Goal: Task Accomplishment & Management: Use online tool/utility

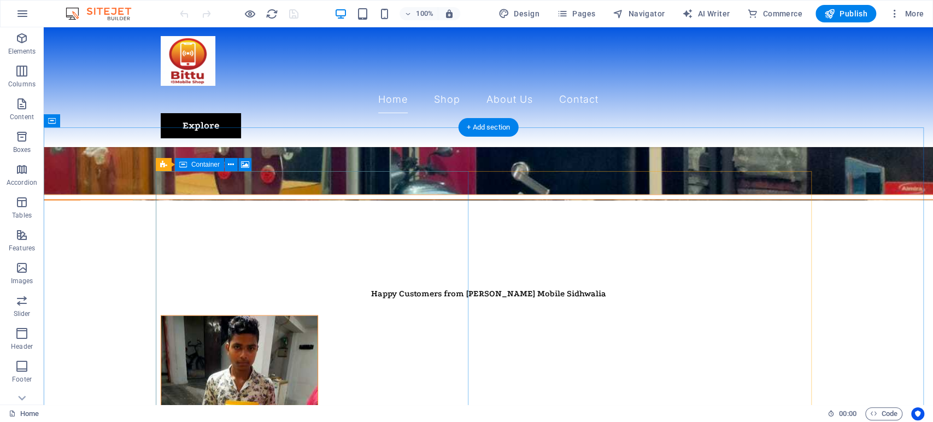
scroll to position [1362, 0]
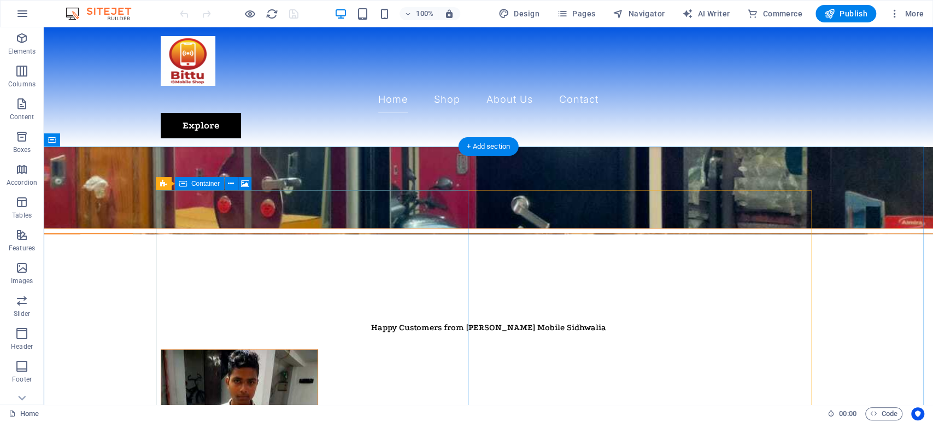
select select "px"
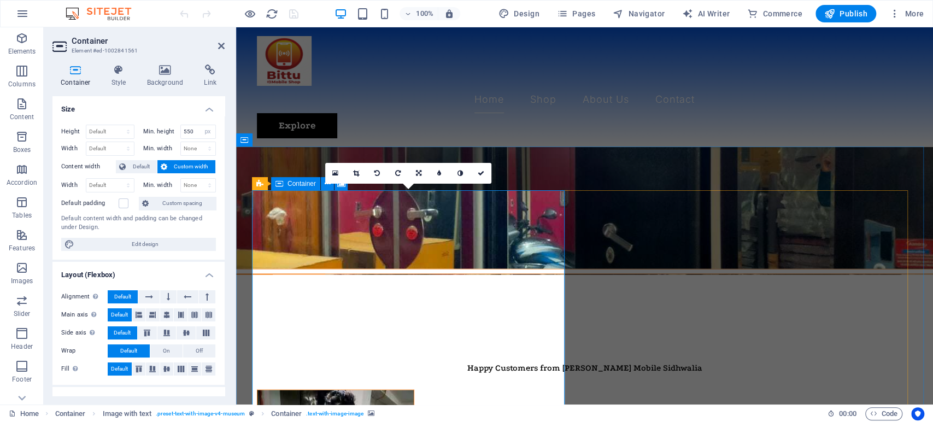
click at [15, 48] on p "Elements" at bounding box center [22, 51] width 28 height 9
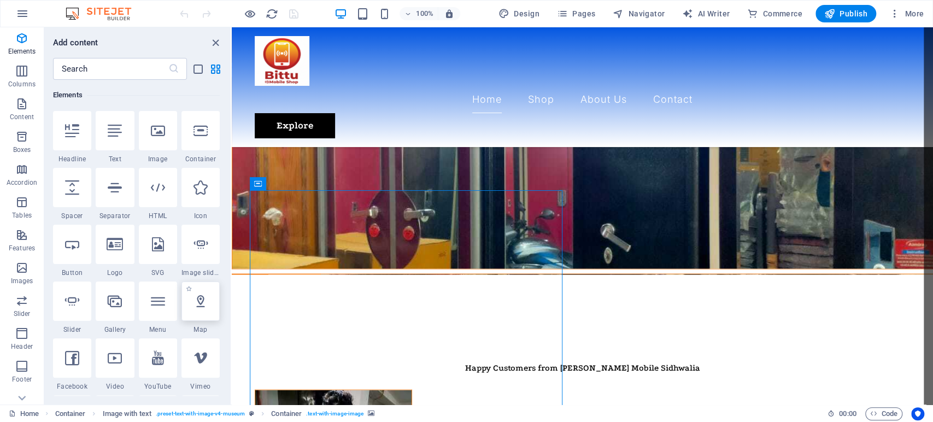
select select "1"
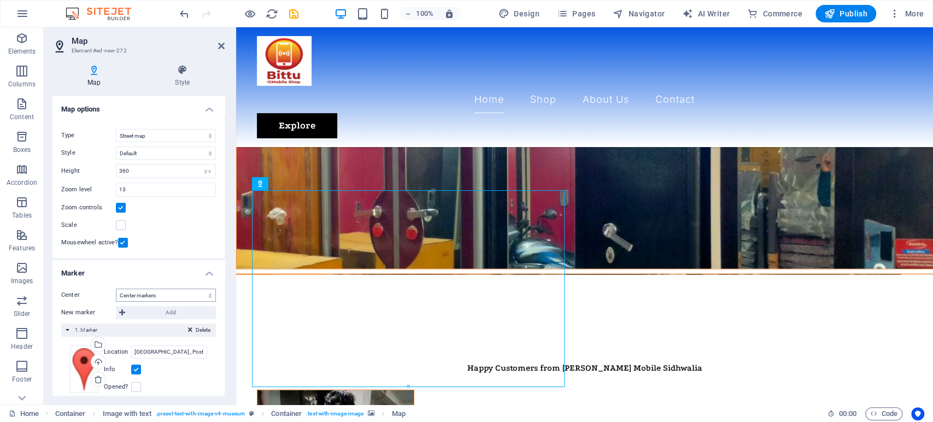
scroll to position [150, 0]
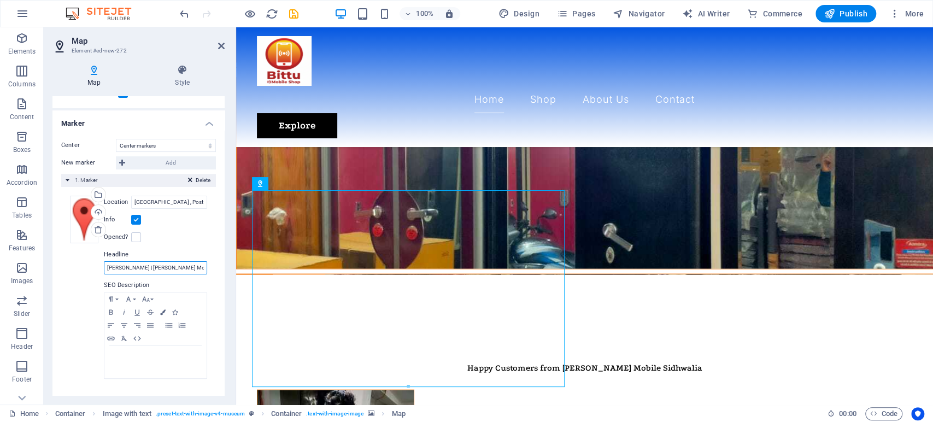
click at [140, 265] on input "[PERSON_NAME] | [PERSON_NAME] Mobile" at bounding box center [155, 267] width 103 height 13
click at [195, 267] on input "[PERSON_NAME] | [PERSON_NAME] Mobile" at bounding box center [155, 267] width 103 height 13
click at [167, 202] on input "Sidhwalia bazar , Post office Ke Saamne, 841423 Gopalganj Bihar" at bounding box center [169, 202] width 76 height 13
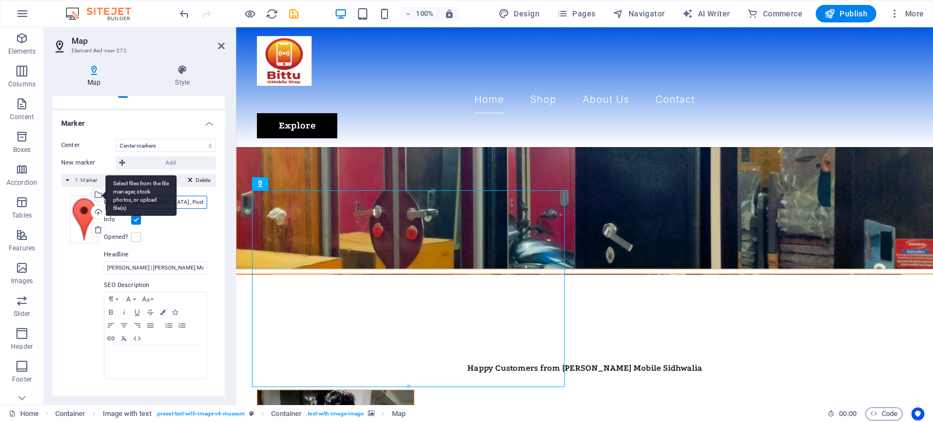
drag, startPoint x: 185, startPoint y: 200, endPoint x: 99, endPoint y: 200, distance: 85.8
click at [99, 200] on div "Drag files here, click to choose files or select files from Files or our free s…" at bounding box center [138, 288] width 137 height 184
click at [198, 224] on div "Info" at bounding box center [155, 219] width 103 height 13
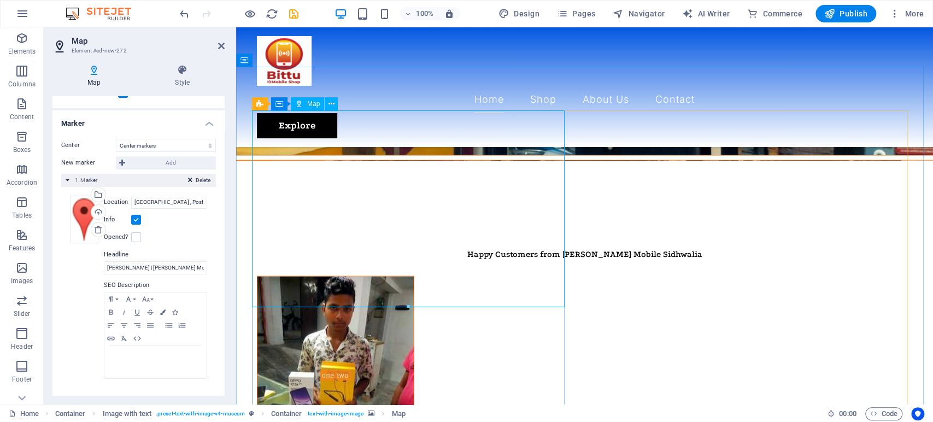
scroll to position [1423, 0]
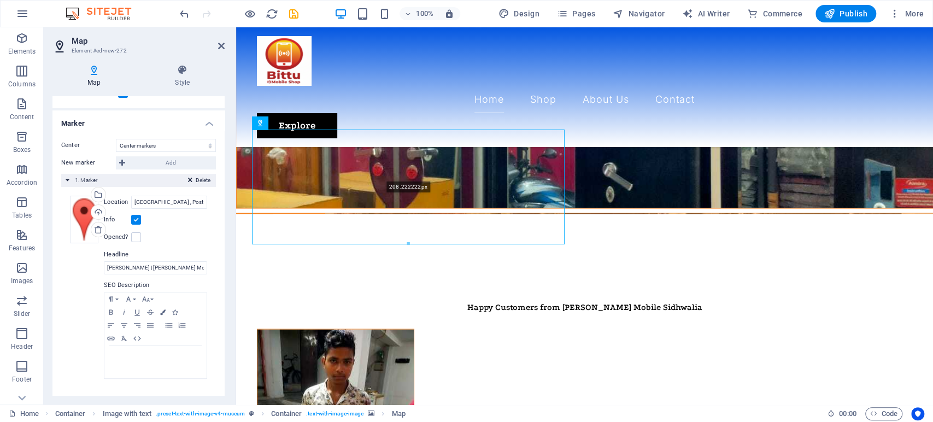
drag, startPoint x: 408, startPoint y: 325, endPoint x: 422, endPoint y: 242, distance: 84.3
click at [422, 242] on div at bounding box center [408, 244] width 312 height 4
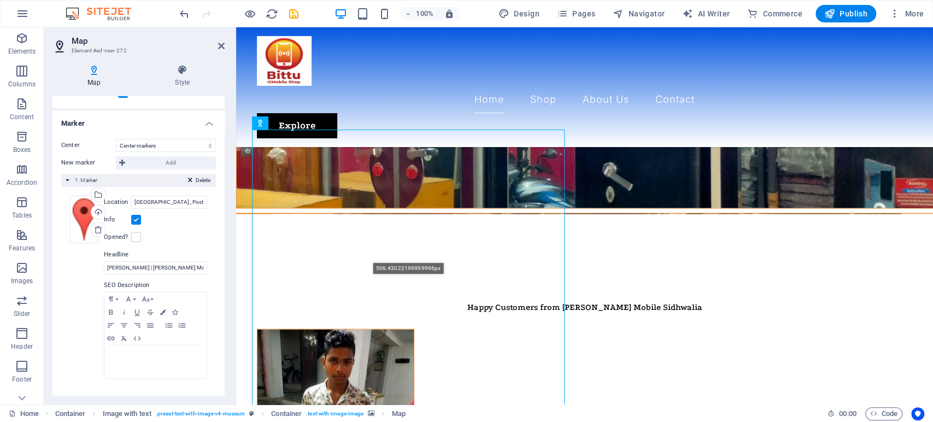
drag, startPoint x: 407, startPoint y: 242, endPoint x: 393, endPoint y: 405, distance: 163.4
click at [393, 404] on section "Elements Columns Content Boxes Accordion Tables Features Images Slider Header F…" at bounding box center [466, 215] width 933 height 377
type input "506"
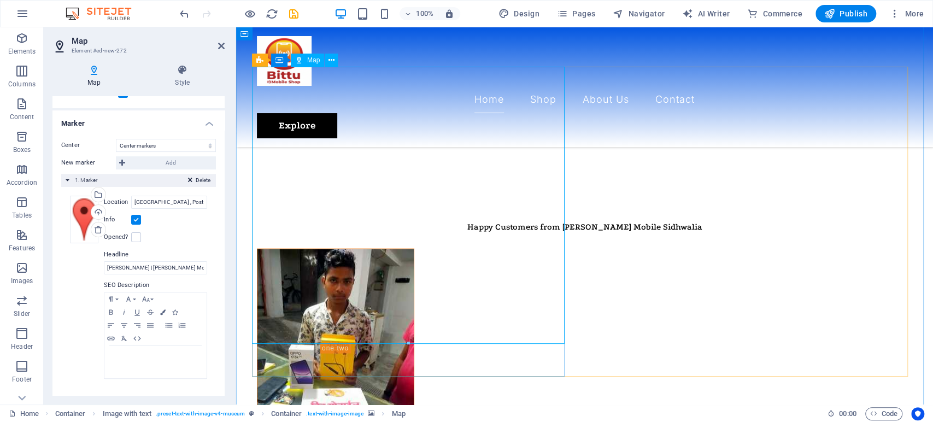
scroll to position [1484, 0]
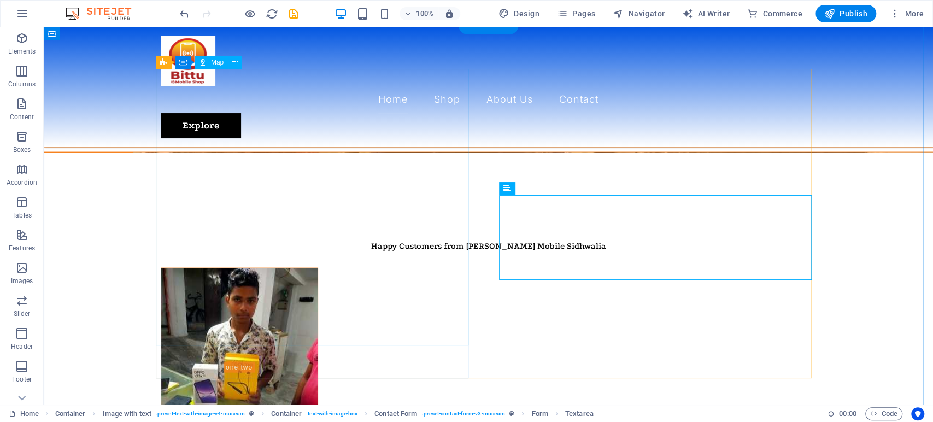
scroll to position [1302, 0]
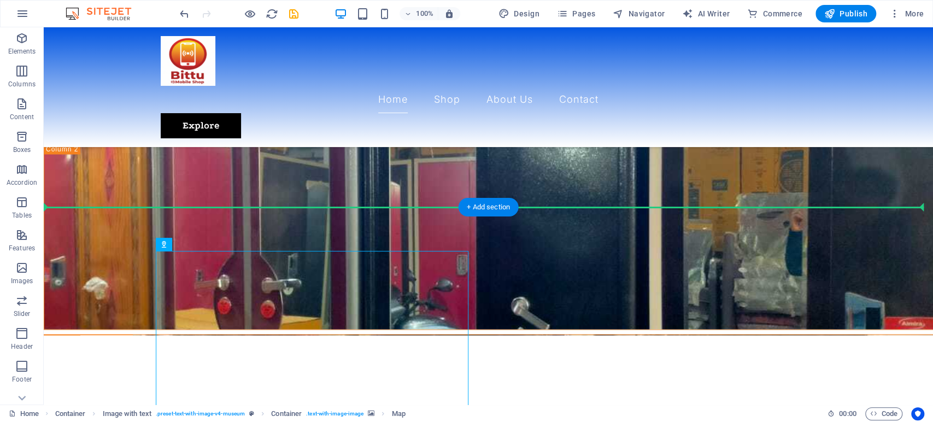
drag, startPoint x: 266, startPoint y: 271, endPoint x: 391, endPoint y: 214, distance: 137.2
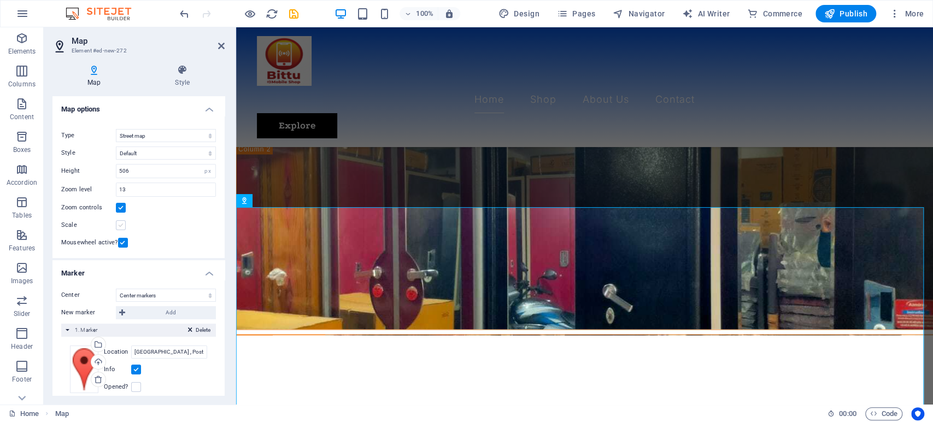
click at [118, 224] on label at bounding box center [121, 225] width 10 height 10
click at [0, 0] on input "Scale" at bounding box center [0, 0] width 0 height 0
click at [118, 224] on label at bounding box center [121, 225] width 10 height 10
click at [0, 0] on input "Scale" at bounding box center [0, 0] width 0 height 0
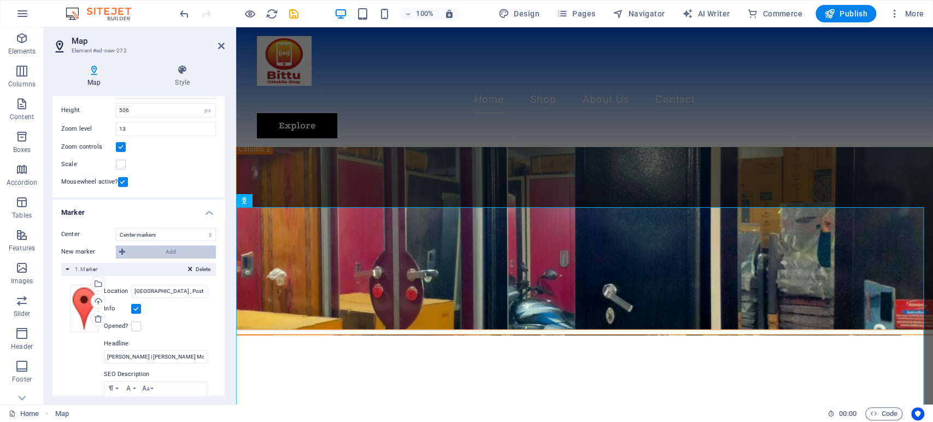
click at [131, 252] on span "Add" at bounding box center [170, 251] width 84 height 13
select select "2"
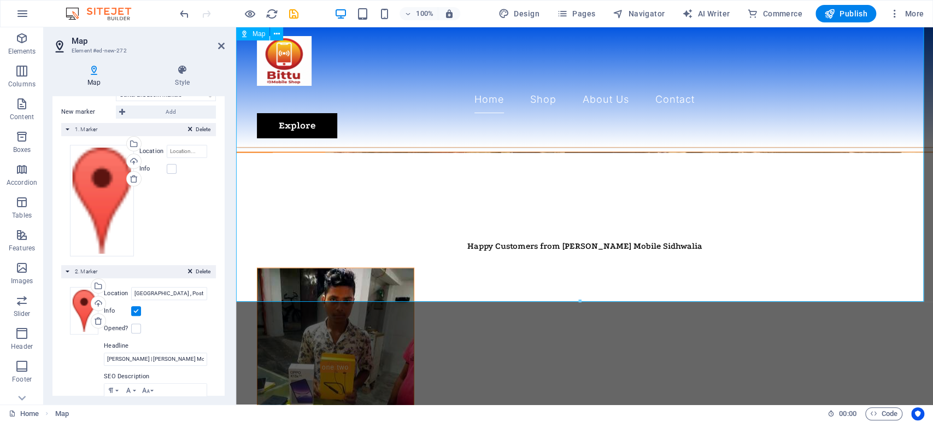
scroll to position [1302, 0]
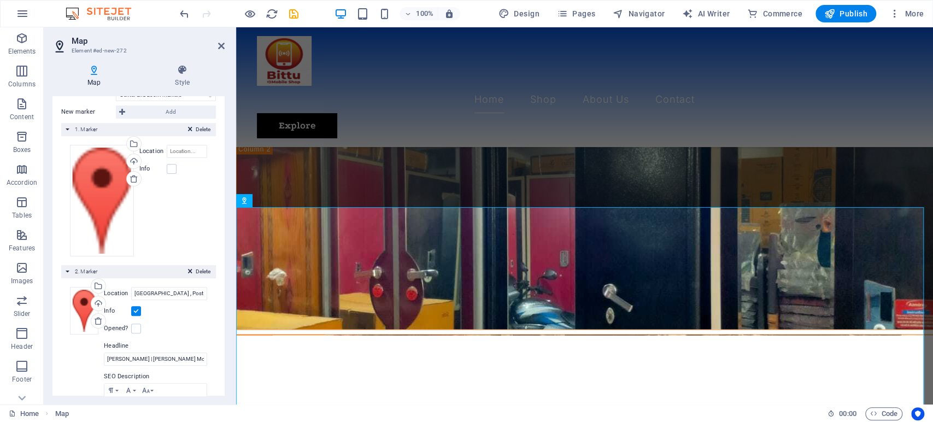
click at [209, 127] on button "Delete" at bounding box center [199, 130] width 29 height 10
type input "Sidhwalia bazar , Post office Ke Saamne, 841423 Gopalganj Bihar"
type input "[PERSON_NAME] | [PERSON_NAME] Mobile"
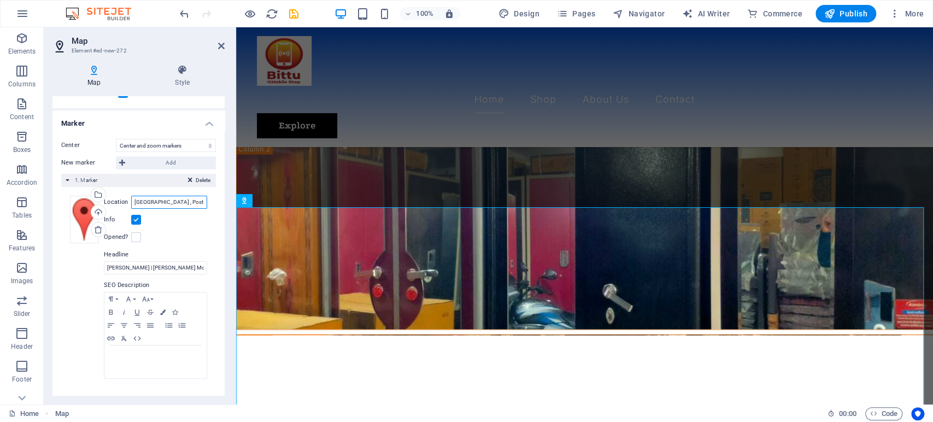
click at [171, 204] on input "Sidhwalia bazar , Post office Ke Saamne, 841423 Gopalganj Bihar" at bounding box center [169, 202] width 76 height 13
drag, startPoint x: 182, startPoint y: 203, endPoint x: 242, endPoint y: 201, distance: 59.6
click at [242, 201] on div "Map Element #ed-new-272 Map Style Map options Map center Sidhwalia bazar , Post…" at bounding box center [488, 215] width 889 height 377
click at [189, 207] on input "Sidhwalia bazar , Post office Ke Saamne, 841423 Gopalganj Bihar" at bounding box center [169, 202] width 76 height 13
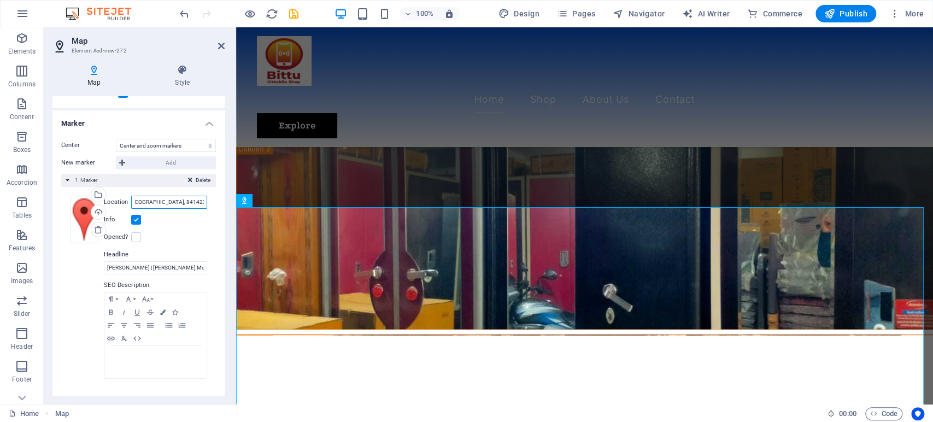
drag, startPoint x: 144, startPoint y: 200, endPoint x: 222, endPoint y: 203, distance: 78.7
click at [222, 203] on div "Center Don't center Center markers Center and zoom markers New marker Add Delet…" at bounding box center [138, 263] width 172 height 267
type input "Sidhwalia bazar"
click at [57, 284] on div "Center Don't center Center markers Center and zoom markers New marker Add Delet…" at bounding box center [138, 263] width 172 height 267
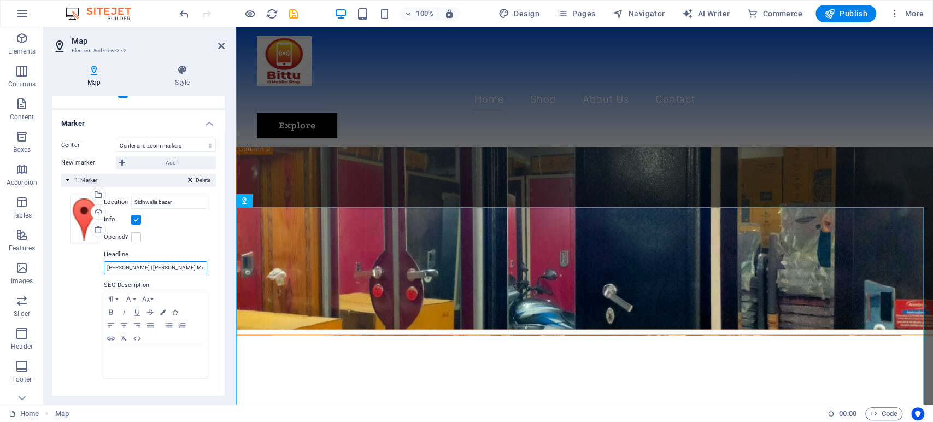
click at [111, 264] on input "[PERSON_NAME] | [PERSON_NAME] Mobile" at bounding box center [155, 267] width 103 height 13
click at [88, 353] on div "Drag files here, click to choose files or select files from Files or our free s…" at bounding box center [138, 288] width 137 height 184
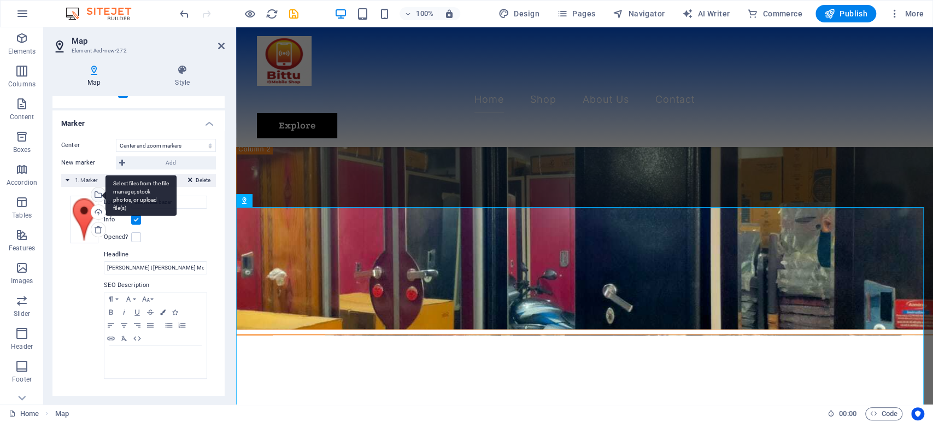
click at [105, 195] on div "Select files from the file manager, stock photos, or upload file(s)" at bounding box center [140, 195] width 71 height 41
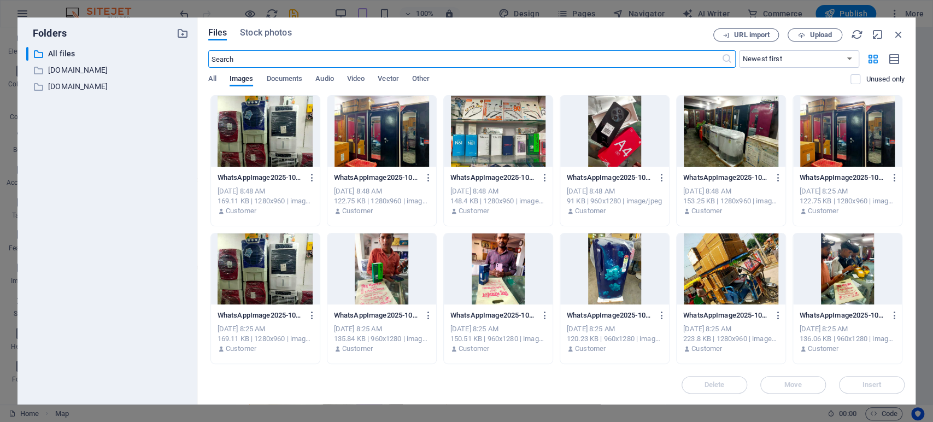
scroll to position [2099, 0]
click at [897, 33] on icon "button" at bounding box center [898, 34] width 12 height 12
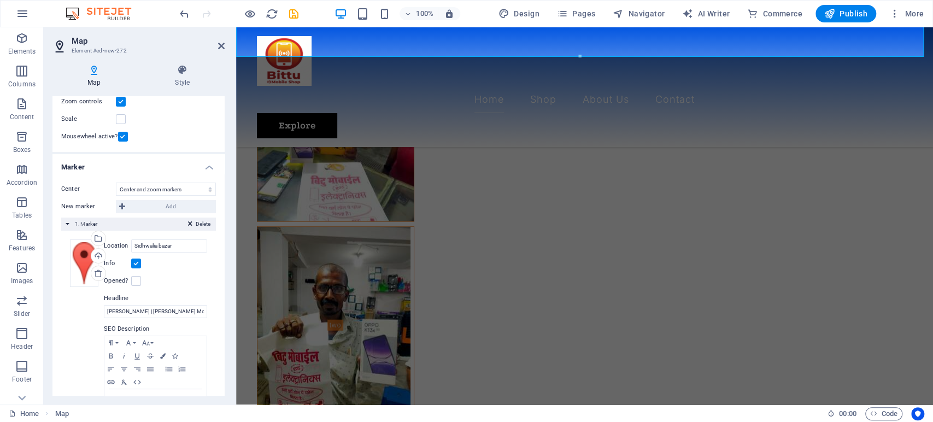
scroll to position [70, 0]
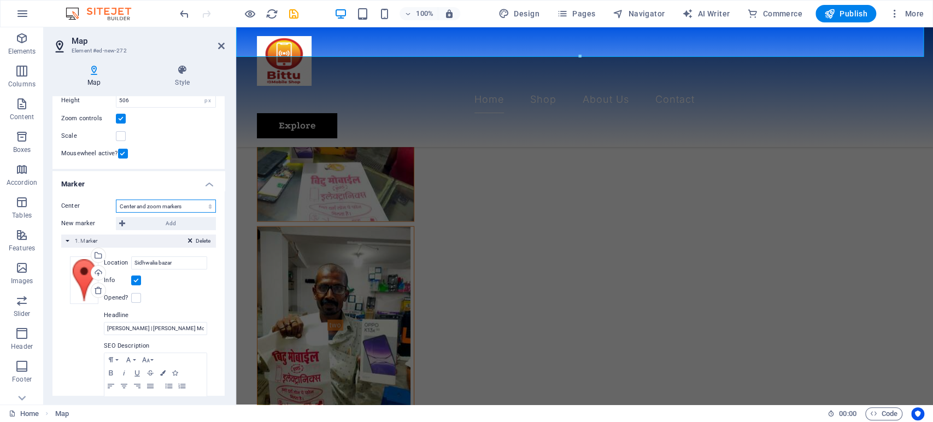
click at [148, 209] on select "Don't center Center markers Center and zoom markers" at bounding box center [166, 205] width 100 height 13
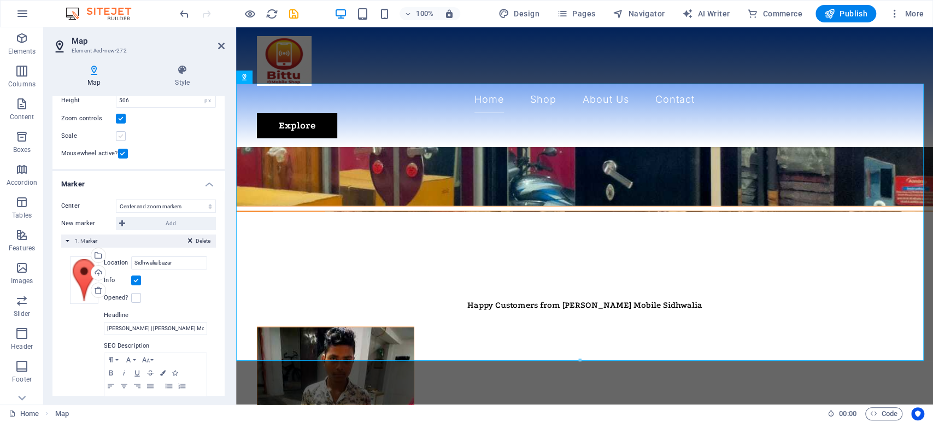
scroll to position [0, 0]
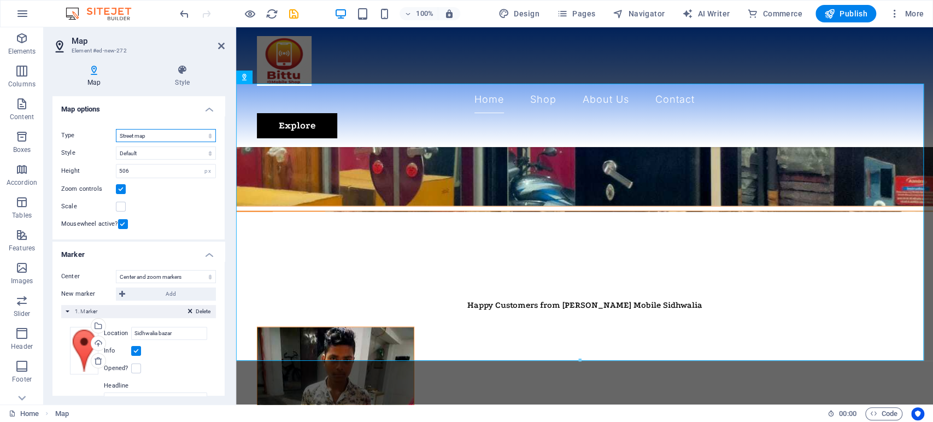
click at [150, 138] on select "Street map Satellite view Satellite view with streets Terrain map" at bounding box center [166, 135] width 100 height 13
select select "hybrid"
click at [116, 129] on select "Street map Satellite view Satellite view with streets Terrain map" at bounding box center [166, 135] width 100 height 13
click at [152, 153] on select "Default Colorize Pale Dawn Subtle Grayscale Shades of Grey Apple Maps Blue Wate…" at bounding box center [166, 152] width 100 height 13
click at [116, 146] on select "Default Colorize Pale Dawn Subtle Grayscale Shades of Grey Apple Maps Blue Wate…" at bounding box center [166, 152] width 100 height 13
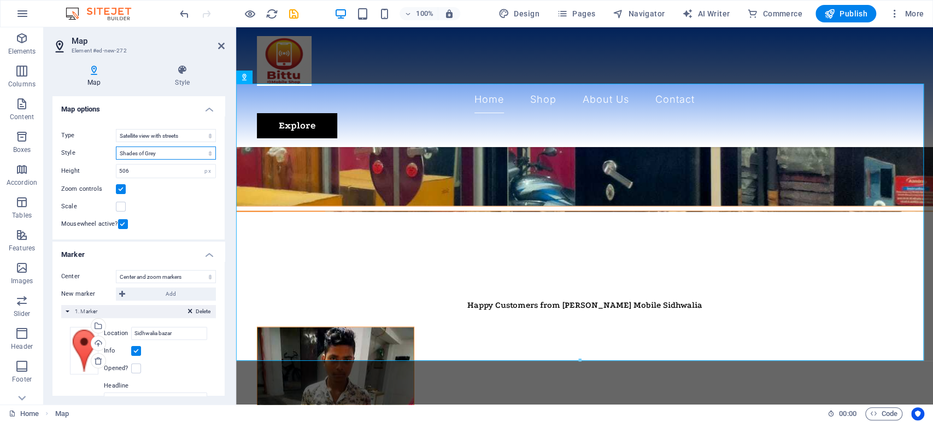
click at [172, 155] on select "Default Colorize Pale Dawn Subtle Grayscale Shades of Grey Apple Maps Blue Wate…" at bounding box center [166, 152] width 100 height 13
select select "0"
click at [116, 146] on select "Default Colorize Pale Dawn Subtle Grayscale Shades of Grey Apple Maps Blue Wate…" at bounding box center [166, 152] width 100 height 13
click at [177, 83] on h4 "Style" at bounding box center [182, 75] width 85 height 23
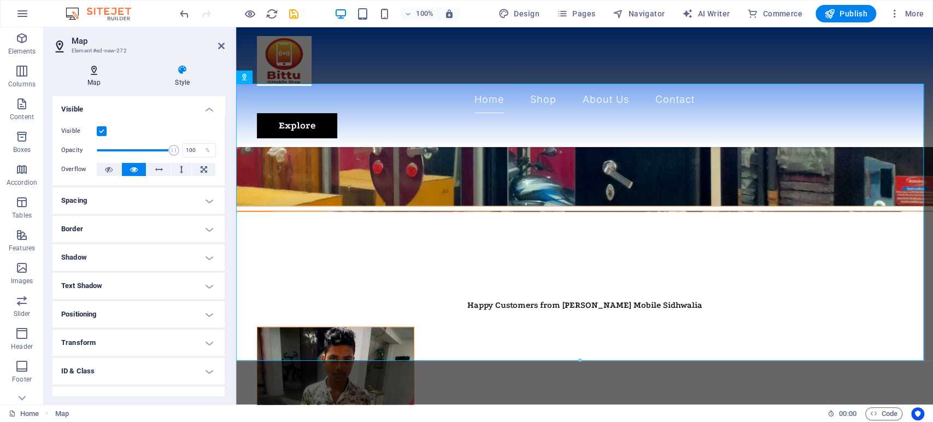
click at [99, 74] on icon at bounding box center [93, 69] width 83 height 11
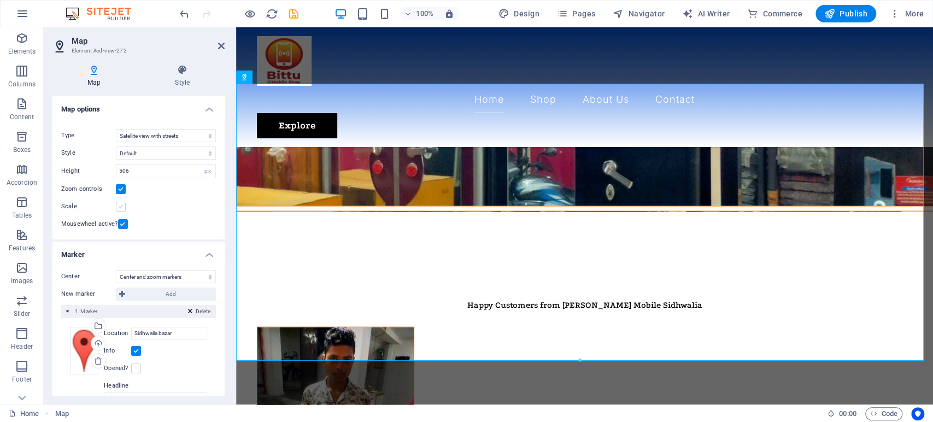
click at [121, 207] on label at bounding box center [121, 207] width 10 height 10
click at [0, 0] on input "Scale" at bounding box center [0, 0] width 0 height 0
click at [121, 207] on label at bounding box center [121, 207] width 10 height 10
click at [0, 0] on input "Scale" at bounding box center [0, 0] width 0 height 0
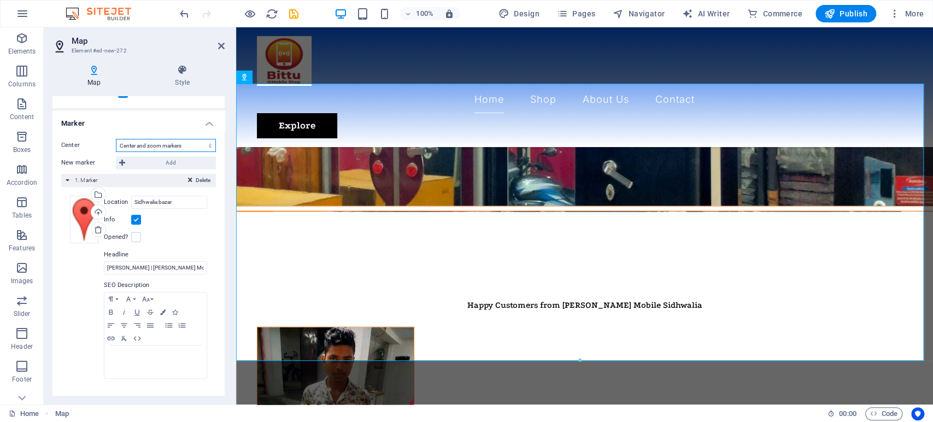
click at [167, 142] on select "Don't center Center markers Center and zoom markers" at bounding box center [166, 145] width 100 height 13
click at [116, 139] on select "Don't center Center markers Center and zoom markers" at bounding box center [166, 145] width 100 height 13
click at [150, 141] on select "Don't center Center markers Center and zoom markers" at bounding box center [166, 145] width 100 height 13
select select "0"
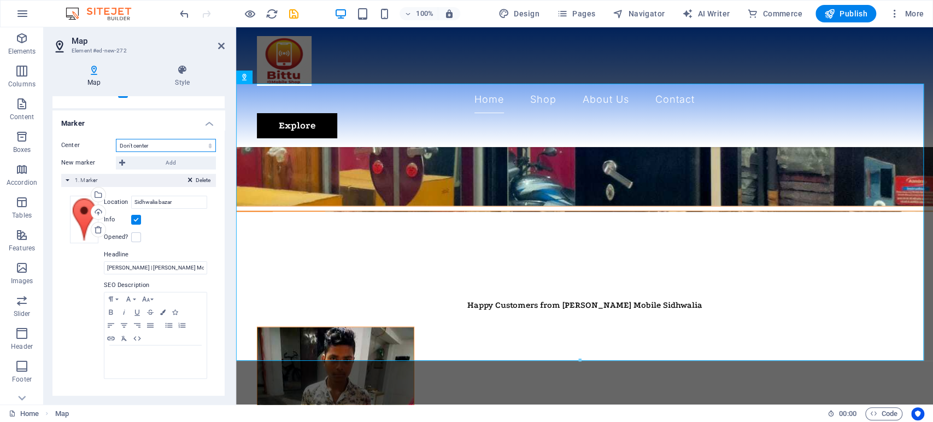
click at [116, 139] on select "Don't center Center markers Center and zoom markers" at bounding box center [166, 145] width 100 height 13
click at [81, 177] on span "1. Marker" at bounding box center [86, 180] width 22 height 6
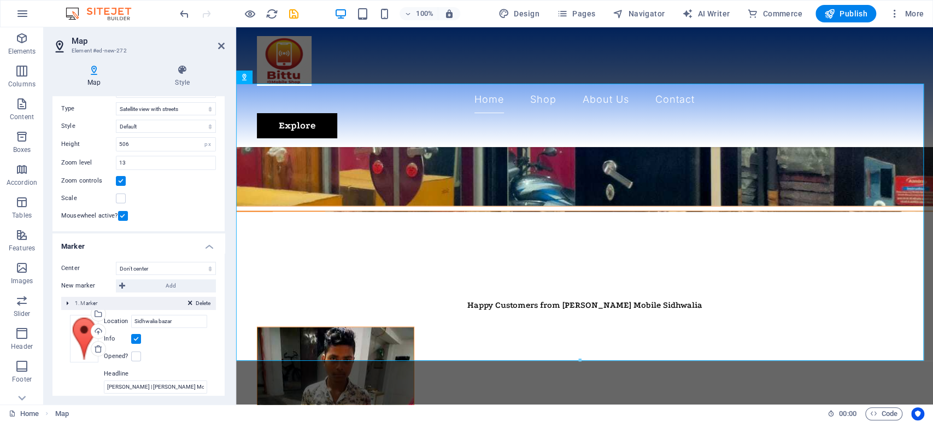
scroll to position [0, 0]
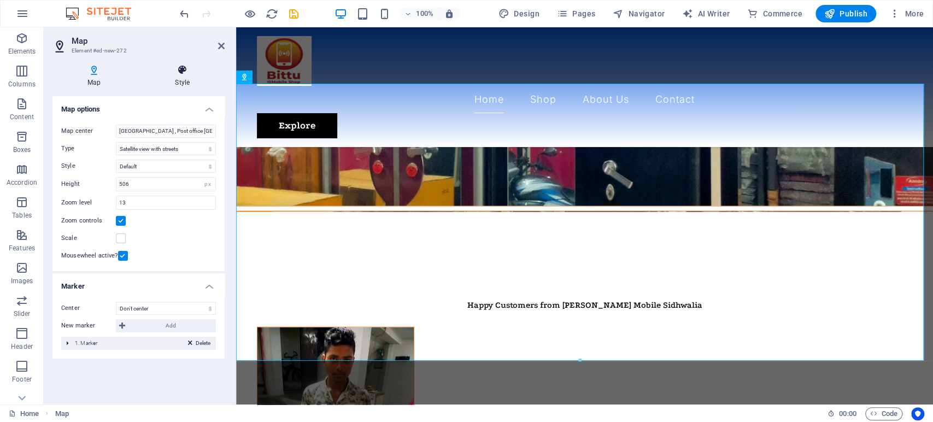
click at [192, 72] on icon at bounding box center [182, 69] width 85 height 11
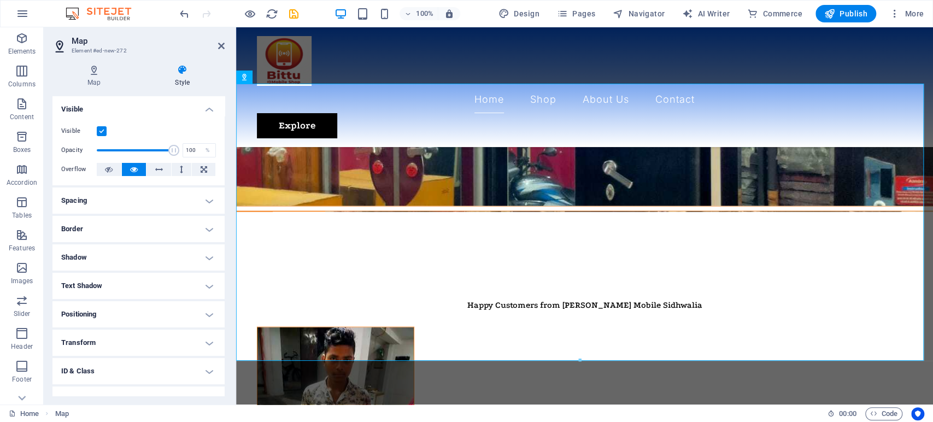
click at [132, 195] on h4 "Spacing" at bounding box center [138, 200] width 172 height 26
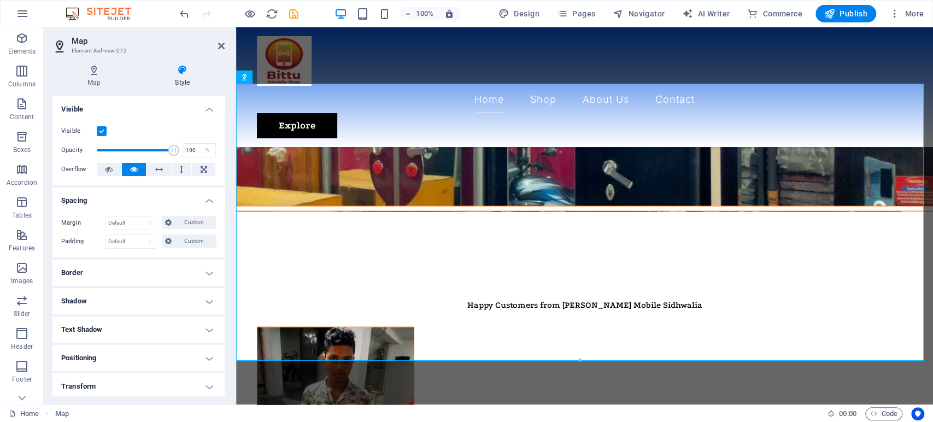
click at [134, 196] on h4 "Spacing" at bounding box center [138, 197] width 172 height 20
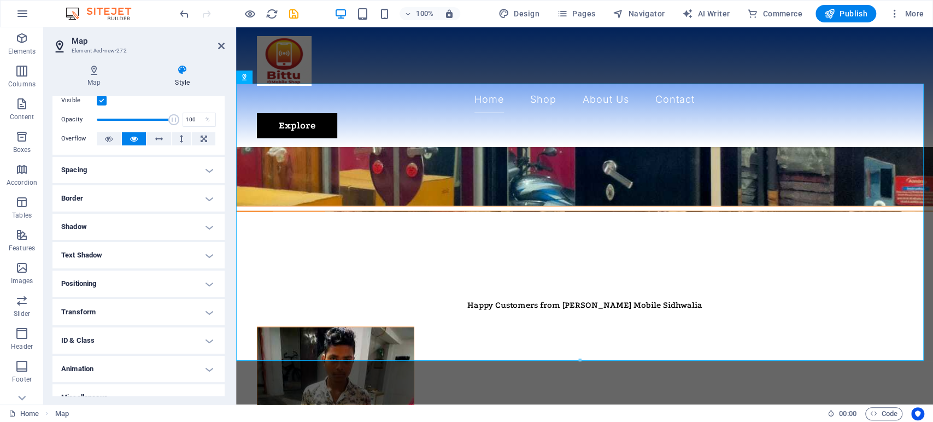
scroll to position [44, 0]
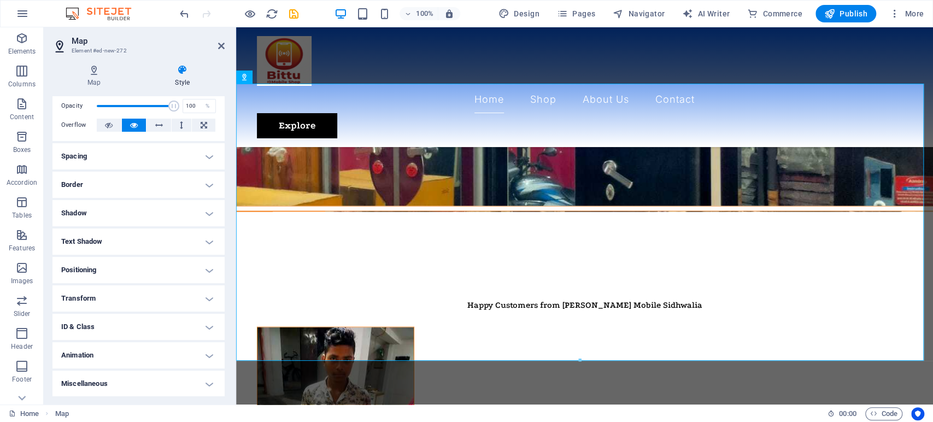
click at [105, 345] on h4 "Animation" at bounding box center [138, 355] width 172 height 26
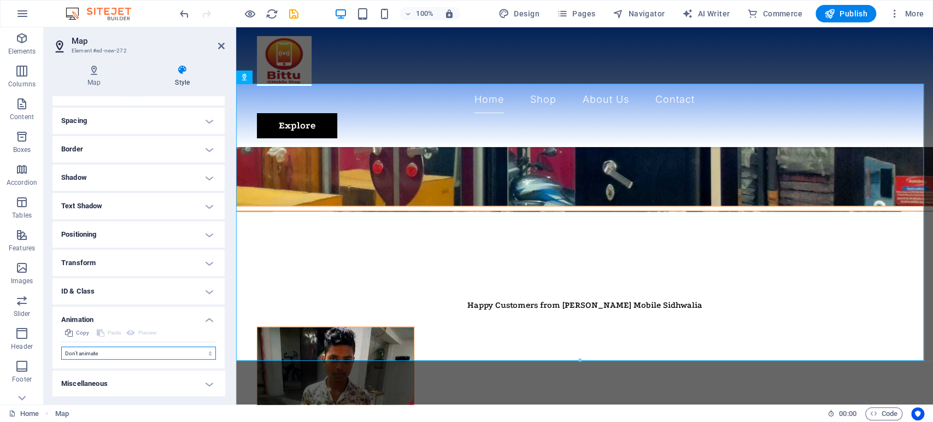
click at [103, 353] on select "Don't animate Show / Hide Slide up/down Zoom in/out Slide left to right Slide r…" at bounding box center [138, 352] width 155 height 13
select select "move-left-to-right"
click at [61, 346] on select "Don't animate Show / Hide Slide up/down Zoom in/out Slide left to right Slide r…" at bounding box center [138, 352] width 155 height 13
select select "scroll"
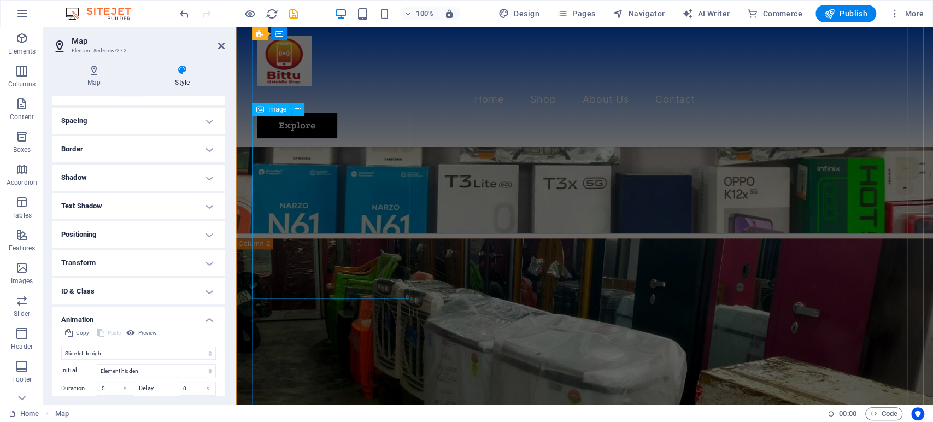
scroll to position [1364, 0]
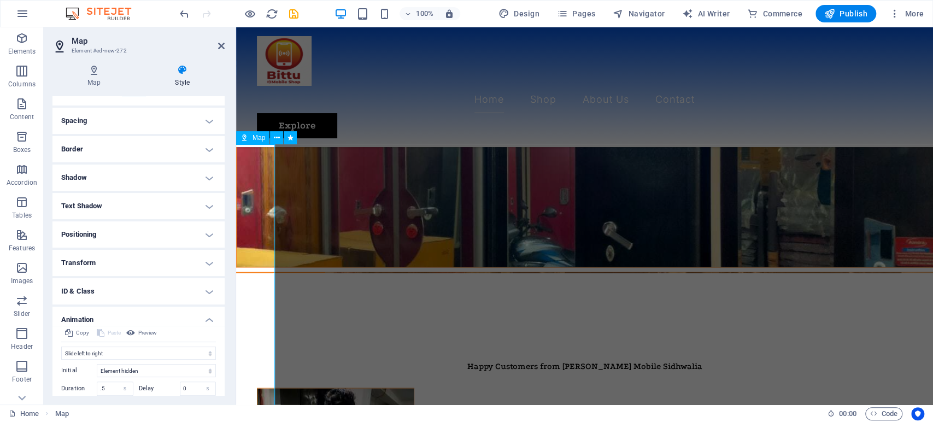
click at [256, 134] on span "Map" at bounding box center [258, 137] width 13 height 7
click at [280, 140] on button at bounding box center [276, 137] width 13 height 13
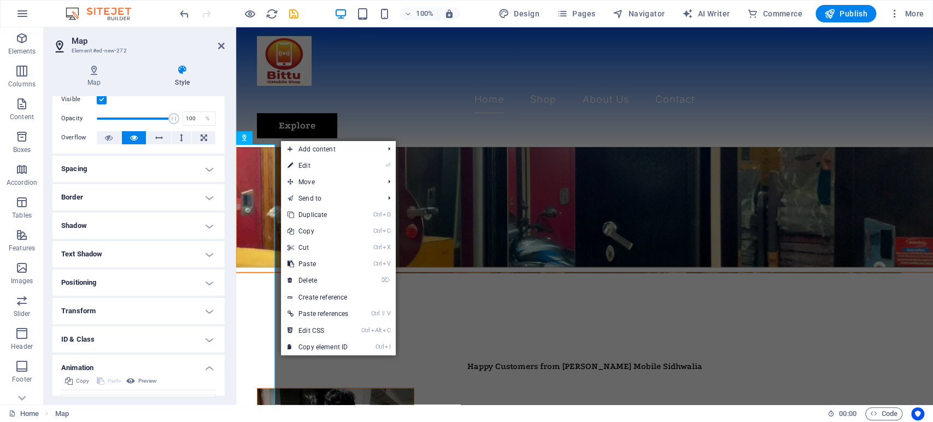
scroll to position [0, 0]
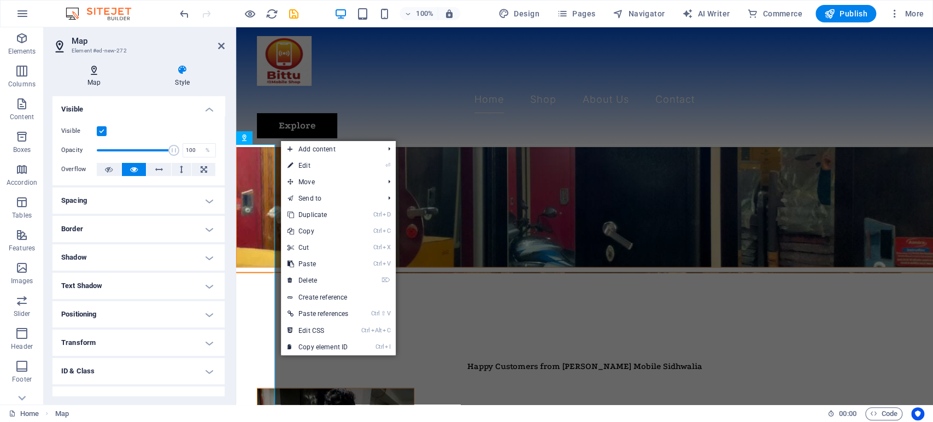
click at [93, 80] on h4 "Map" at bounding box center [95, 75] width 87 height 23
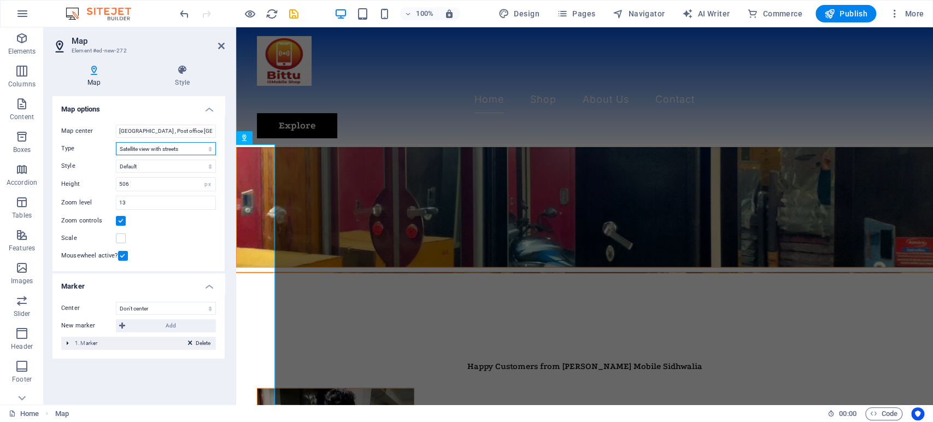
click at [152, 143] on select "Street map Satellite view Satellite view with streets Terrain map" at bounding box center [166, 148] width 100 height 13
select select "roadmap"
click at [116, 142] on select "Street map Satellite view Satellite view with streets Terrain map" at bounding box center [166, 148] width 100 height 13
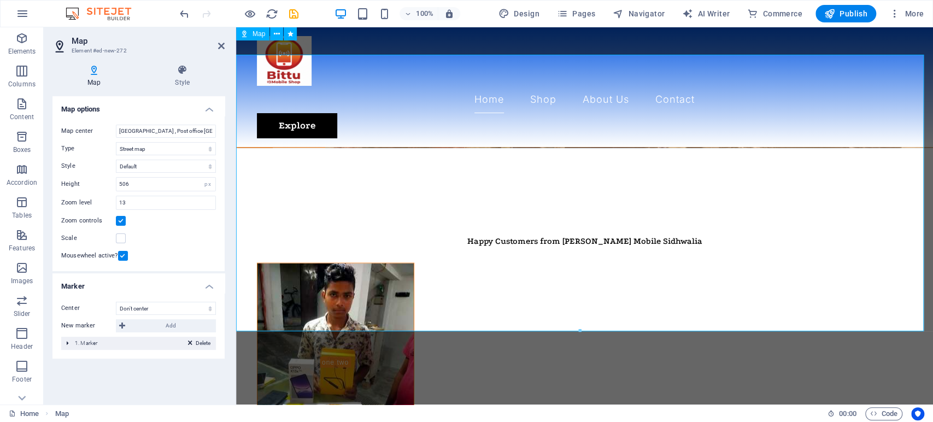
scroll to position [1425, 0]
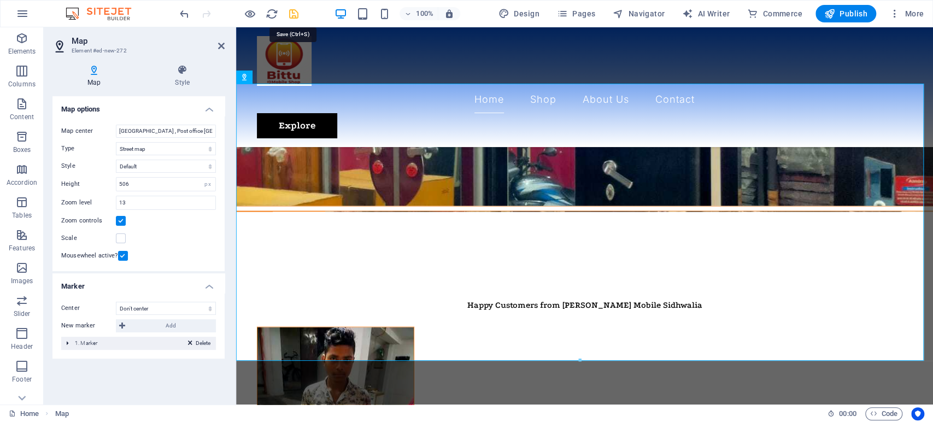
click at [298, 15] on icon "save" at bounding box center [293, 14] width 13 height 13
checkbox input "false"
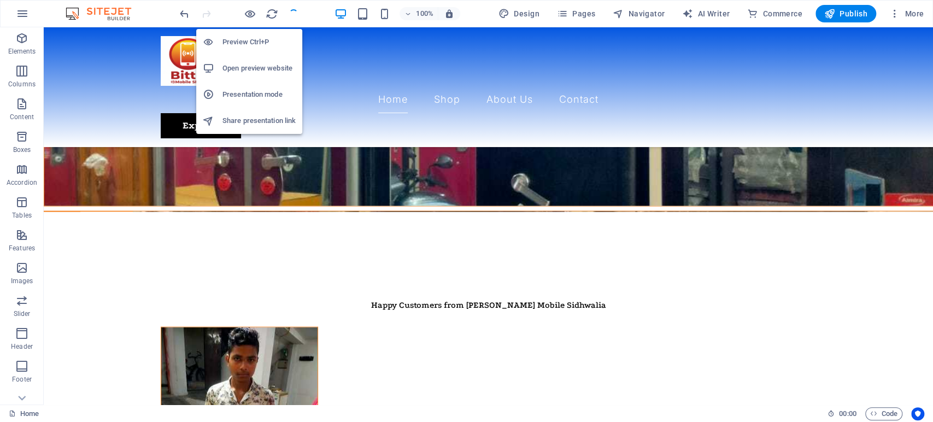
click at [258, 69] on h6 "Open preview website" at bounding box center [258, 68] width 73 height 13
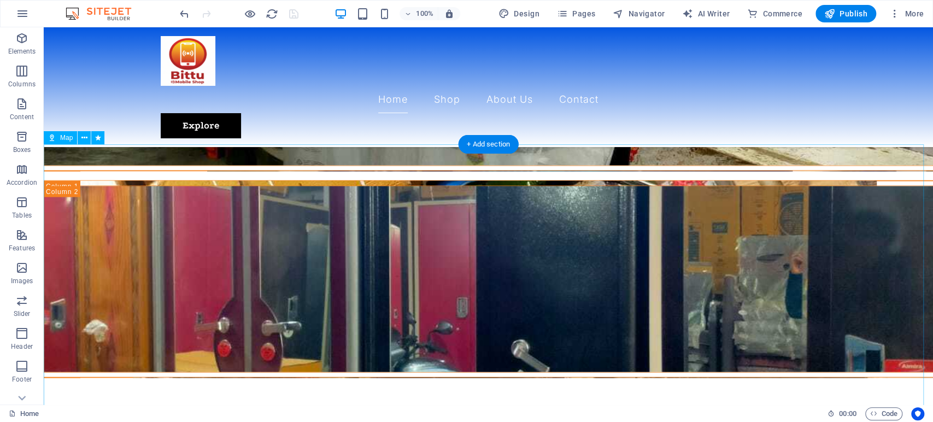
scroll to position [1364, 0]
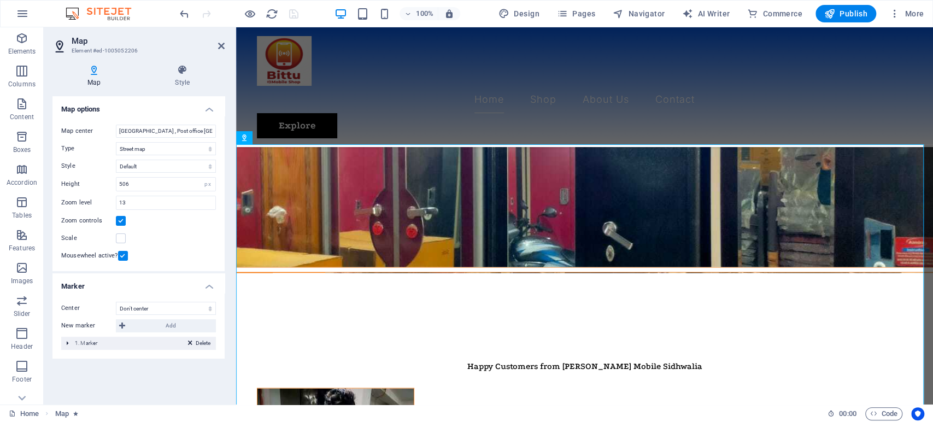
click at [109, 343] on div "Delete 1. Marker" at bounding box center [138, 343] width 155 height 13
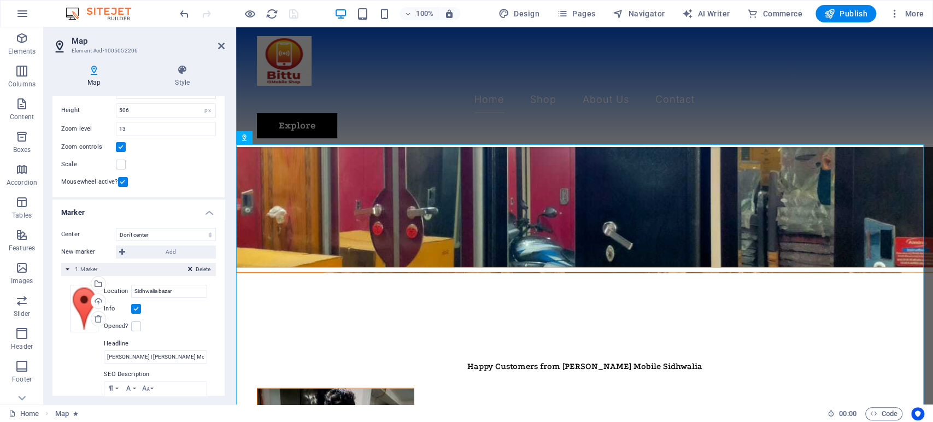
scroll to position [163, 0]
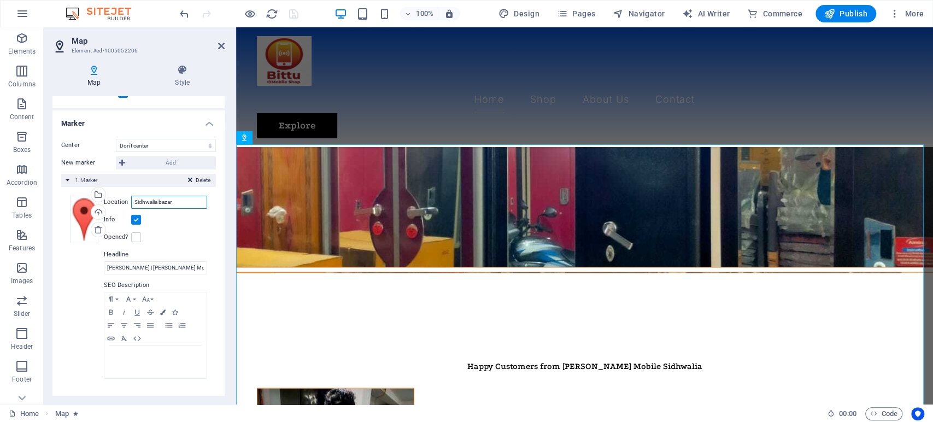
click at [181, 200] on input "Sidhwalia bazar" at bounding box center [169, 202] width 76 height 13
click at [195, 225] on div "Info" at bounding box center [155, 219] width 103 height 13
click at [183, 199] on input "Sidhwalia bazar" at bounding box center [169, 202] width 76 height 13
drag, startPoint x: 186, startPoint y: 200, endPoint x: 117, endPoint y: 198, distance: 68.9
click at [117, 198] on div "Location Sidhwalia bazar" at bounding box center [155, 202] width 103 height 13
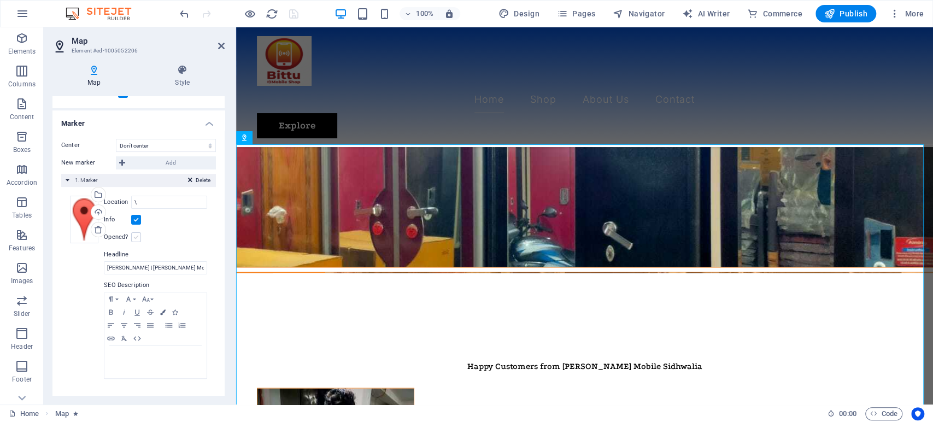
click at [134, 236] on label at bounding box center [136, 237] width 10 height 10
click at [0, 0] on input "Opened?" at bounding box center [0, 0] width 0 height 0
click at [137, 237] on label at bounding box center [136, 237] width 10 height 10
click at [0, 0] on input "Opened?" at bounding box center [0, 0] width 0 height 0
click at [145, 202] on input "\" at bounding box center [169, 202] width 76 height 13
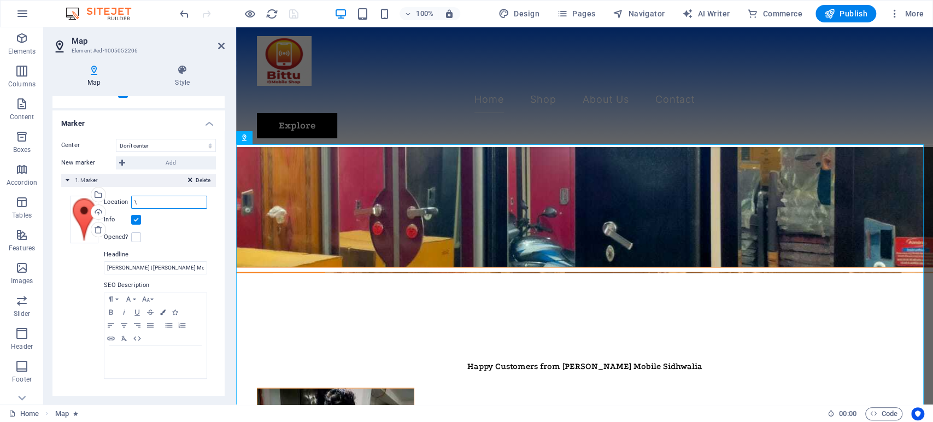
click at [155, 202] on input "\" at bounding box center [169, 202] width 76 height 13
drag, startPoint x: 144, startPoint y: 204, endPoint x: 136, endPoint y: 202, distance: 9.0
click at [140, 203] on input "\" at bounding box center [169, 202] width 76 height 13
paste input "https://www.google.com/maps/place/Sidhivinayak+Mobile+%26+Electronics+Goods/@26…"
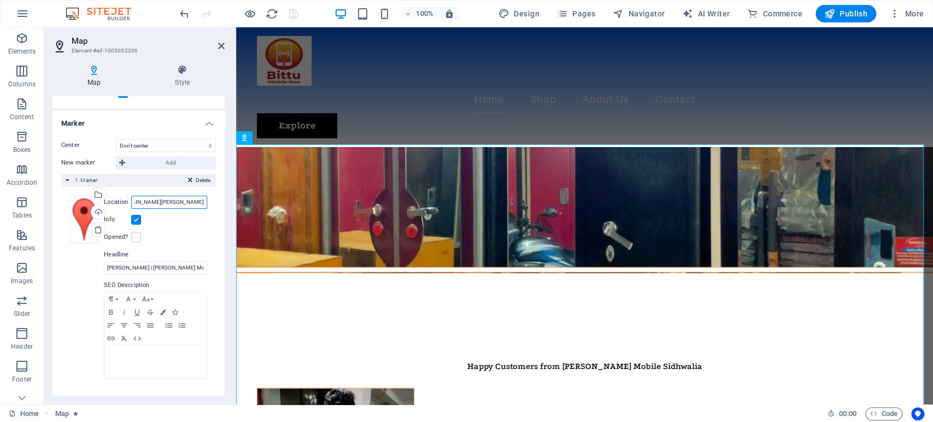
type input "https://www.google.com/maps/place/Sidhivinayak+Mobile+%26+Electronics+Goods/@26…"
click at [186, 236] on div "Opened?" at bounding box center [155, 237] width 103 height 13
click at [221, 46] on icon at bounding box center [221, 46] width 7 height 9
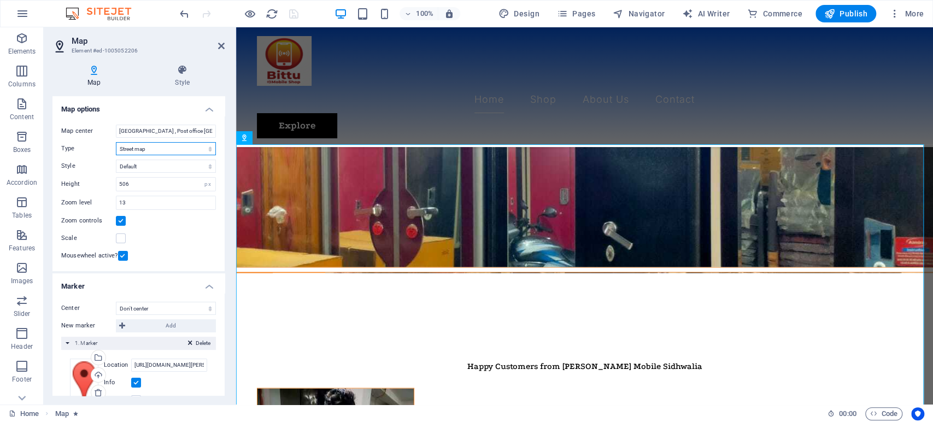
click at [148, 147] on select "Street map Satellite view Satellite view with streets Terrain map" at bounding box center [166, 148] width 100 height 13
select select "satellite"
click at [116, 142] on select "Street map Satellite view Satellite view with streets Terrain map" at bounding box center [166, 148] width 100 height 13
click at [156, 134] on input "Sidhwalia bazar , Post office Ke Saamne, 841423 Gopalganj Bihar" at bounding box center [166, 131] width 100 height 13
click at [157, 132] on input "Sidhwalia bazar , Post office Ke Saamne, 841423 Gopalganj Bihar" at bounding box center [166, 131] width 100 height 13
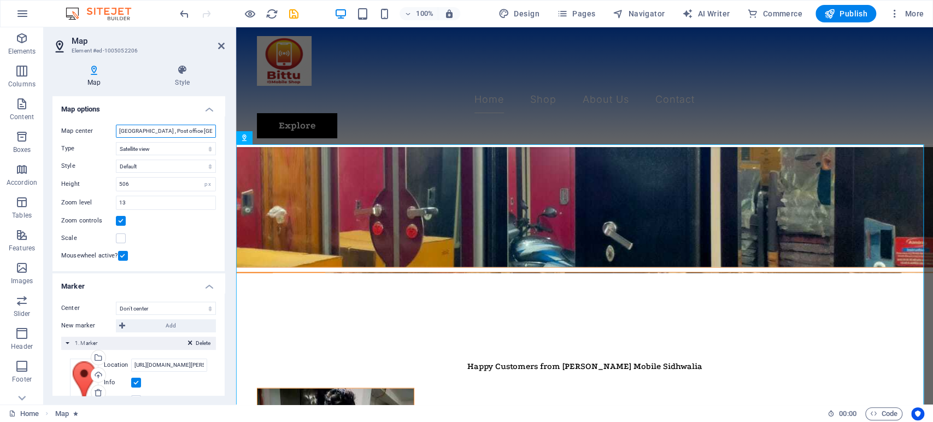
scroll to position [0, 66]
drag, startPoint x: 398, startPoint y: 155, endPoint x: 349, endPoint y: 143, distance: 50.2
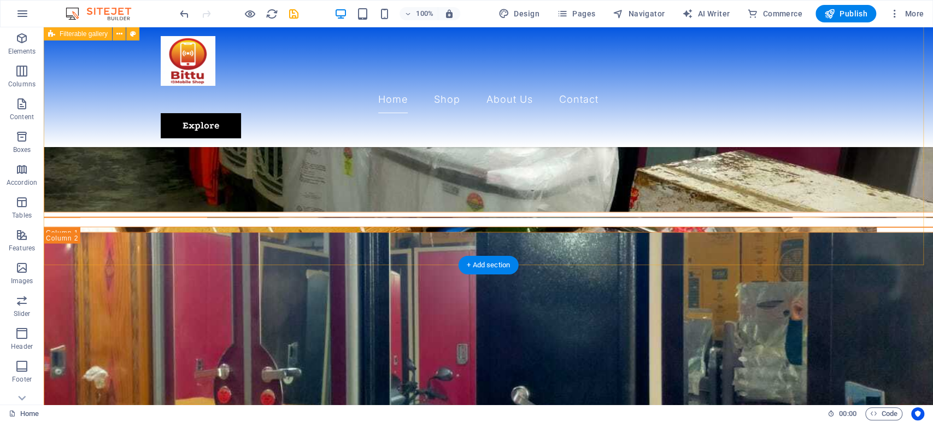
scroll to position [1303, 0]
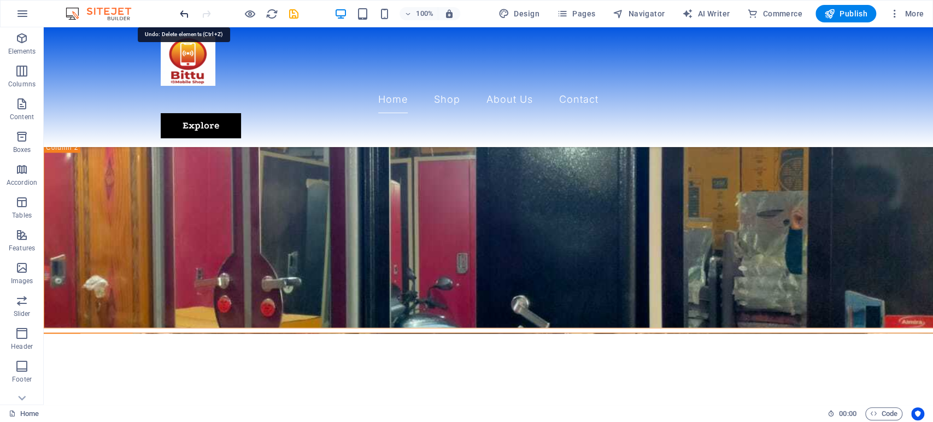
click at [184, 12] on icon "undo" at bounding box center [184, 14] width 13 height 13
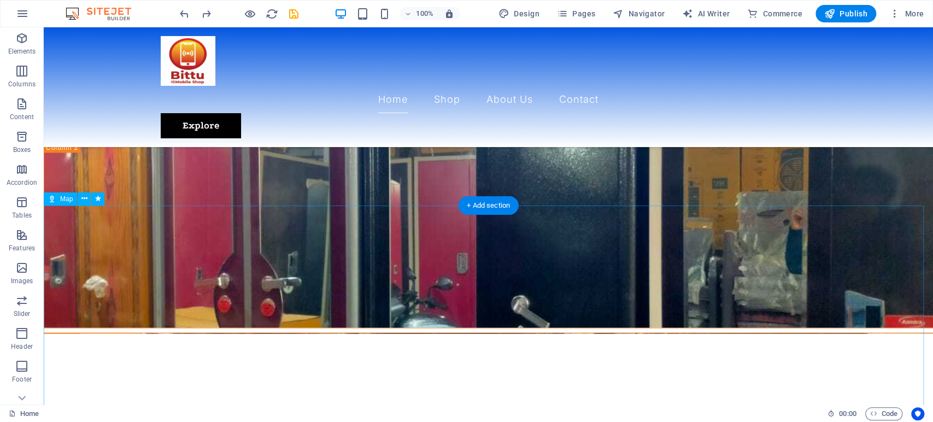
scroll to position [1486, 0]
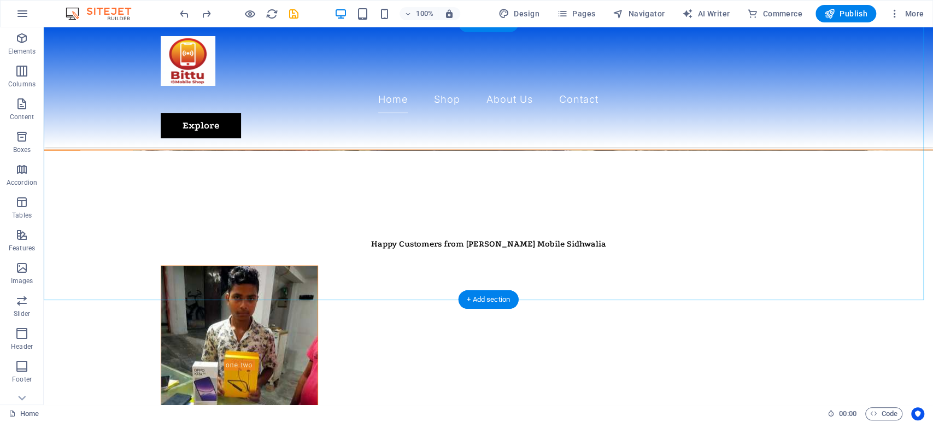
select select "satellite"
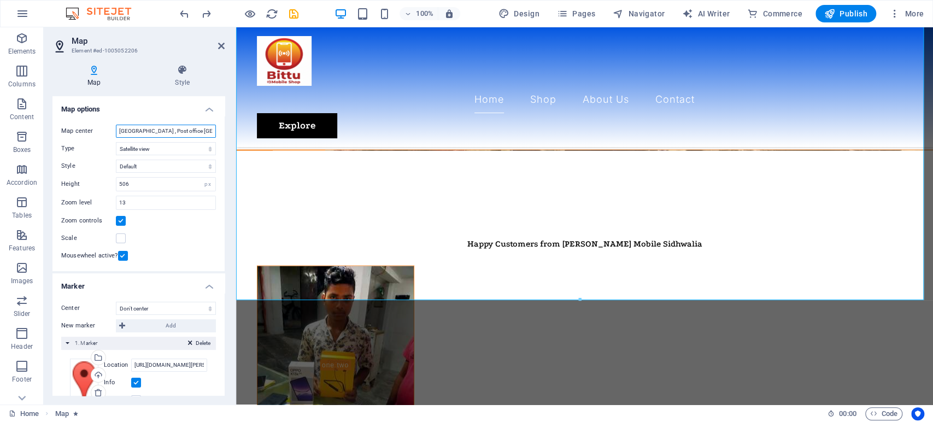
click at [156, 131] on input "Sidhwalia bazar , Post office Ke Saamne, 841423 Gopalganj Bihar" at bounding box center [166, 131] width 100 height 13
drag, startPoint x: 398, startPoint y: 157, endPoint x: 270, endPoint y: 133, distance: 130.0
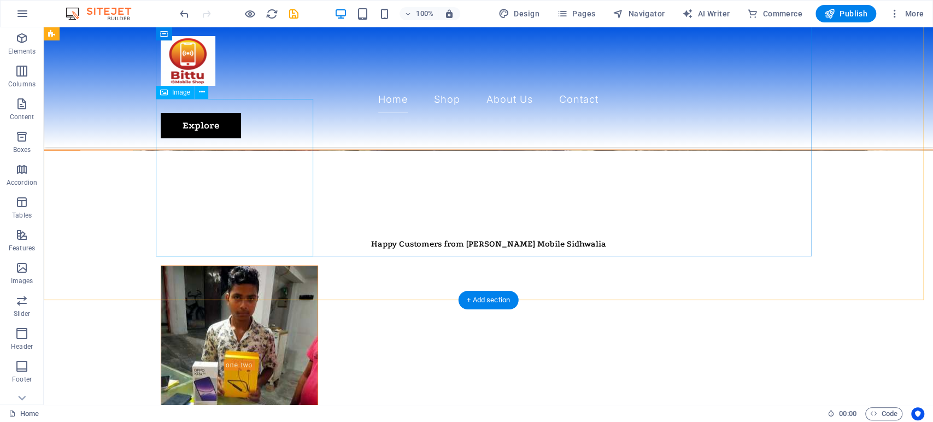
scroll to position [1209, 0]
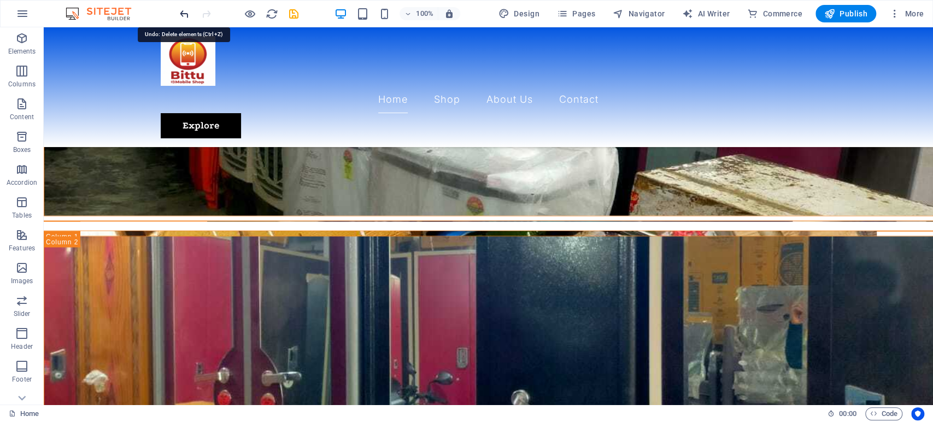
click at [179, 10] on icon "undo" at bounding box center [184, 14] width 13 height 13
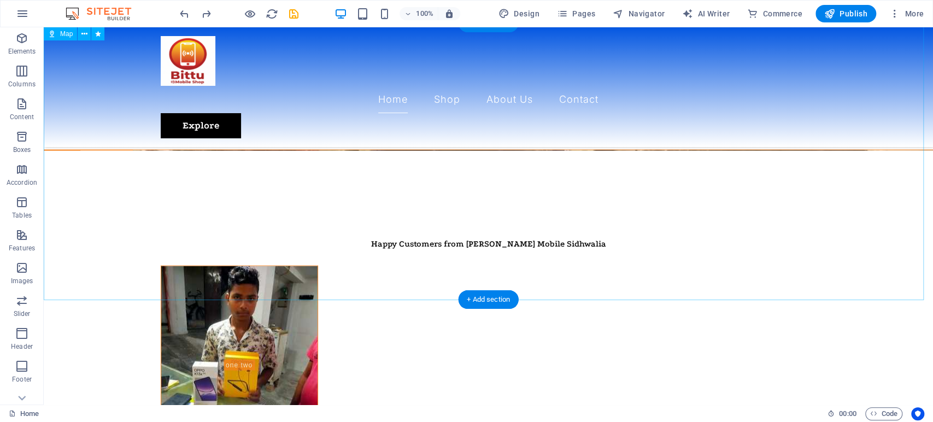
select select "satellite"
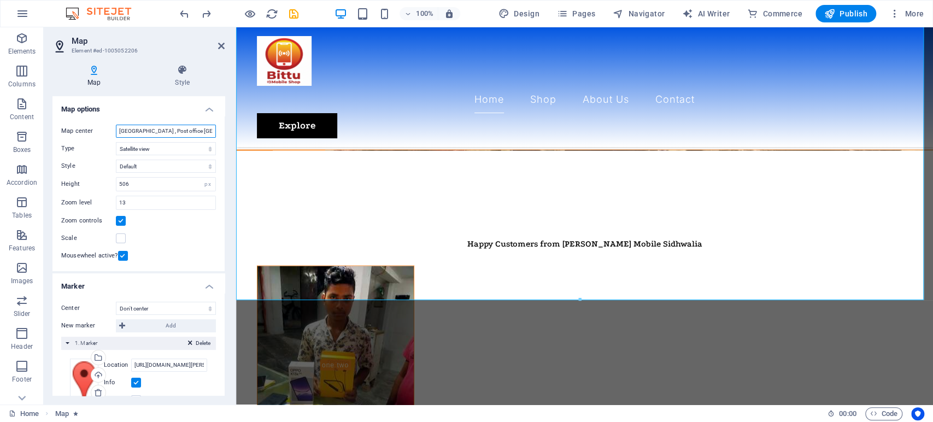
click at [138, 133] on input "Sidhwalia bazar , Post office Ke Saamne, 841423 Gopalganj Bihar" at bounding box center [166, 131] width 100 height 13
drag, startPoint x: 397, startPoint y: 158, endPoint x: 252, endPoint y: 134, distance: 146.8
click at [189, 134] on input "Sidhwalia bazar , Post office Ke Saamne, 841423 Gopalganj Bihar" at bounding box center [166, 131] width 100 height 13
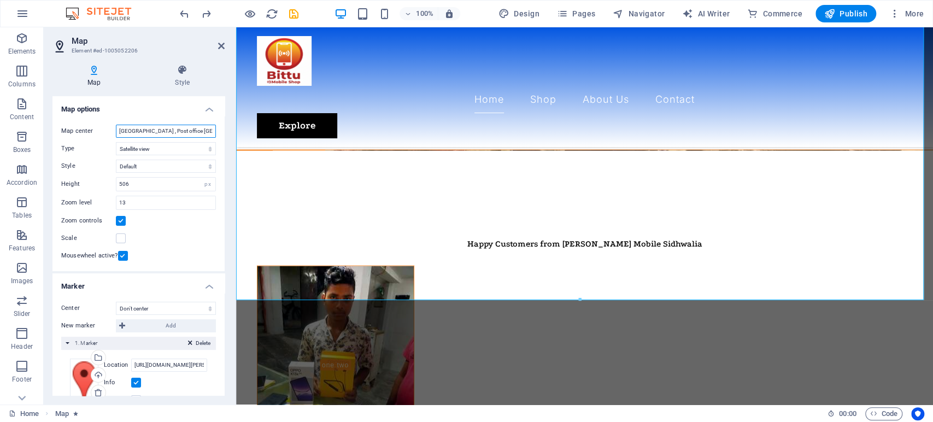
click at [189, 134] on input "Sidhwalia bazar , Post office Ke Saamne, 841423 Gopalganj Bihar" at bounding box center [166, 131] width 100 height 13
click at [198, 130] on input "Sidhwalia bazar , Post office Ke Saamne, 841423 Gopalganj Bihar" at bounding box center [166, 131] width 100 height 13
type input "S"
click at [172, 166] on select "Default Colorize Pale Dawn Subtle Grayscale Shades of Grey Apple Maps Blue Wate…" at bounding box center [166, 166] width 100 height 13
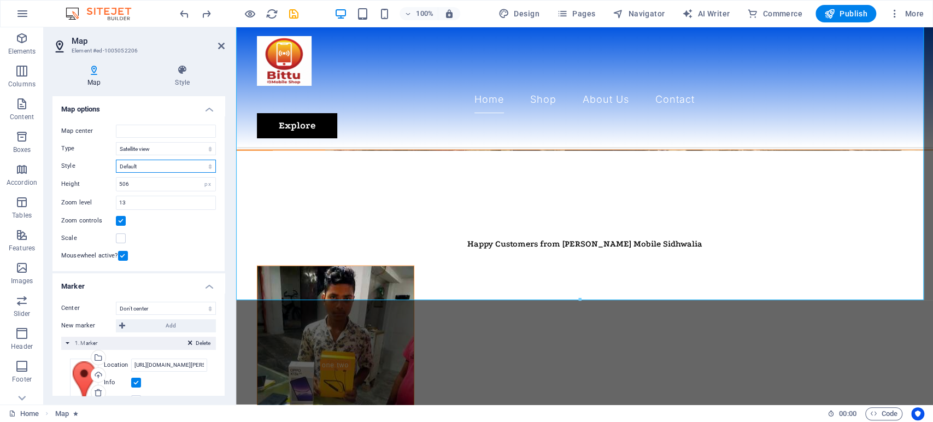
click at [172, 166] on select "Default Colorize Pale Dawn Subtle Grayscale Shades of Grey Apple Maps Blue Wate…" at bounding box center [166, 166] width 100 height 13
click at [158, 185] on input "506" at bounding box center [165, 184] width 99 height 13
drag, startPoint x: 157, startPoint y: 185, endPoint x: 113, endPoint y: 183, distance: 44.8
click at [113, 183] on div "Height 506 px" at bounding box center [138, 184] width 155 height 14
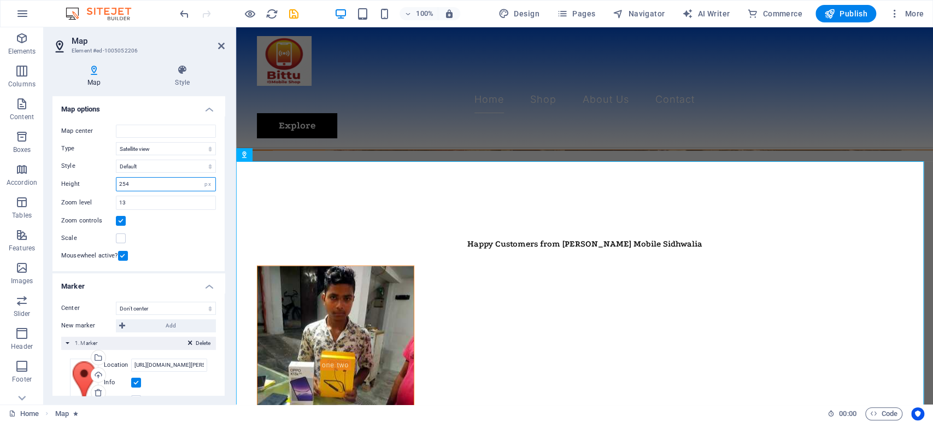
scroll to position [1348, 0]
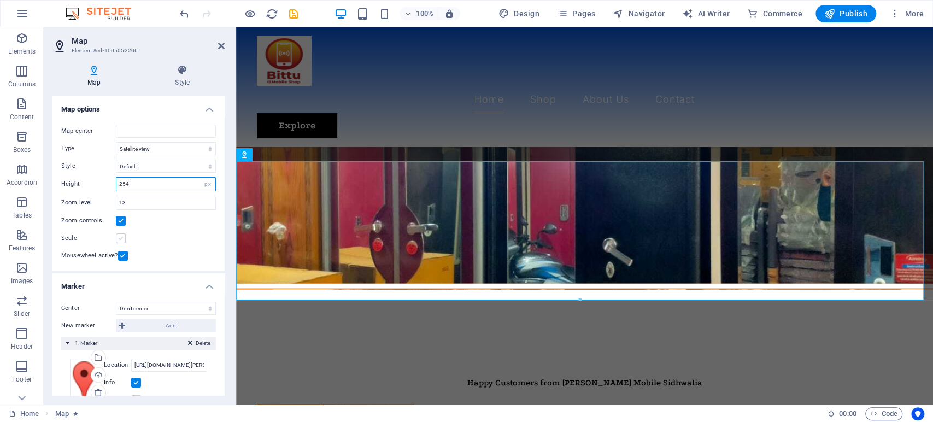
type input "254"
click at [118, 239] on label at bounding box center [121, 238] width 10 height 10
click at [0, 0] on input "Scale" at bounding box center [0, 0] width 0 height 0
click at [138, 164] on select "Default Colorize Pale Dawn Subtle Grayscale Shades of Grey Apple Maps Blue Wate…" at bounding box center [166, 166] width 100 height 13
select select "1"
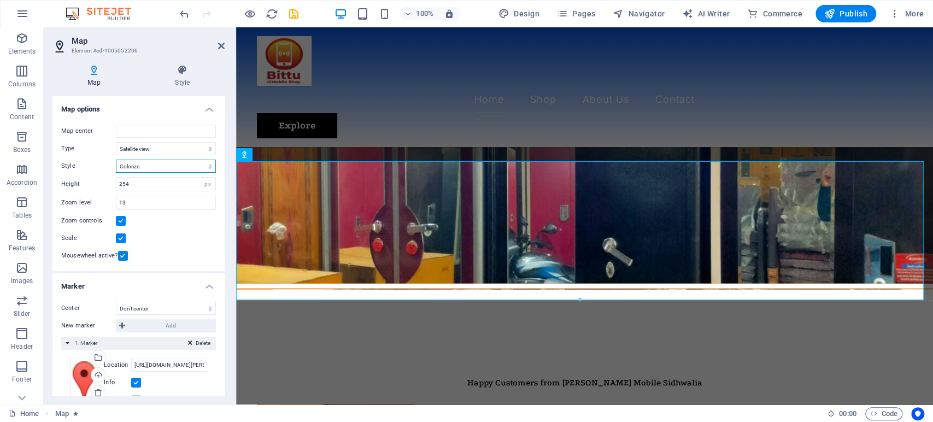
click at [116, 160] on select "Default Colorize Pale Dawn Subtle Grayscale Shades of Grey Apple Maps Blue Wate…" at bounding box center [166, 166] width 100 height 13
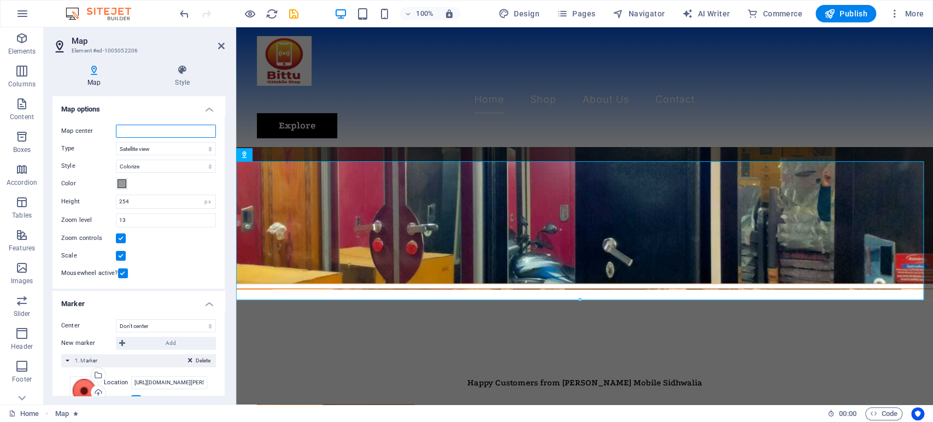
click at [132, 131] on input "Map center" at bounding box center [166, 131] width 100 height 13
paste input "https://www.google.com/maps/place/Sidhivinayak+Mobile+%26+Electronics+Goods/@26…"
type input "https://www.google.com/maps/place/Sidhivinayak+Mobile+%26+Electronics+Goods/@26…"
click at [359, 86] on nav "Home Shop About Us Contact" at bounding box center [585, 99] width 656 height 27
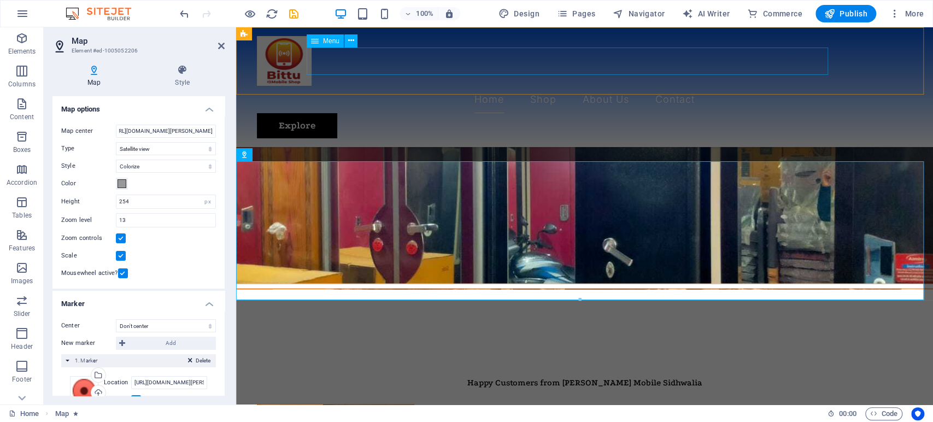
scroll to position [0, 0]
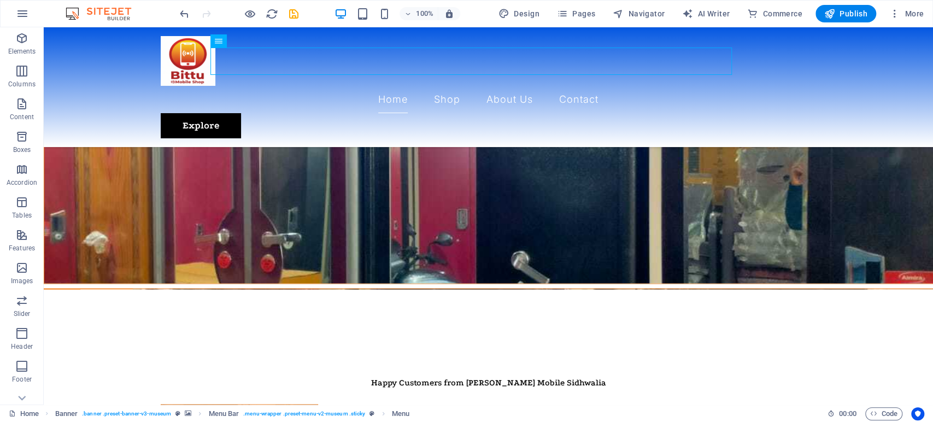
click at [301, 15] on div "100% Design Pages Navigator AI Writer Commerce Publish More" at bounding box center [553, 13] width 750 height 17
click at [297, 14] on icon "save" at bounding box center [293, 14] width 13 height 13
checkbox input "false"
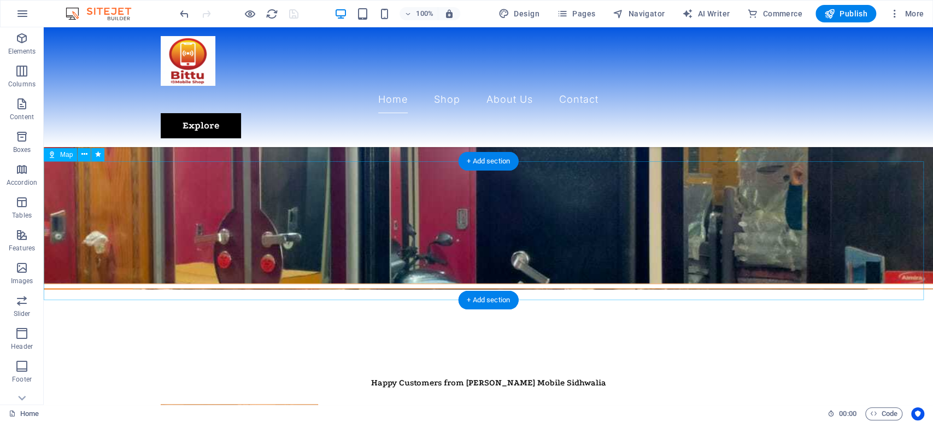
select select "satellite"
select select "1"
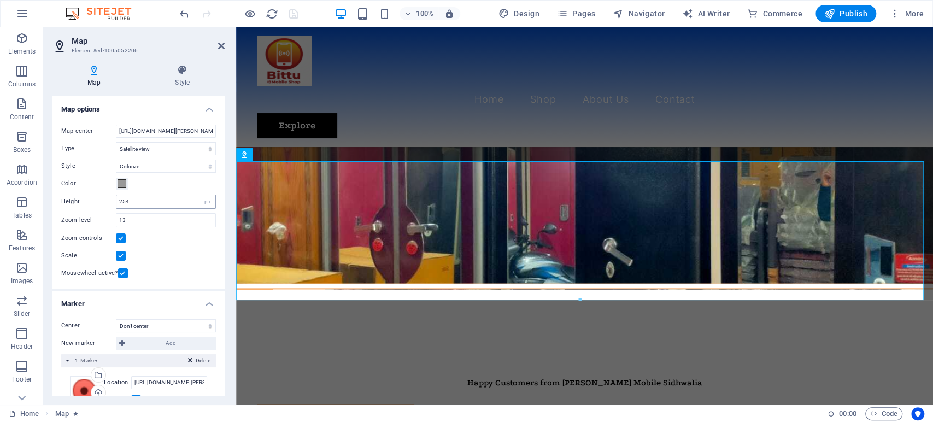
scroll to position [121, 0]
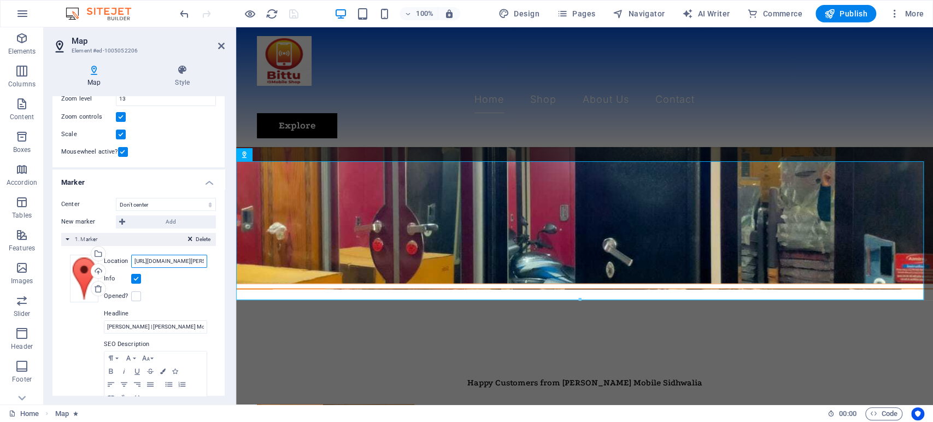
click at [162, 263] on input "https://www.google.com/maps/place/Sidhivinayak+Mobile+%26+Electronics+Goods/@26…" at bounding box center [169, 261] width 76 height 13
click at [121, 257] on label "Location" at bounding box center [117, 261] width 27 height 13
click at [131, 257] on input "https://www.google.com/maps/place/Sidhivinayak+Mobile+%26+Electronics+Goods/@26…" at bounding box center [169, 261] width 76 height 13
click at [153, 265] on input "https://www.google.com/maps/place/Sidhivinayak+Mobile+%26+Electronics+Goods/@26…" at bounding box center [169, 261] width 76 height 13
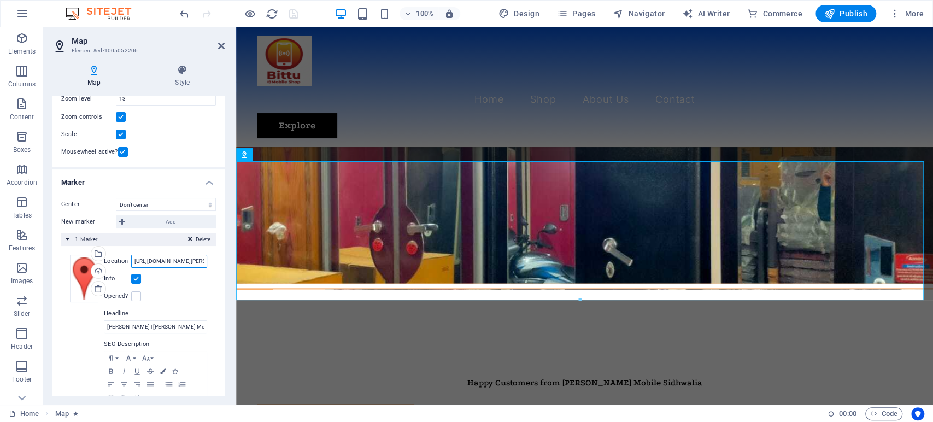
click at [164, 265] on input "https://www.google.com/maps/place/Sidhivinayak+Mobile+%26+Electronics+Goods/@26…" at bounding box center [169, 261] width 76 height 13
click at [169, 280] on div "Info" at bounding box center [155, 278] width 103 height 13
click at [177, 260] on input "Location" at bounding box center [169, 261] width 76 height 13
type input "Sidhwalia bazar"
click at [188, 272] on div "Info" at bounding box center [155, 278] width 103 height 13
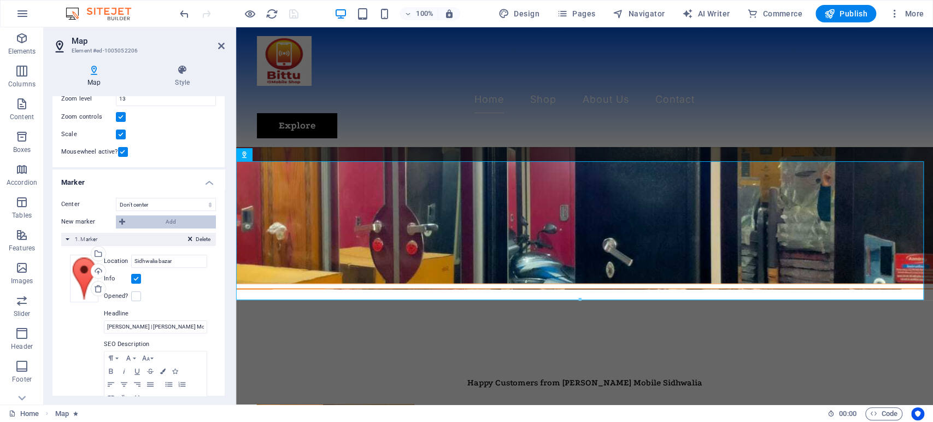
click at [131, 222] on span "Add" at bounding box center [170, 221] width 84 height 13
select select "2"
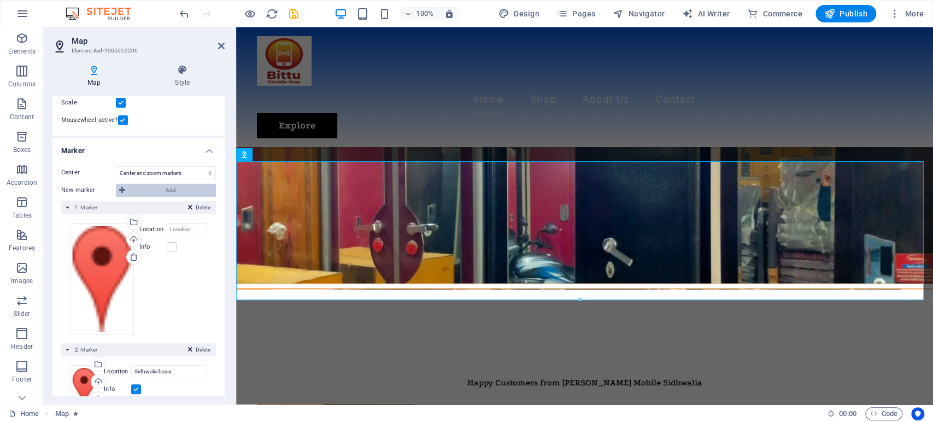
scroll to position [90, 0]
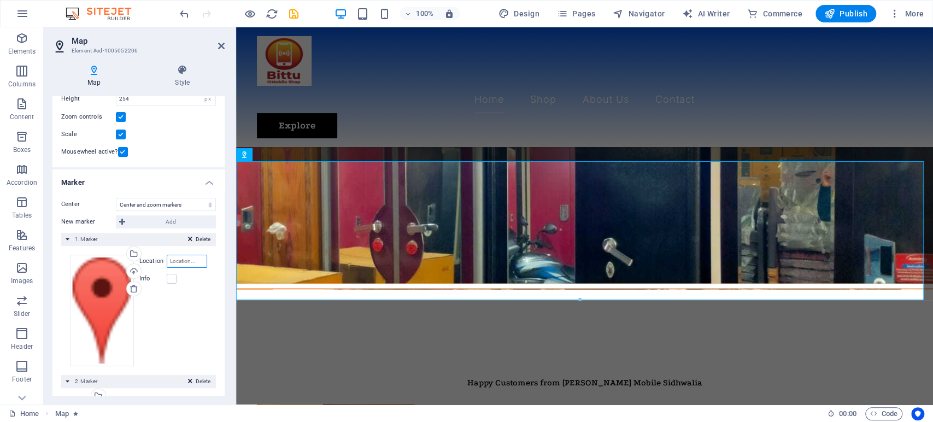
click at [194, 259] on input "Location" at bounding box center [187, 261] width 40 height 13
click at [97, 290] on div "Drag files here, click to choose files or select files from Files or our free s…" at bounding box center [102, 310] width 64 height 111
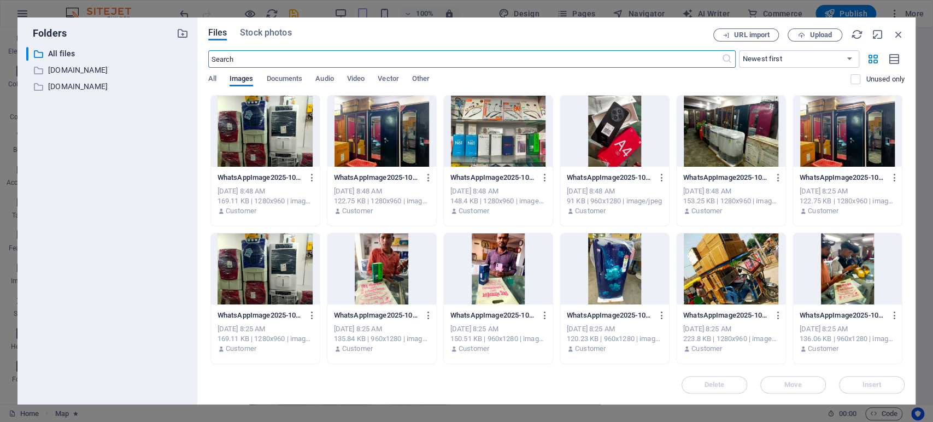
scroll to position [1732, 0]
click at [262, 34] on span "Stock photos" at bounding box center [265, 32] width 51 height 13
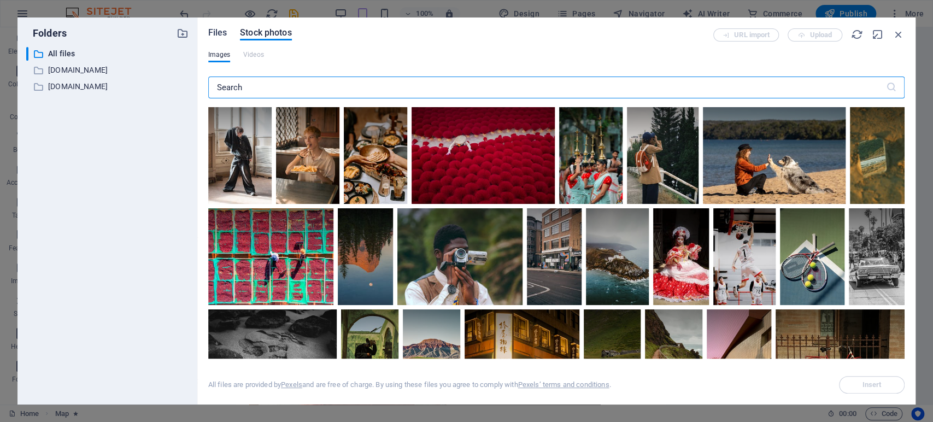
click at [220, 34] on span "Files" at bounding box center [217, 32] width 19 height 13
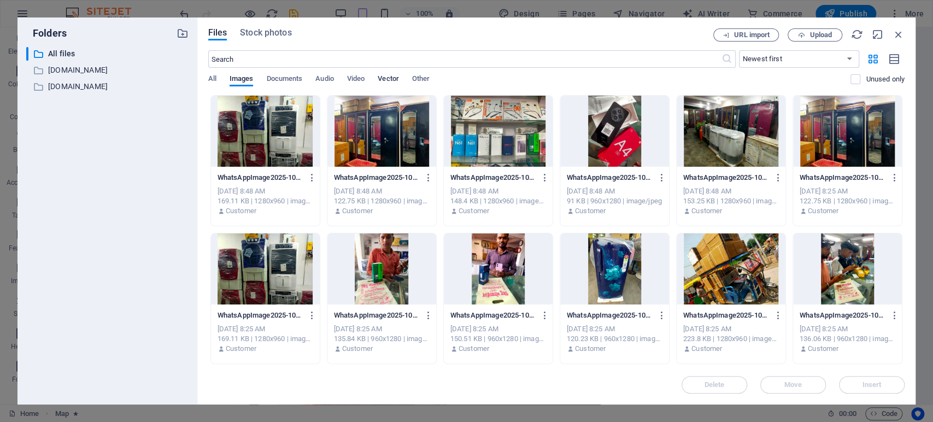
click at [398, 78] on span "Vector" at bounding box center [388, 79] width 21 height 15
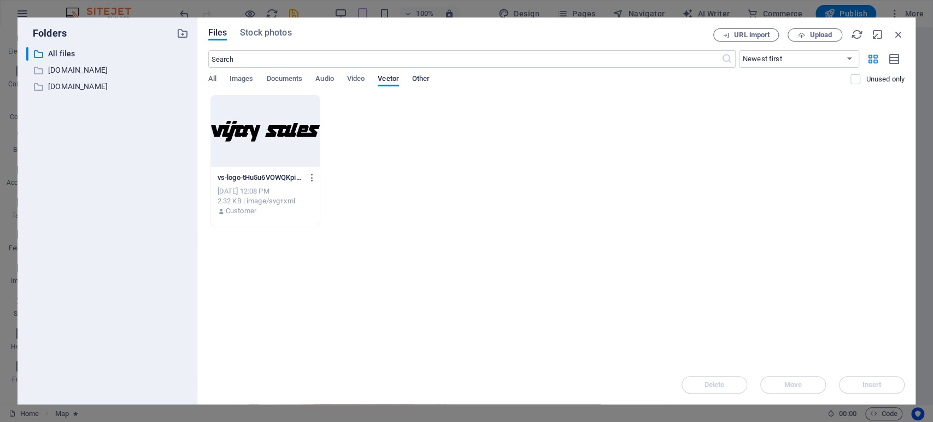
click at [419, 79] on span "Other" at bounding box center [420, 79] width 17 height 15
click at [899, 33] on icon "button" at bounding box center [898, 34] width 12 height 12
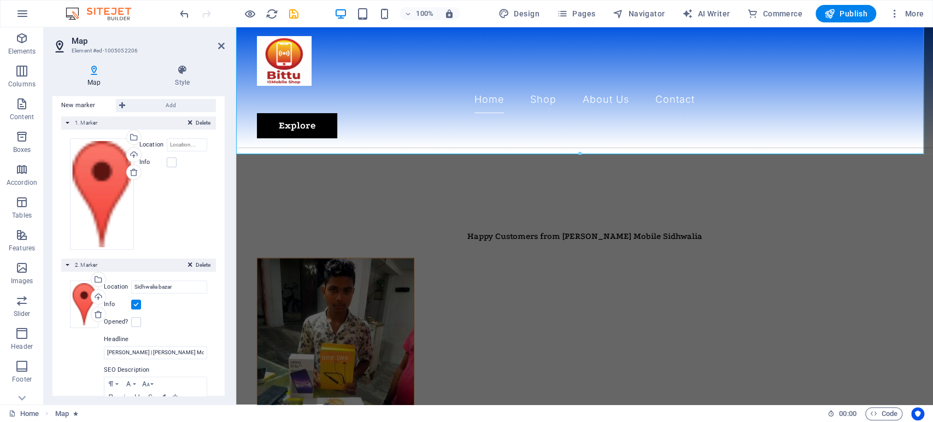
scroll to position [211, 0]
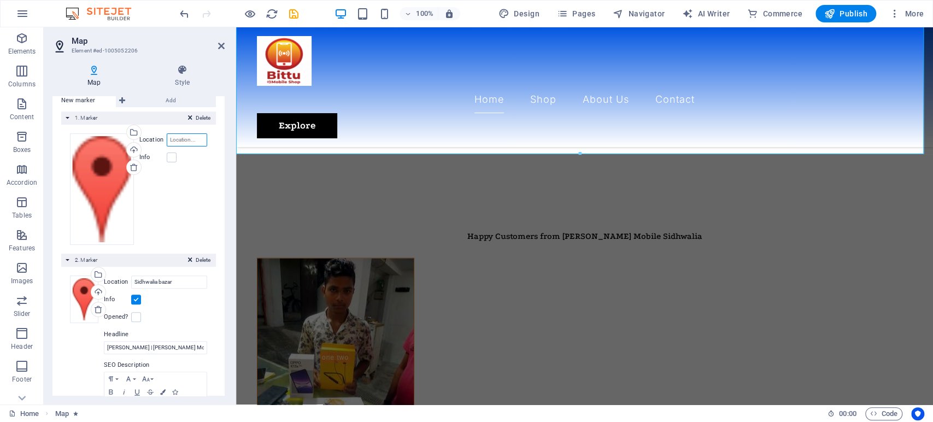
click at [184, 141] on input "Location" at bounding box center [187, 139] width 40 height 13
click at [140, 178] on div "Drag files here, click to choose files or select files from Files or our free s…" at bounding box center [138, 188] width 137 height 111
click at [167, 152] on label at bounding box center [172, 157] width 10 height 10
click at [0, 0] on input "Info" at bounding box center [0, 0] width 0 height 0
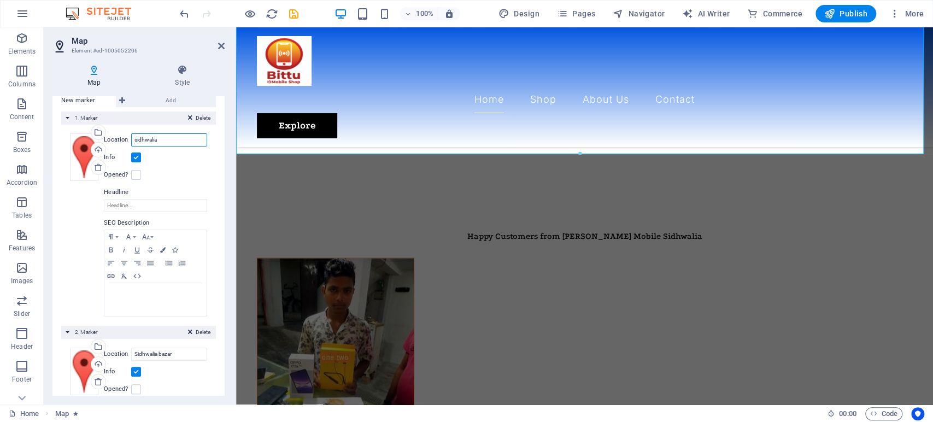
click at [163, 139] on input "sidhwalia" at bounding box center [169, 139] width 76 height 13
type input "Sidhwalia bazar"
drag, startPoint x: 395, startPoint y: 166, endPoint x: 272, endPoint y: 146, distance: 124.1
click at [81, 366] on div "Drag files here, click to choose files or select files from Files or our free s…" at bounding box center [84, 372] width 28 height 48
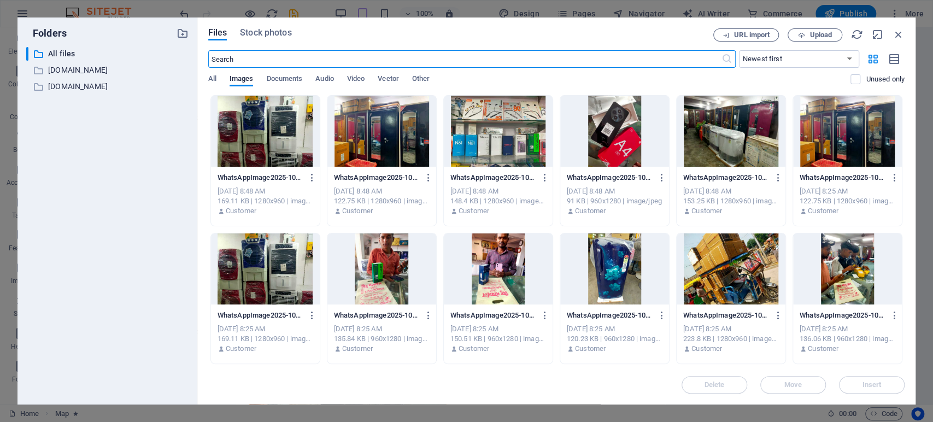
scroll to position [1864, 0]
click at [897, 33] on icon "button" at bounding box center [898, 34] width 12 height 12
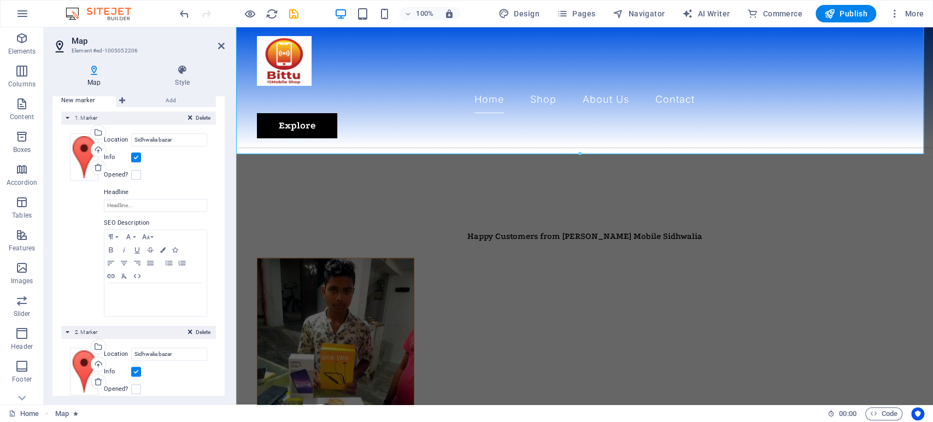
scroll to position [272, 0]
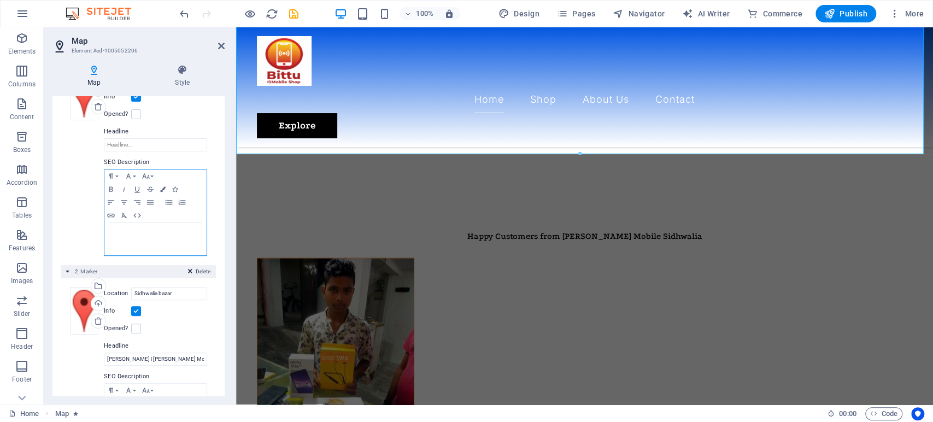
click at [134, 242] on div at bounding box center [155, 238] width 102 height 33
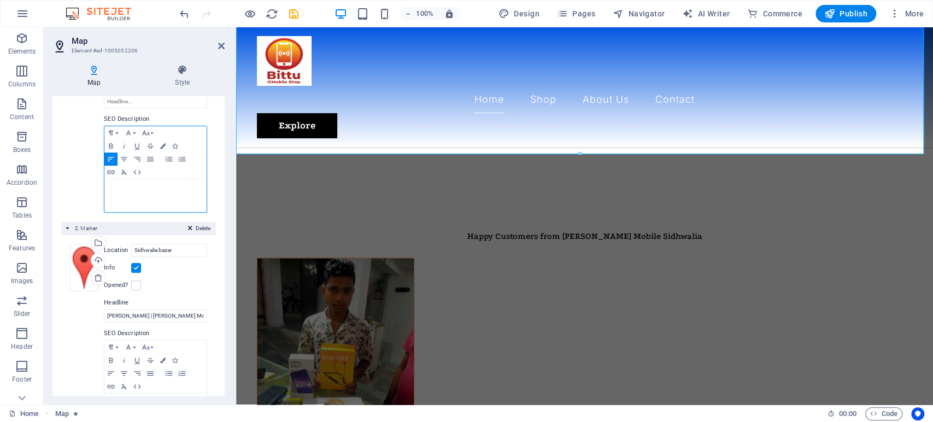
scroll to position [363, 0]
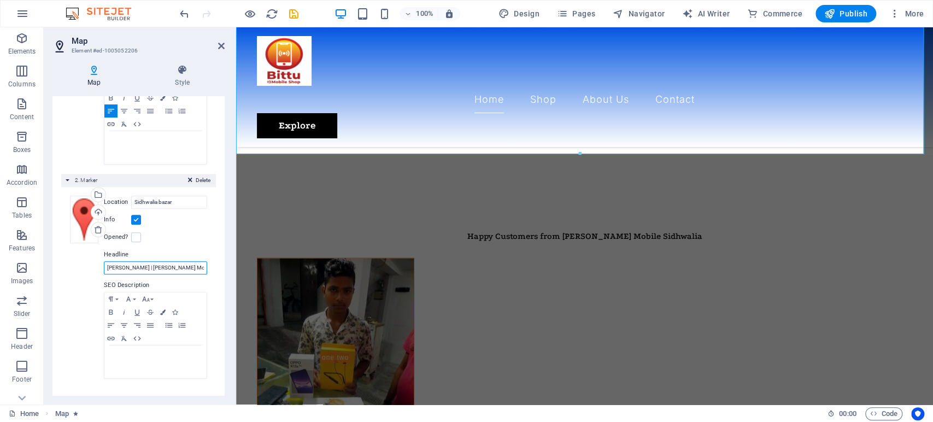
click at [161, 265] on input "[PERSON_NAME] | [PERSON_NAME] Mobile" at bounding box center [155, 267] width 103 height 13
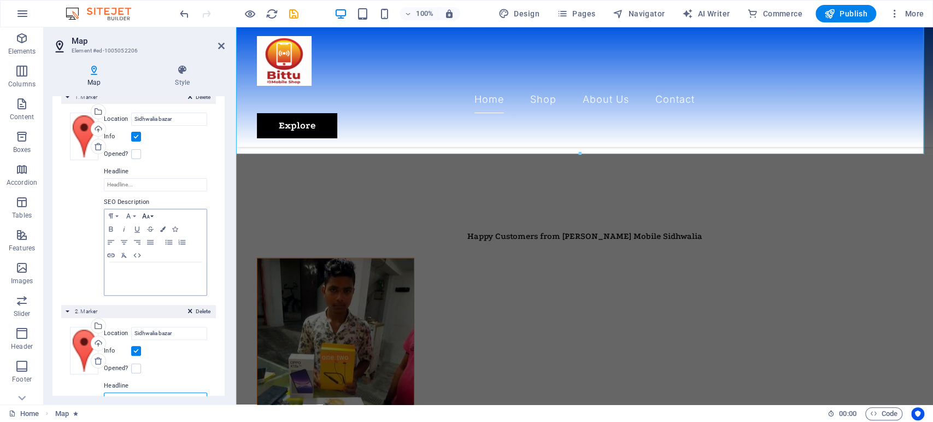
scroll to position [0, 0]
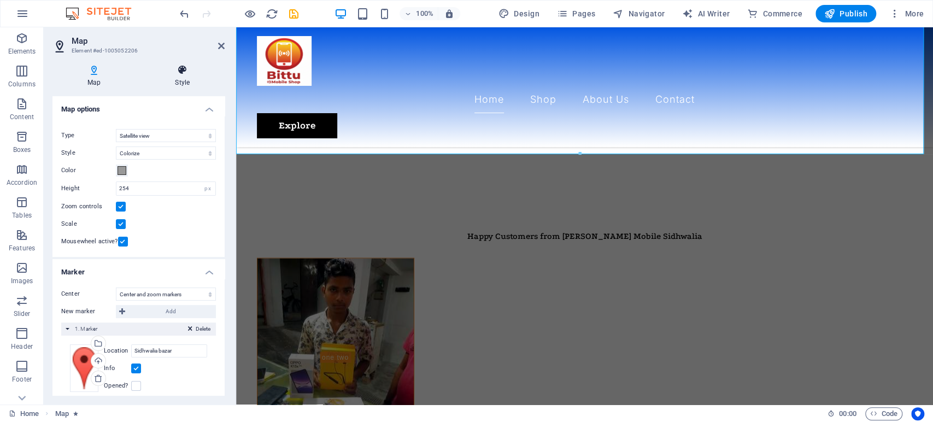
click at [190, 64] on icon at bounding box center [182, 69] width 85 height 11
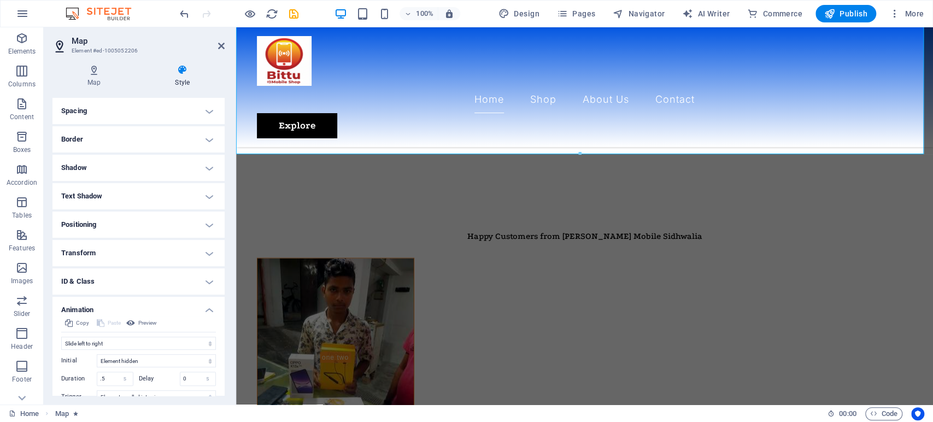
scroll to position [157, 0]
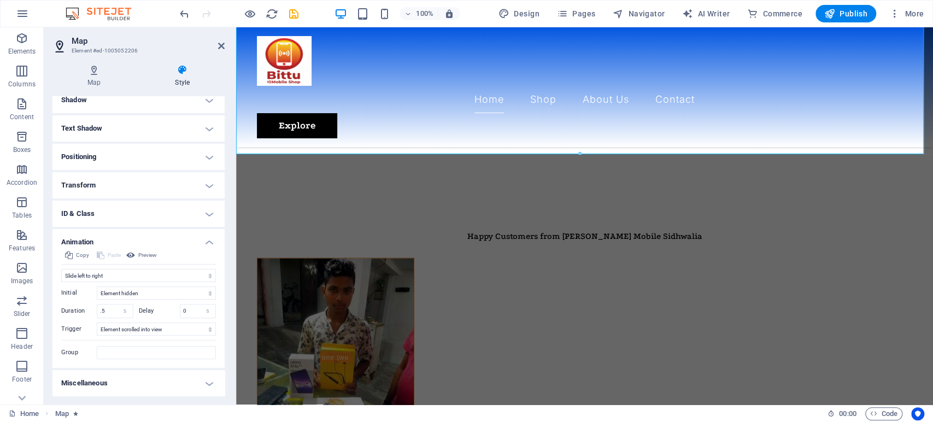
click at [95, 161] on h4 "Positioning" at bounding box center [138, 157] width 172 height 26
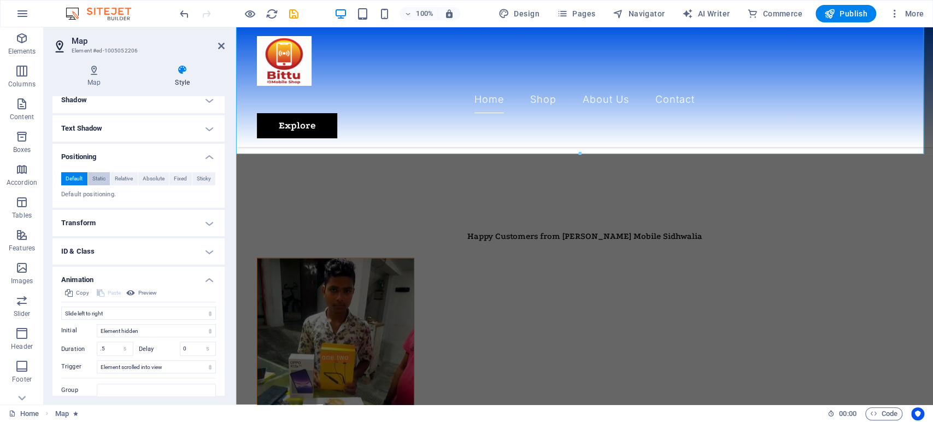
click at [98, 178] on span "Static" at bounding box center [98, 178] width 13 height 13
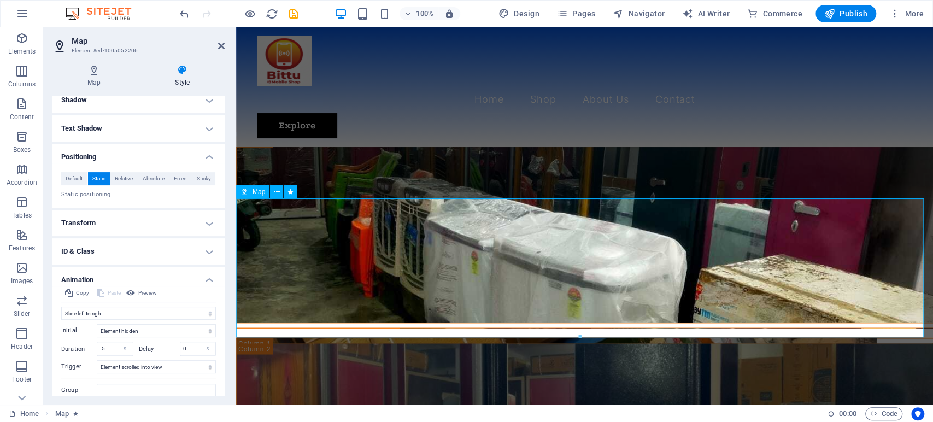
scroll to position [1312, 0]
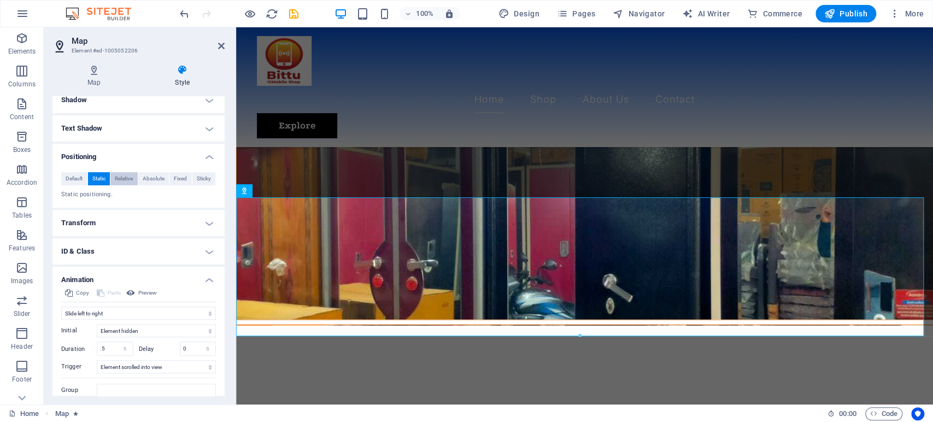
click at [123, 174] on span "Relative" at bounding box center [124, 178] width 18 height 13
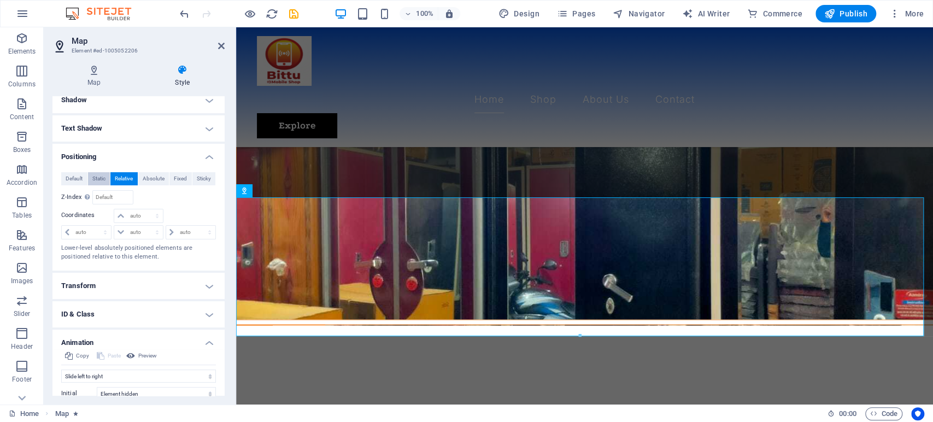
click at [104, 178] on span "Static" at bounding box center [98, 178] width 13 height 13
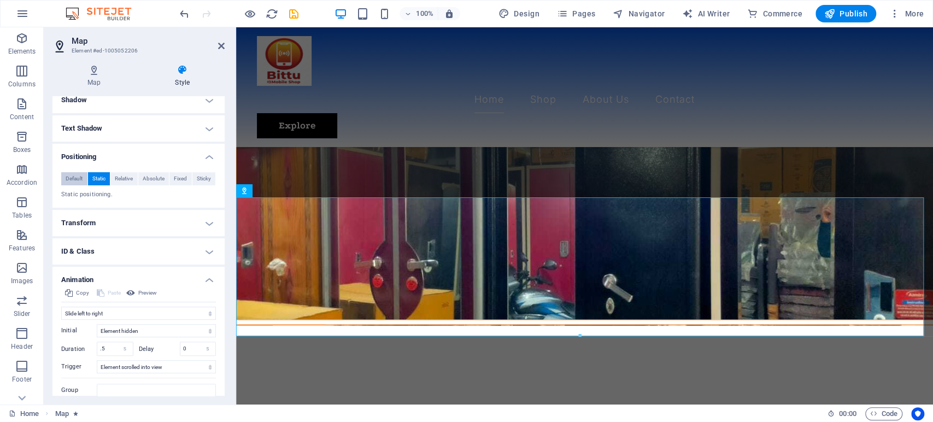
click at [66, 173] on span "Default" at bounding box center [74, 178] width 17 height 13
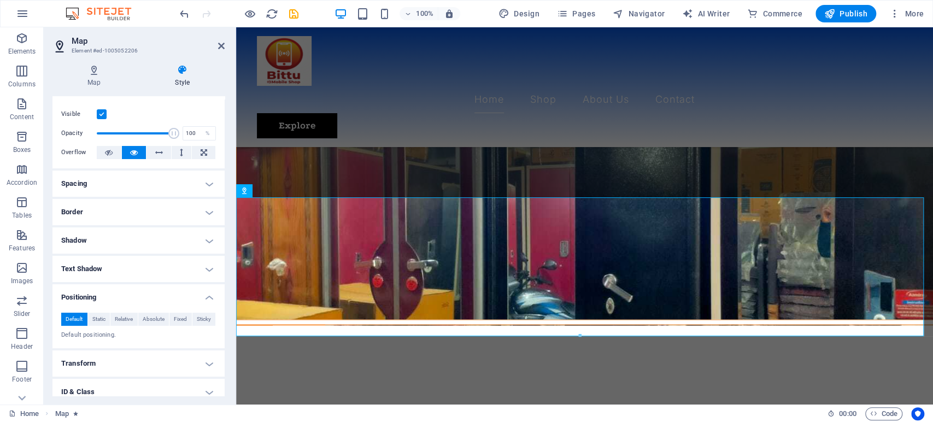
scroll to position [0, 0]
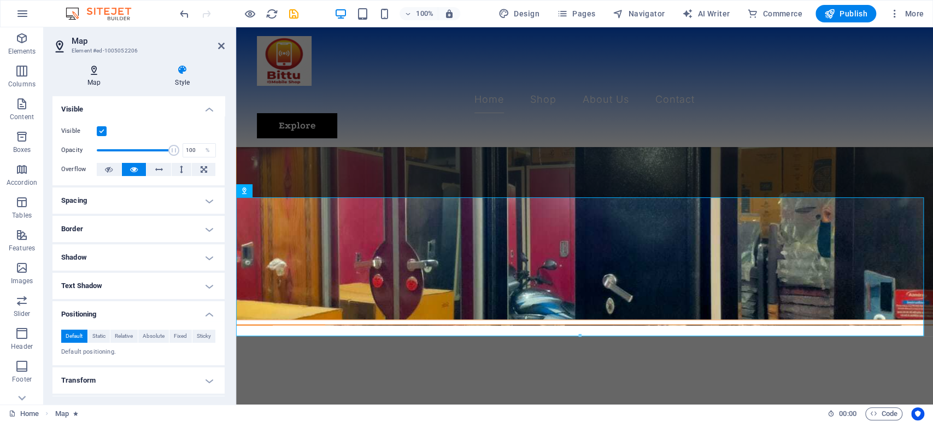
click at [89, 77] on h4 "Map" at bounding box center [95, 75] width 87 height 23
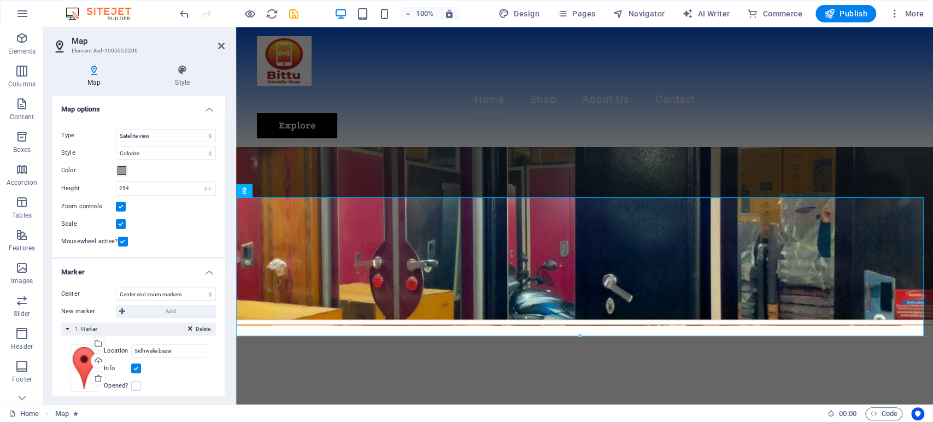
click at [114, 132] on label "Type" at bounding box center [88, 135] width 55 height 13
click at [116, 132] on select "Street map Satellite view Satellite view with streets Terrain map" at bounding box center [166, 135] width 100 height 13
click at [172, 139] on select "Street map Satellite view Satellite view with streets Terrain map" at bounding box center [166, 135] width 100 height 13
select select "hybrid"
click at [116, 129] on select "Street map Satellite view Satellite view with streets Terrain map" at bounding box center [166, 135] width 100 height 13
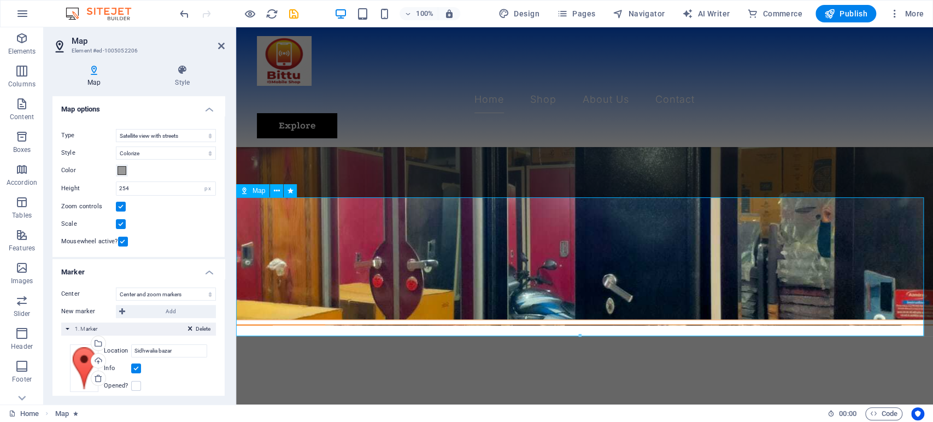
click at [293, 8] on icon "save" at bounding box center [293, 14] width 13 height 13
checkbox input "false"
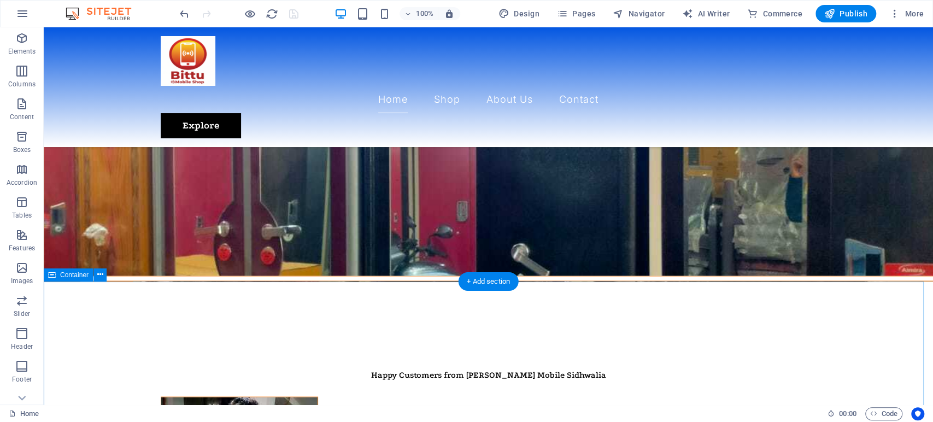
scroll to position [1372, 0]
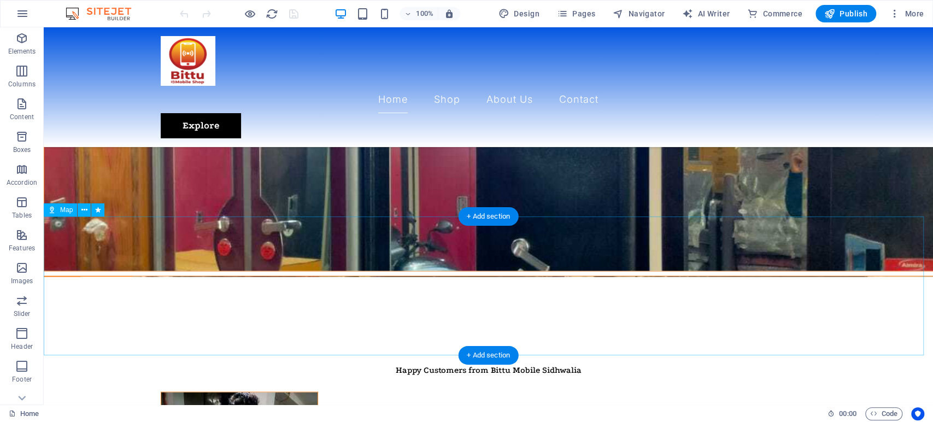
scroll to position [1336, 0]
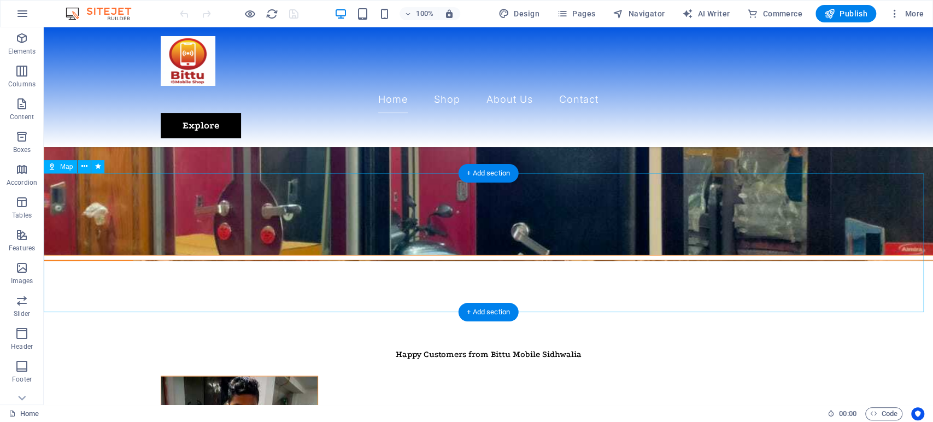
select select "hybrid"
select select "1"
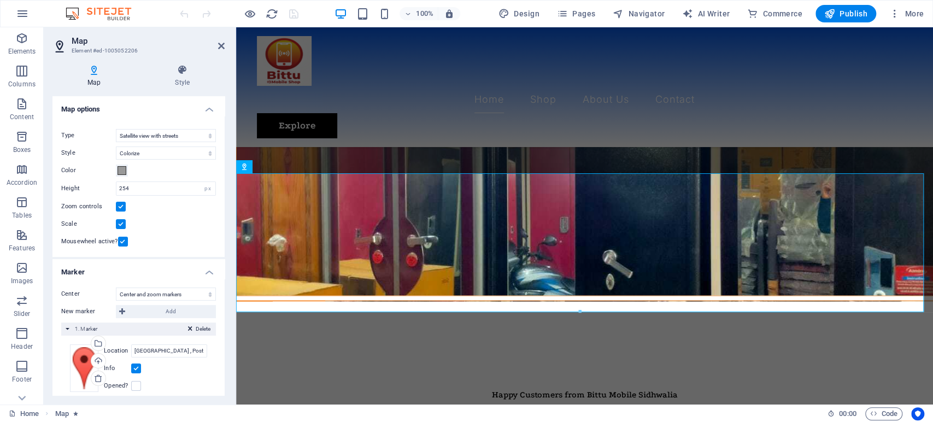
scroll to position [0, 0]
click at [164, 295] on select "Don't center Center markers Center and zoom markers" at bounding box center [166, 293] width 100 height 13
select select "0"
click at [116, 301] on select "Don't center Center markers Center and zoom markers" at bounding box center [166, 293] width 100 height 13
type input "Sidhwalia bazar , Post office Ke Saamne, 841423 Gopalganj Bihar"
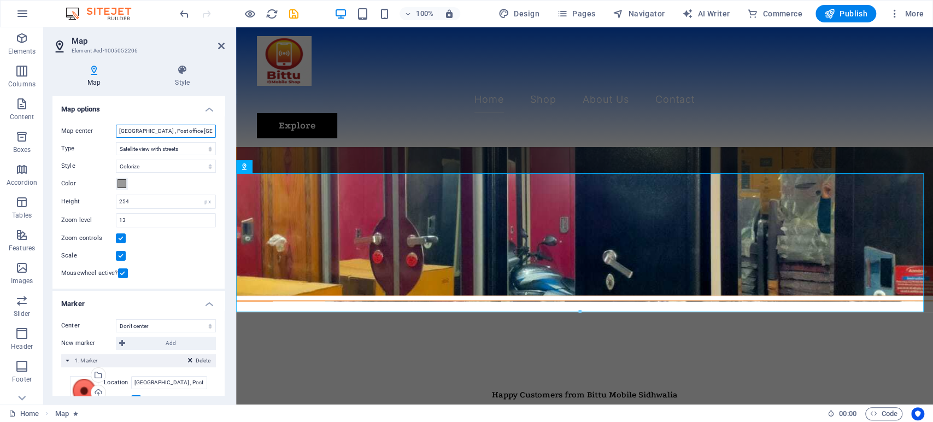
click at [157, 128] on input "Sidhwalia bazar , Post office Ke Saamne, 841423 Gopalganj Bihar" at bounding box center [166, 131] width 100 height 13
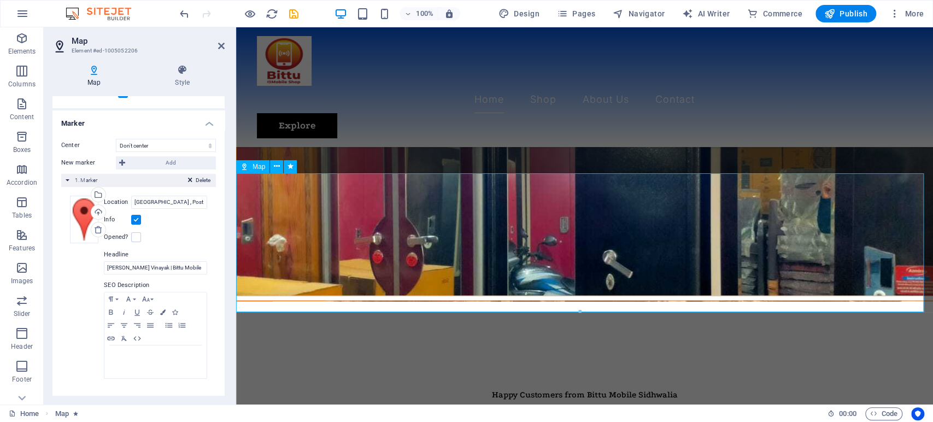
click at [136, 218] on label at bounding box center [136, 220] width 10 height 10
click at [0, 0] on input "Info" at bounding box center [0, 0] width 0 height 0
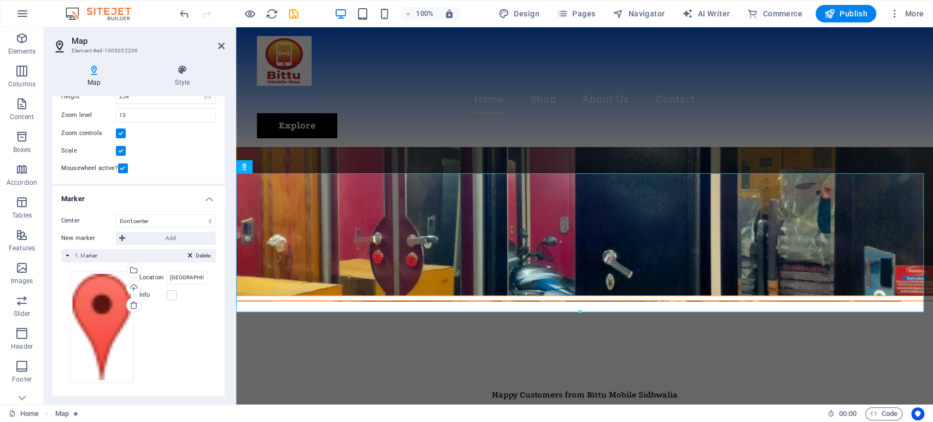
scroll to position [104, 0]
click at [184, 279] on input "Sidhwalia bazar , Post office Ke Saamne, 841423 Gopalganj Bihar" at bounding box center [187, 278] width 40 height 13
drag, startPoint x: 427, startPoint y: 306, endPoint x: 271, endPoint y: 285, distance: 157.7
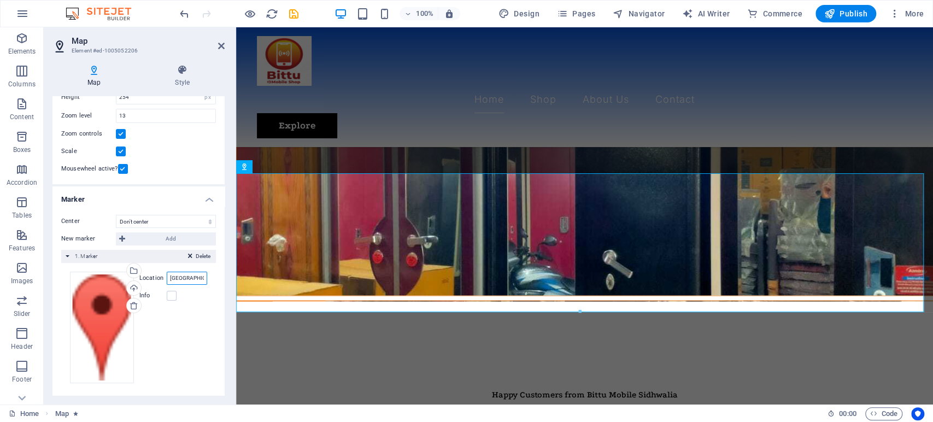
click at [197, 280] on input "Sidhwalia bazar , Post office Ke Saamne, 841423 Gopalganj Bihar" at bounding box center [187, 278] width 40 height 13
type input "Sidhwalia"
click at [175, 372] on div "Drag files here, click to choose files or select files from Files or our free s…" at bounding box center [138, 327] width 137 height 111
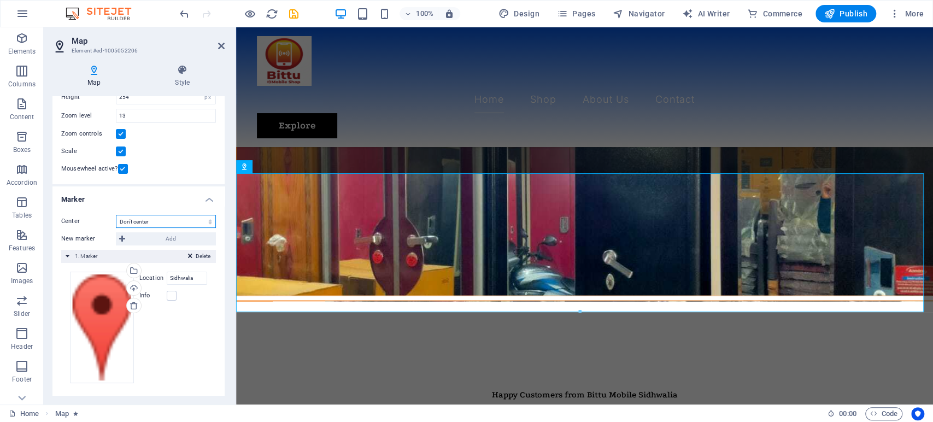
click at [190, 222] on select "Don't center Center markers Center and zoom markers" at bounding box center [166, 221] width 100 height 13
select select "1"
click at [116, 215] on select "Don't center Center markers Center and zoom markers" at bounding box center [166, 221] width 100 height 13
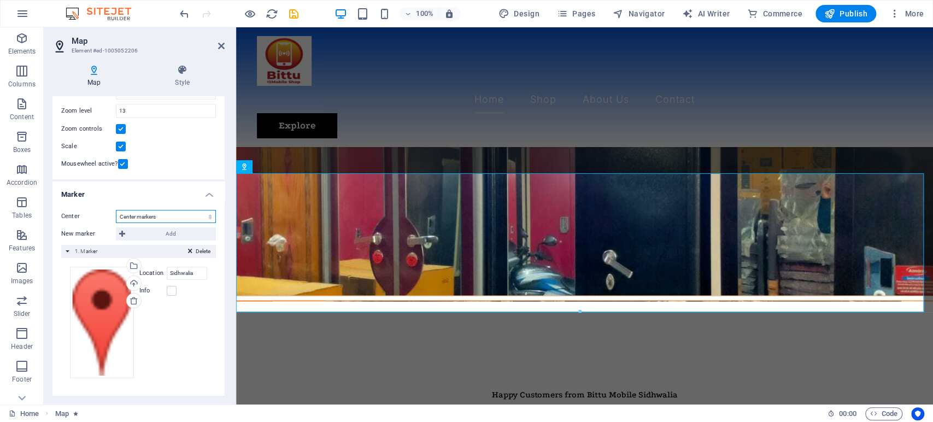
scroll to position [91, 0]
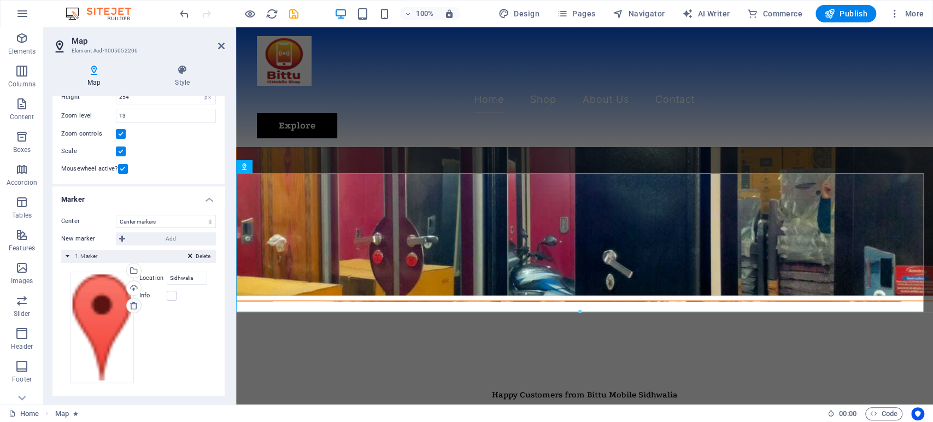
click at [132, 303] on icon at bounding box center [134, 305] width 9 height 9
click at [130, 308] on icon at bounding box center [134, 305] width 9 height 9
click at [131, 305] on icon at bounding box center [134, 305] width 9 height 9
click at [167, 296] on label at bounding box center [172, 296] width 10 height 10
click at [0, 0] on input "Info" at bounding box center [0, 0] width 0 height 0
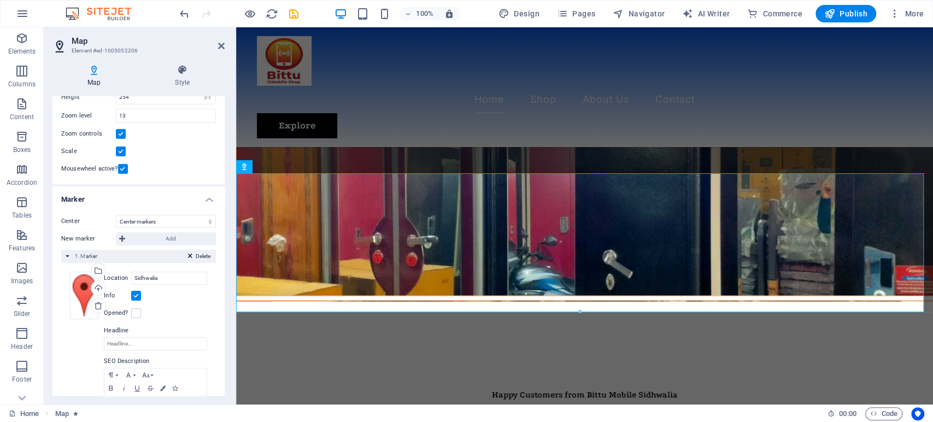
scroll to position [152, 0]
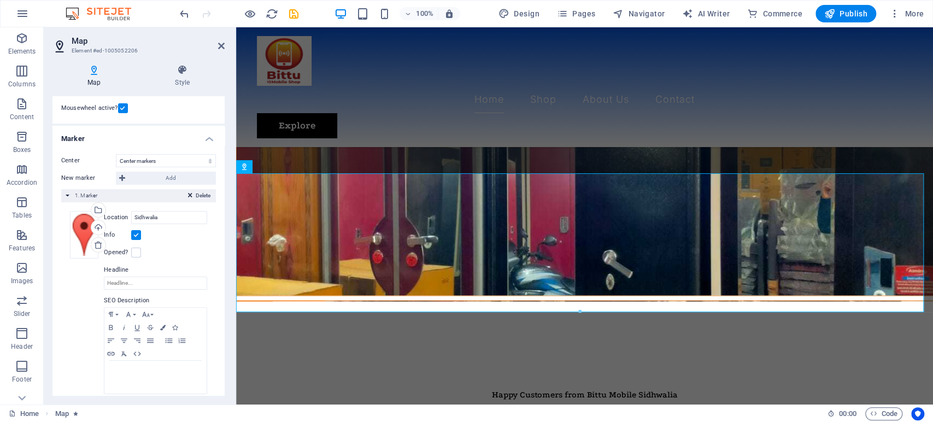
click at [137, 235] on label at bounding box center [136, 235] width 10 height 10
click at [0, 0] on input "Info" at bounding box center [0, 0] width 0 height 0
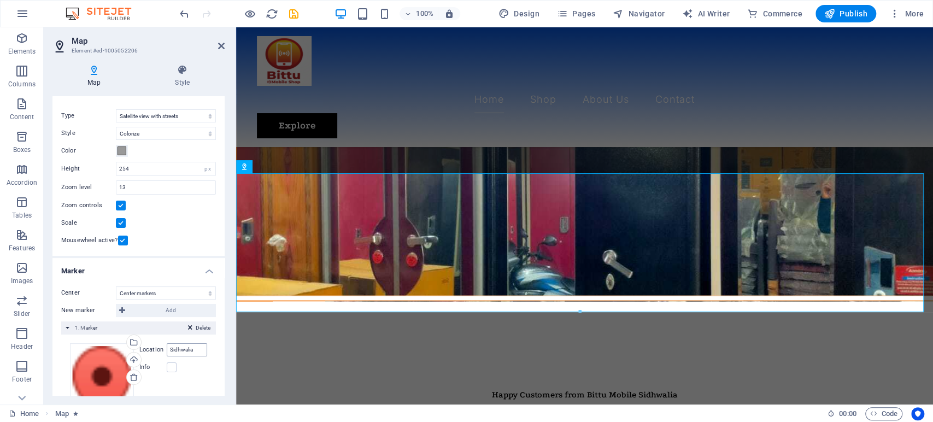
scroll to position [0, 0]
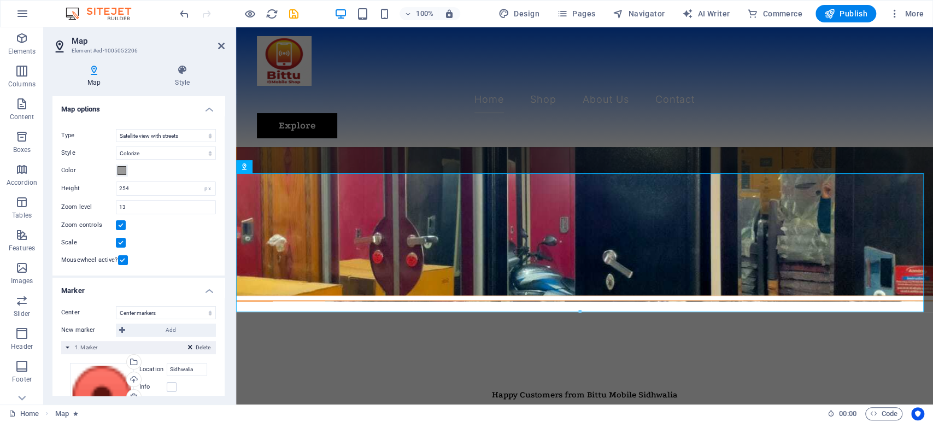
click at [120, 241] on label at bounding box center [121, 243] width 10 height 10
click at [0, 0] on input "Scale" at bounding box center [0, 0] width 0 height 0
click at [220, 45] on icon at bounding box center [221, 46] width 7 height 9
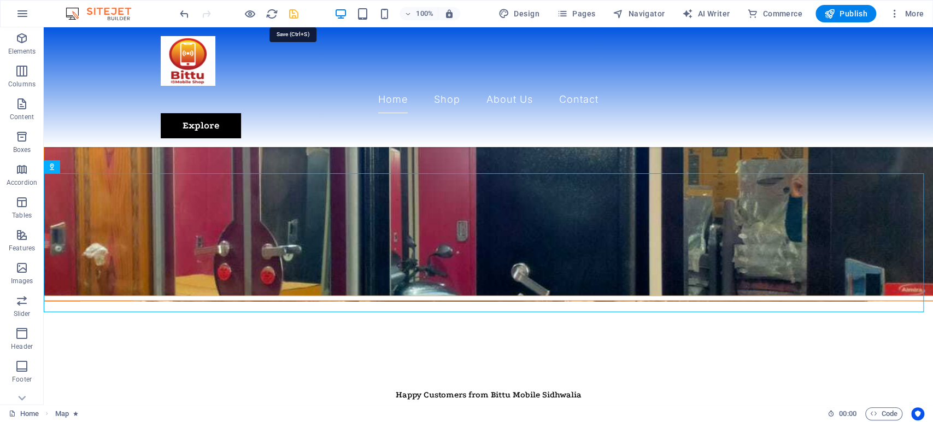
click at [293, 11] on icon "save" at bounding box center [293, 14] width 13 height 13
checkbox input "false"
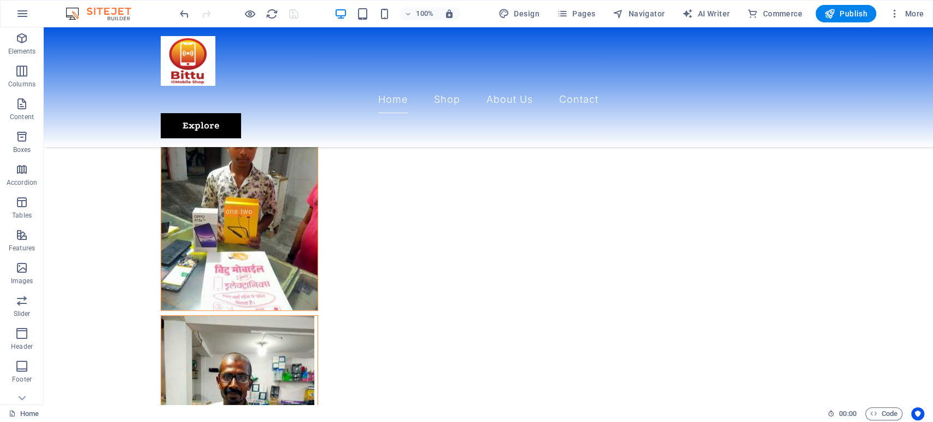
scroll to position [1518, 0]
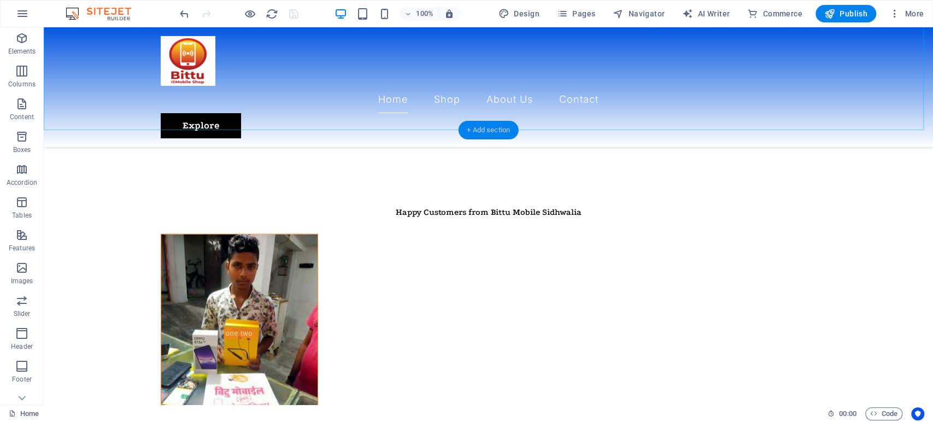
click at [490, 128] on div "+ Add section" at bounding box center [488, 130] width 61 height 19
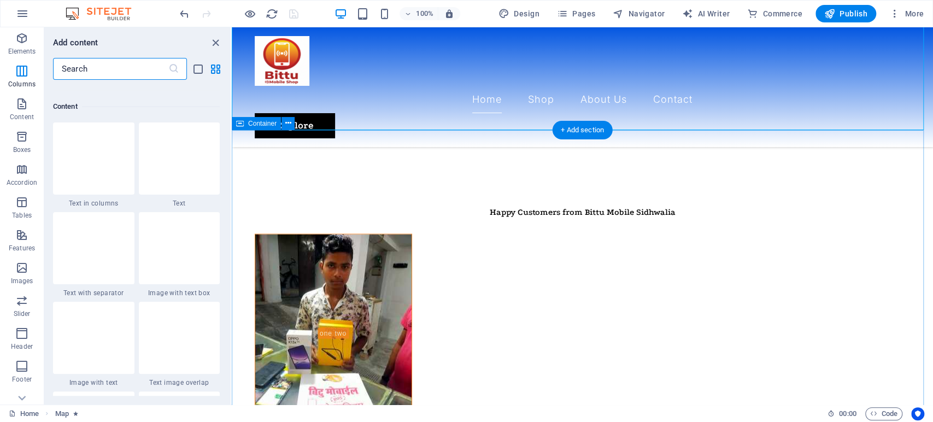
scroll to position [1796, 0]
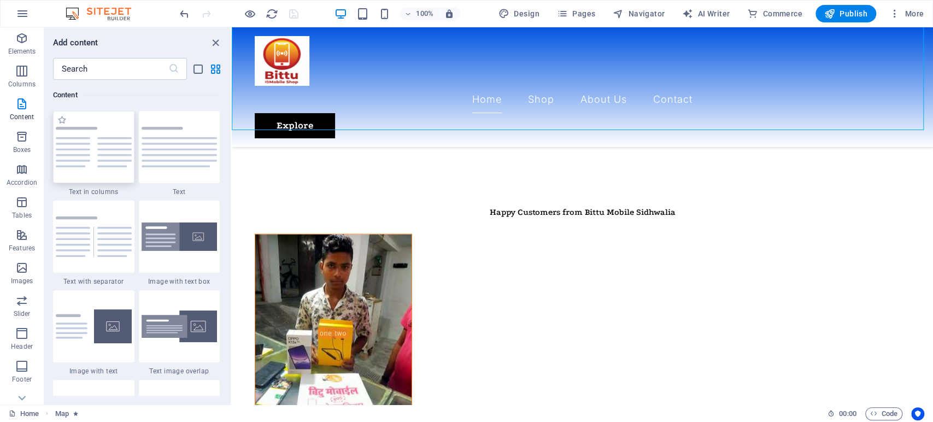
click at [105, 141] on img at bounding box center [94, 147] width 76 height 40
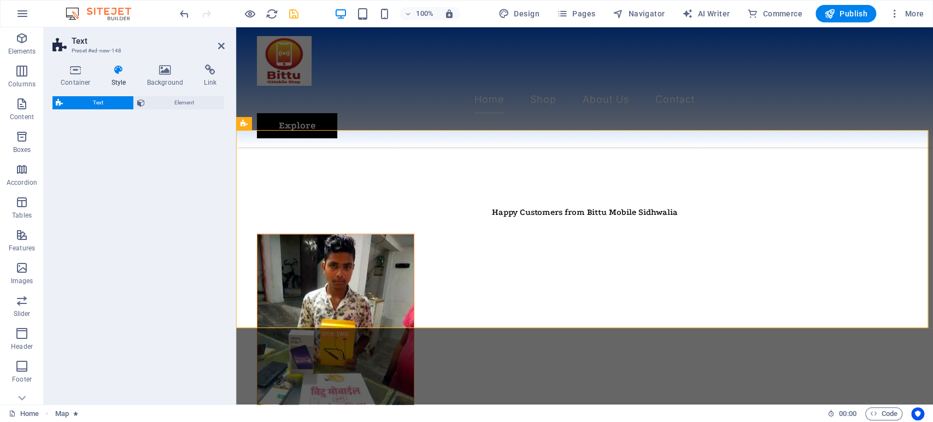
select select "rem"
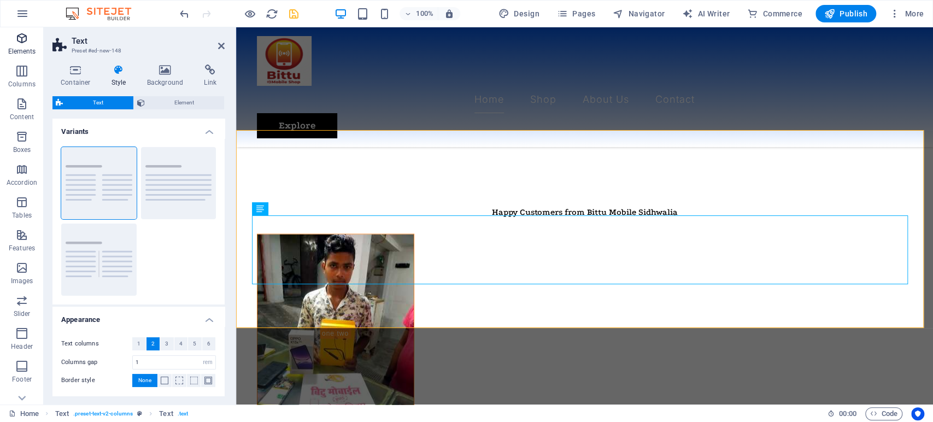
click at [25, 47] on p "Elements" at bounding box center [22, 51] width 28 height 9
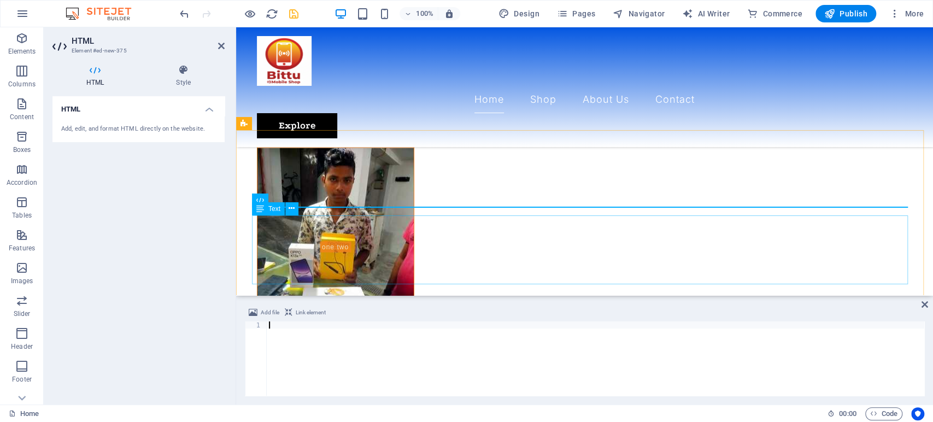
scroll to position [1491, 0]
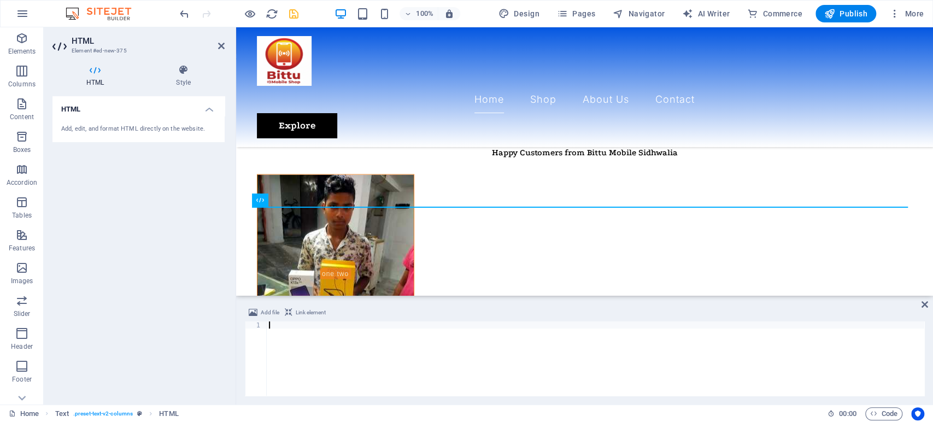
click at [346, 360] on div at bounding box center [595, 365] width 657 height 89
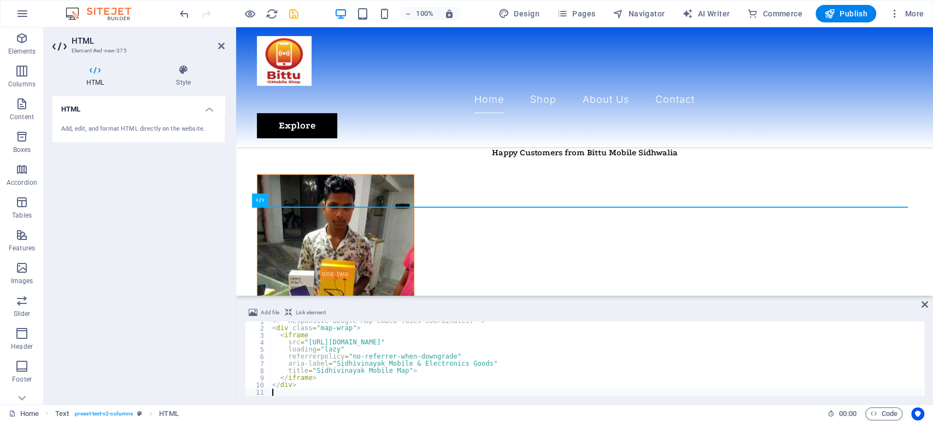
scroll to position [4, 0]
click at [221, 46] on icon at bounding box center [221, 46] width 7 height 9
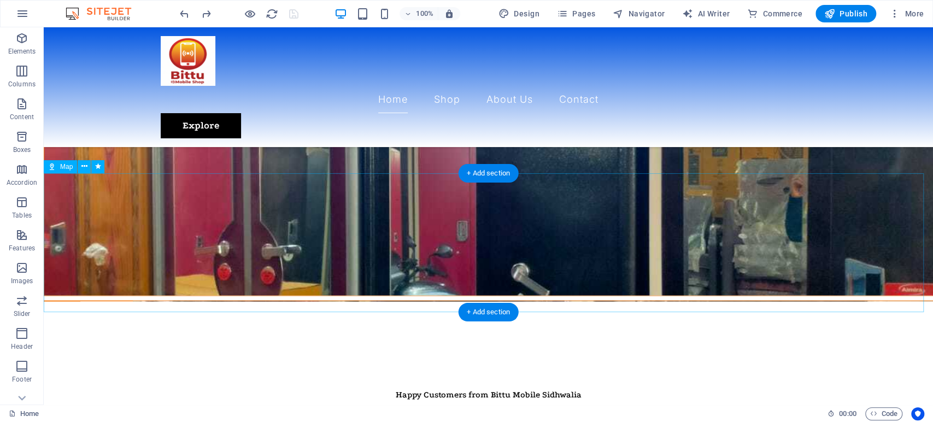
scroll to position [1275, 0]
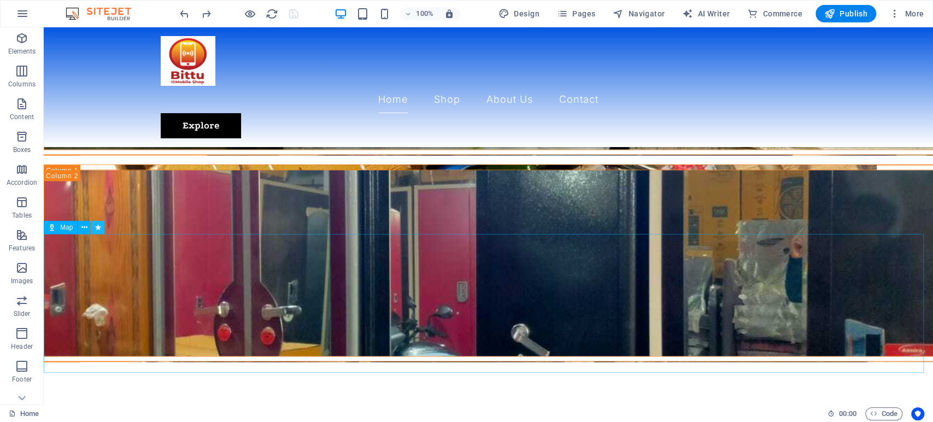
click at [91, 226] on button at bounding box center [97, 227] width 13 height 13
select select "move-left-to-right"
select select "s"
select select "scroll"
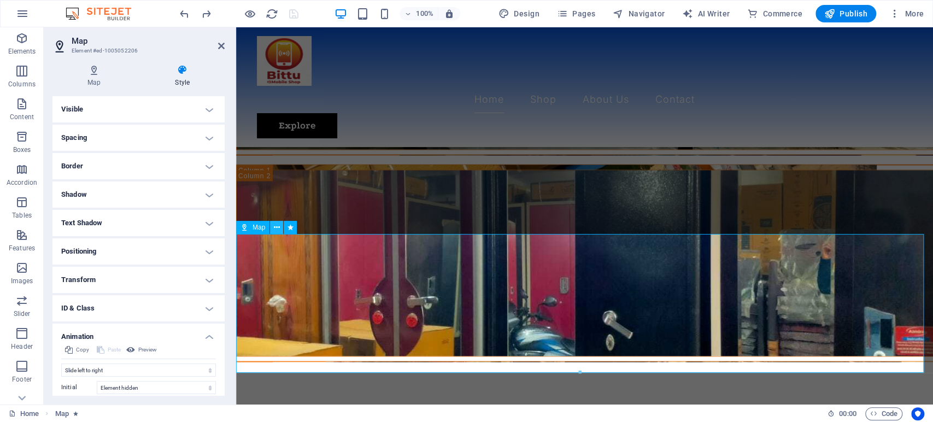
click at [277, 231] on icon at bounding box center [277, 227] width 6 height 11
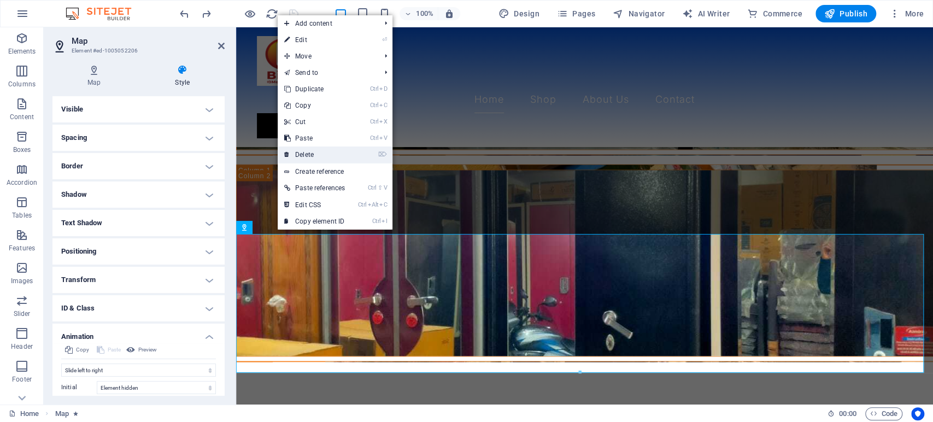
click at [306, 156] on link "⌦ Delete" at bounding box center [315, 154] width 74 height 16
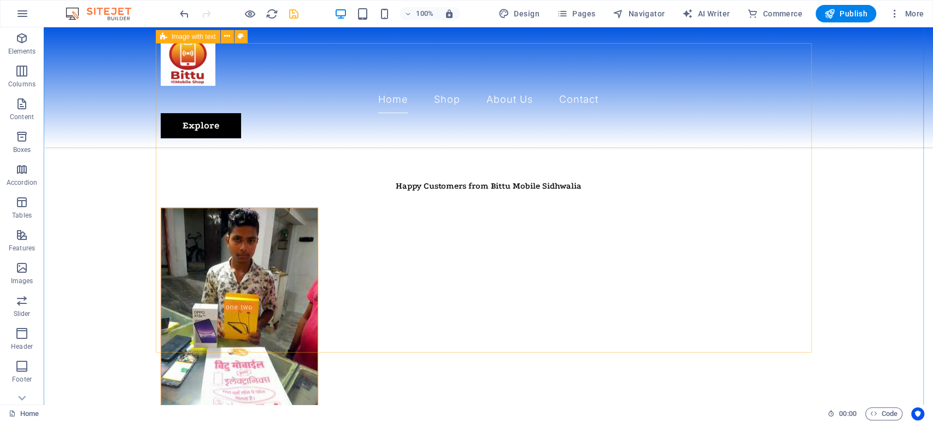
scroll to position [1544, 0]
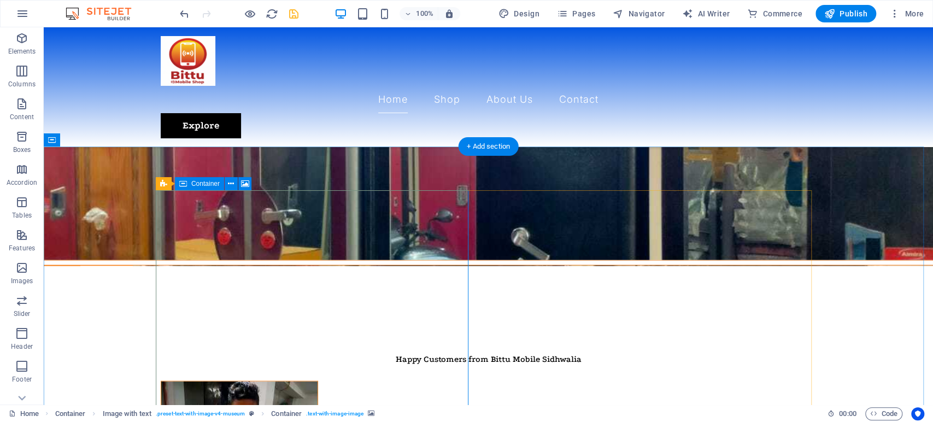
scroll to position [1362, 0]
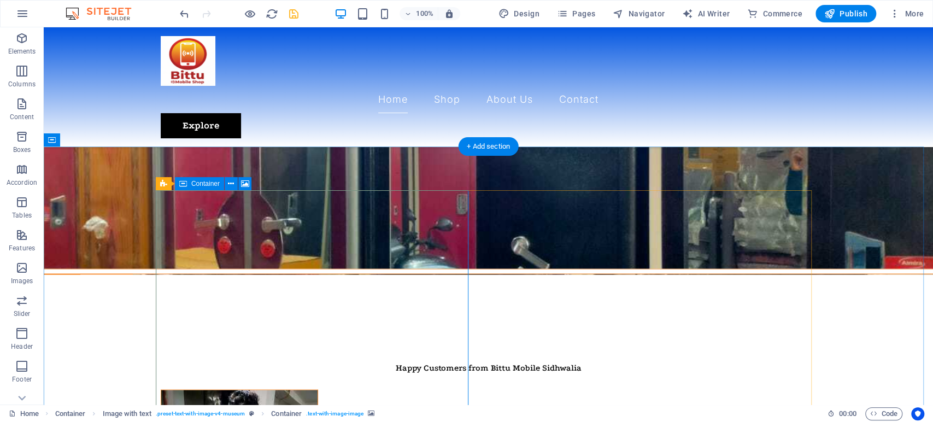
select select "px"
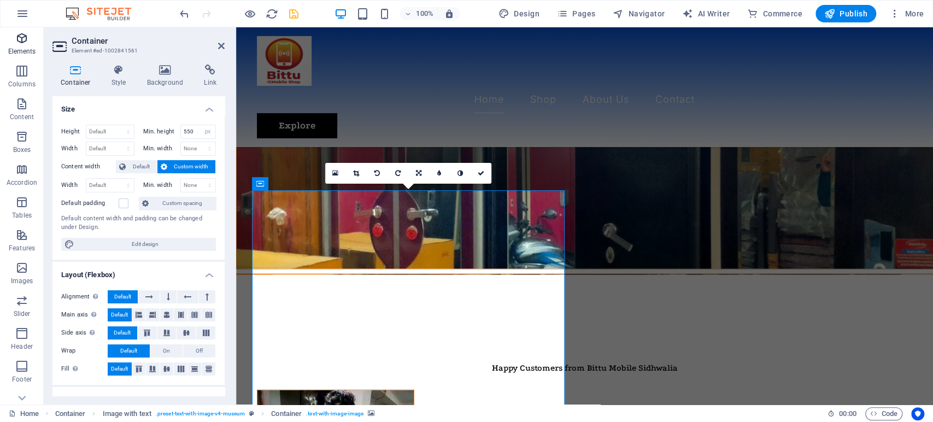
click at [17, 38] on icon "button" at bounding box center [21, 38] width 13 height 13
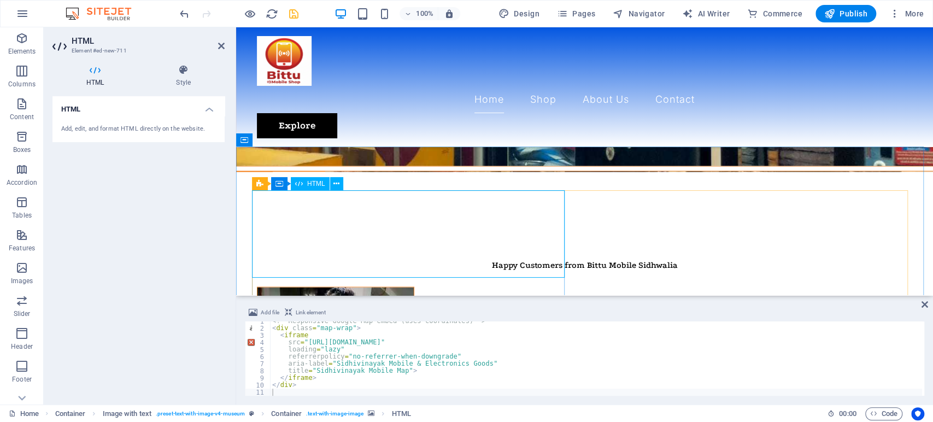
scroll to position [1336, 0]
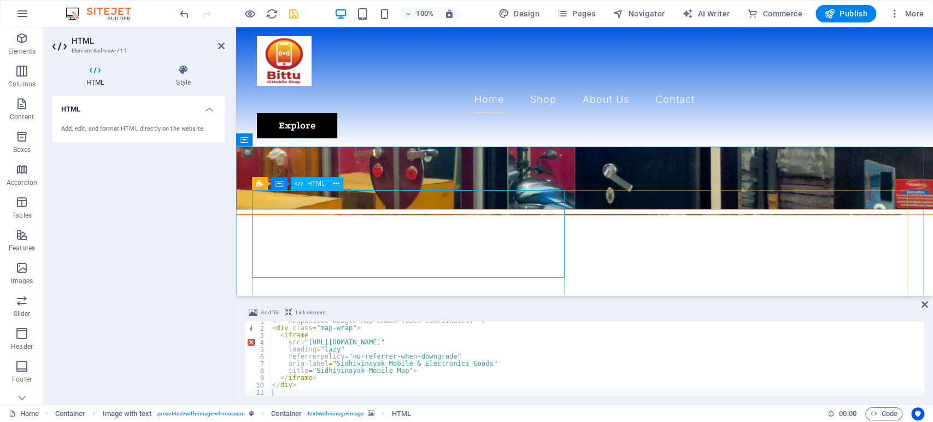
click at [175, 68] on icon at bounding box center [183, 69] width 83 height 11
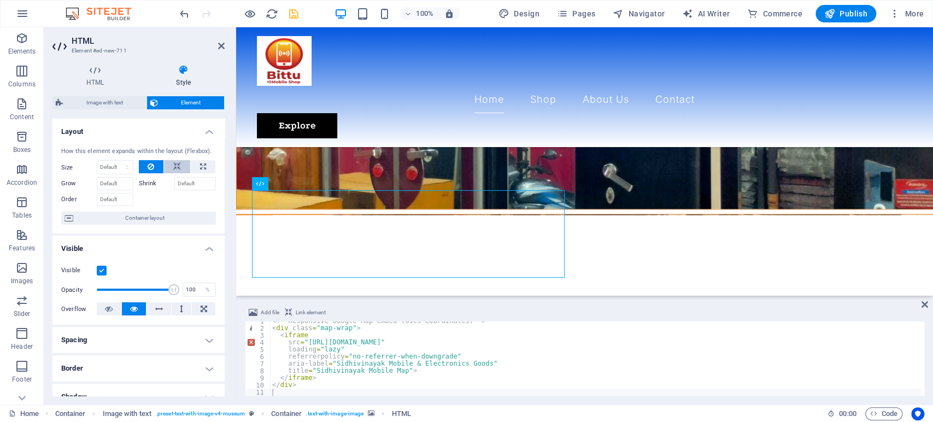
click at [179, 164] on icon at bounding box center [177, 166] width 8 height 13
click at [200, 166] on icon at bounding box center [203, 166] width 6 height 13
type input "100"
select select "%"
click at [174, 164] on icon at bounding box center [177, 166] width 8 height 13
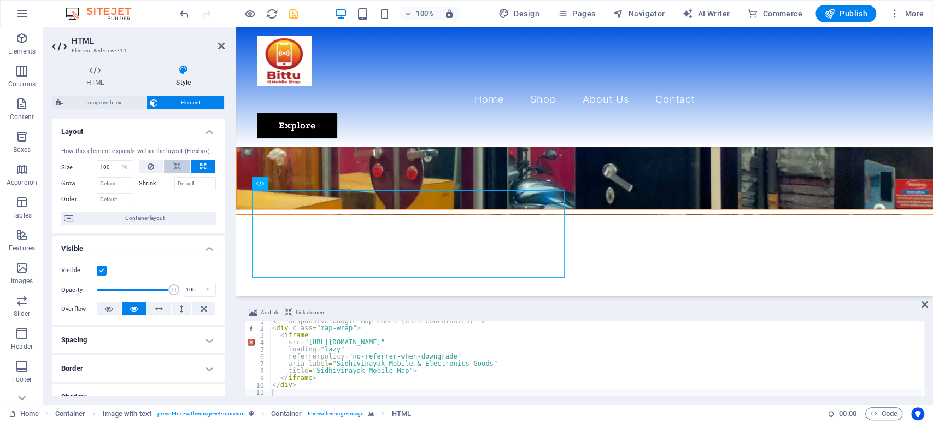
select select "DISABLED_OPTION_VALUE"
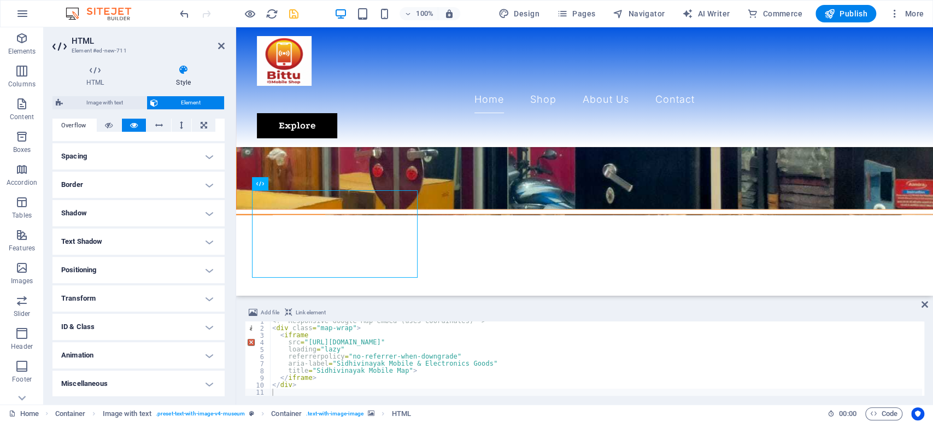
scroll to position [184, 0]
drag, startPoint x: 222, startPoint y: 46, endPoint x: 120, endPoint y: 103, distance: 116.7
click at [222, 46] on icon at bounding box center [221, 46] width 7 height 9
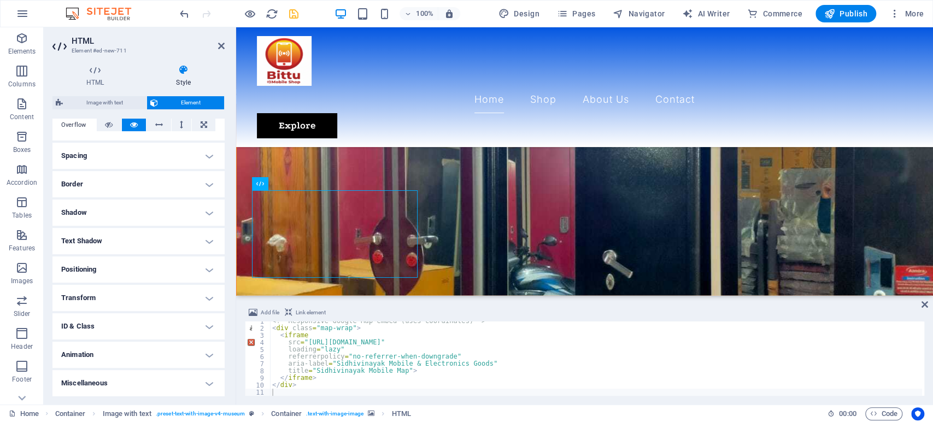
scroll to position [1362, 0]
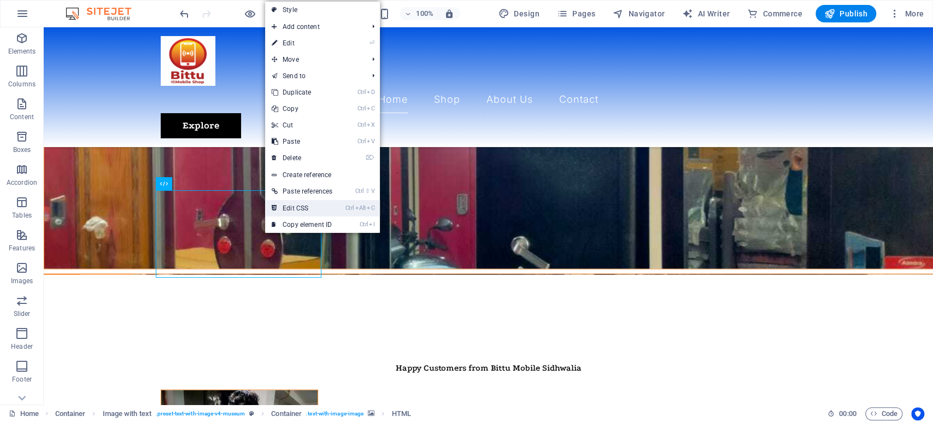
click at [287, 210] on link "Ctrl Alt C Edit CSS" at bounding box center [302, 208] width 74 height 16
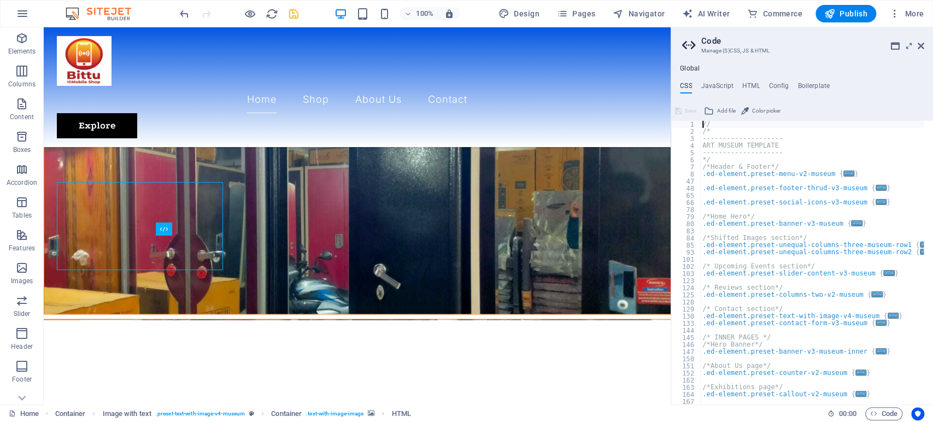
click at [809, 202] on div "// /* -------------------- ART MUSEUM TEMPLATE -------------------- */ /*Header…" at bounding box center [816, 265] width 233 height 289
type textarea "); }"
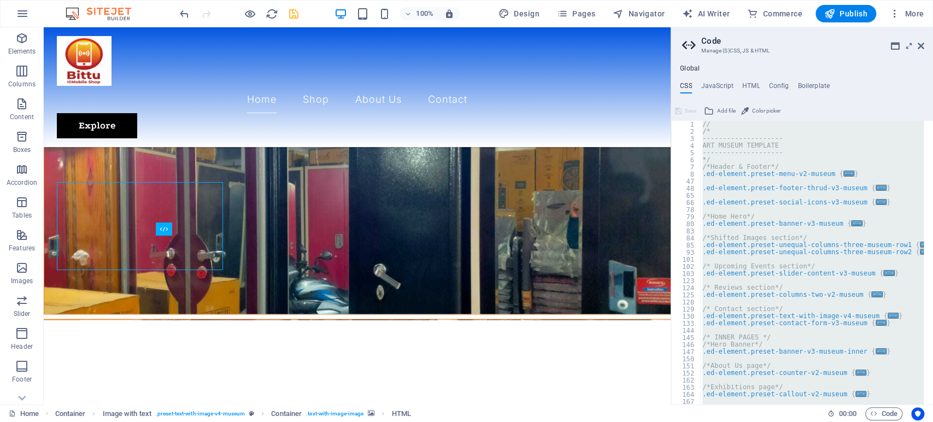
paste textarea
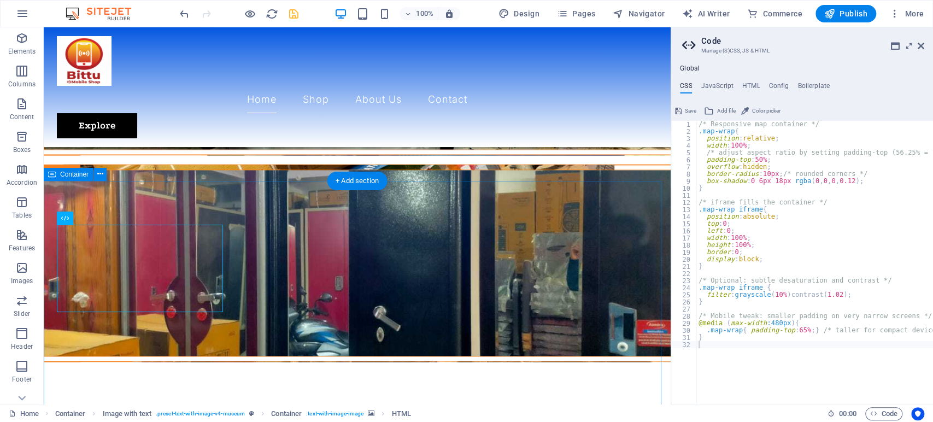
scroll to position [1256, 0]
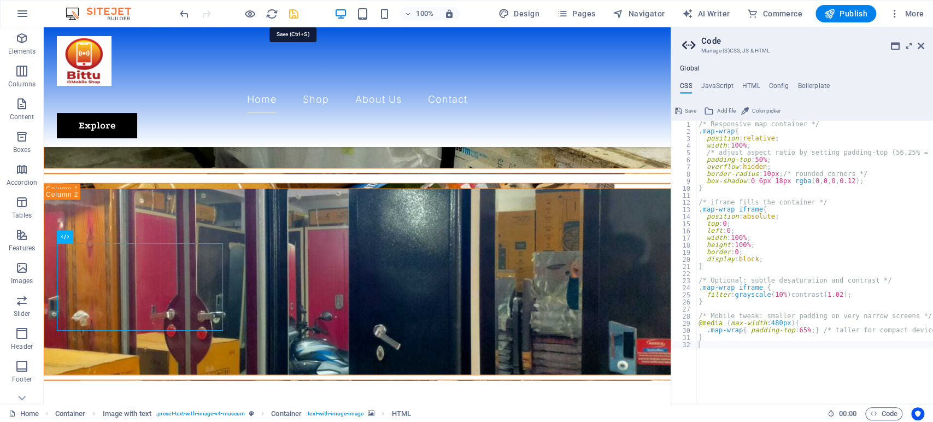
click at [293, 16] on icon "save" at bounding box center [293, 14] width 13 height 13
checkbox input "false"
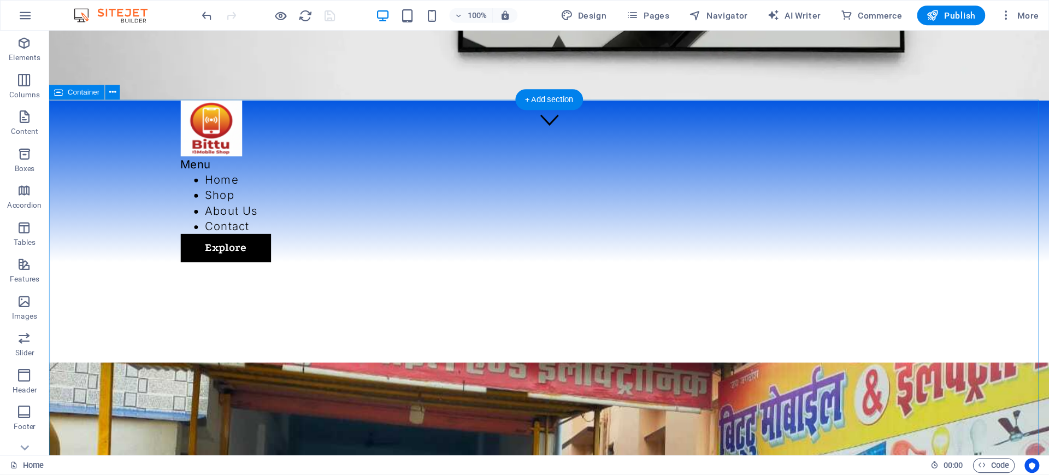
scroll to position [0, 0]
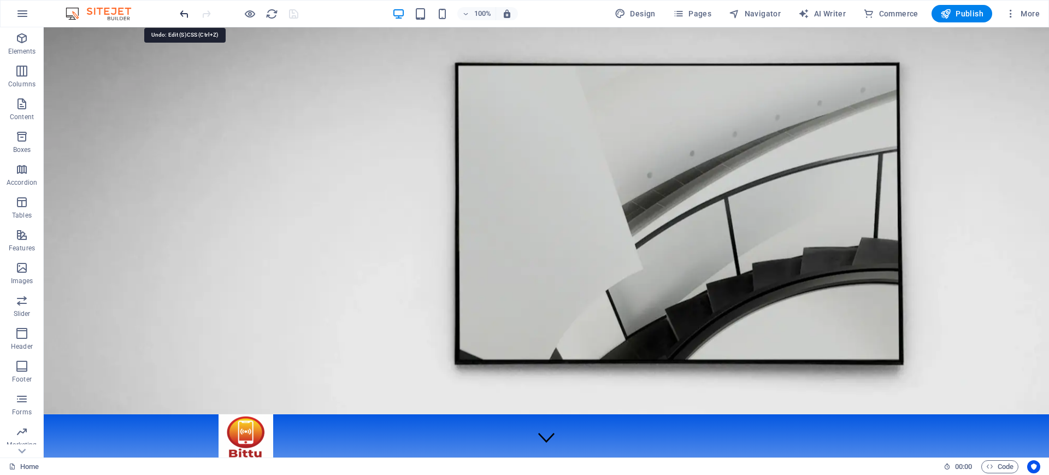
click at [184, 12] on icon "undo" at bounding box center [184, 14] width 13 height 13
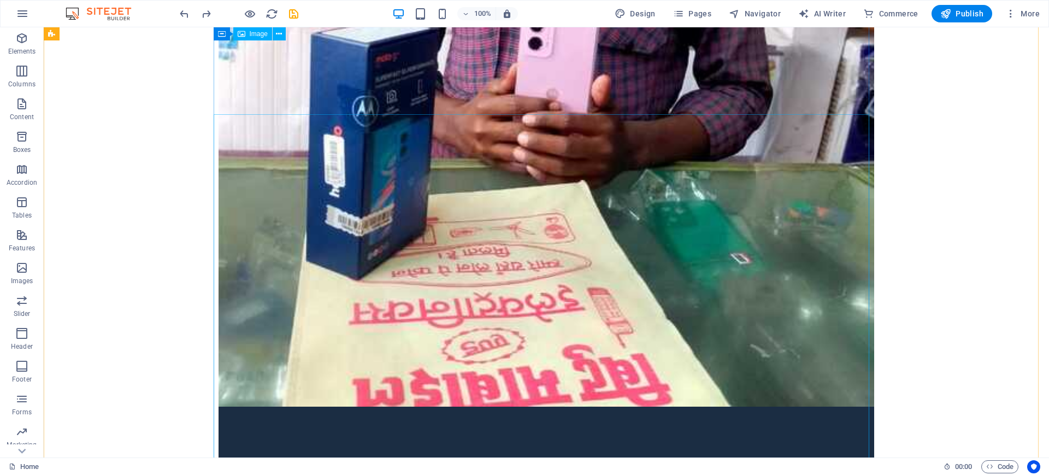
scroll to position [3896, 0]
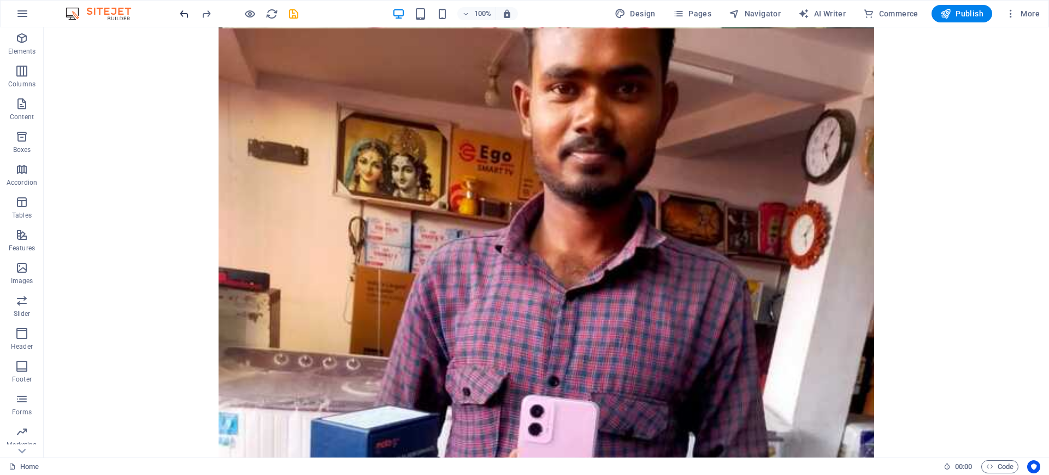
click at [184, 10] on icon "undo" at bounding box center [184, 14] width 13 height 13
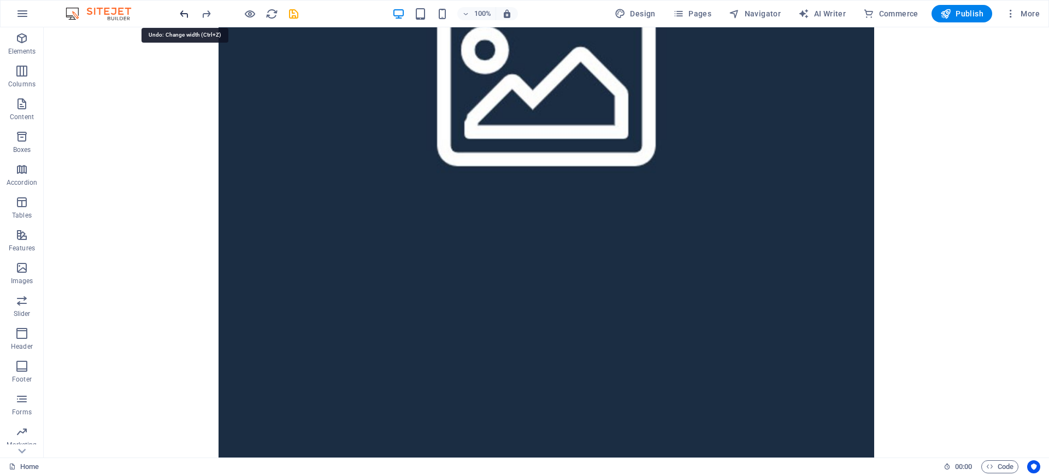
scroll to position [7086, 0]
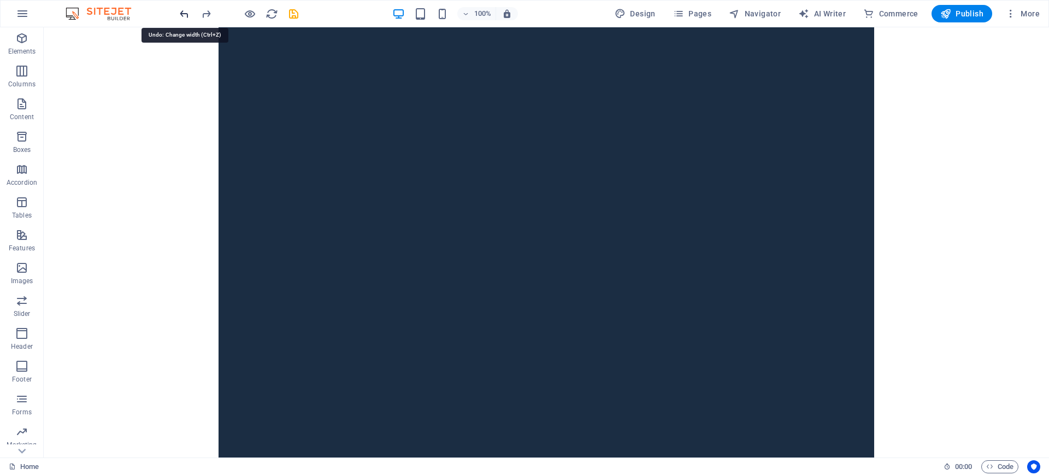
click at [184, 10] on icon "undo" at bounding box center [184, 14] width 13 height 13
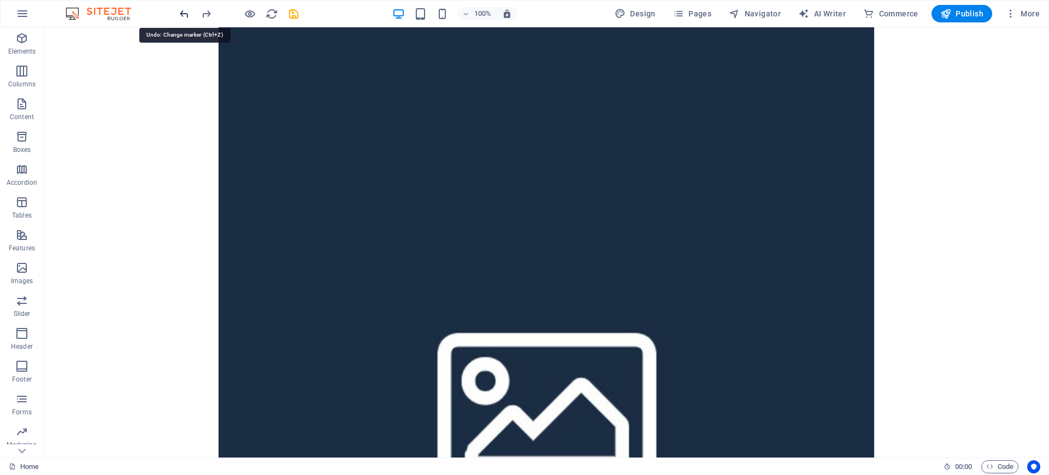
click at [178, 10] on icon "undo" at bounding box center [184, 14] width 13 height 13
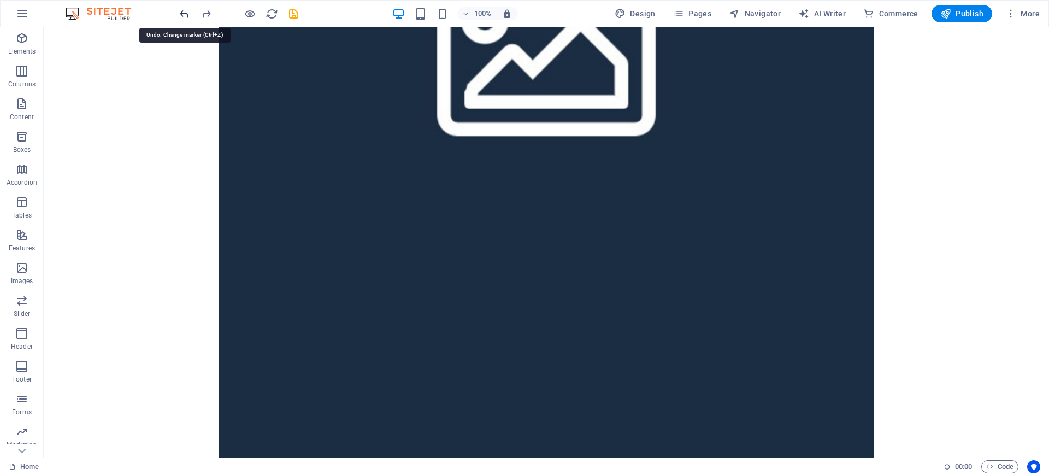
scroll to position [7112, 0]
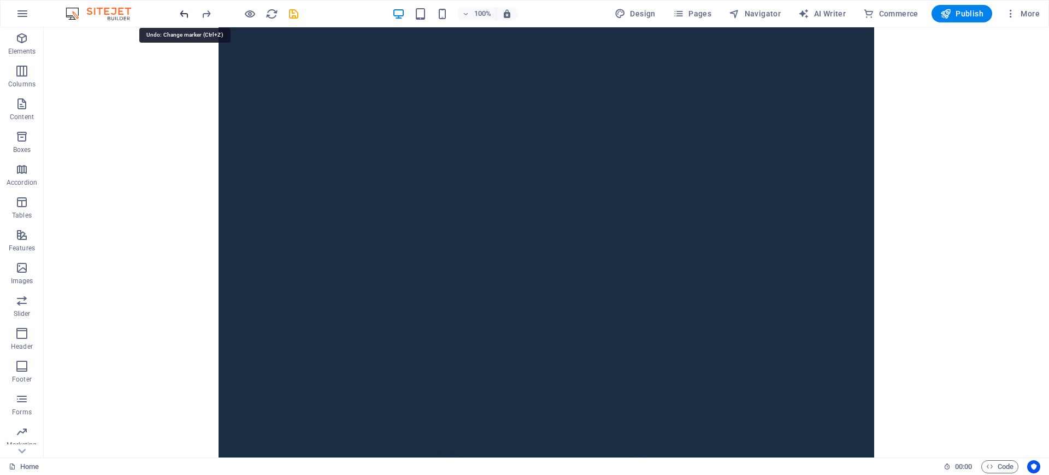
click at [178, 13] on icon "undo" at bounding box center [184, 14] width 13 height 13
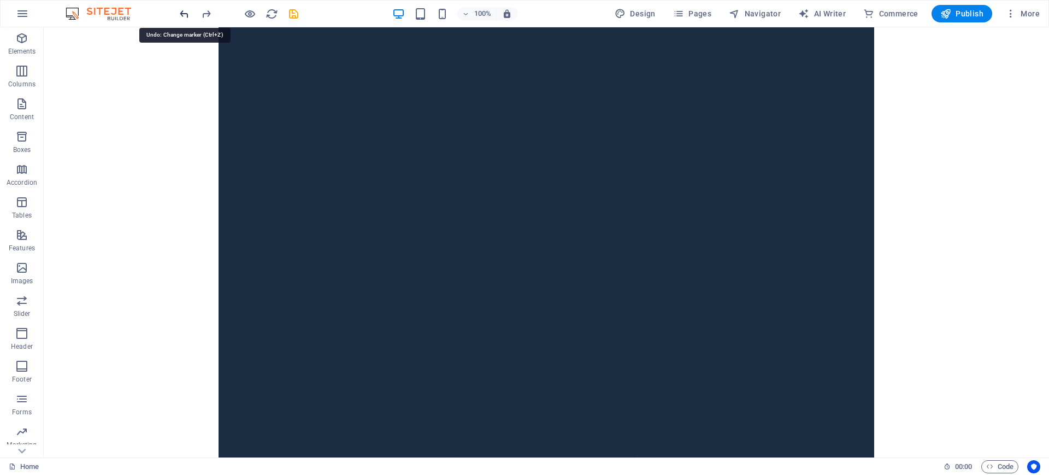
click at [178, 13] on icon "undo" at bounding box center [184, 14] width 13 height 13
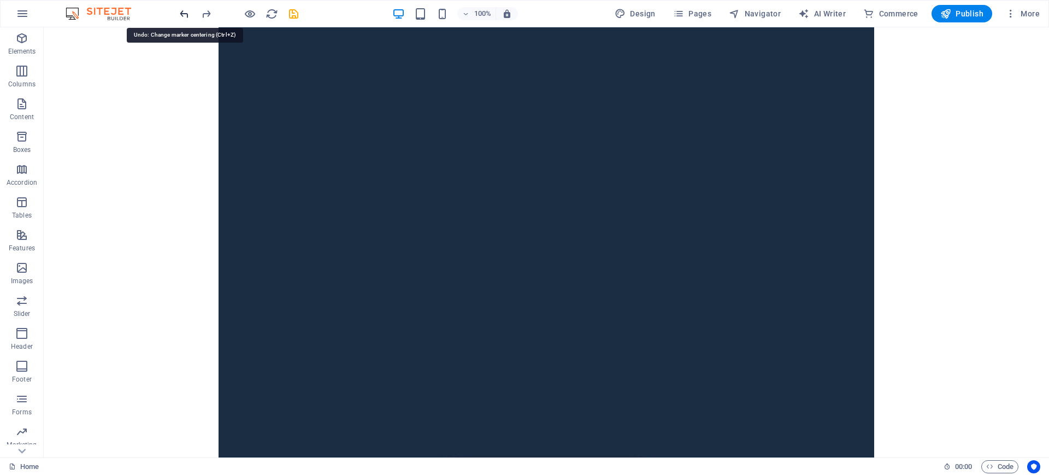
click at [178, 13] on icon "undo" at bounding box center [184, 14] width 13 height 13
click at [178, 13] on div at bounding box center [239, 13] width 122 height 17
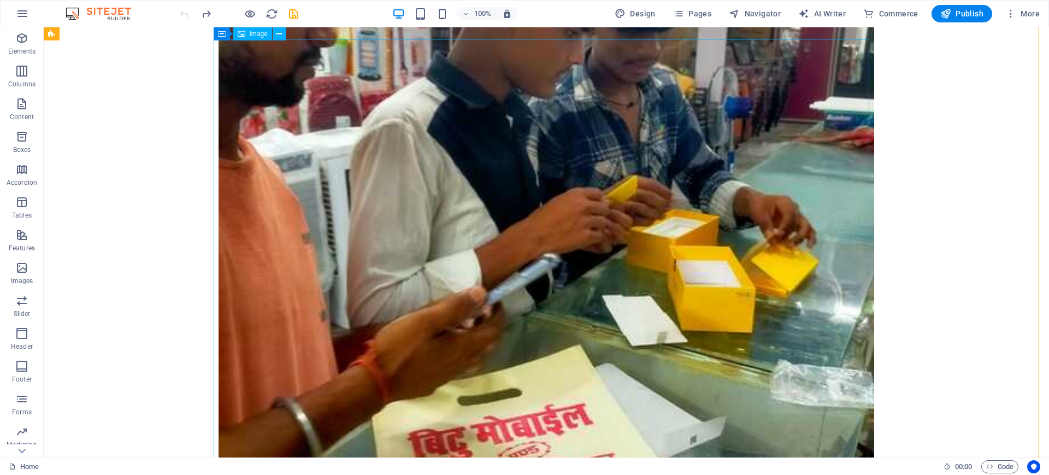
scroll to position [1988, 0]
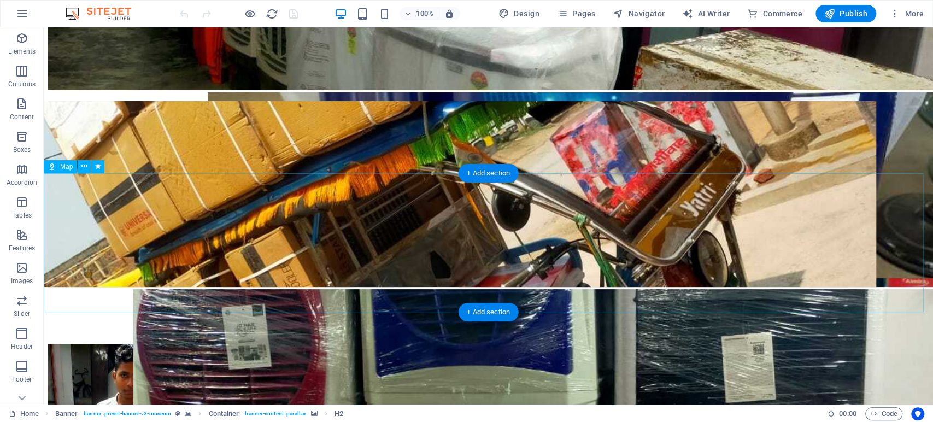
scroll to position [1336, 0]
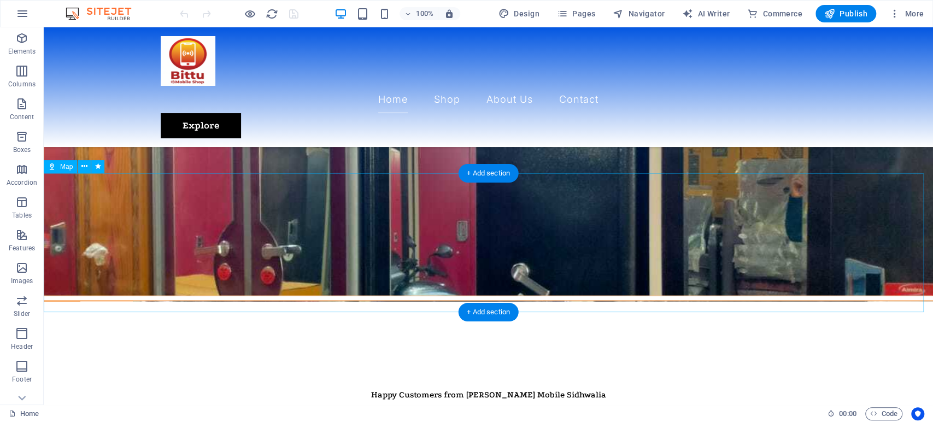
select select "hybrid"
select select "1"
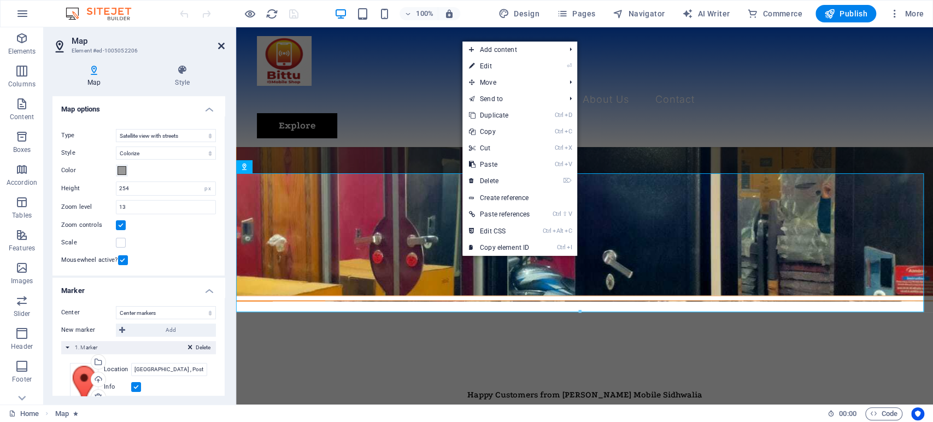
click at [225, 44] on aside "Map Element #ed-1005052206 Map Style Map options Map center Map is limited to e…" at bounding box center [140, 215] width 192 height 377
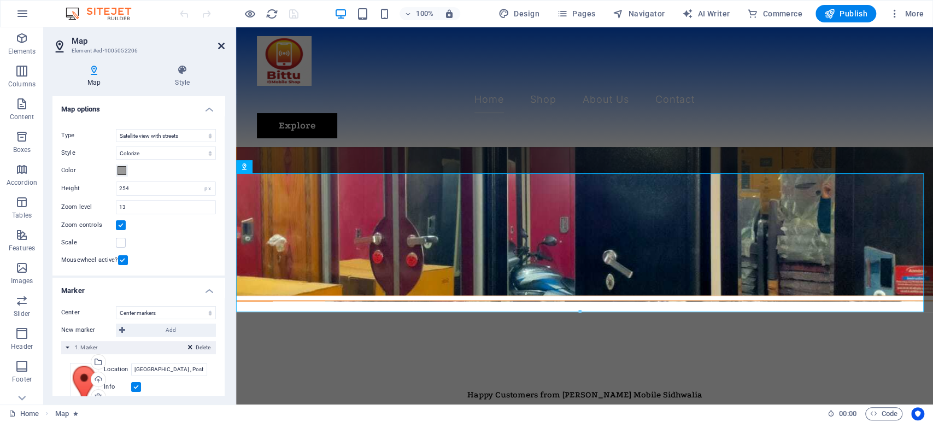
click at [221, 45] on icon at bounding box center [221, 46] width 7 height 9
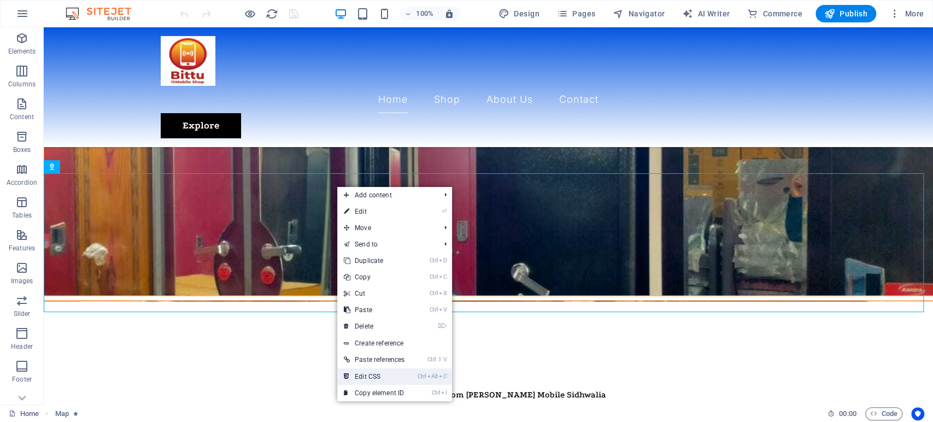
click at [380, 371] on link "Ctrl Alt C Edit CSS" at bounding box center [374, 376] width 74 height 16
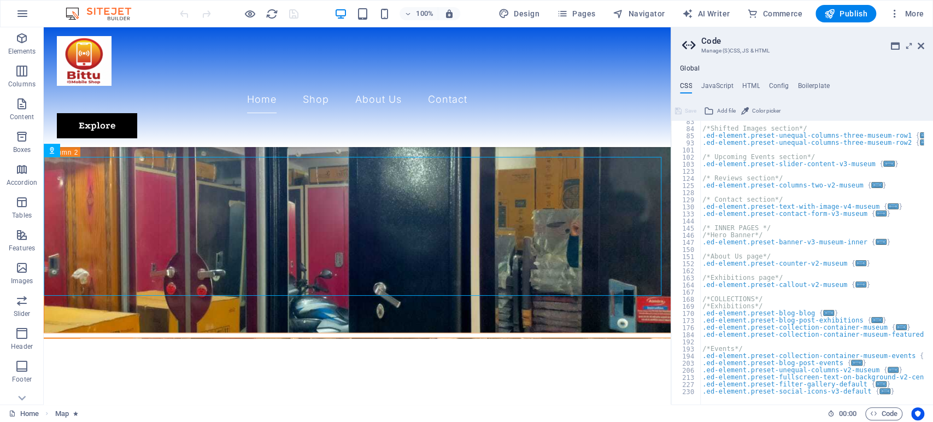
scroll to position [0, 0]
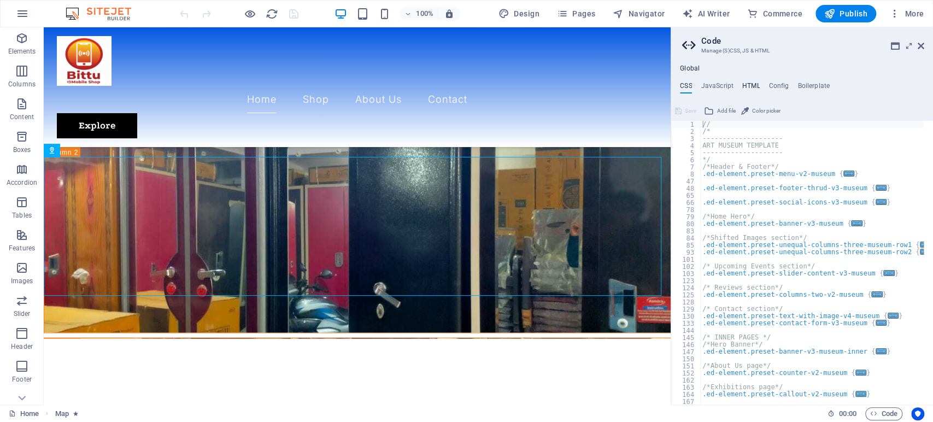
click at [743, 85] on h4 "HTML" at bounding box center [751, 88] width 18 height 12
type textarea "<a href="#main-content" class="wv-link-content button">Skip to main content</a>"
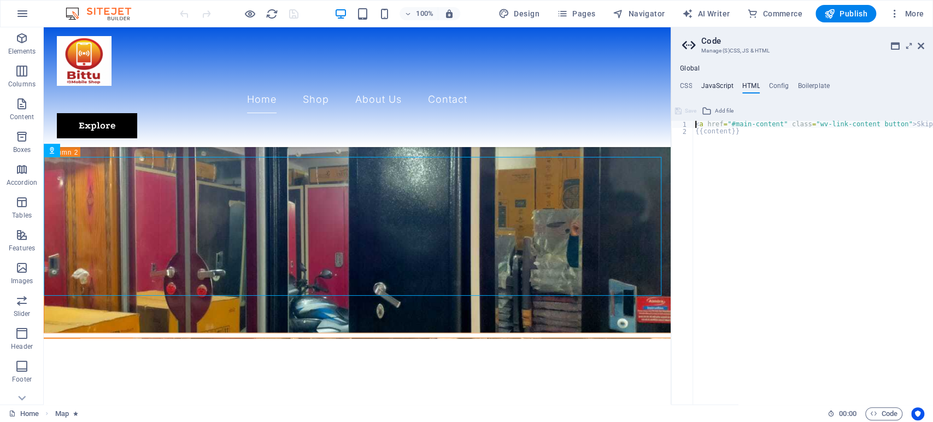
click at [726, 86] on h4 "JavaScript" at bounding box center [717, 88] width 32 height 12
type textarea "/* JS for preset "Menu V2" */"
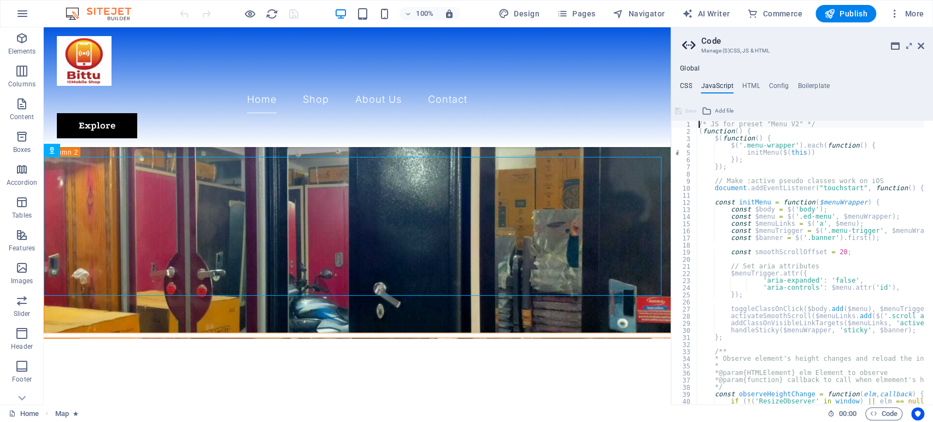
click at [688, 84] on h4 "CSS" at bounding box center [686, 88] width 12 height 12
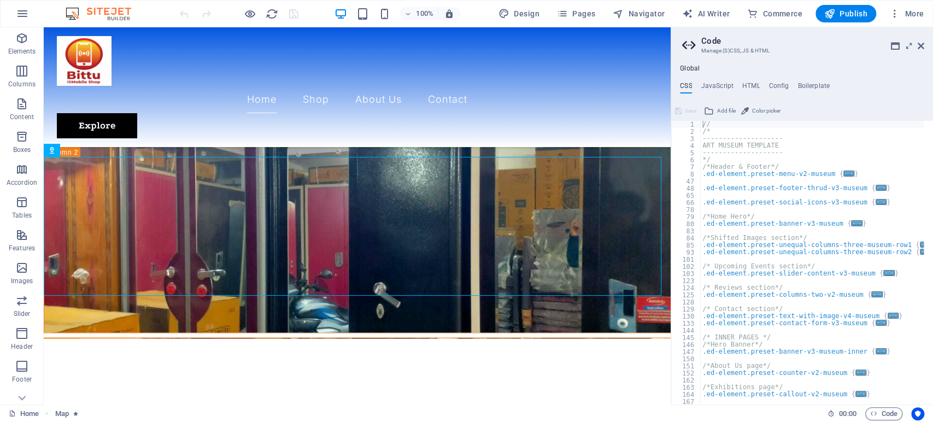
click at [734, 85] on ul "CSS JavaScript HTML Config Boilerplate" at bounding box center [802, 88] width 262 height 12
click at [776, 84] on h4 "Config" at bounding box center [778, 88] width 20 height 12
type textarea "$color-background: #ffffff;"
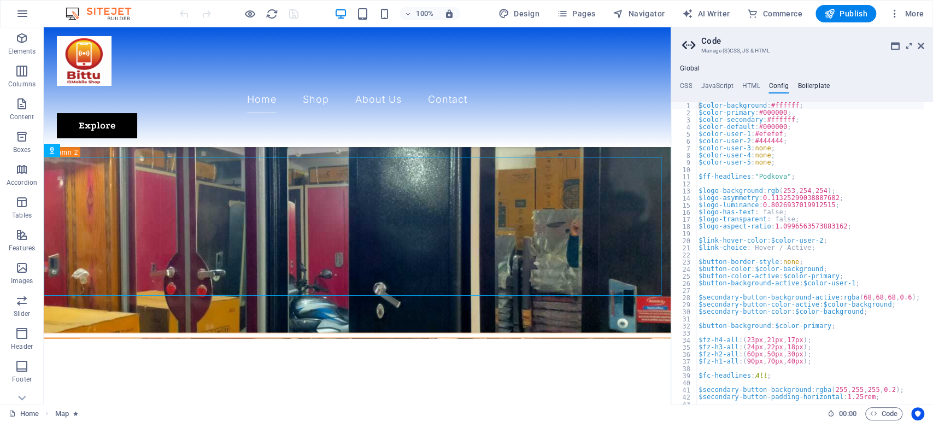
click at [797, 86] on h4 "Boilerplate" at bounding box center [813, 88] width 32 height 12
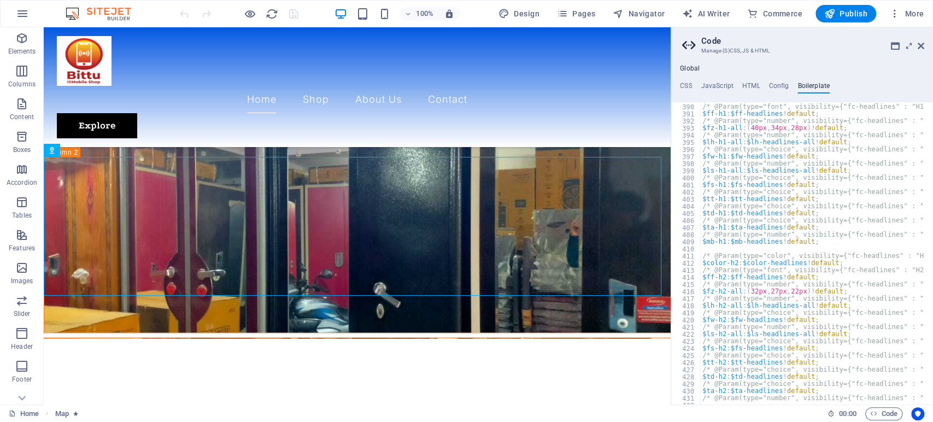
scroll to position [1871, 0]
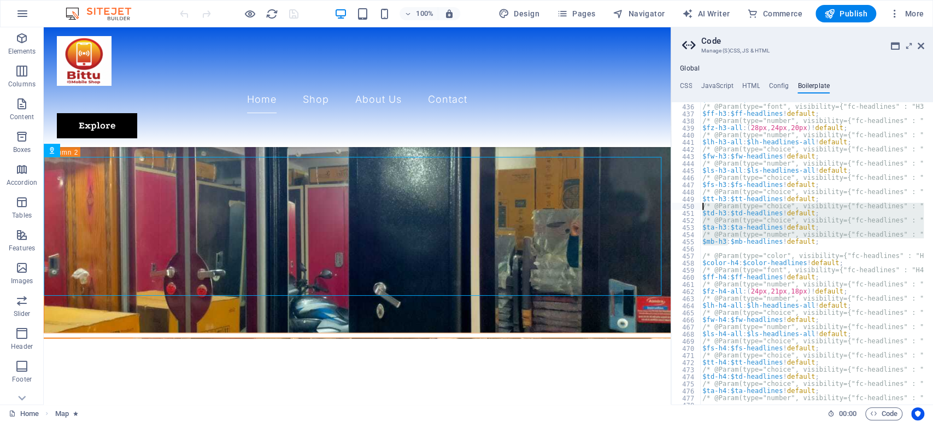
drag, startPoint x: 729, startPoint y: 242, endPoint x: 695, endPoint y: 207, distance: 48.3
click at [695, 208] on div "435 436 437 438 439 440 441 442 443 444 445 446 447 448 449 450 451 452 453 454…" at bounding box center [802, 253] width 262 height 302
click at [800, 230] on div "$color-h3 : $color-headlines ! default ; /* @Param(type="font", visibility={"fc…" at bounding box center [812, 253] width 224 height 302
type textarea "$ta-h3: $ta-headlines !default;"
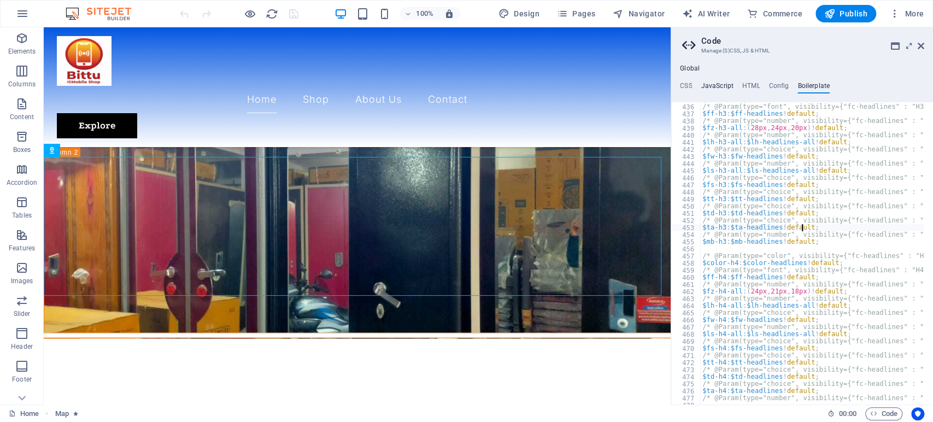
click at [722, 87] on h4 "JavaScript" at bounding box center [717, 88] width 32 height 12
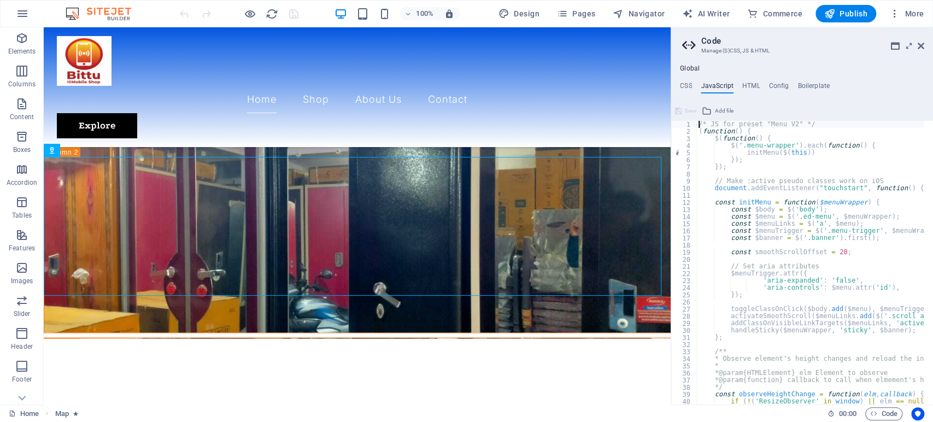
click at [743, 187] on div "/* JS for preset "Menu V2" */ ( function ( ) { $ ( function ( ) { $ ( '.menu-wr…" at bounding box center [947, 265] width 502 height 289
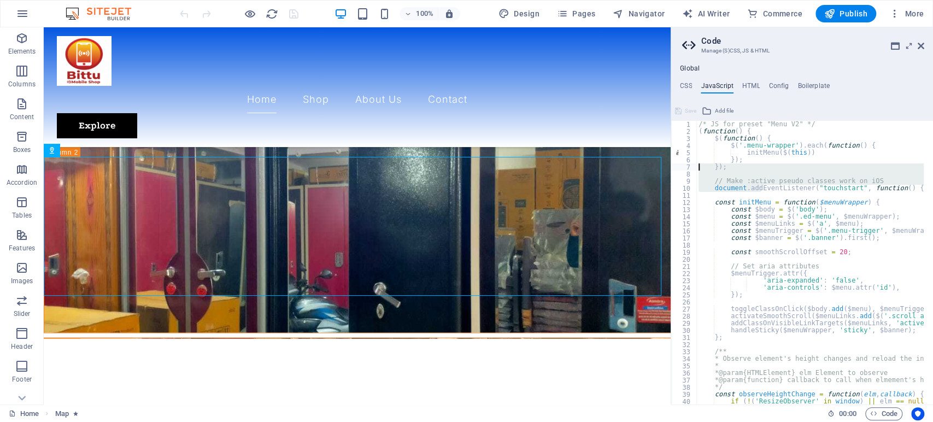
drag, startPoint x: 760, startPoint y: 191, endPoint x: 706, endPoint y: 163, distance: 60.4
click at [707, 164] on div "/* JS for preset "Menu V2" */ ( function ( ) { $ ( function ( ) { $ ( '.menu-wr…" at bounding box center [947, 265] width 502 height 289
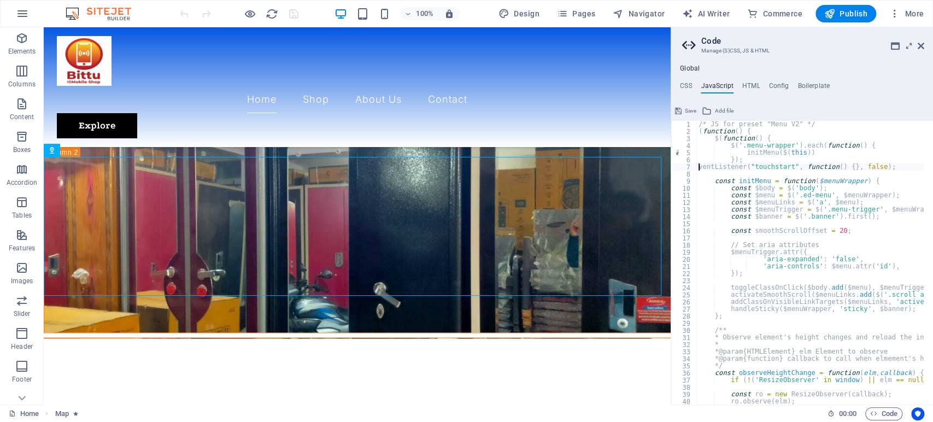
type textarea "// Make :active pseudo classes work on iOS document.addEventListener("touchstar…"
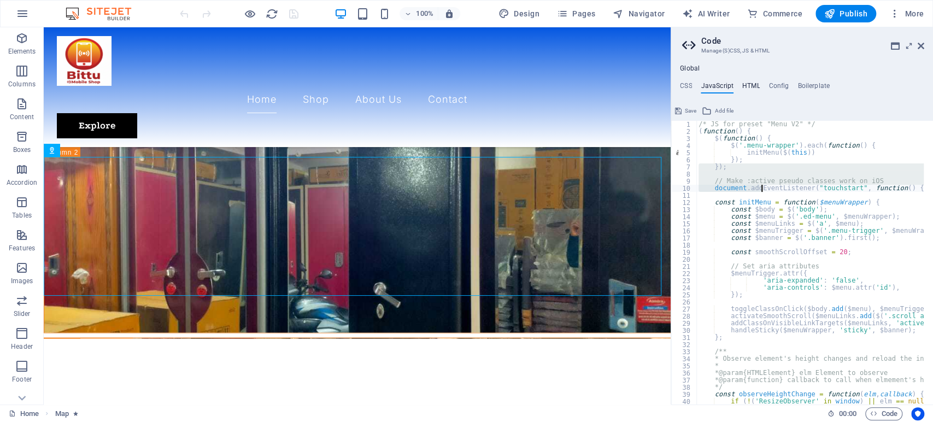
click at [749, 85] on h4 "HTML" at bounding box center [751, 88] width 18 height 12
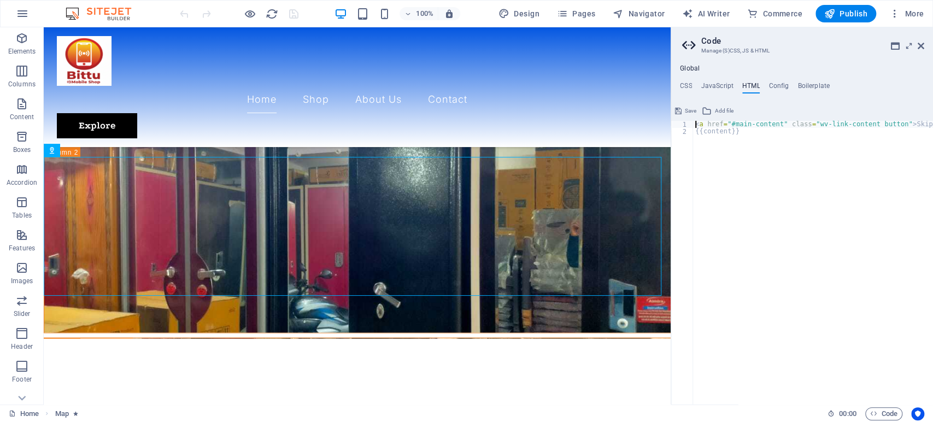
click at [755, 169] on div "< a href = "#main-content" class = "wv-link-content button" > Skip to main cont…" at bounding box center [840, 265] width 295 height 289
type textarea "<a href="#main-content" class="wv-link-content button">Skip to main content</a>…"
paste textarea
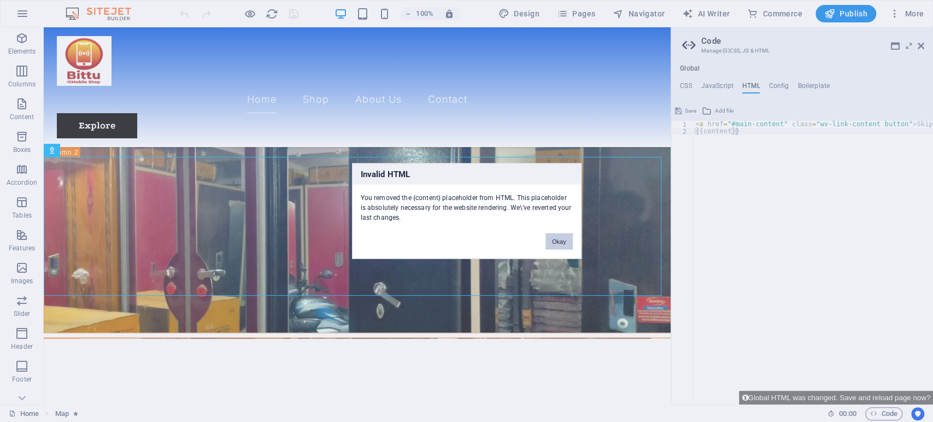
click at [555, 246] on button "Okay" at bounding box center [558, 241] width 27 height 16
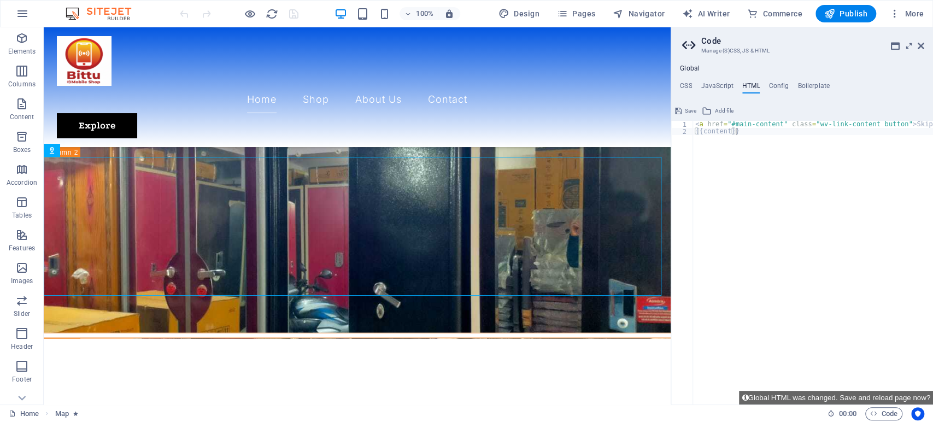
type textarea "{{content}}"
click at [741, 151] on div "< a href = "#main-content" class = "wv-link-content button" > Skip to main cont…" at bounding box center [840, 265] width 295 height 289
click at [366, 296] on div "+ Add section" at bounding box center [357, 295] width 61 height 19
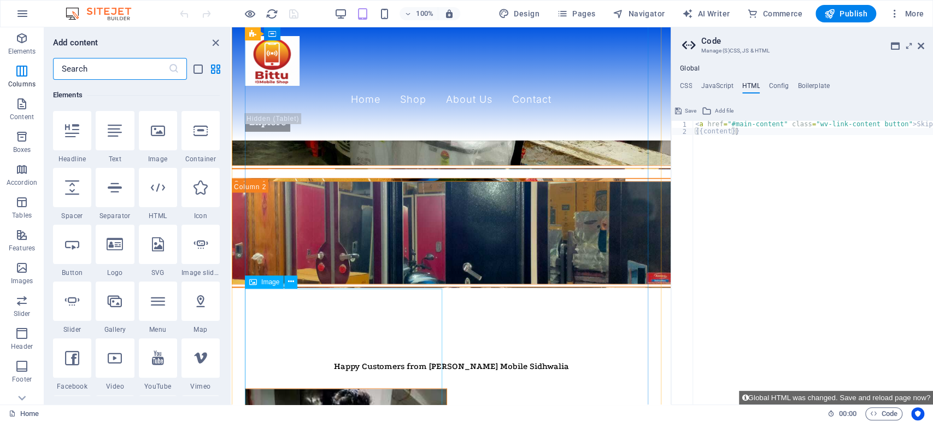
scroll to position [1796, 0]
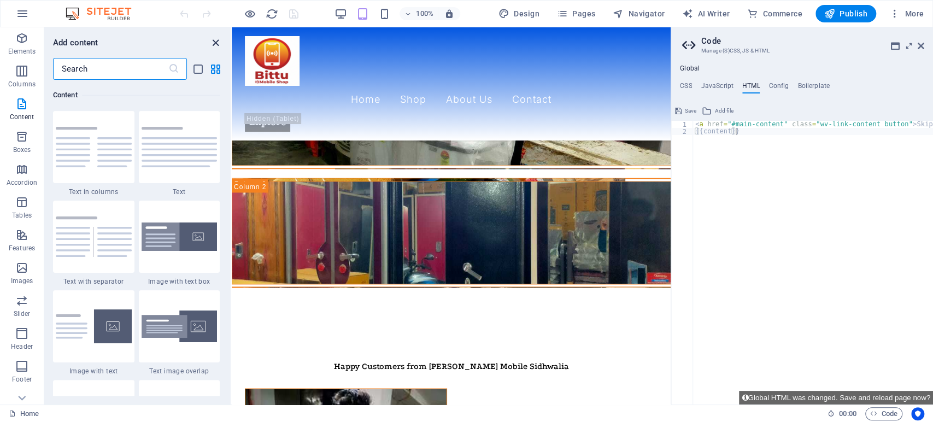
click at [211, 43] on icon "close panel" at bounding box center [215, 43] width 13 height 13
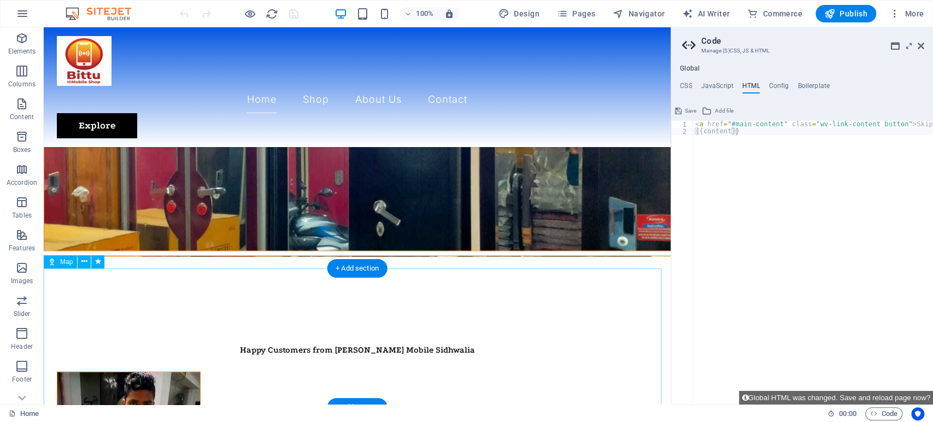
scroll to position [1430, 0]
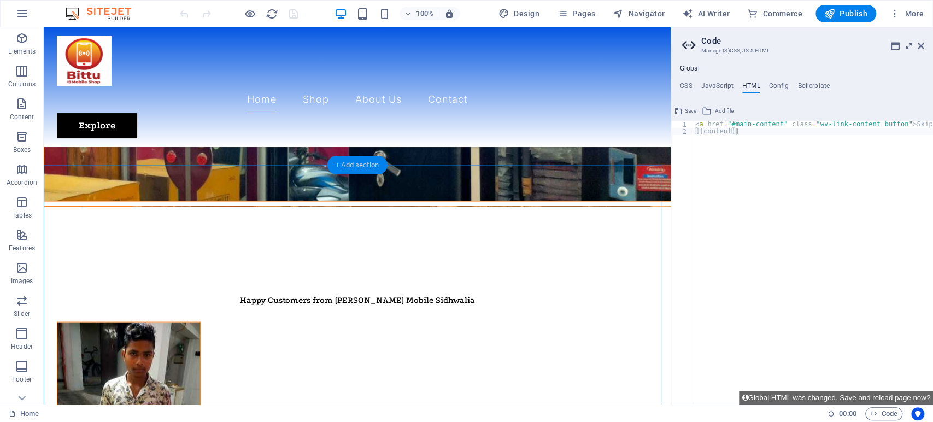
click at [361, 165] on div "+ Add section" at bounding box center [357, 165] width 61 height 19
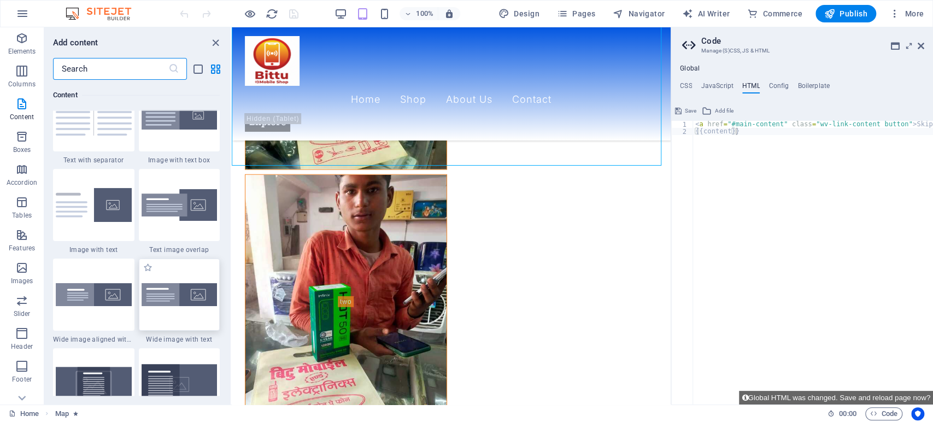
scroll to position [2099, 0]
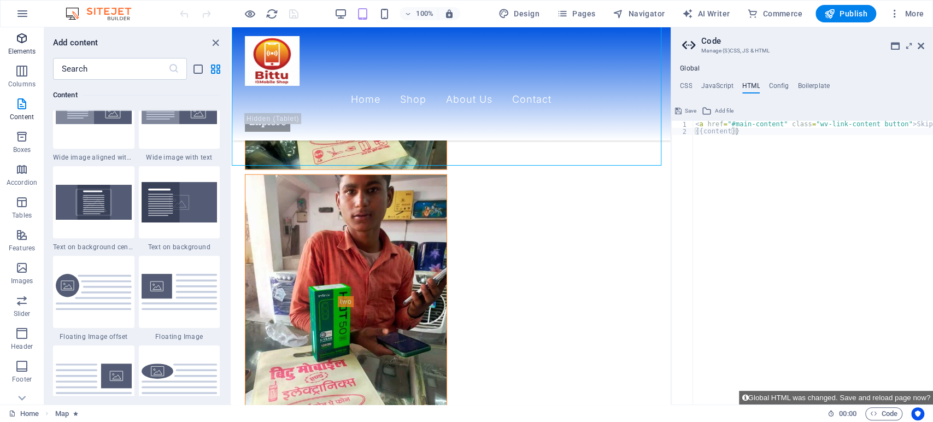
drag, startPoint x: 23, startPoint y: 48, endPoint x: 21, endPoint y: 54, distance: 5.9
click at [23, 47] on p "Elements" at bounding box center [22, 51] width 28 height 9
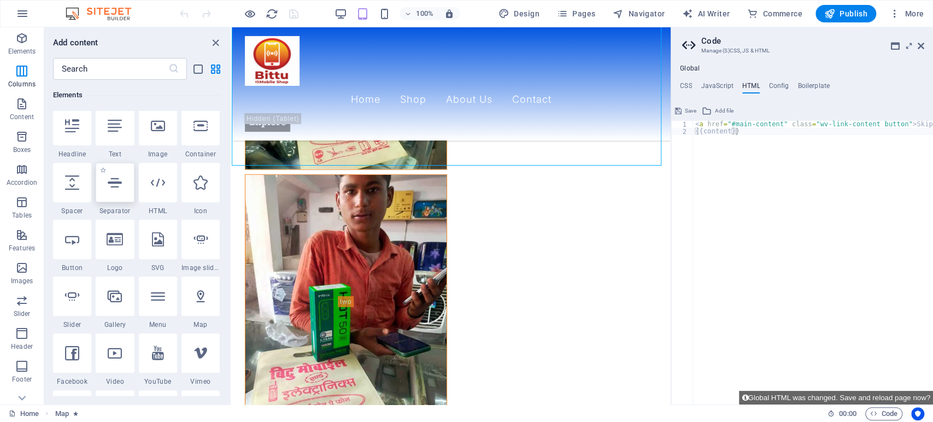
scroll to position [0, 0]
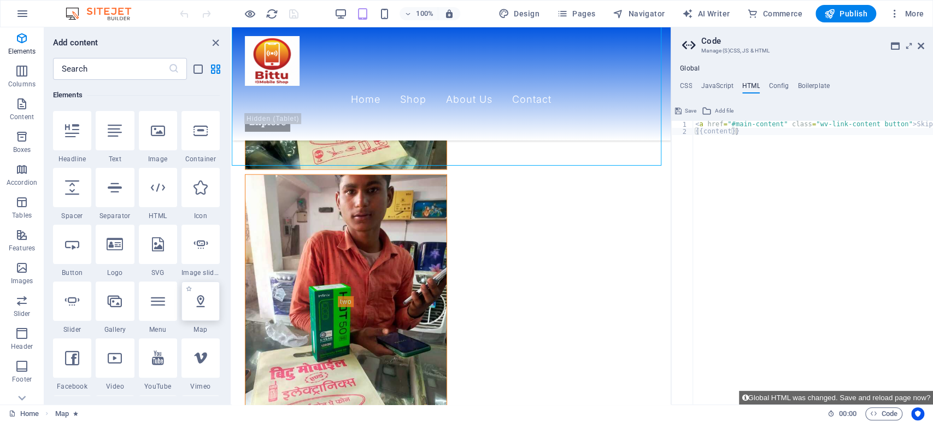
click at [203, 308] on div at bounding box center [200, 300] width 38 height 39
select select "1"
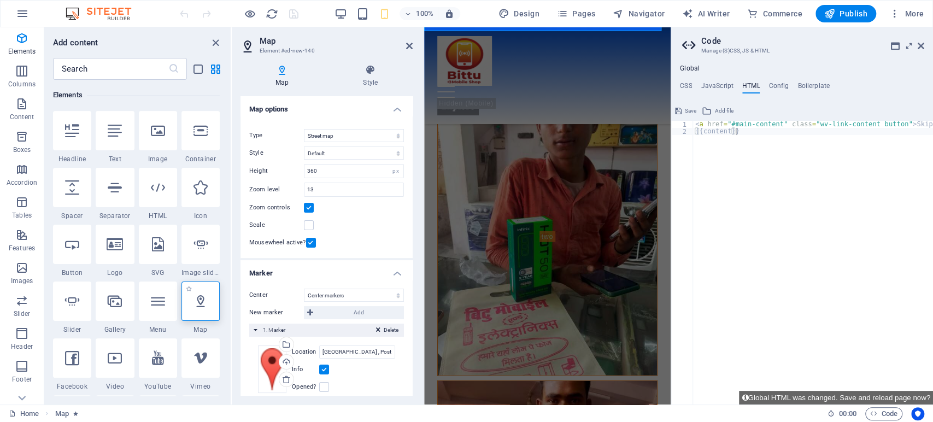
scroll to position [3003, 0]
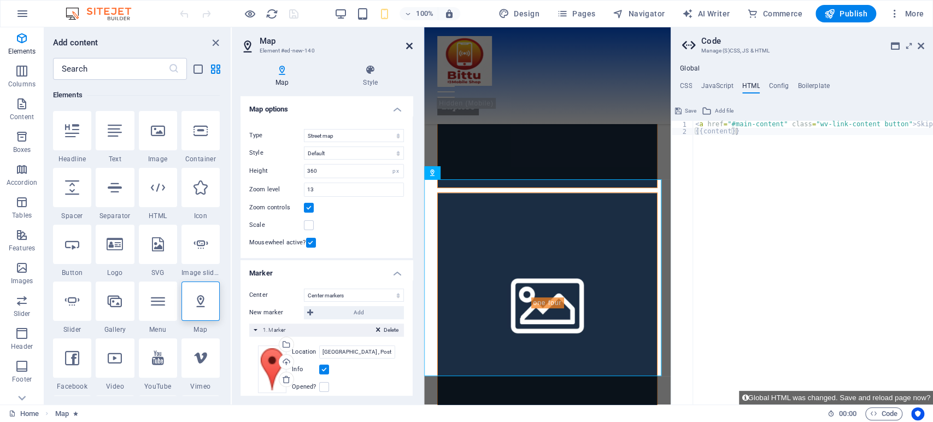
click at [407, 43] on icon at bounding box center [409, 46] width 7 height 9
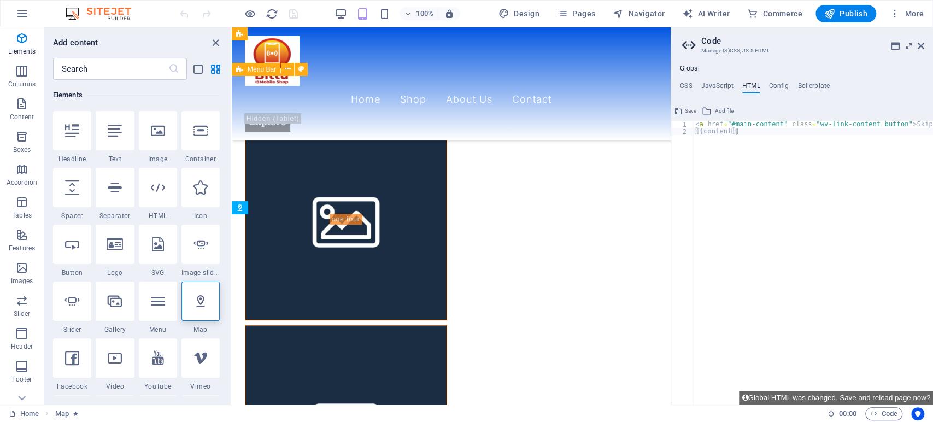
scroll to position [1880, 0]
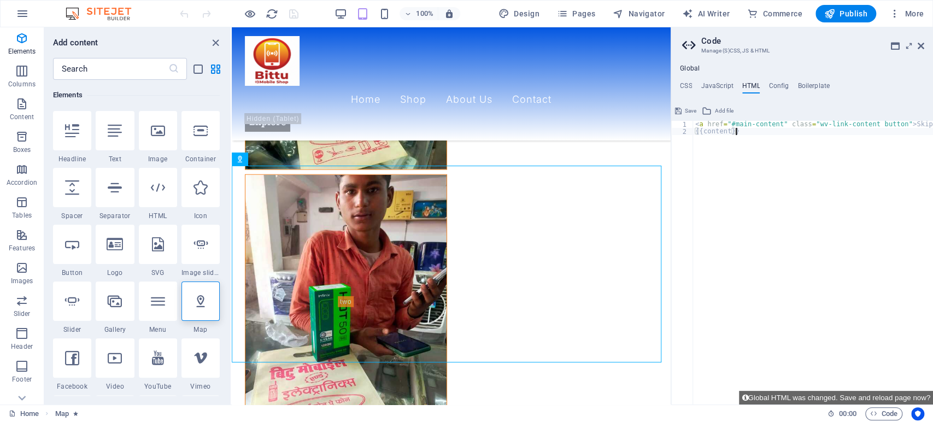
click at [738, 143] on div "< a href = "#main-content" class = "wv-link-content button" > Skip to main cont…" at bounding box center [840, 265] width 295 height 289
drag, startPoint x: 978, startPoint y: 161, endPoint x: 666, endPoint y: 112, distance: 315.4
type textarea "<a href="#main-content" class="wv-link-content button">Skip to main content</a>…"
paste textarea
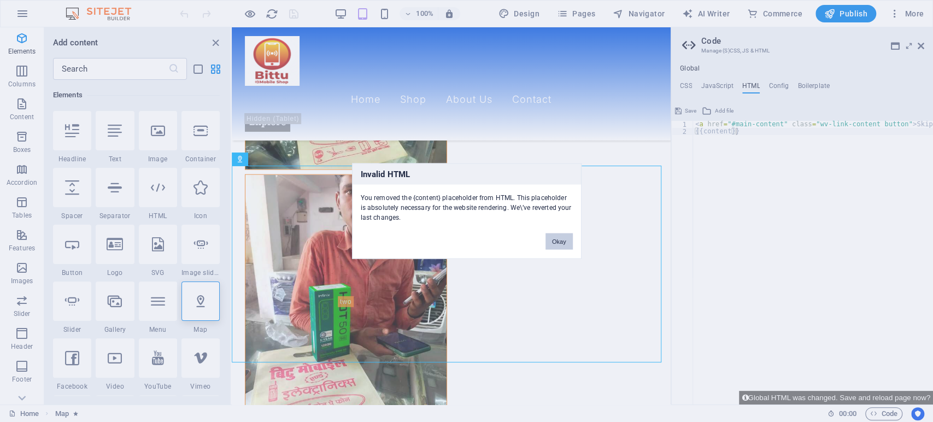
click at [559, 239] on button "Okay" at bounding box center [558, 241] width 27 height 16
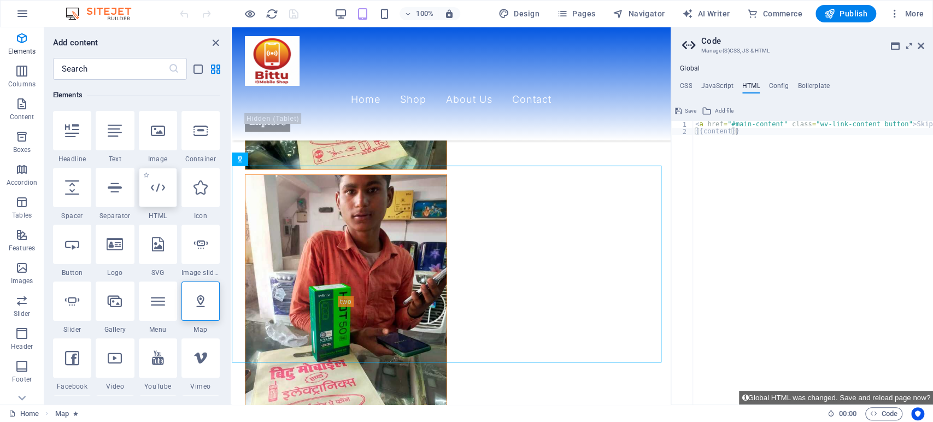
click at [162, 192] on icon at bounding box center [158, 187] width 14 height 14
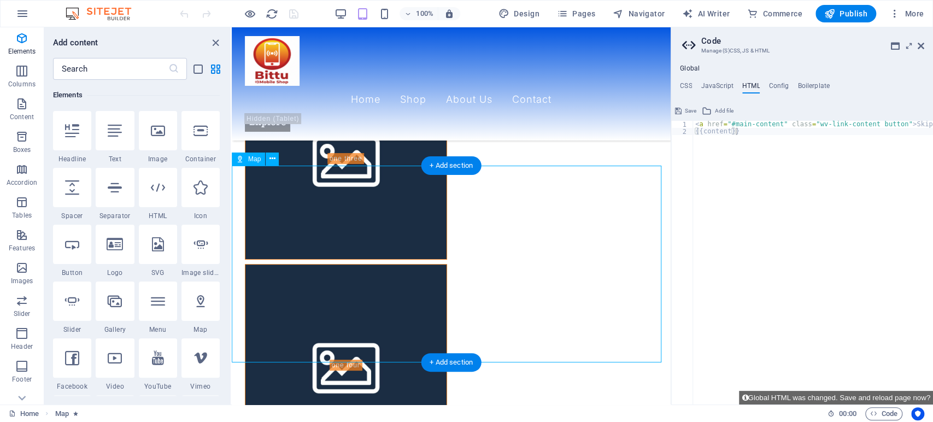
select select "1"
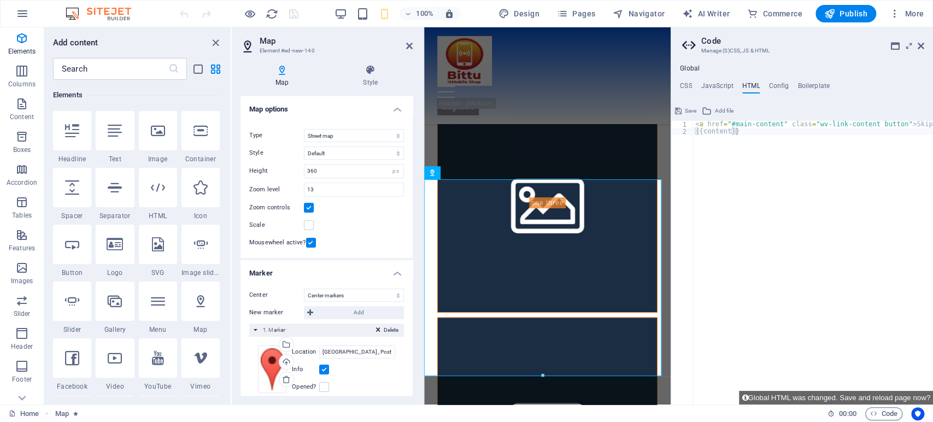
scroll to position [3003, 0]
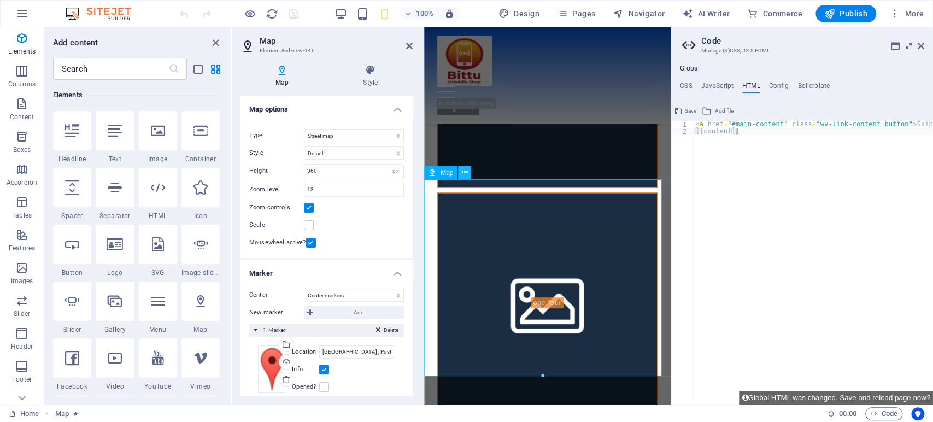
click at [460, 168] on button at bounding box center [464, 172] width 13 height 13
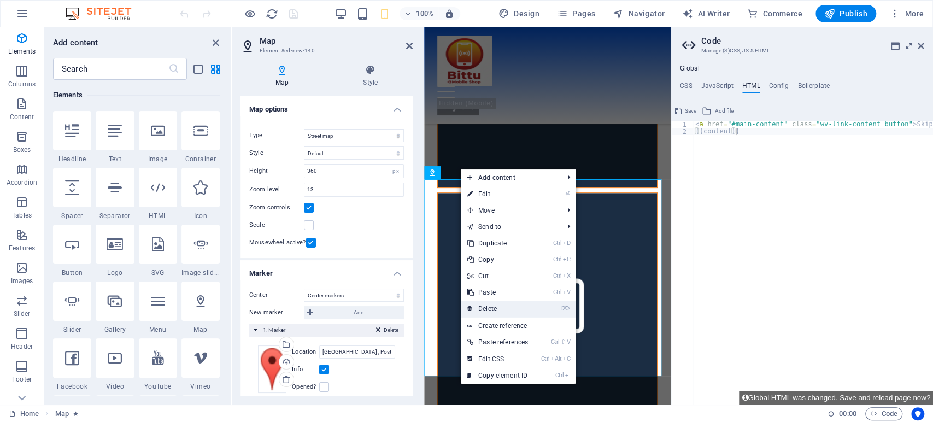
click at [487, 310] on link "⌦ Delete" at bounding box center [498, 309] width 74 height 16
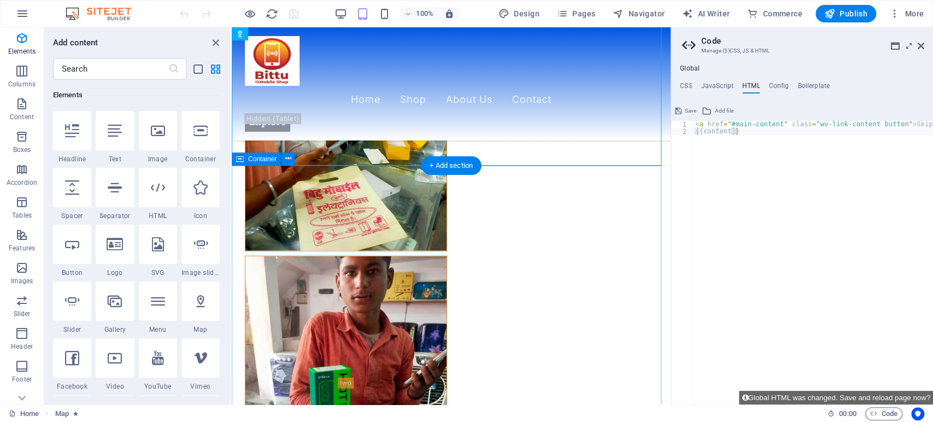
scroll to position [1698, 0]
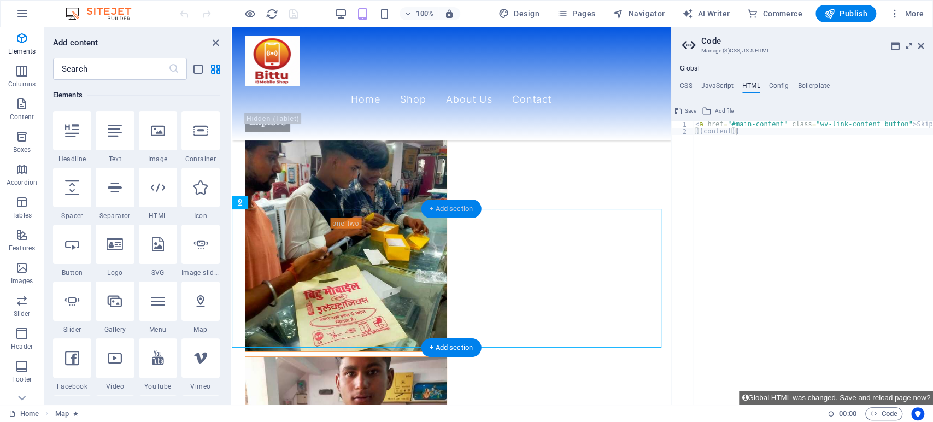
click at [441, 203] on div "+ Add section" at bounding box center [451, 208] width 61 height 19
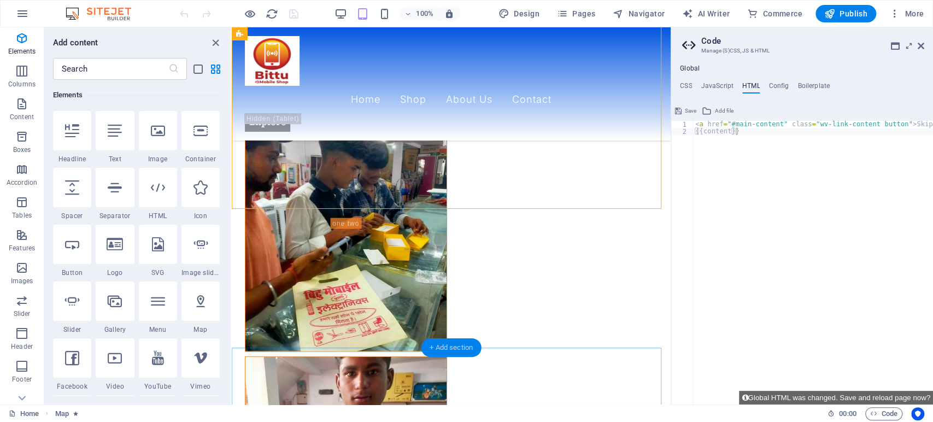
click at [440, 350] on div "+ Add section" at bounding box center [451, 347] width 61 height 19
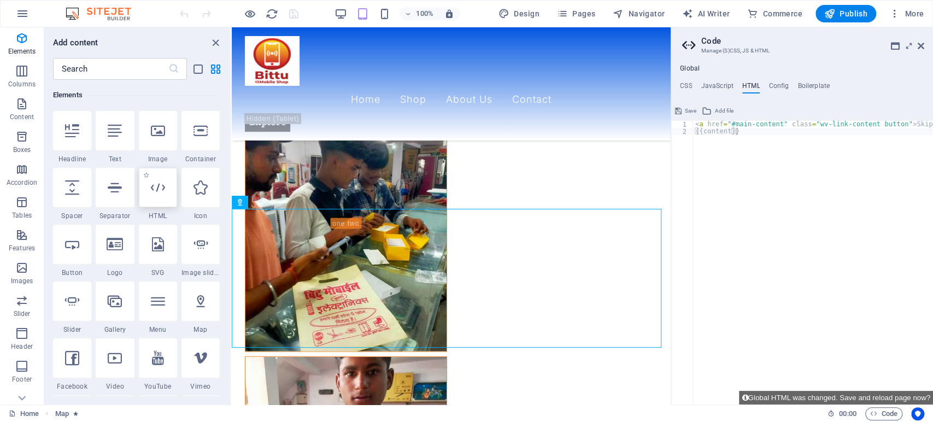
click at [153, 193] on icon at bounding box center [158, 187] width 14 height 14
click at [215, 40] on icon "close panel" at bounding box center [215, 43] width 13 height 13
click at [214, 39] on icon "close panel" at bounding box center [215, 43] width 13 height 13
type textarea "{{content}}"
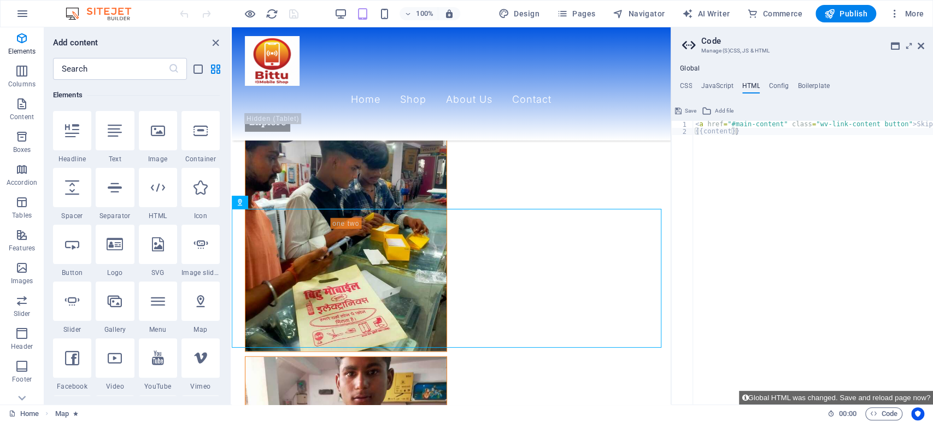
click at [693, 151] on div "< a href = "#main-content" class = "wv-link-content button" > Skip to main cont…" at bounding box center [840, 265] width 295 height 289
click at [213, 43] on icon "close panel" at bounding box center [215, 43] width 13 height 13
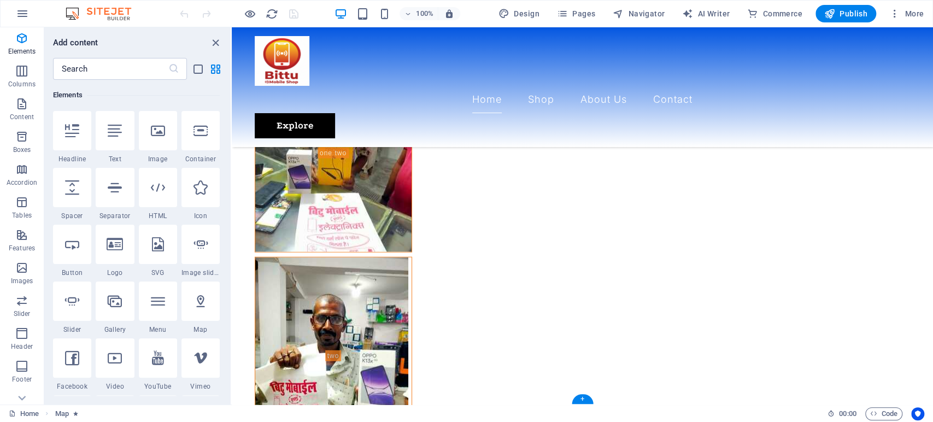
scroll to position [1683, 0]
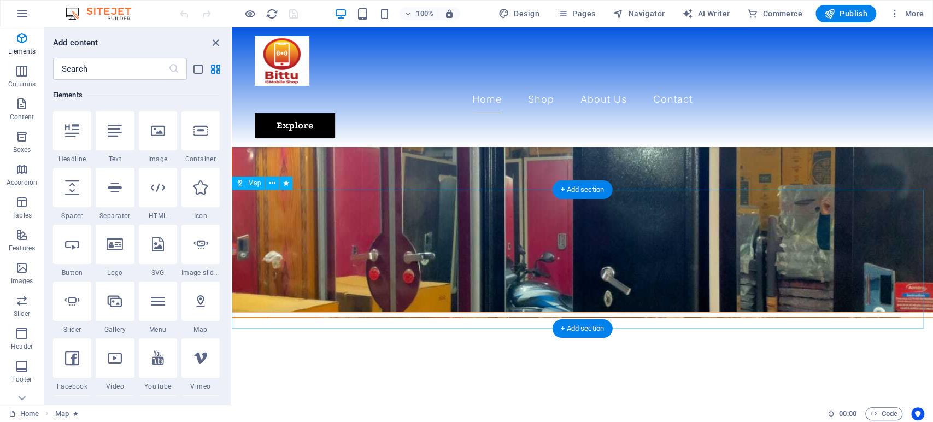
select select "hybrid"
select select "1"
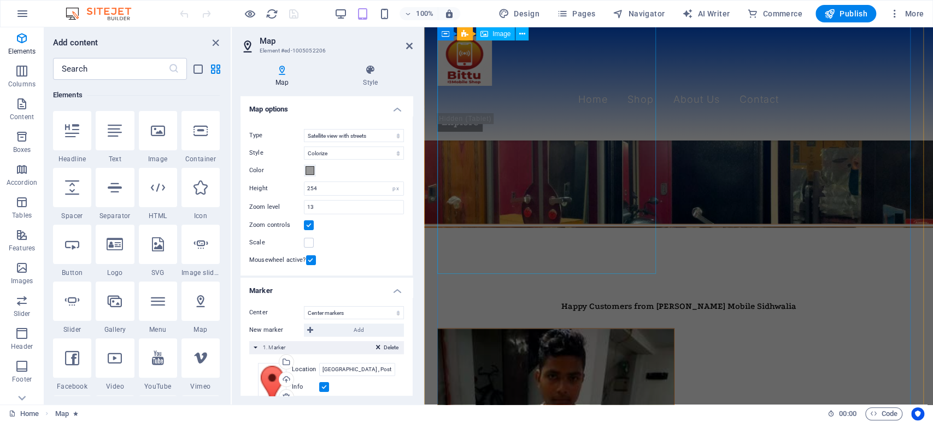
scroll to position [1945, 0]
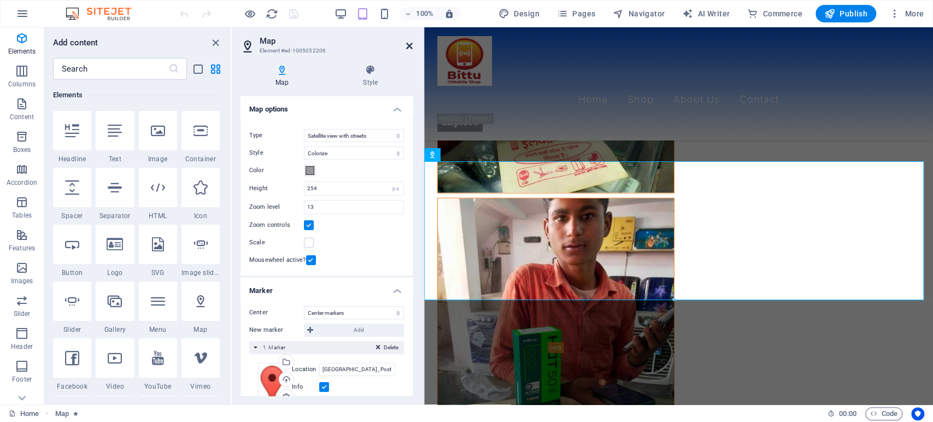
click at [409, 44] on icon at bounding box center [409, 46] width 7 height 9
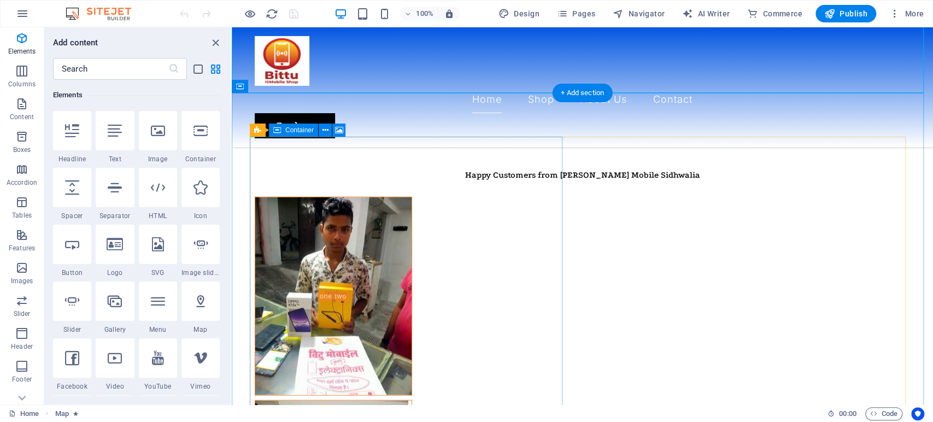
scroll to position [1433, 0]
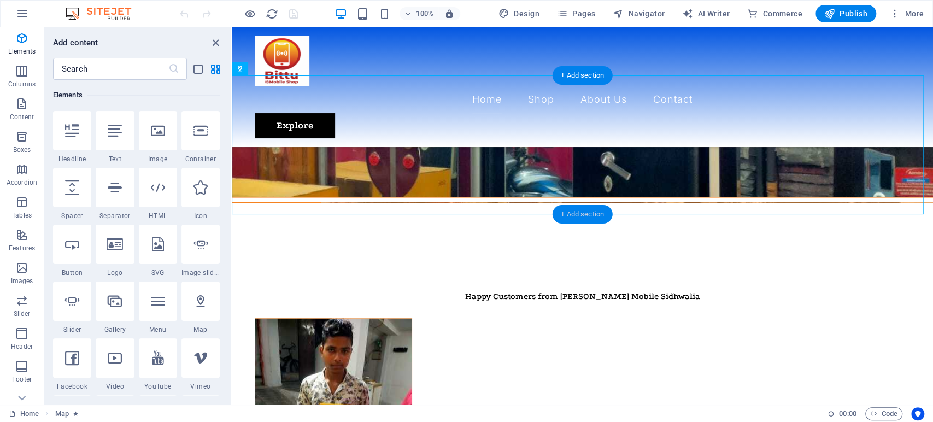
click at [575, 208] on div "+ Add section" at bounding box center [582, 214] width 61 height 19
click at [211, 41] on icon "close panel" at bounding box center [215, 43] width 13 height 13
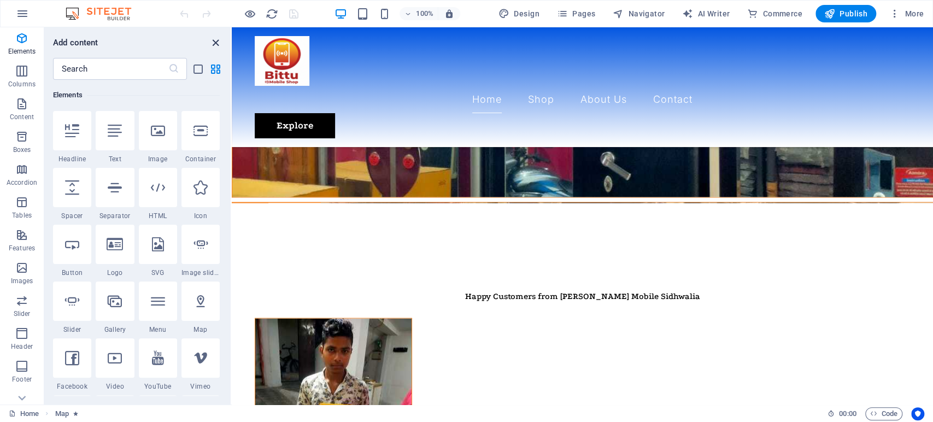
click at [217, 40] on icon "close panel" at bounding box center [215, 43] width 13 height 13
click at [213, 44] on icon "close panel" at bounding box center [215, 43] width 13 height 13
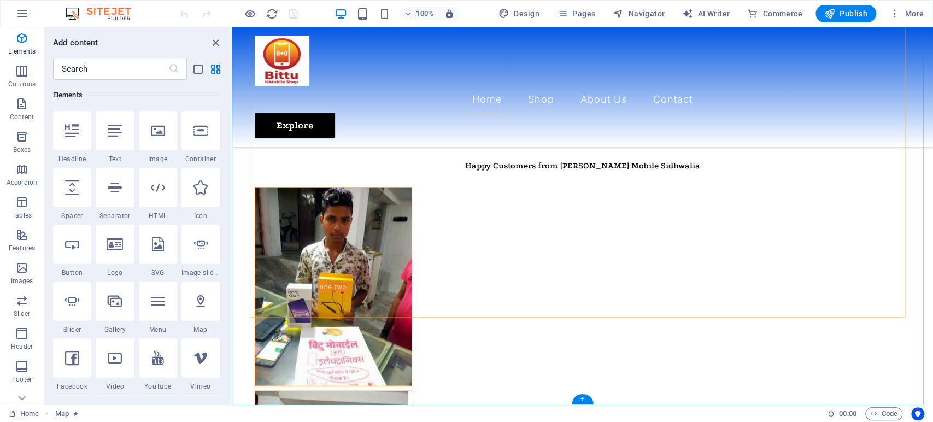
scroll to position [1683, 0]
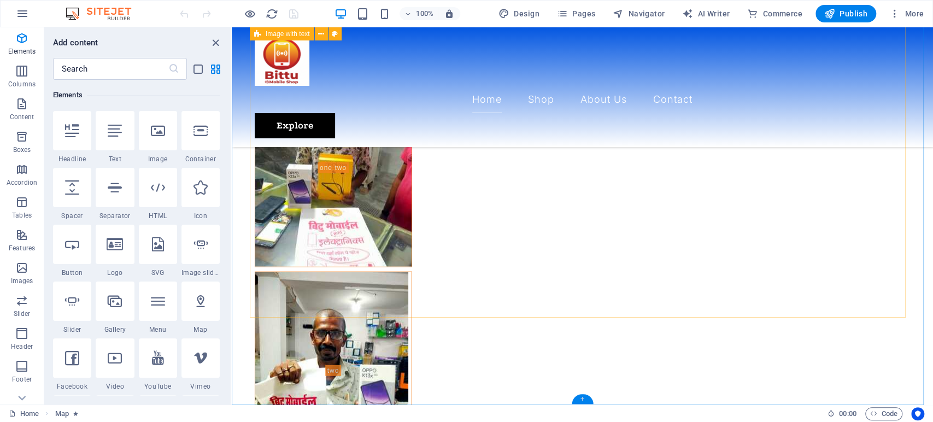
click at [582, 399] on div "+" at bounding box center [582, 399] width 21 height 10
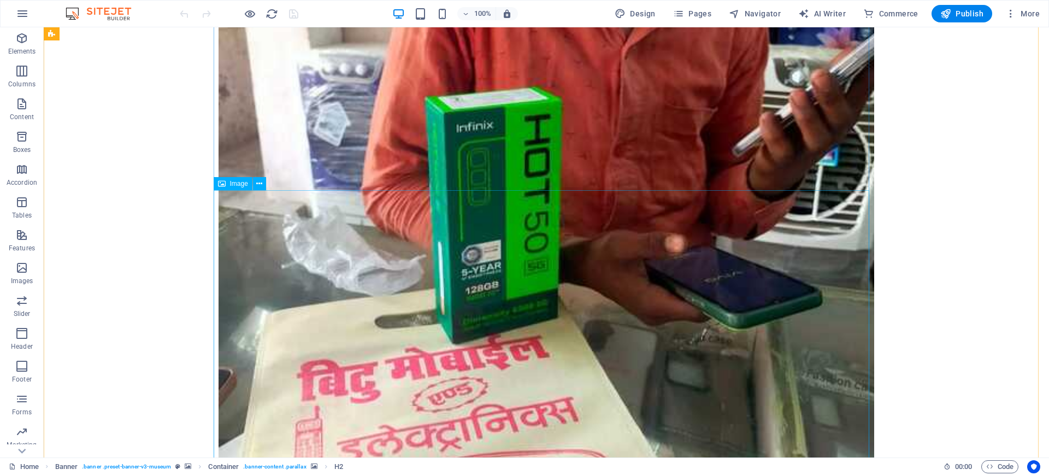
scroll to position [3825, 0]
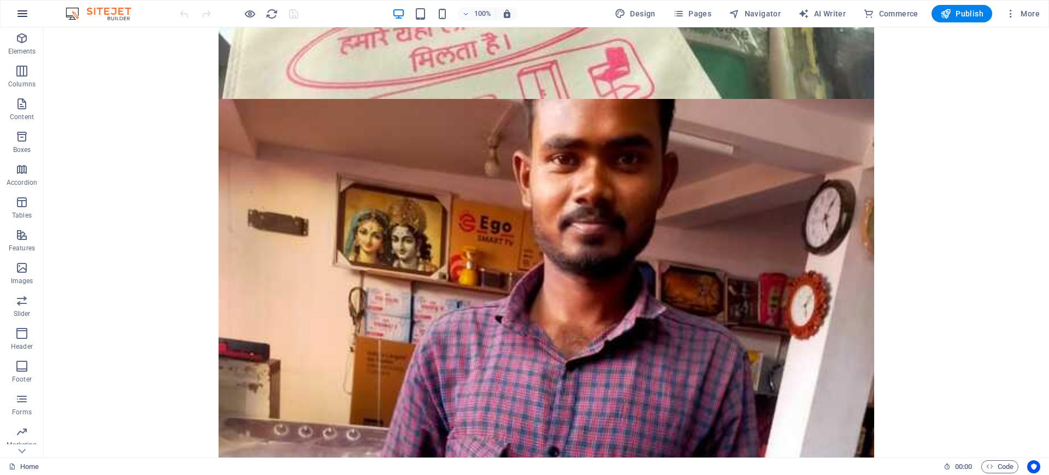
click at [21, 4] on button "button" at bounding box center [22, 14] width 26 height 26
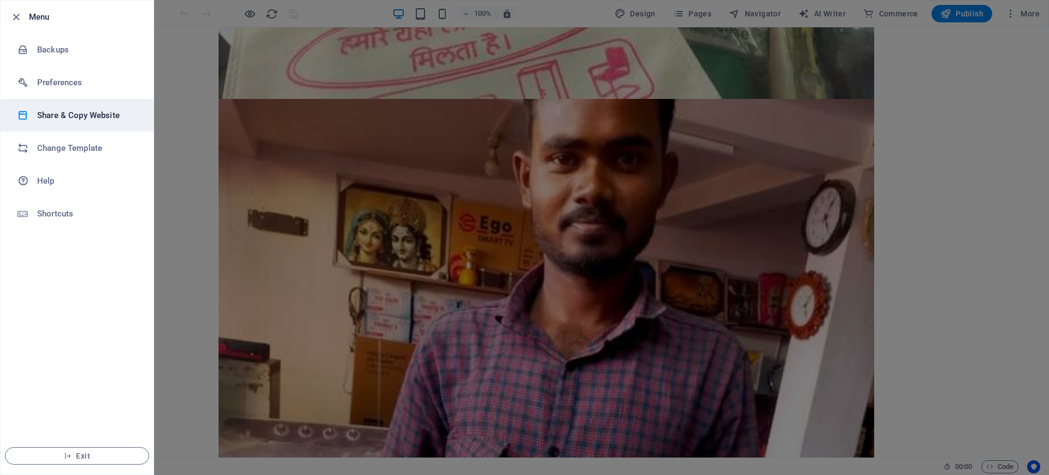
click at [90, 110] on h6 "Share & Copy Website" at bounding box center [87, 115] width 101 height 13
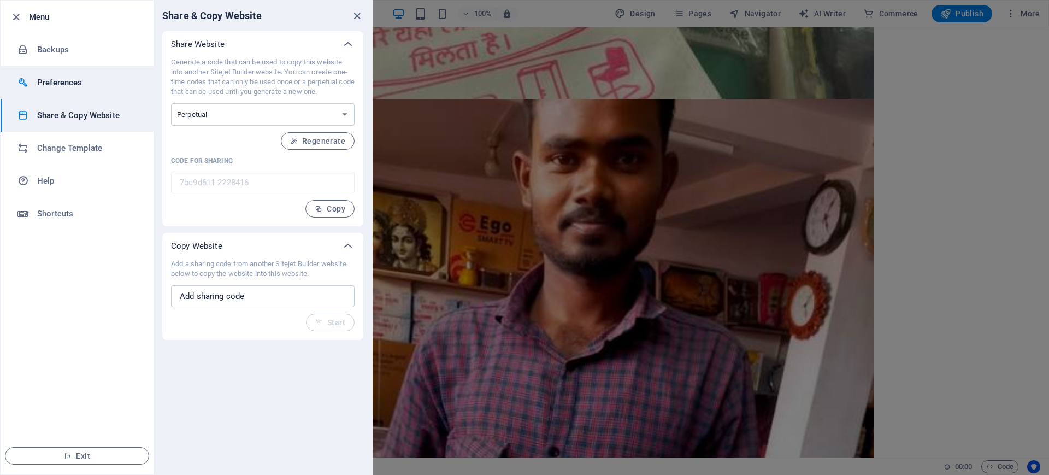
click at [78, 77] on h6 "Preferences" at bounding box center [87, 82] width 101 height 13
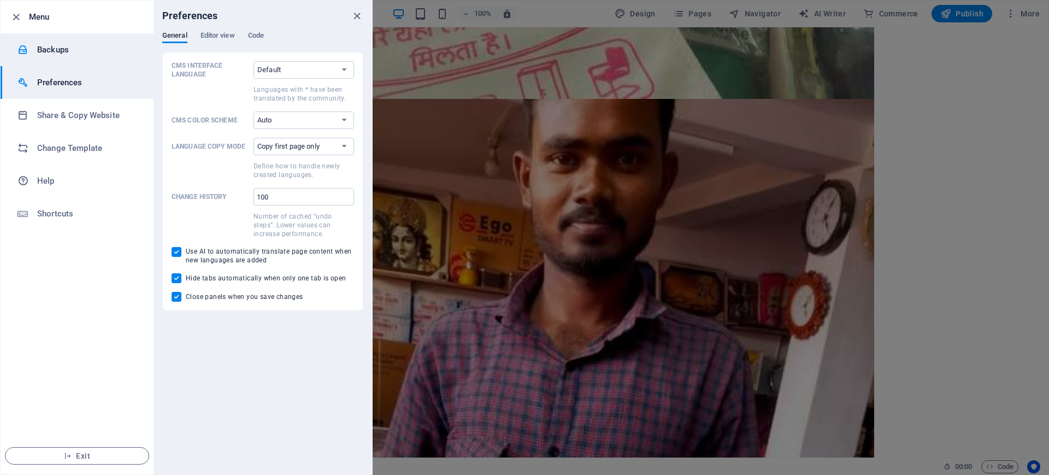
click at [74, 58] on li "Backups" at bounding box center [77, 49] width 153 height 33
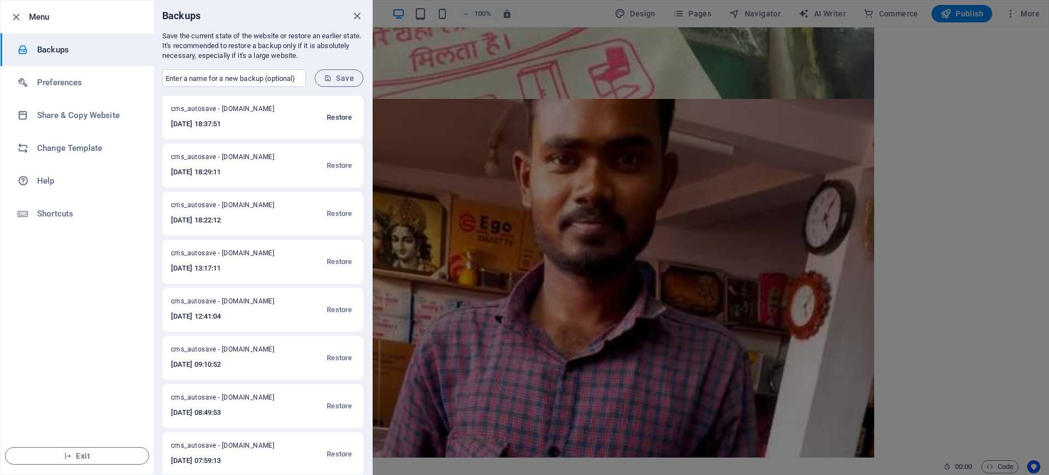
click at [337, 116] on span "Restore" at bounding box center [339, 117] width 25 height 13
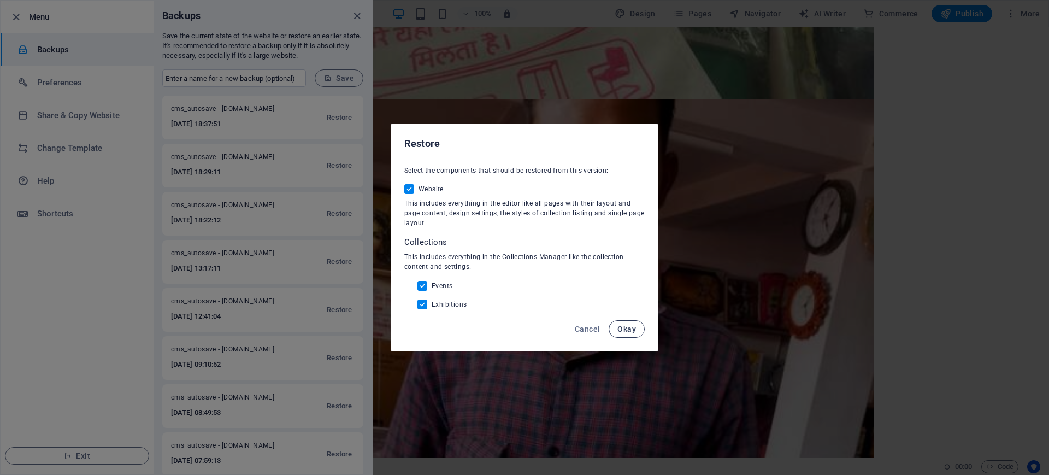
click at [618, 328] on span "Okay" at bounding box center [627, 329] width 19 height 9
checkbox input "false"
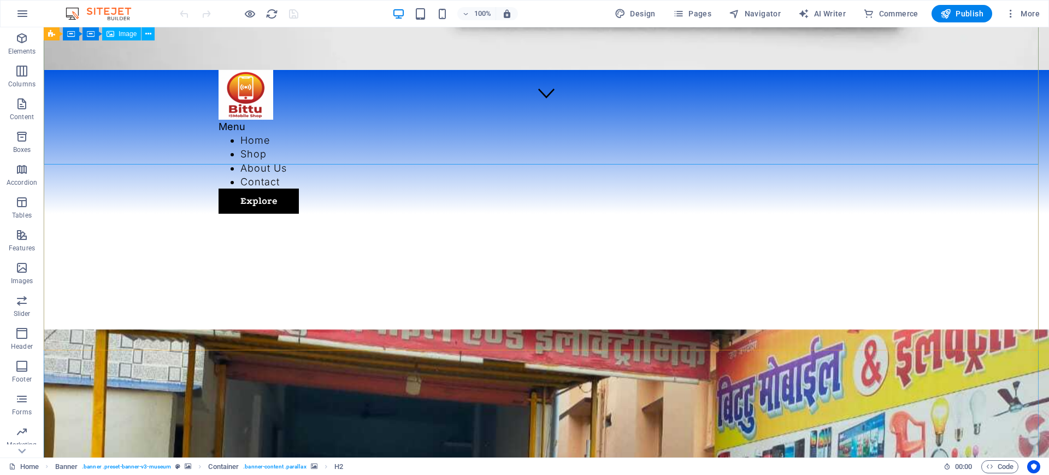
scroll to position [342, 0]
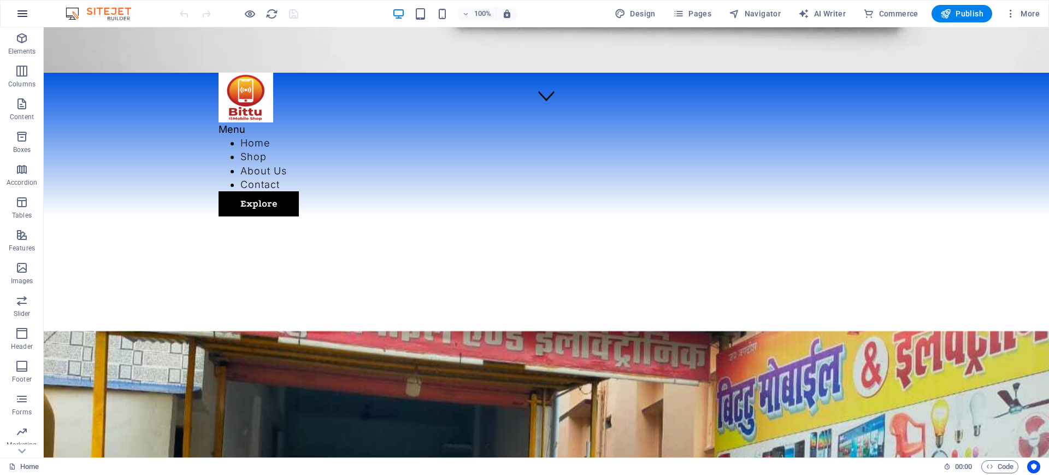
click at [17, 17] on icon "button" at bounding box center [22, 13] width 13 height 13
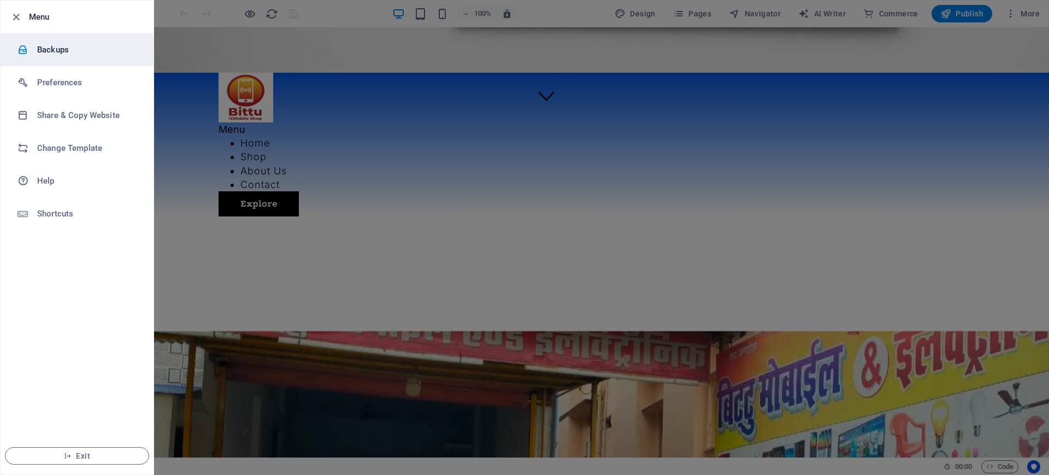
click at [56, 48] on h6 "Backups" at bounding box center [87, 49] width 101 height 13
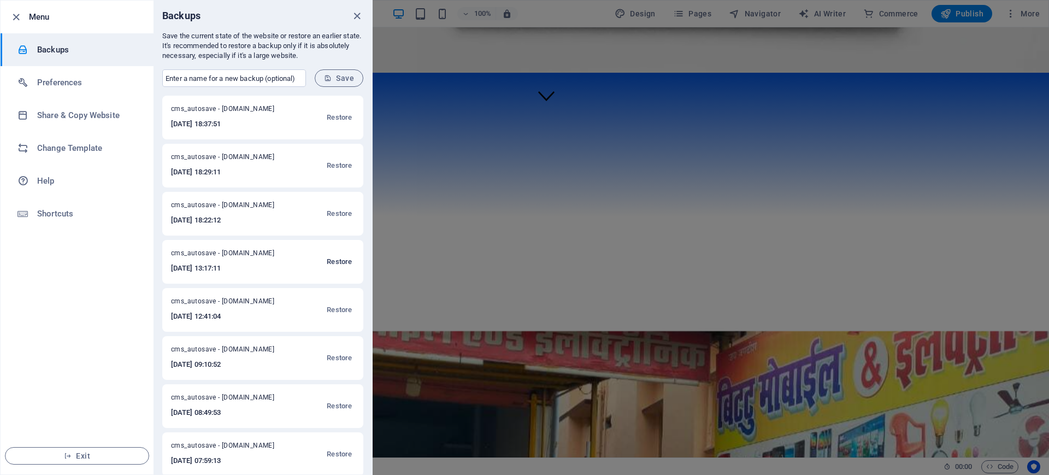
click at [331, 261] on span "Restore" at bounding box center [339, 261] width 25 height 13
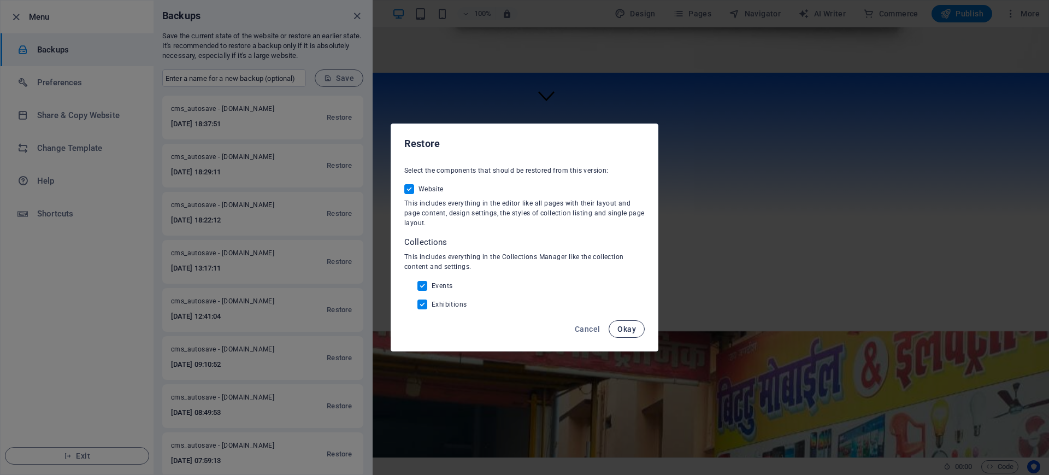
click at [636, 330] on span "Okay" at bounding box center [627, 329] width 19 height 9
checkbox input "false"
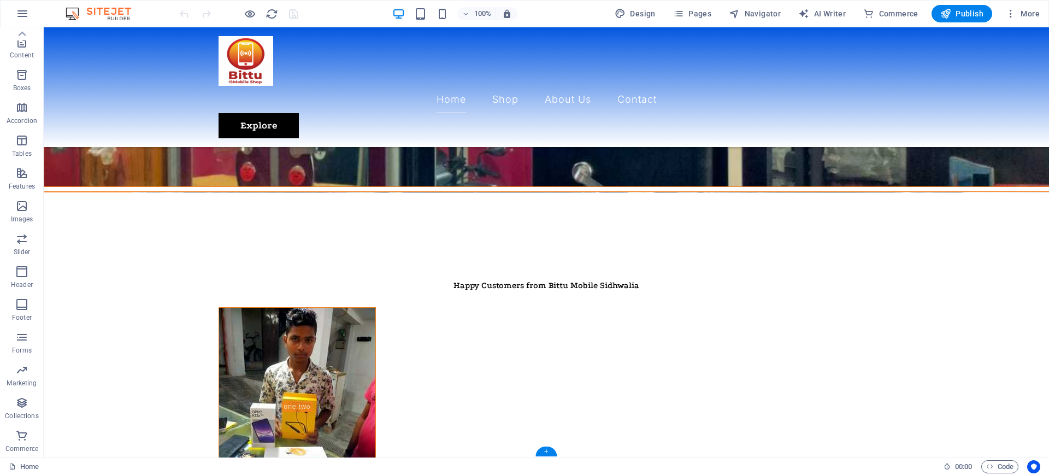
scroll to position [1404, 0]
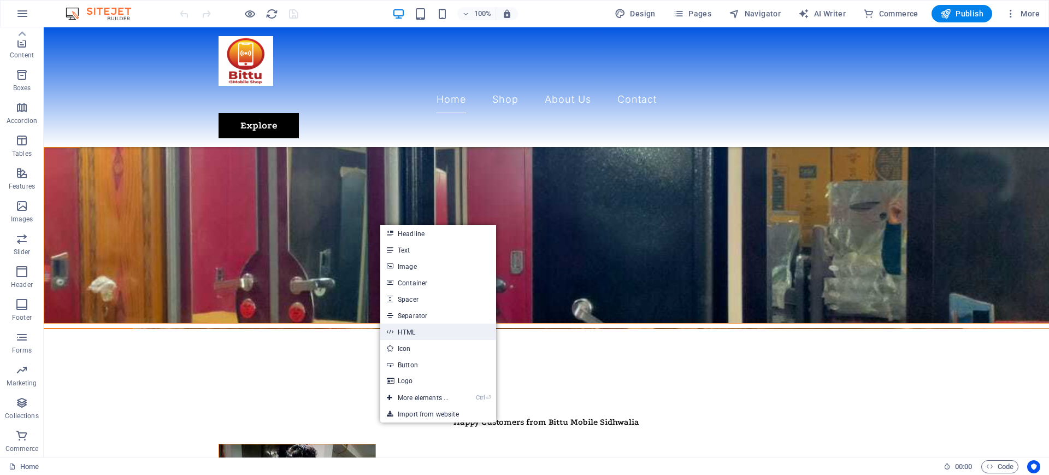
click at [418, 325] on link "HTML" at bounding box center [438, 332] width 116 height 16
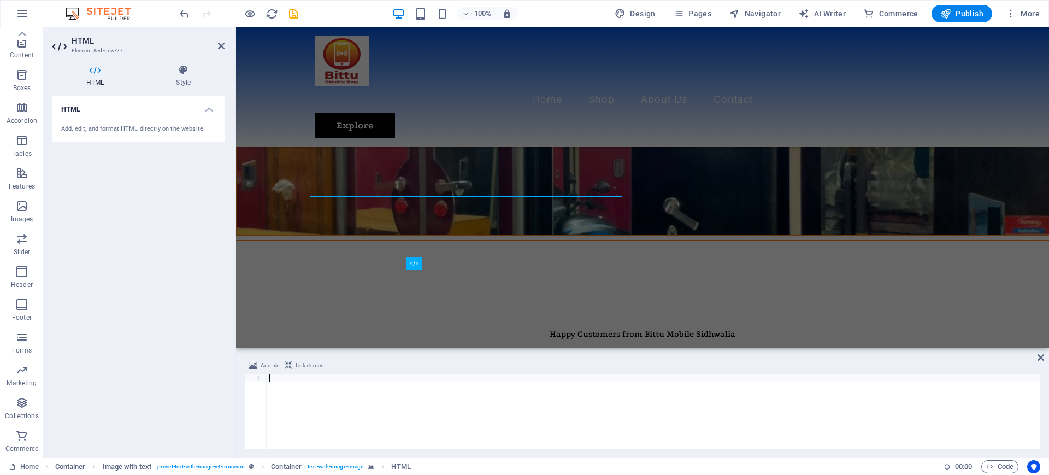
scroll to position [10, 0]
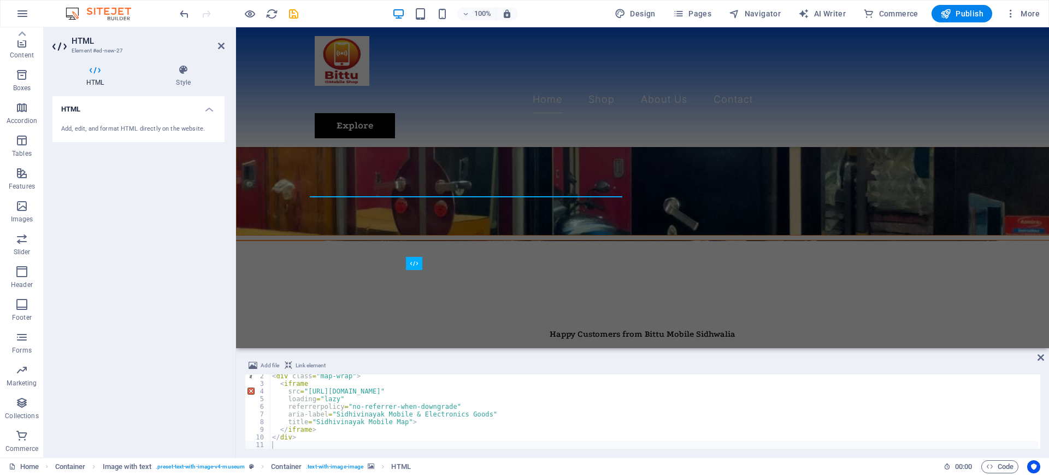
click at [143, 287] on div "HTML Add, edit, and format HTML directly on the website." at bounding box center [138, 272] width 172 height 352
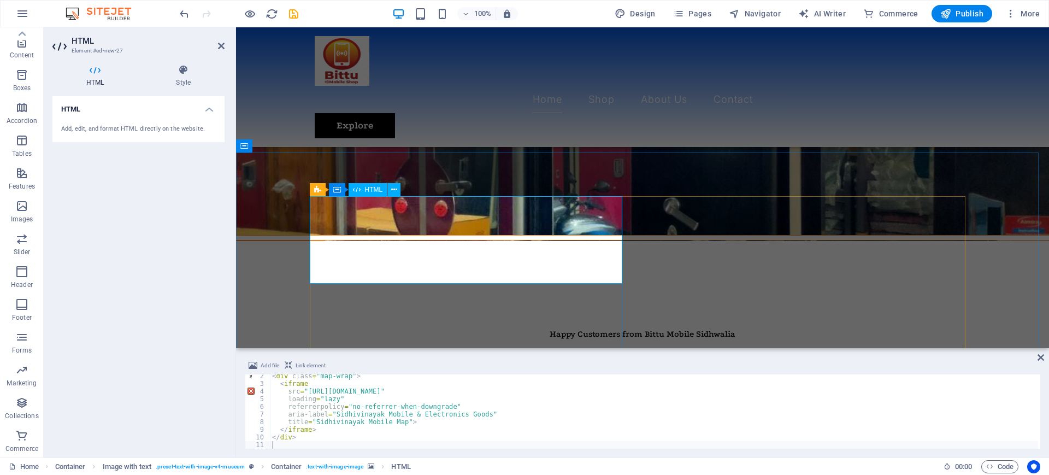
click at [174, 57] on div "HTML Style HTML Add, edit, and format HTML directly on the website. Image with …" at bounding box center [139, 257] width 190 height 402
click at [215, 129] on div "Add, edit, and format HTML directly on the website." at bounding box center [138, 129] width 155 height 9
click at [209, 109] on h4 "HTML" at bounding box center [138, 106] width 172 height 20
click at [209, 109] on h4 "HTML" at bounding box center [138, 109] width 172 height 26
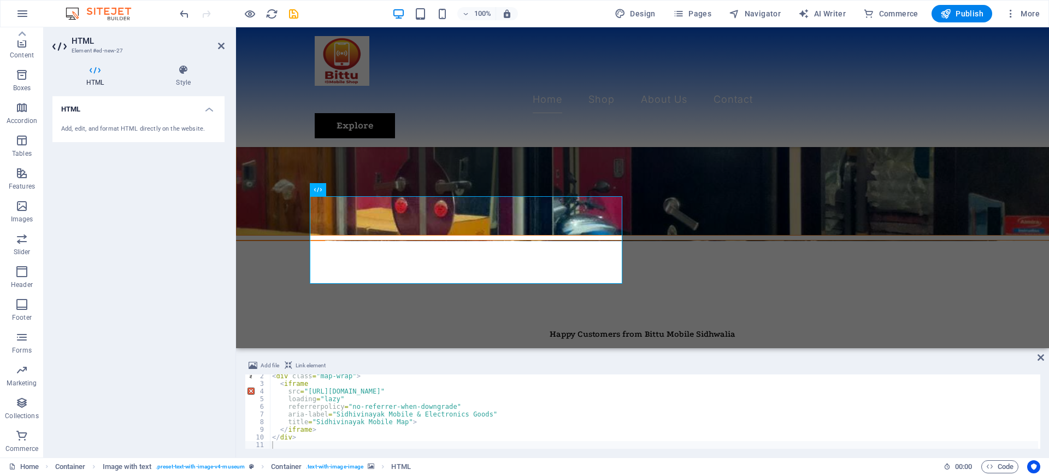
drag, startPoint x: 184, startPoint y: 85, endPoint x: 189, endPoint y: 105, distance: 20.7
click at [184, 85] on h4 "Style" at bounding box center [183, 75] width 83 height 23
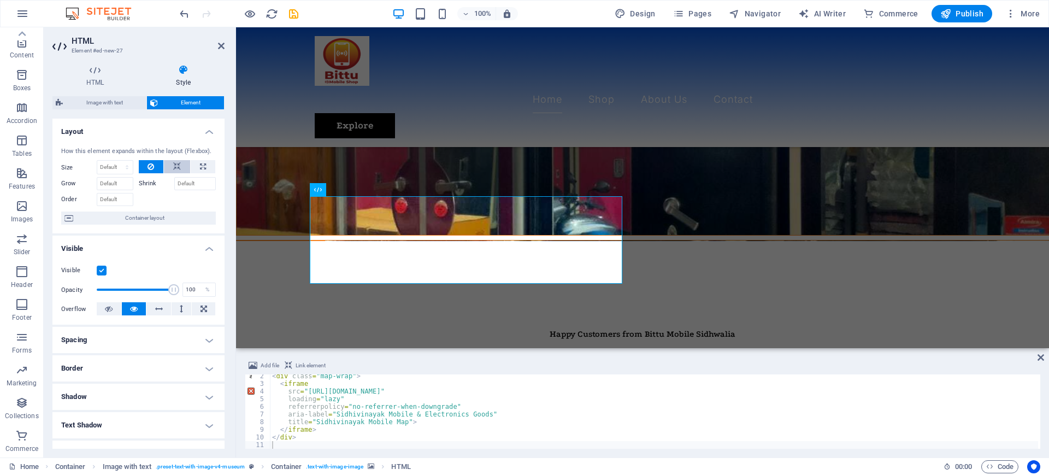
click at [179, 168] on icon at bounding box center [177, 166] width 8 height 13
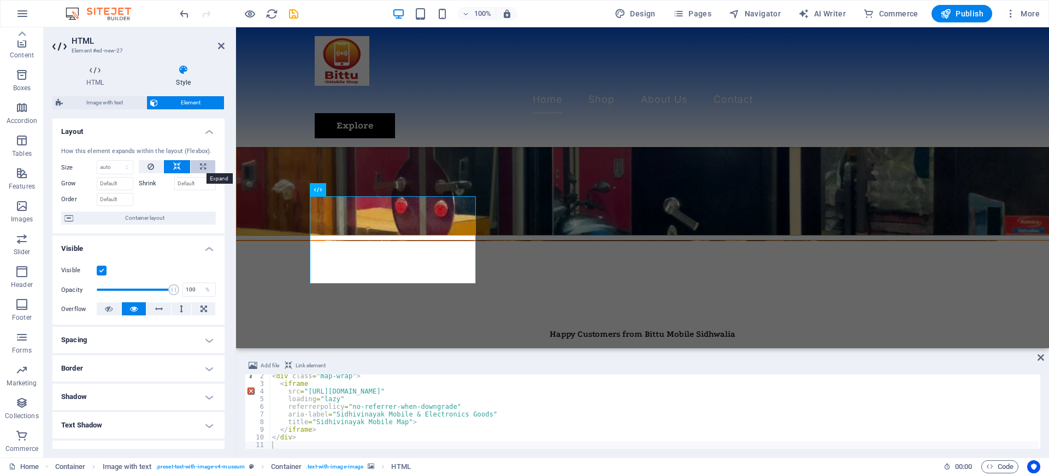
click at [202, 164] on icon at bounding box center [203, 166] width 6 height 13
type input "100"
select select "%"
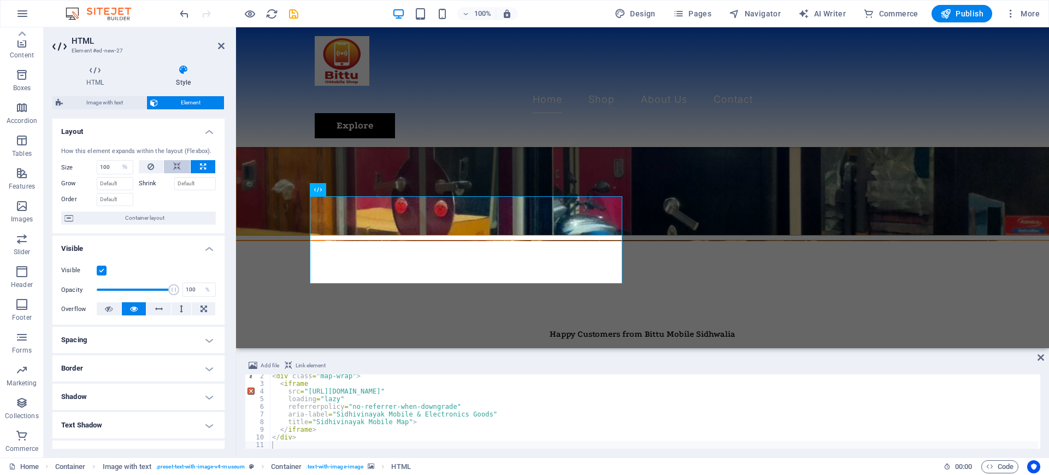
click at [175, 163] on icon at bounding box center [177, 166] width 8 height 13
select select "DISABLED_OPTION_VALUE"
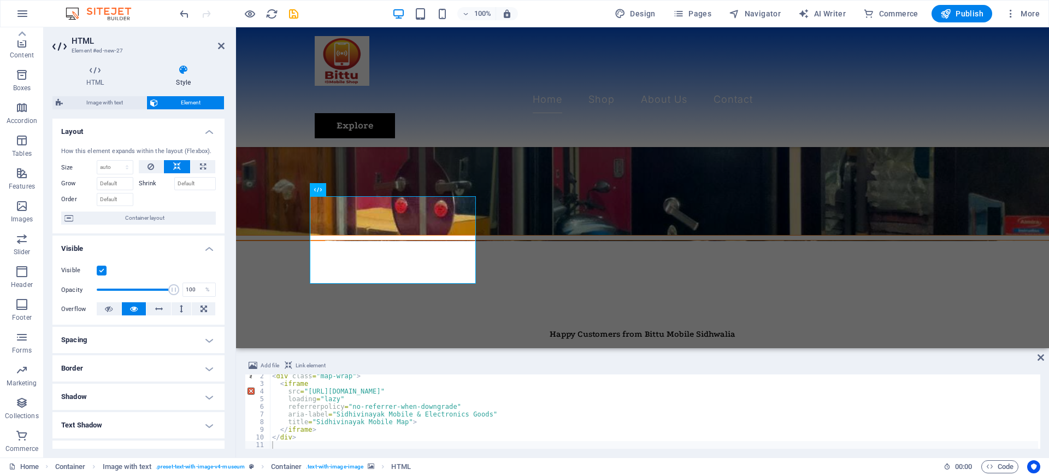
click at [215, 44] on h2 "HTML" at bounding box center [148, 41] width 153 height 10
drag, startPoint x: 177, startPoint y: 19, endPoint x: 220, endPoint y: 45, distance: 50.5
click at [220, 45] on icon at bounding box center [221, 46] width 7 height 9
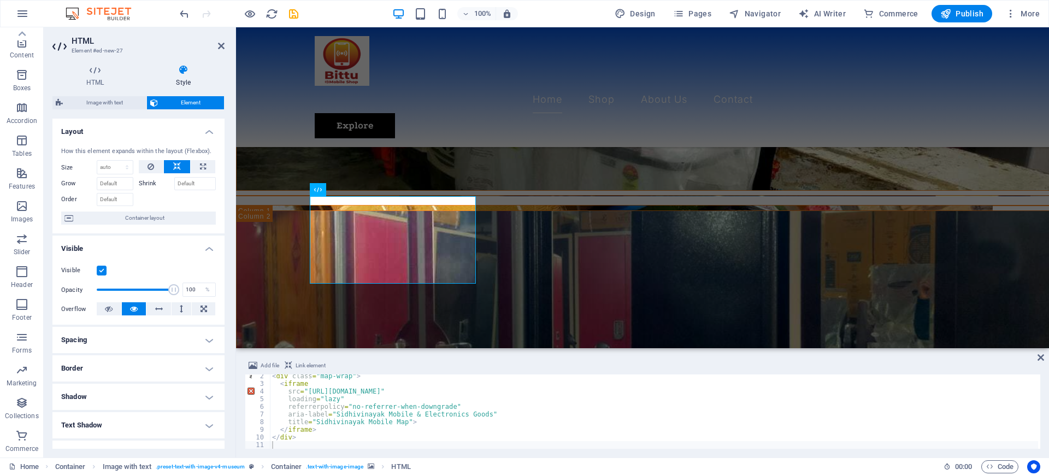
scroll to position [1404, 0]
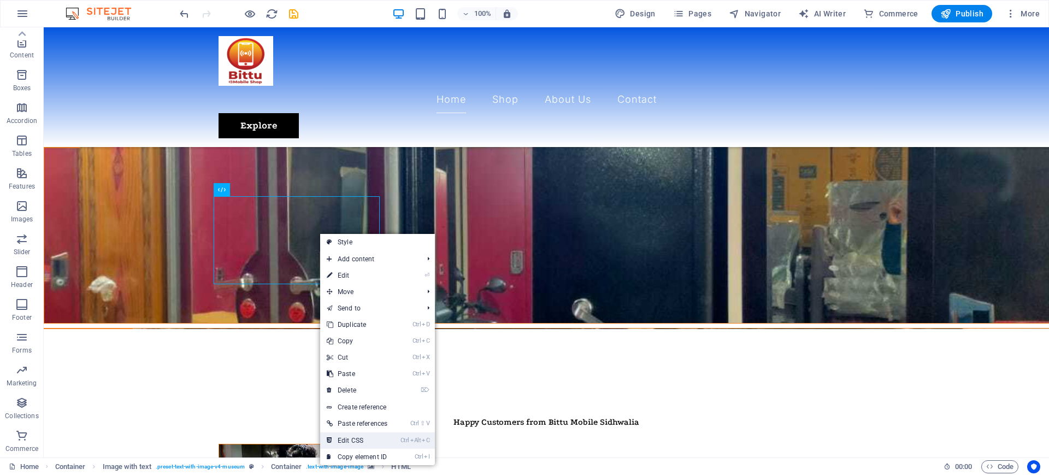
click at [364, 443] on link "Ctrl Alt C Edit CSS" at bounding box center [357, 440] width 74 height 16
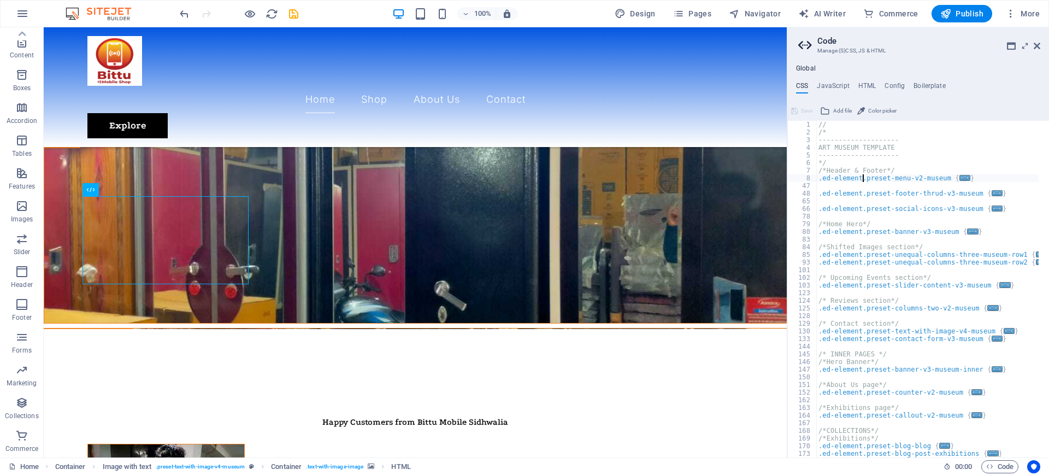
click at [864, 178] on div "// /* -------------------- ART MUSEUM TEMPLATE -------------------- */ /*Header…" at bounding box center [932, 292] width 233 height 342
type textarea "@include social-icons-v3; }"
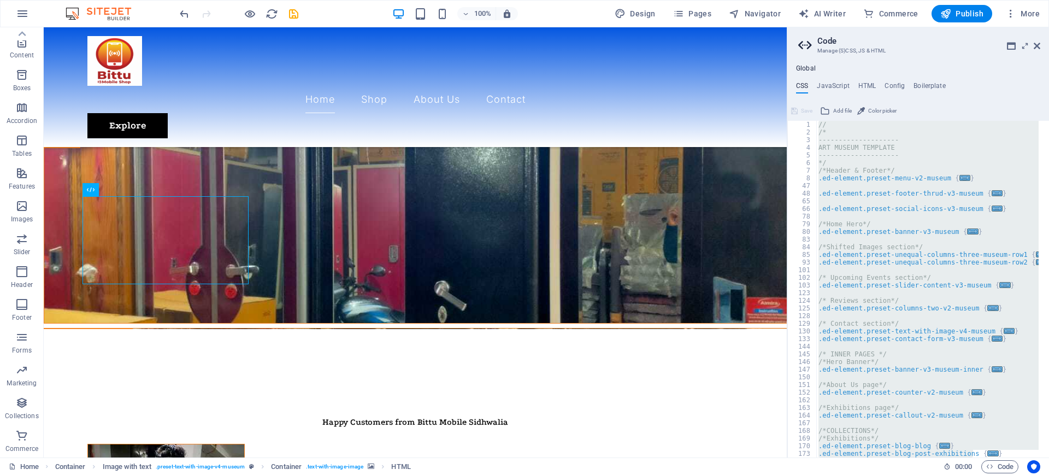
paste textarea
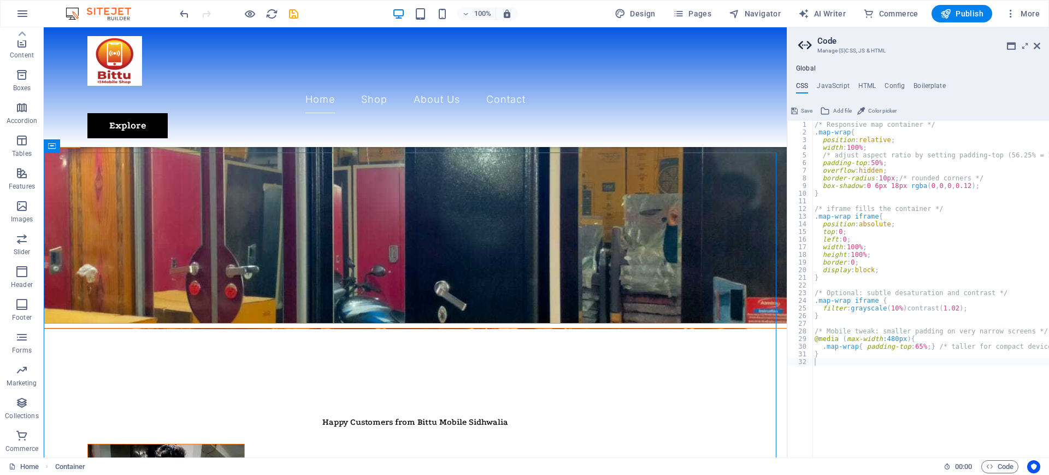
click at [885, 241] on div "/* Responsive map container */ .map-wrap { position : relative ; width : 100% ;…" at bounding box center [937, 292] width 248 height 342
type textarea "}"
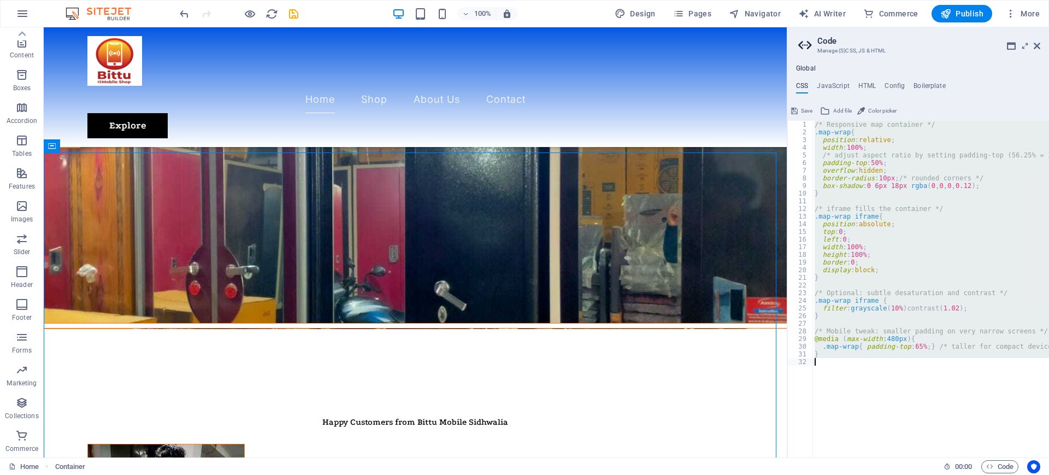
paste textarea
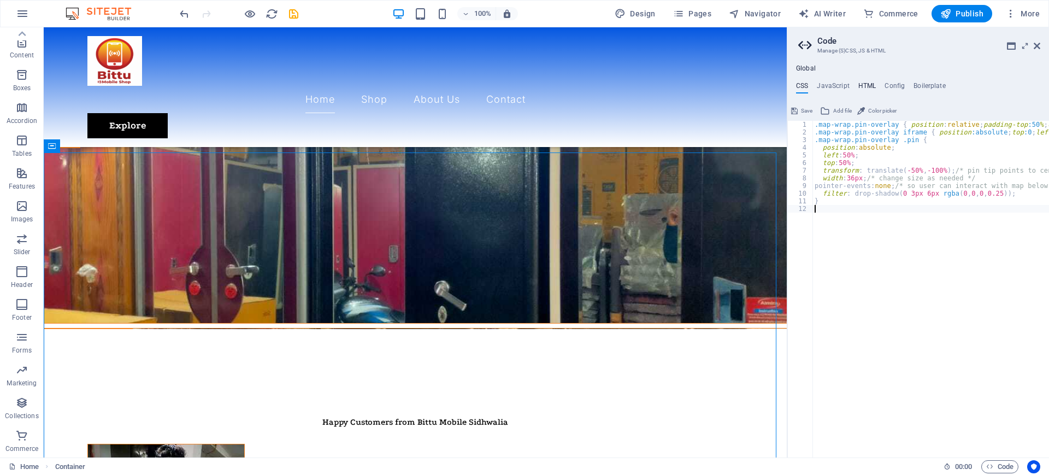
click at [865, 89] on h4 "HTML" at bounding box center [868, 88] width 18 height 12
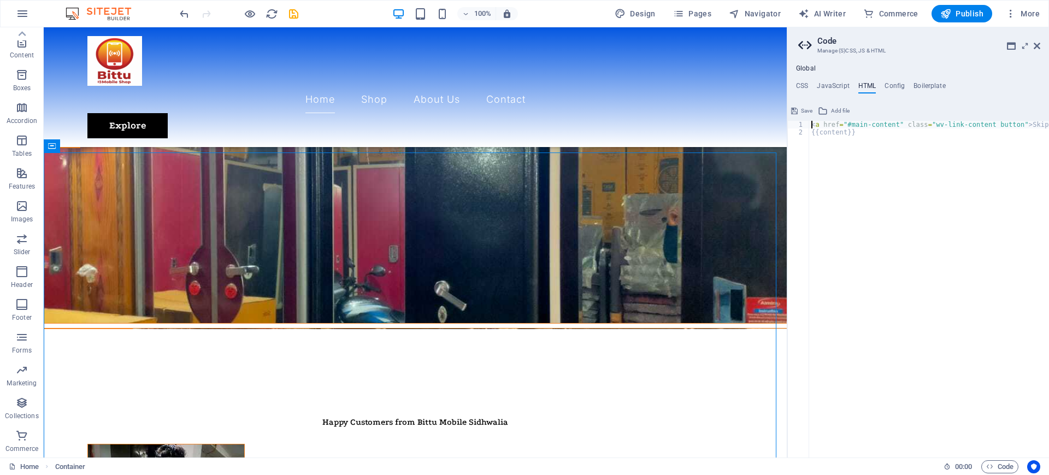
click at [854, 195] on div "< a href = "#main-content" class = "wv-link-content button" > Skip to main cont…" at bounding box center [956, 292] width 295 height 342
type textarea "<a href="#main-content" class="wv-link-content button">Skip to main content</a>…"
paste textarea
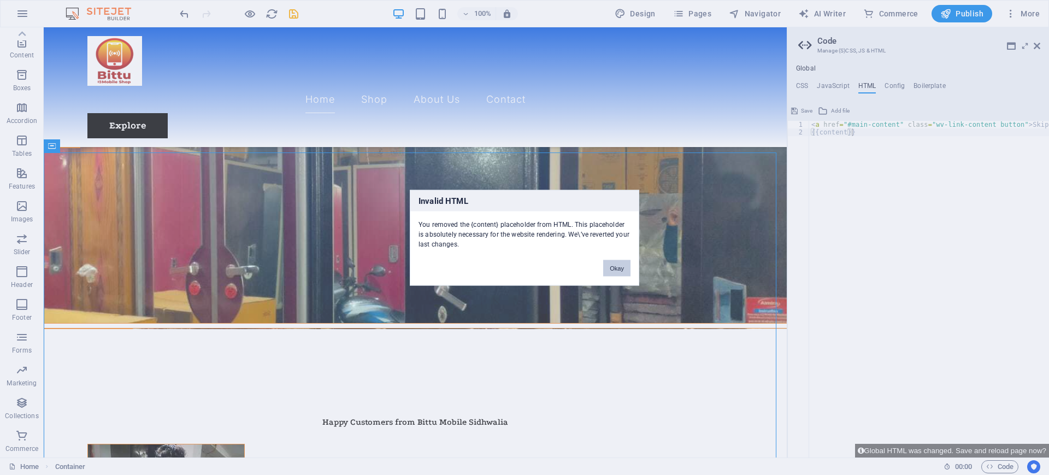
click at [620, 266] on button "Okay" at bounding box center [616, 268] width 27 height 16
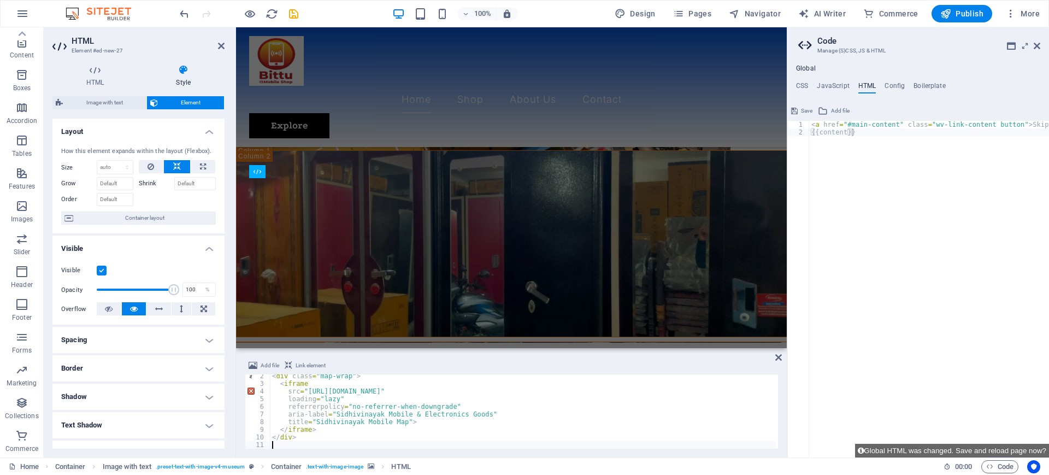
scroll to position [10, 0]
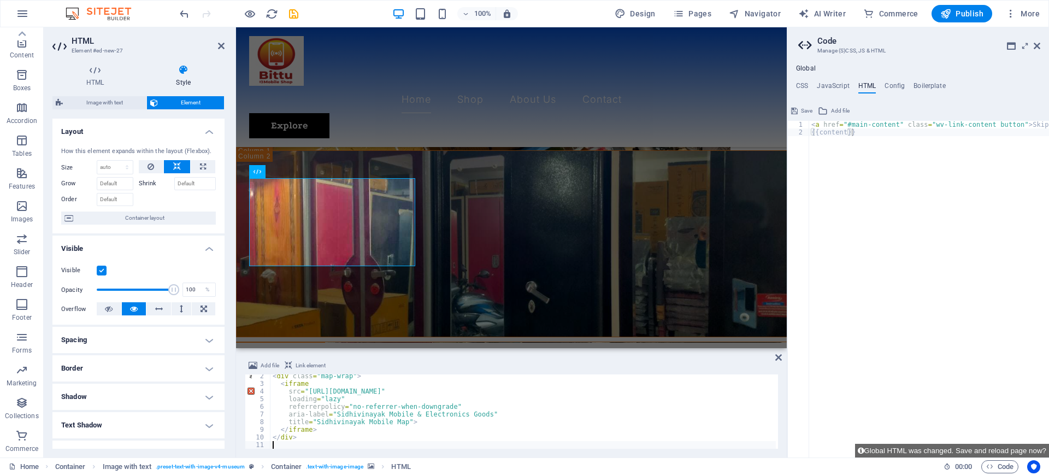
click at [338, 415] on div "< div class = "map-wrap" > < iframe src = "https://www.google.com/maps?q=26.330…" at bounding box center [524, 417] width 506 height 90
type textarea "</div>"
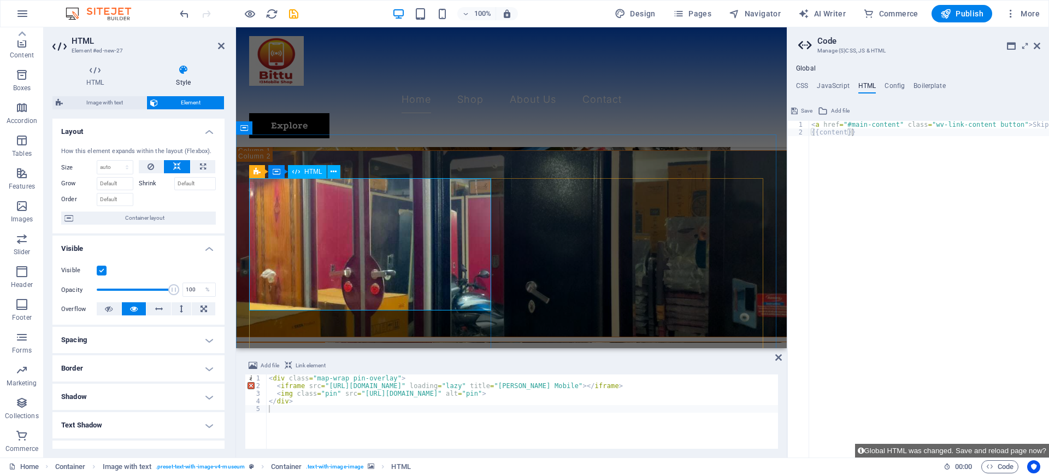
click at [221, 45] on icon at bounding box center [221, 46] width 7 height 9
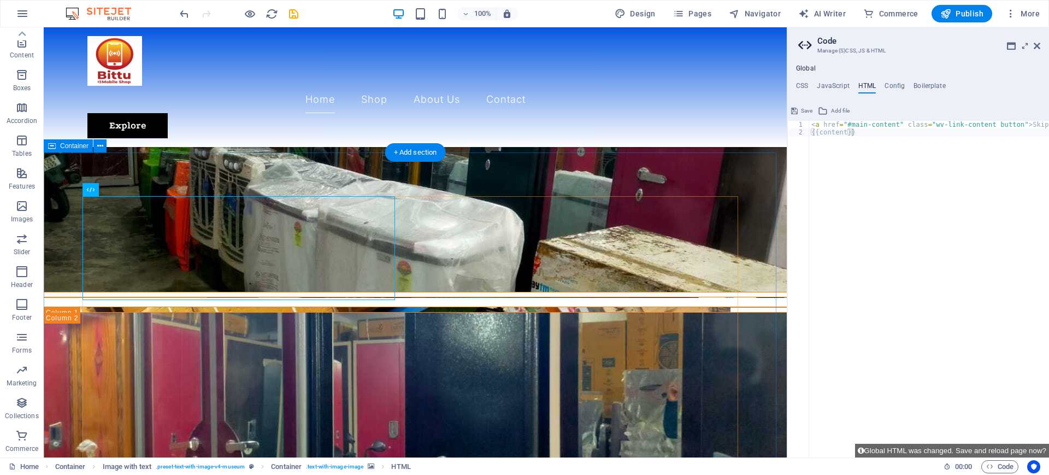
scroll to position [1404, 0]
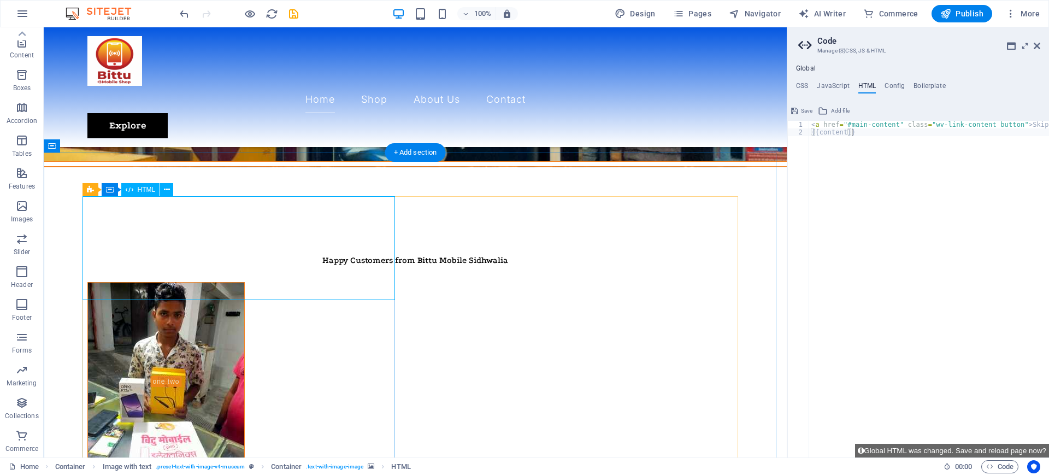
scroll to position [1229, 0]
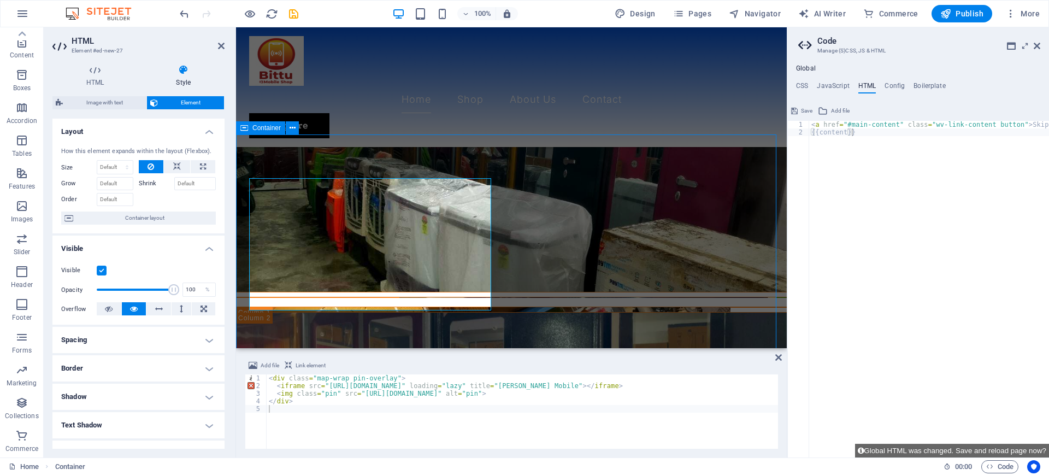
scroll to position [1404, 0]
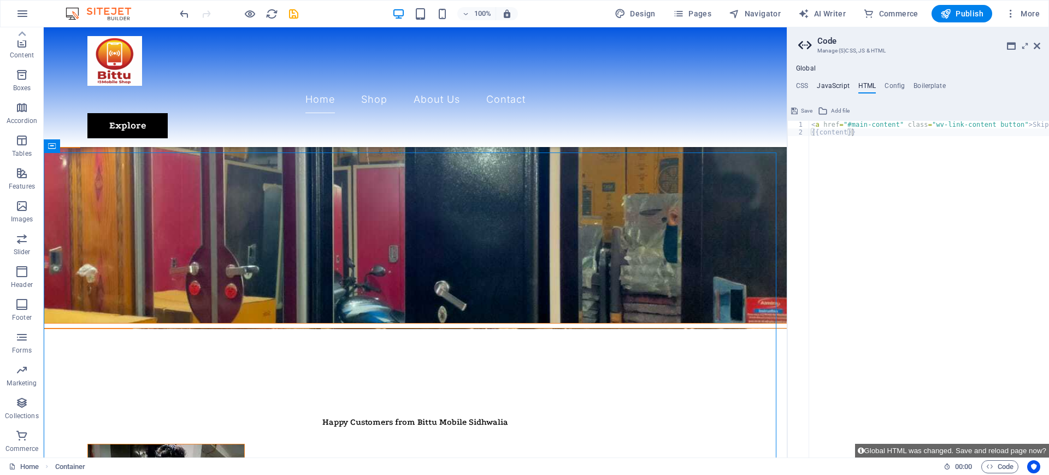
click at [827, 84] on h4 "JavaScript" at bounding box center [833, 88] width 32 height 12
type textarea "/* JS for preset "Menu V2" */"
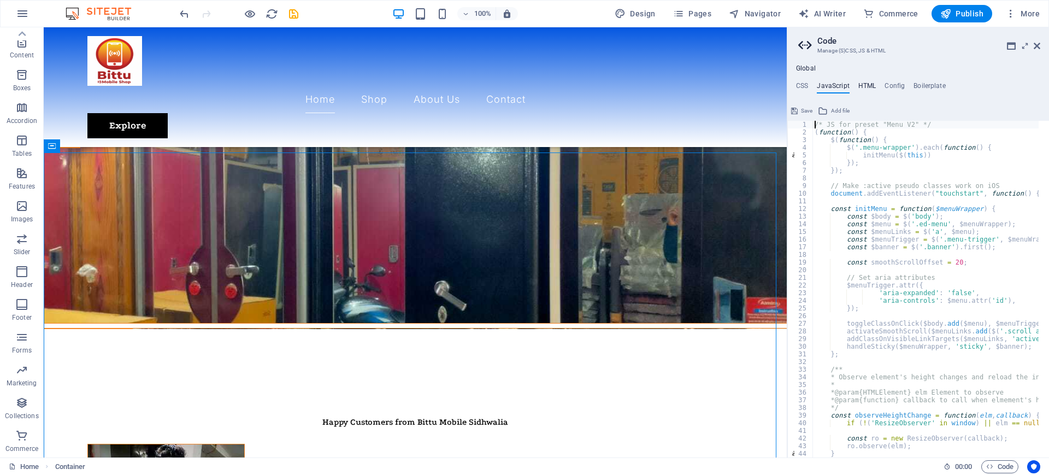
click at [865, 84] on h4 "HTML" at bounding box center [868, 88] width 18 height 12
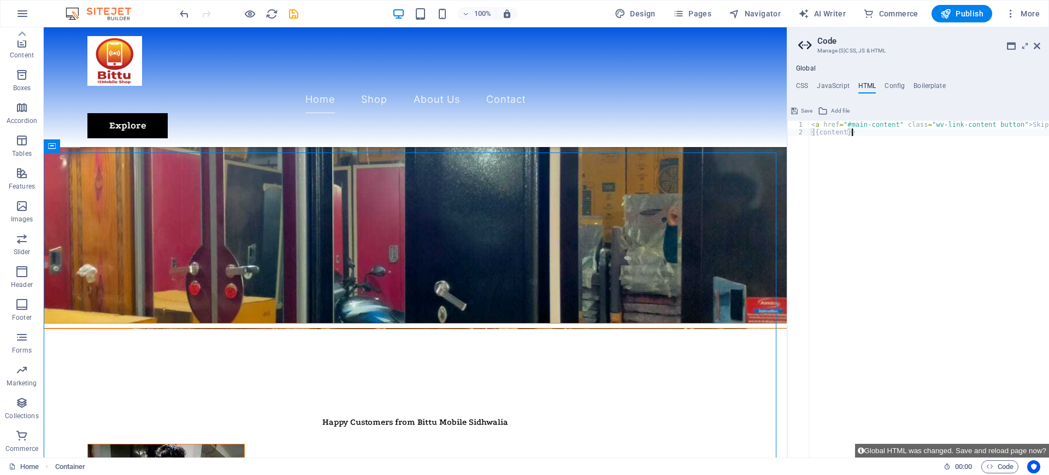
click at [844, 140] on div "< a href = "#main-content" class = "wv-link-content button" > Skip to main cont…" at bounding box center [956, 292] width 295 height 342
type textarea "{{content}}"
click at [831, 116] on button "Add file" at bounding box center [833, 110] width 35 height 13
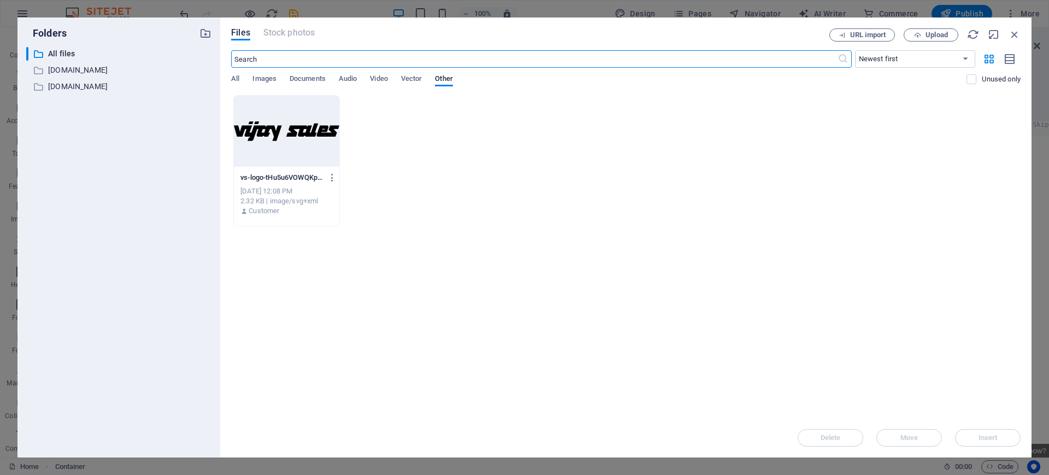
scroll to position [2048, 0]
click at [1016, 34] on icon "button" at bounding box center [1015, 34] width 12 height 12
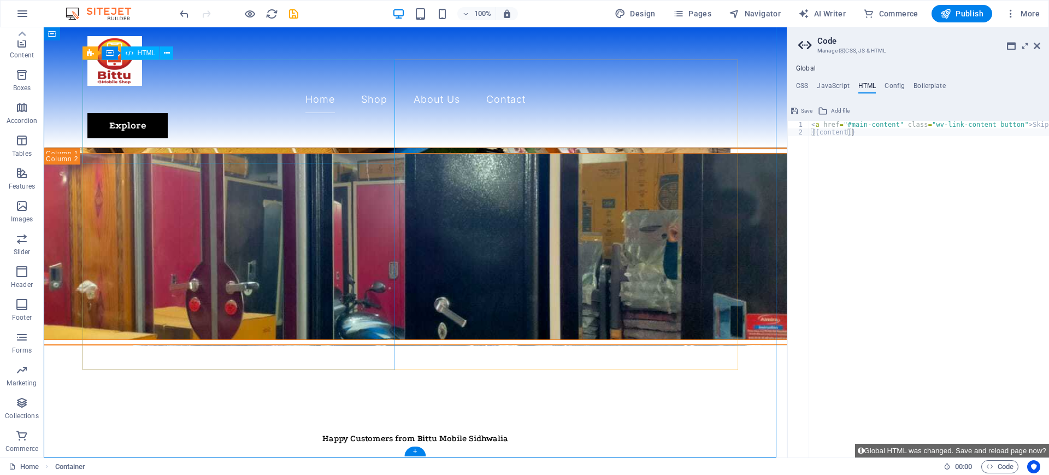
scroll to position [1267, 0]
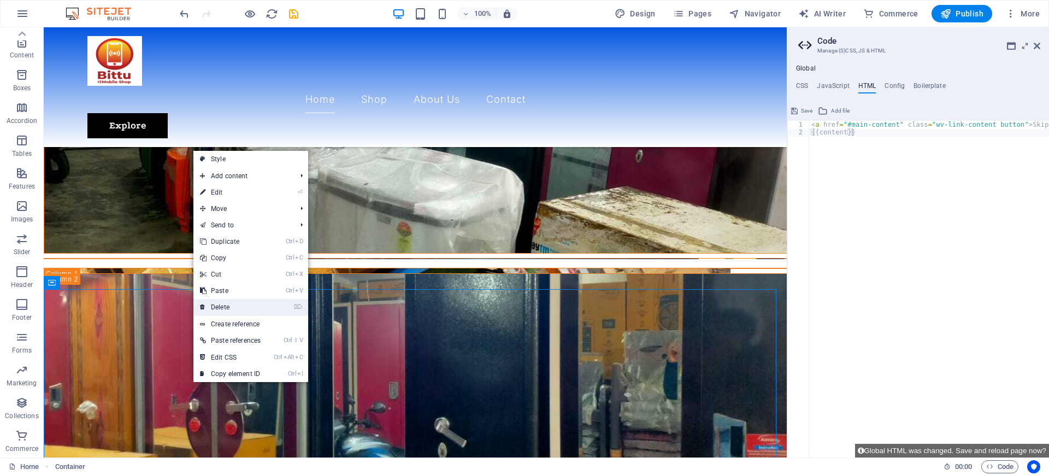
click at [236, 301] on link "⌦ Delete" at bounding box center [230, 307] width 74 height 16
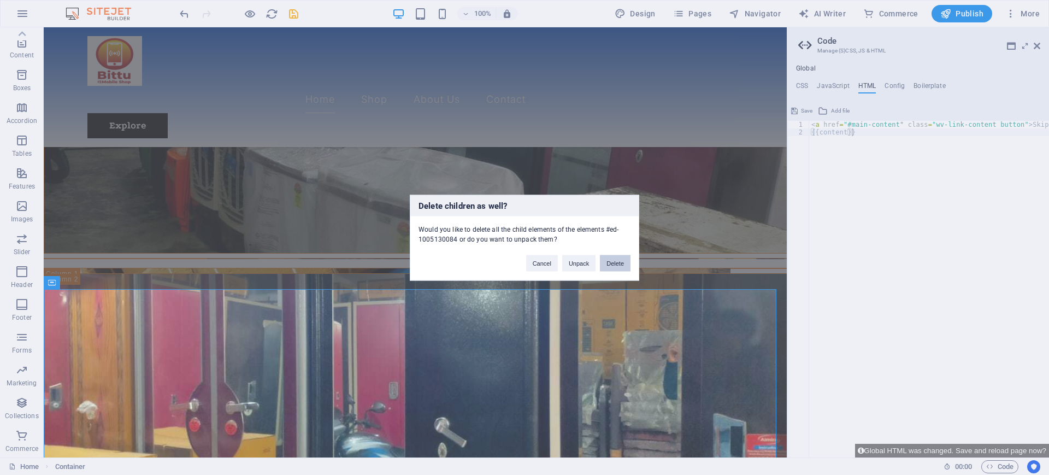
drag, startPoint x: 605, startPoint y: 262, endPoint x: 534, endPoint y: 261, distance: 70.5
click at [605, 262] on button "Delete" at bounding box center [615, 263] width 31 height 16
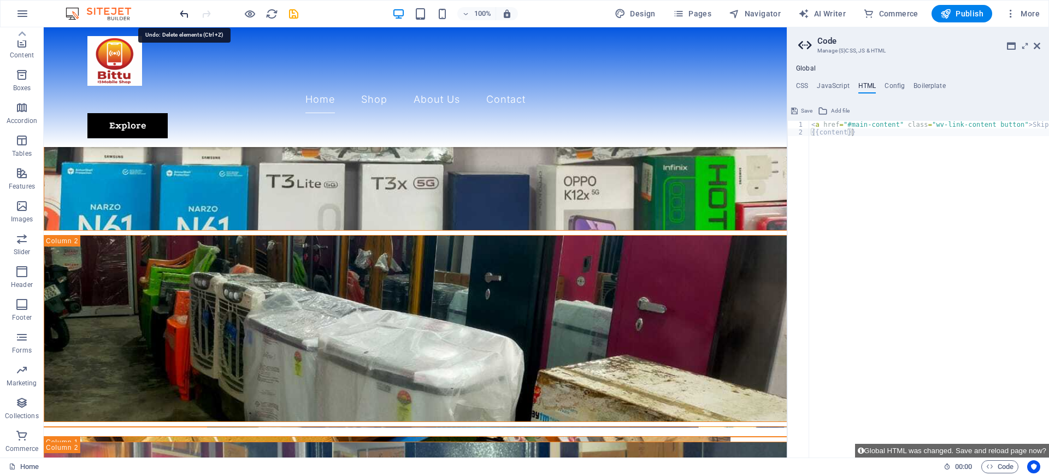
click at [181, 14] on icon "undo" at bounding box center [184, 14] width 13 height 13
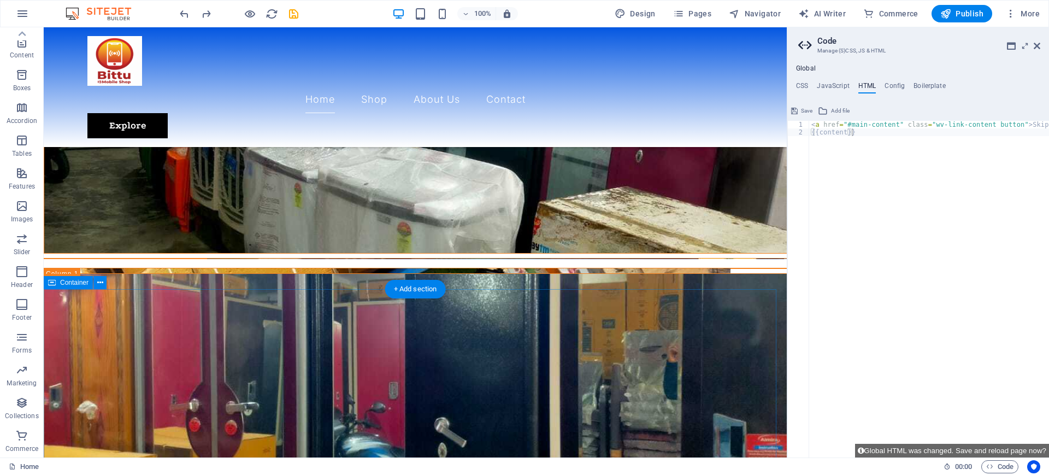
scroll to position [1336, 0]
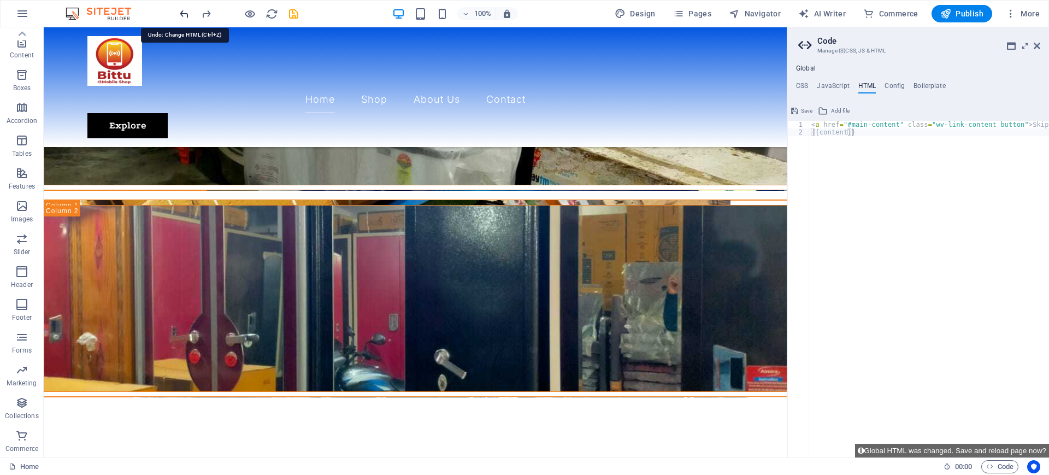
click at [182, 14] on icon "undo" at bounding box center [184, 14] width 13 height 13
click at [188, 13] on icon "undo" at bounding box center [184, 14] width 13 height 13
click at [187, 13] on icon "undo" at bounding box center [184, 14] width 13 height 13
click at [184, 11] on icon "undo" at bounding box center [184, 14] width 13 height 13
click at [184, 13] on icon "undo" at bounding box center [184, 14] width 13 height 13
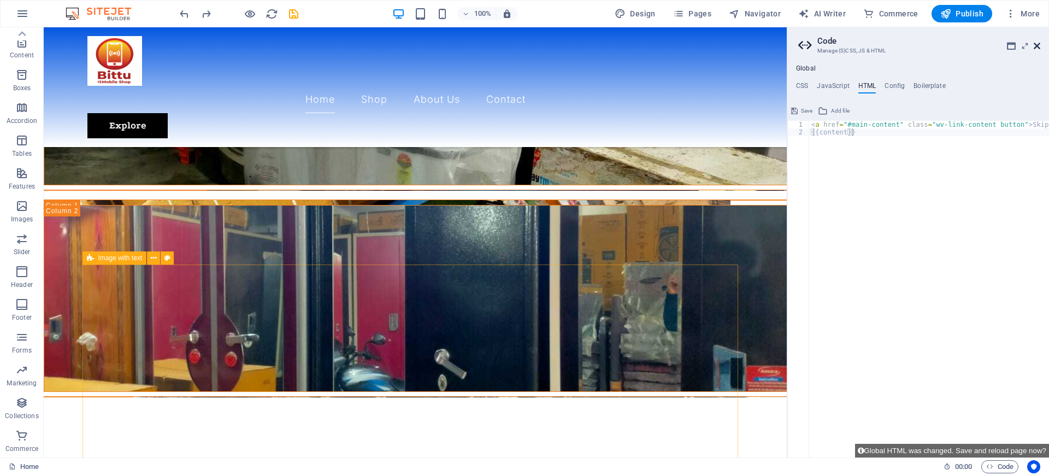
click at [1037, 44] on icon at bounding box center [1037, 46] width 7 height 9
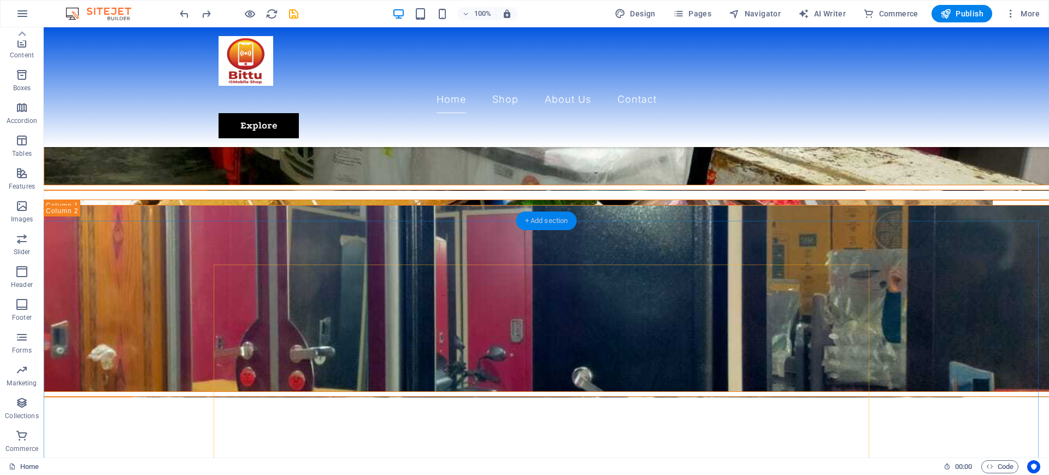
click at [540, 222] on div "+ Add section" at bounding box center [546, 220] width 61 height 19
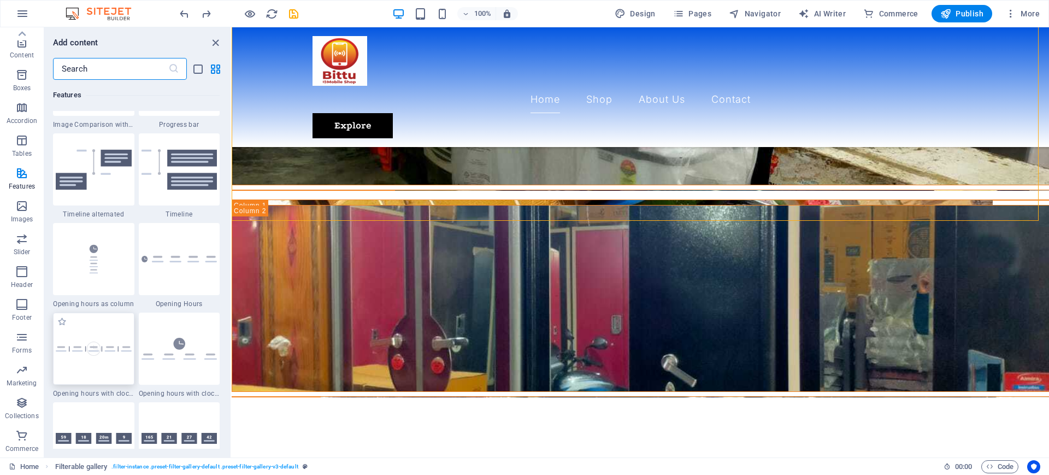
scroll to position [4528, 0]
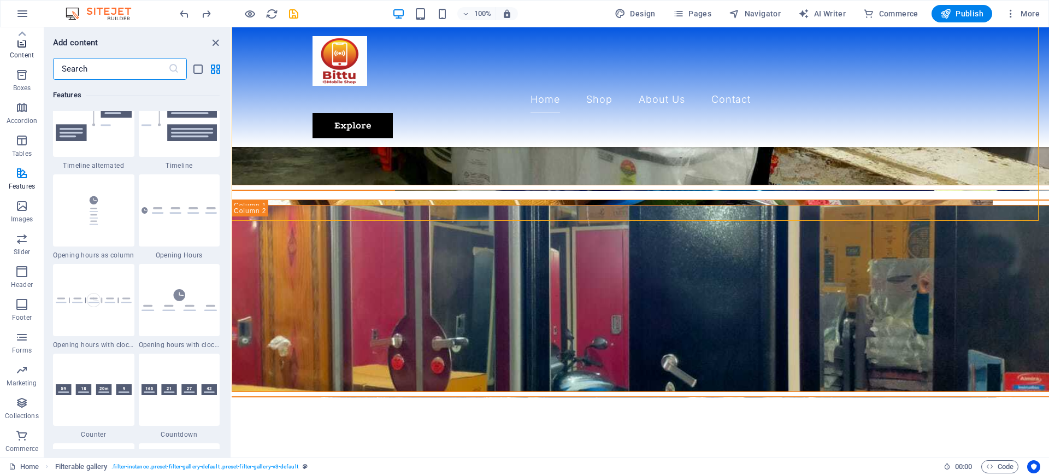
click at [19, 51] on p "Content" at bounding box center [22, 55] width 24 height 9
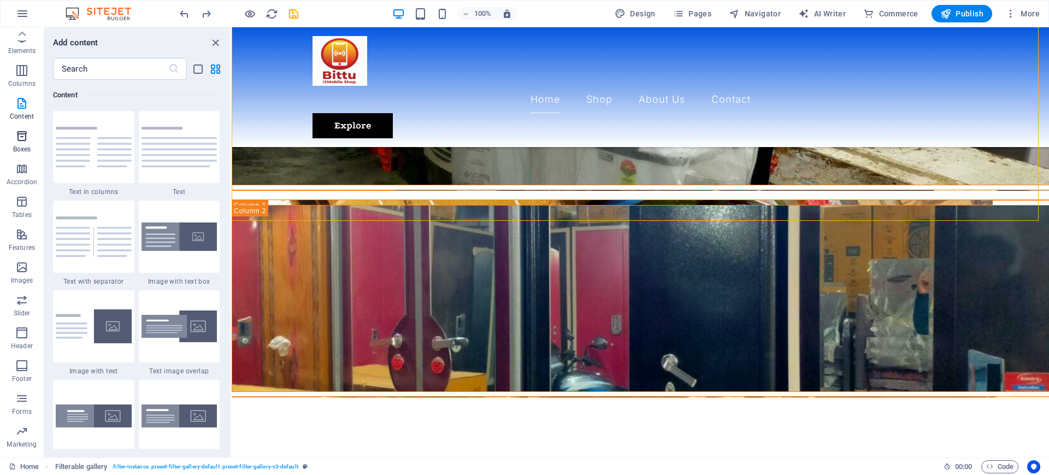
scroll to position [0, 0]
click at [16, 66] on icon "button" at bounding box center [21, 70] width 13 height 13
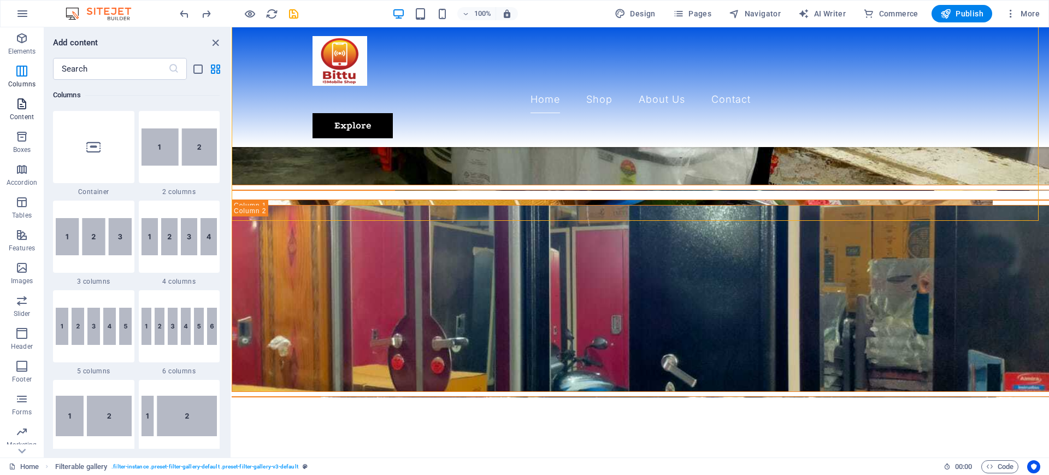
scroll to position [425, 0]
click at [22, 47] on p "Elements" at bounding box center [22, 51] width 28 height 9
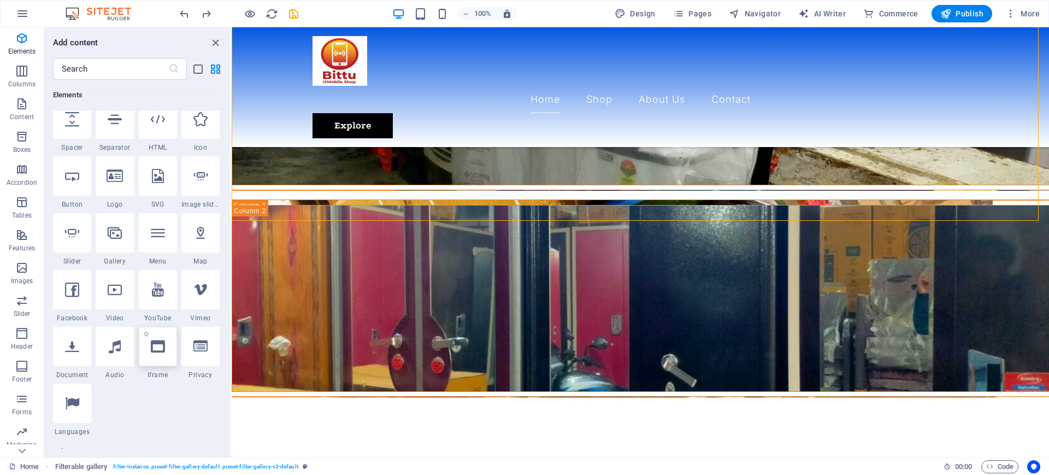
scroll to position [0, 0]
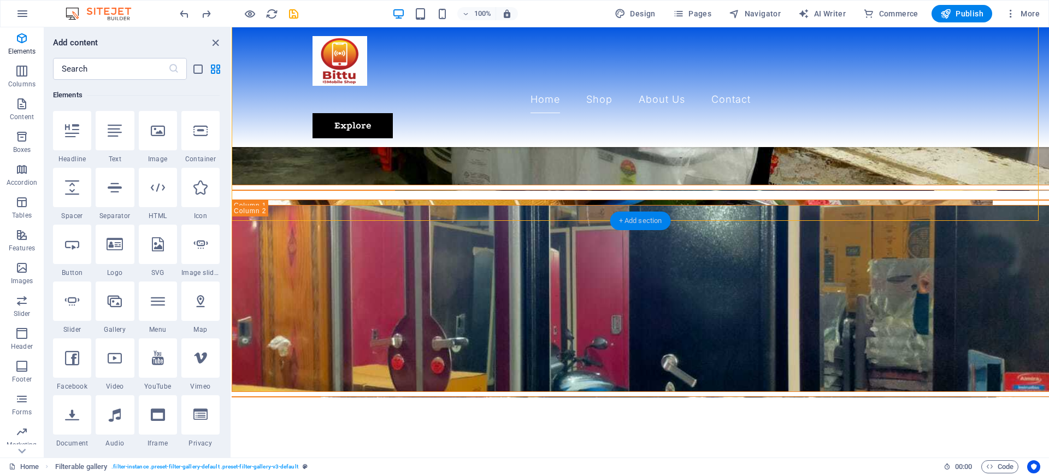
click at [641, 220] on div "+ Add section" at bounding box center [640, 220] width 61 height 19
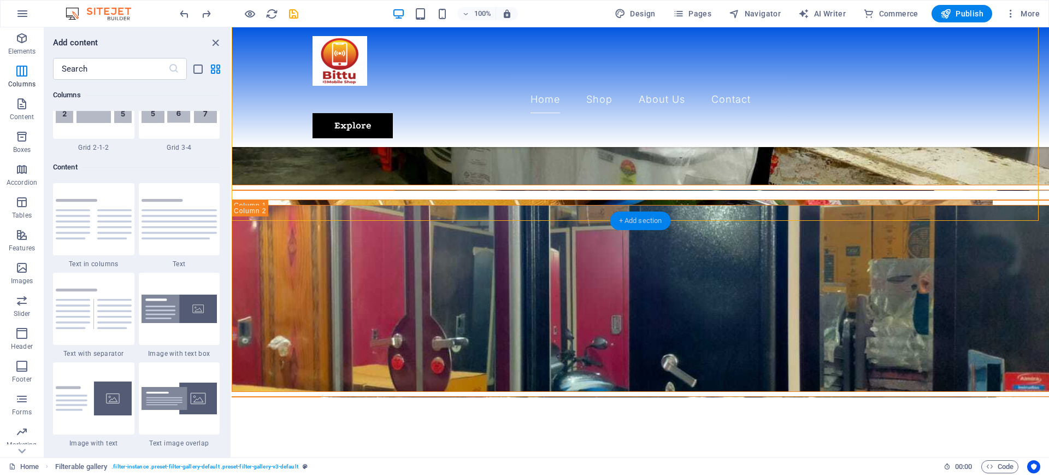
scroll to position [1796, 0]
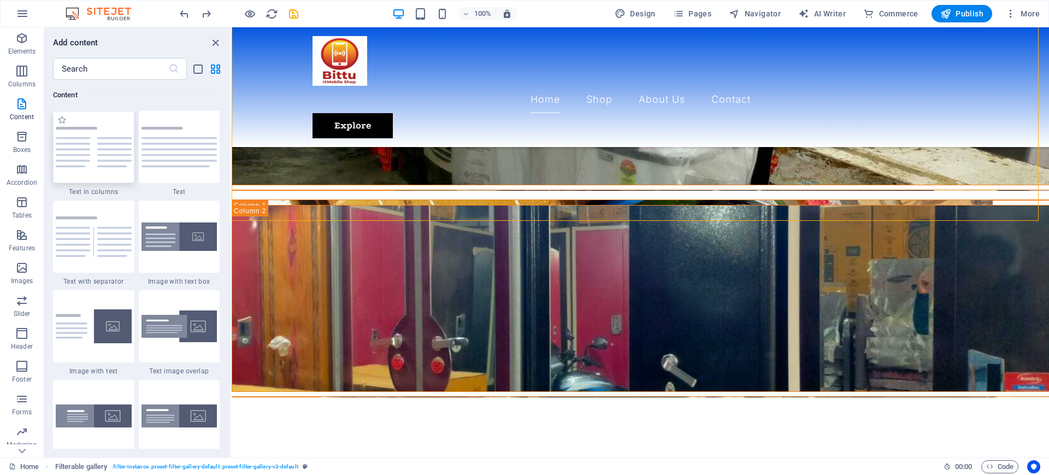
click at [92, 144] on img at bounding box center [94, 147] width 76 height 40
click at [232, 144] on div "Drag here to replace the existing content. Press “Ctrl” if you want to create a…" at bounding box center [641, 242] width 818 height 430
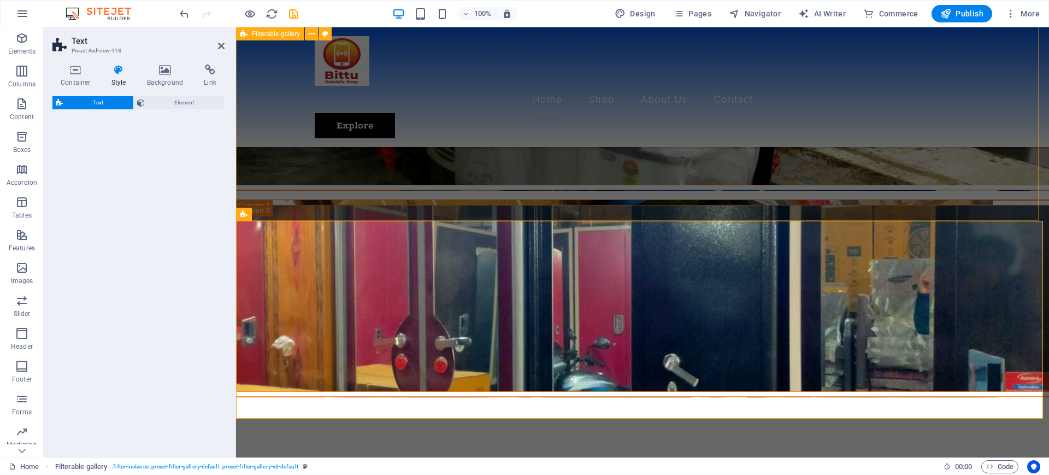
select select "rem"
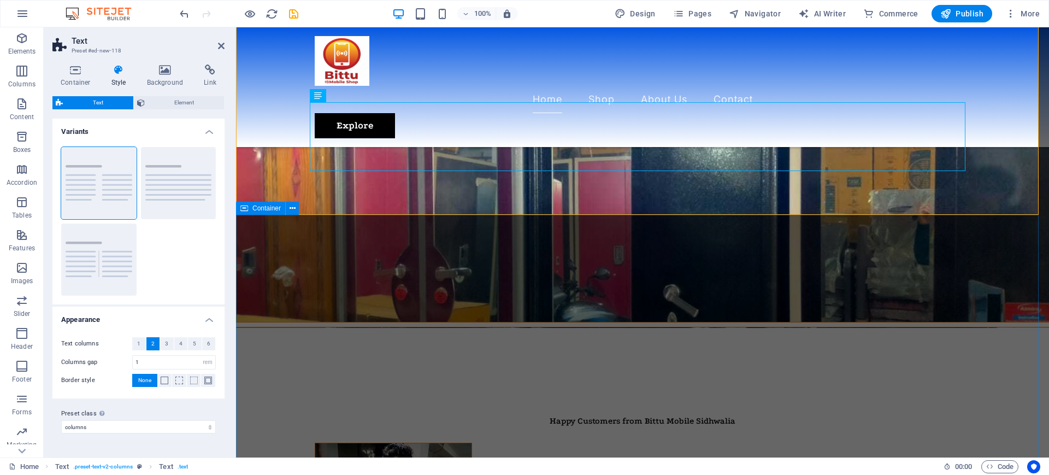
scroll to position [1336, 0]
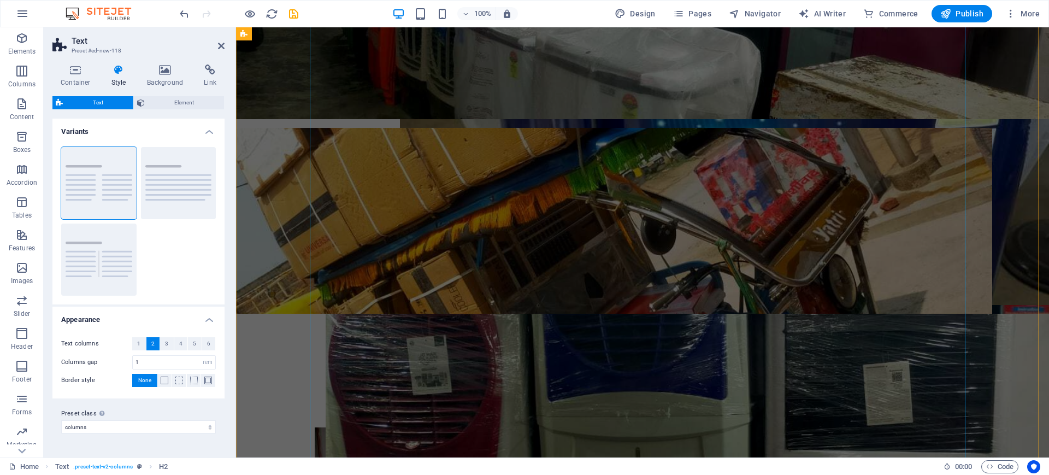
scroll to position [1608, 0]
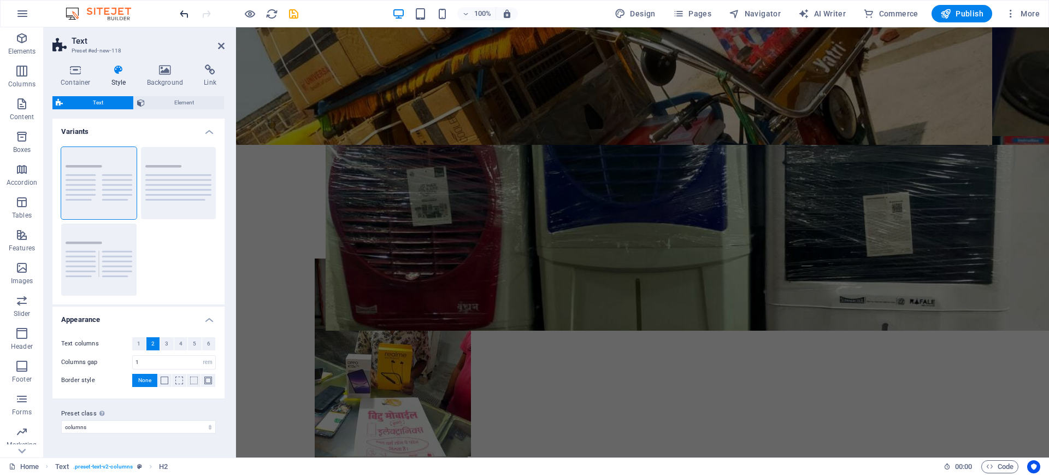
click at [187, 12] on icon "undo" at bounding box center [184, 14] width 13 height 13
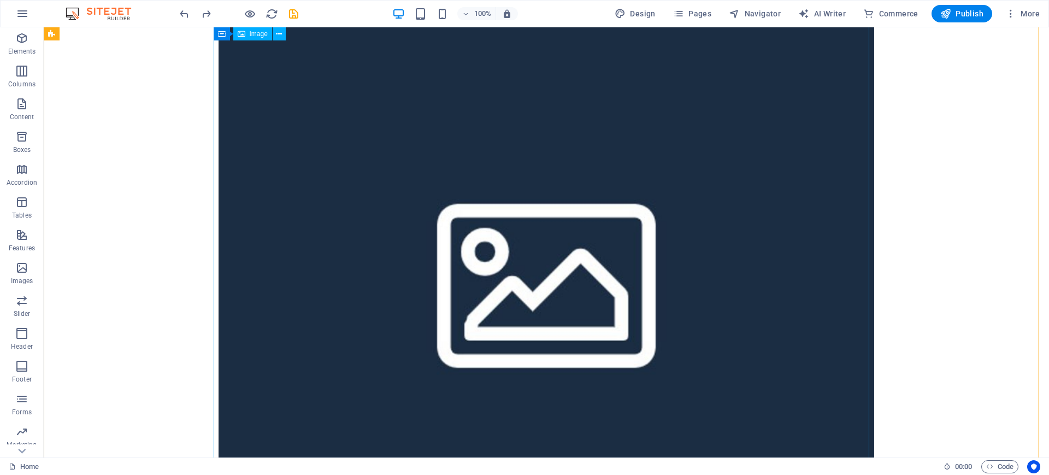
scroll to position [6595, 0]
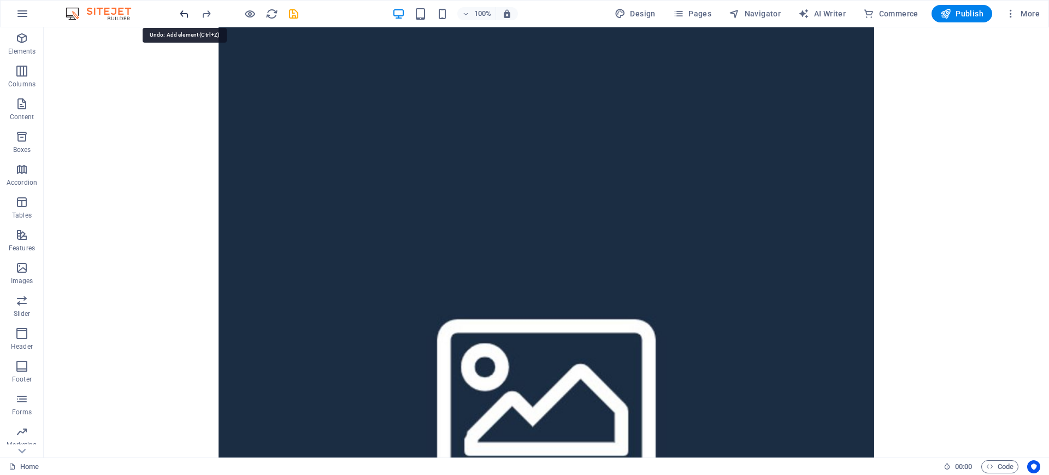
click at [183, 16] on icon "undo" at bounding box center [184, 14] width 13 height 13
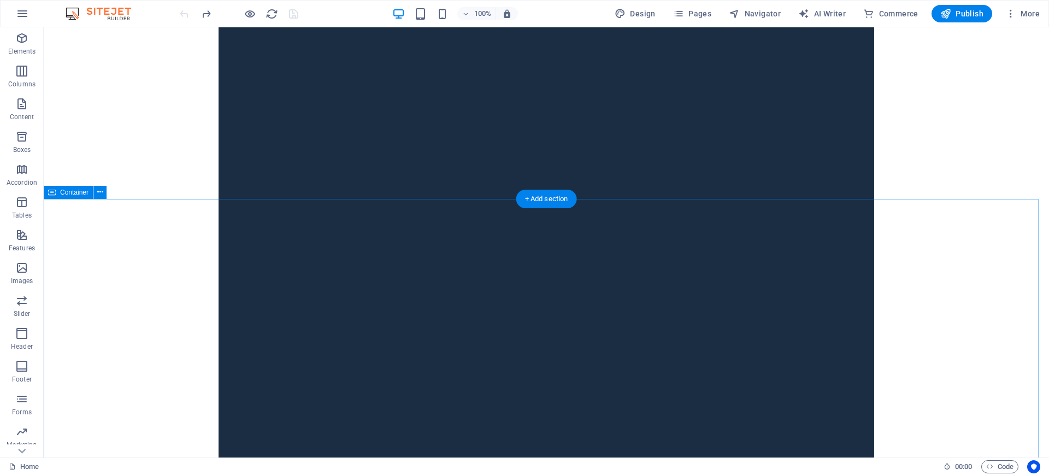
scroll to position [7428, 0]
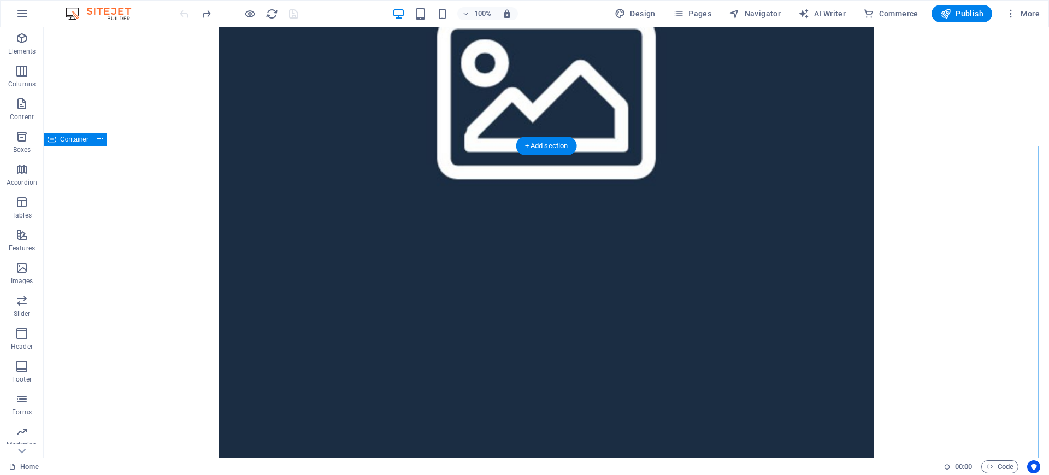
scroll to position [6733, 0]
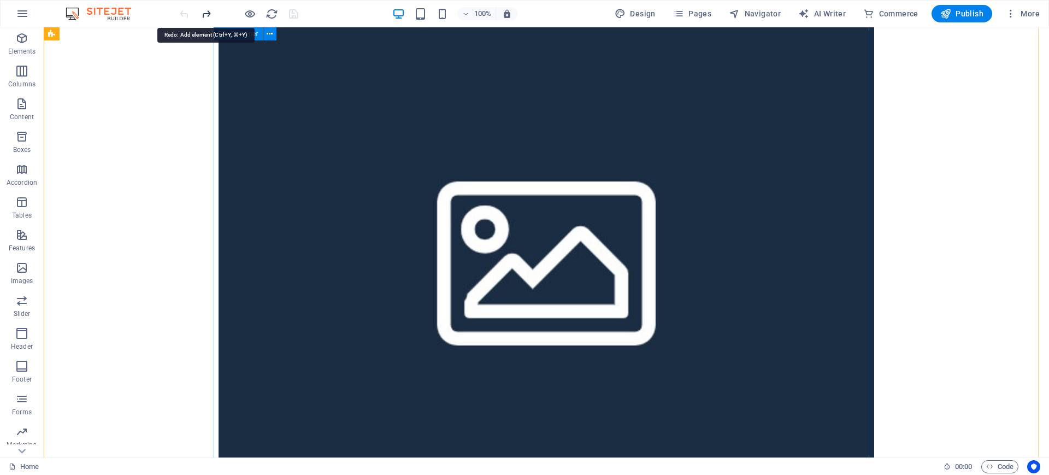
click at [208, 11] on icon "redo" at bounding box center [206, 14] width 13 height 13
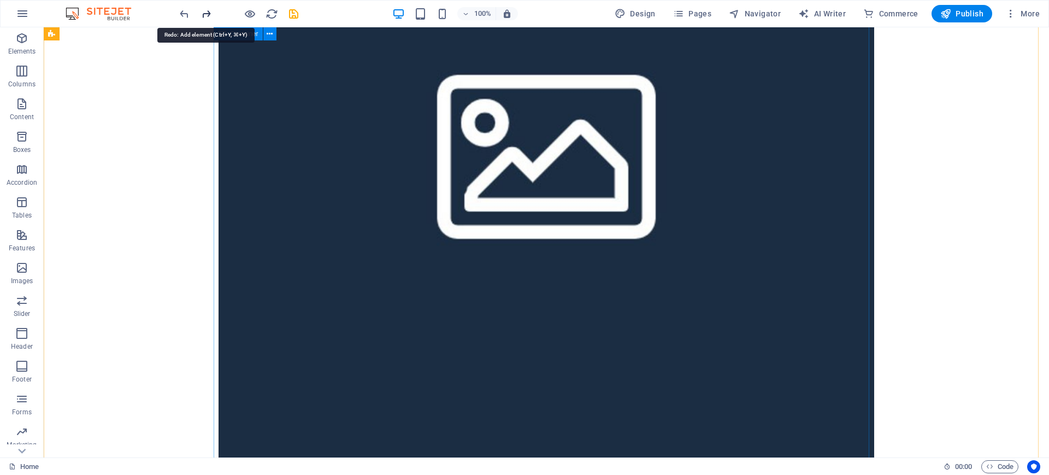
scroll to position [7086, 0]
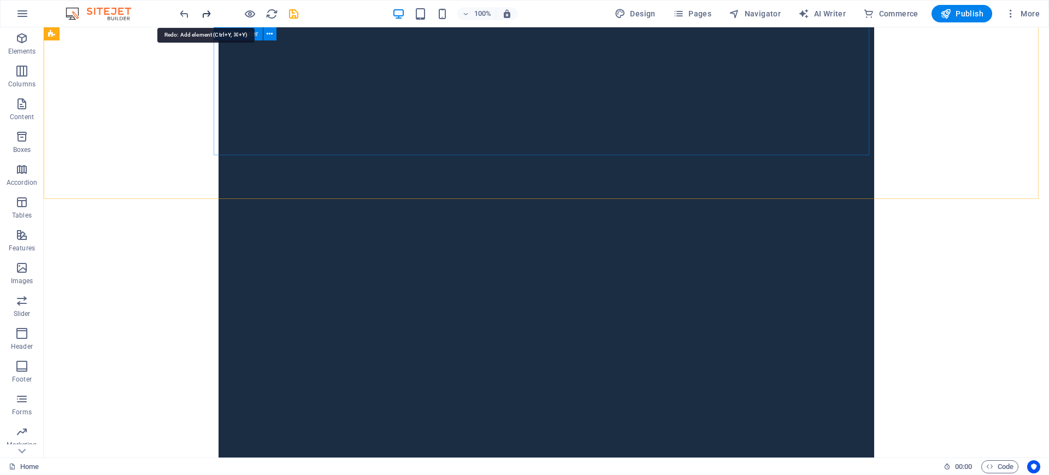
click at [208, 11] on icon "redo" at bounding box center [206, 14] width 13 height 13
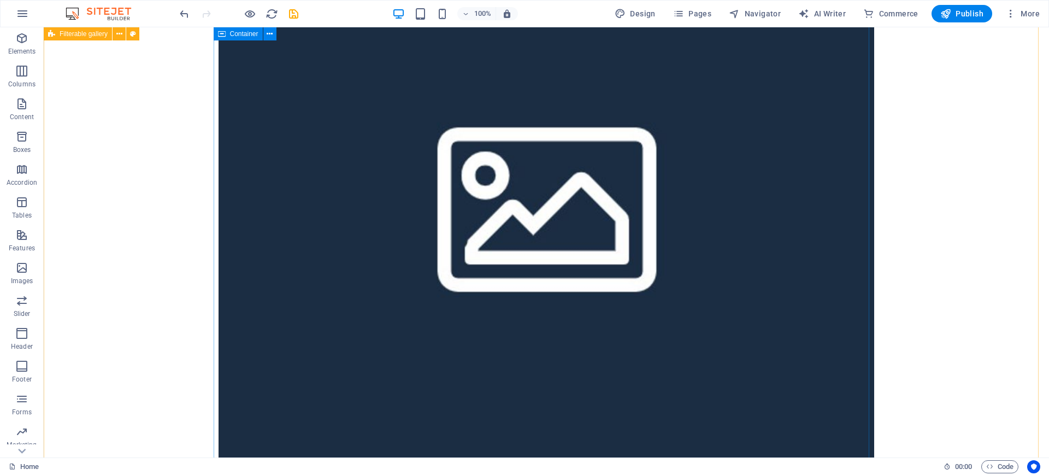
scroll to position [5925, 0]
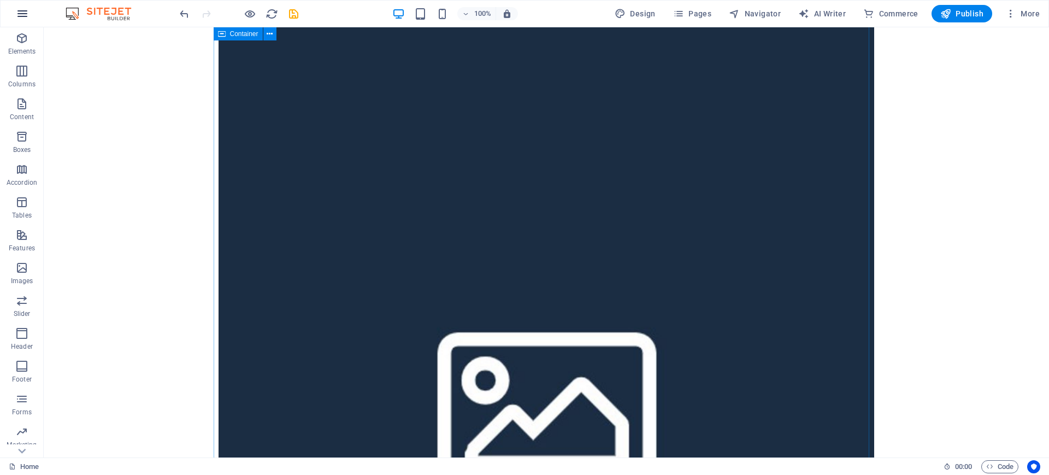
click at [29, 11] on button "button" at bounding box center [22, 14] width 26 height 26
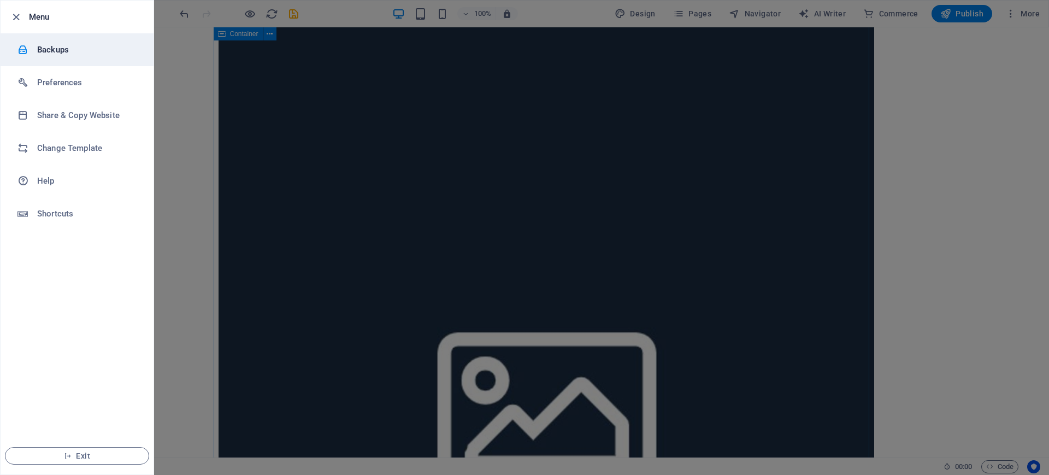
click at [58, 46] on h6 "Backups" at bounding box center [87, 49] width 101 height 13
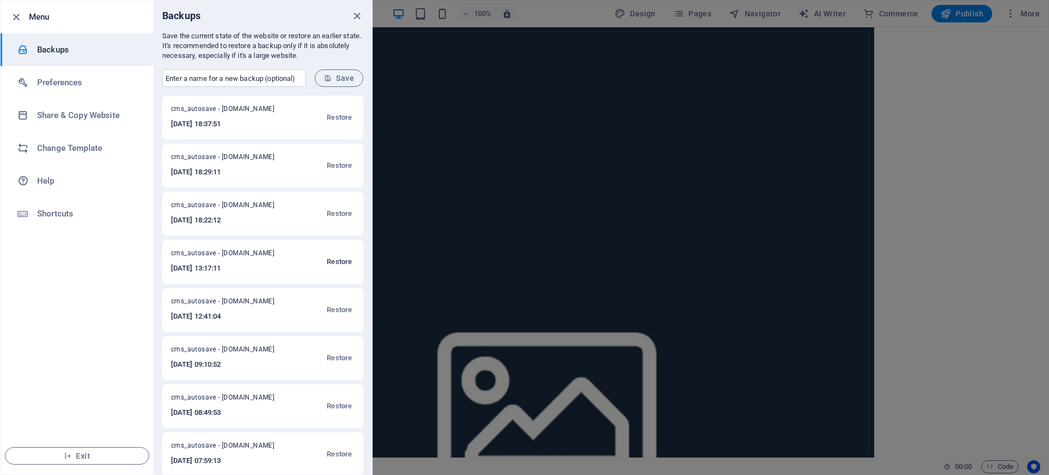
click at [341, 264] on span "Restore" at bounding box center [339, 261] width 25 height 13
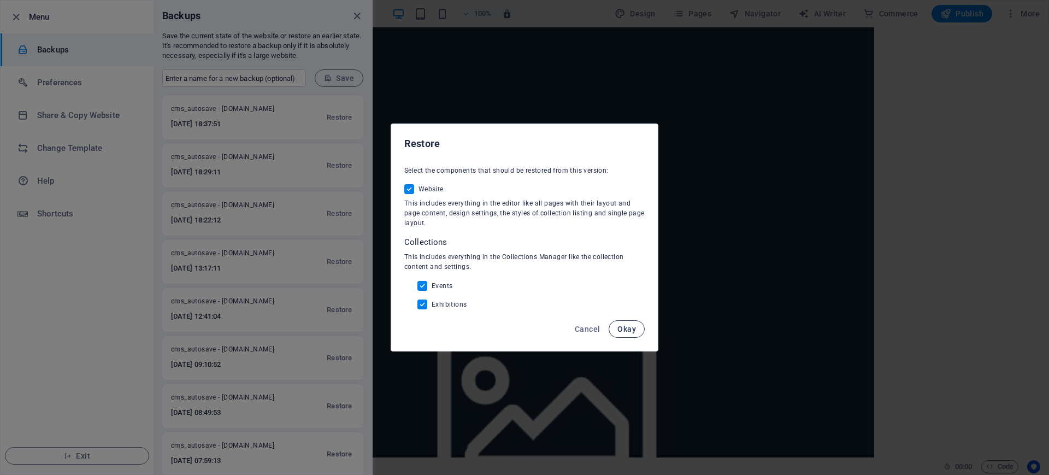
click at [634, 333] on span "Okay" at bounding box center [627, 329] width 19 height 9
checkbox input "false"
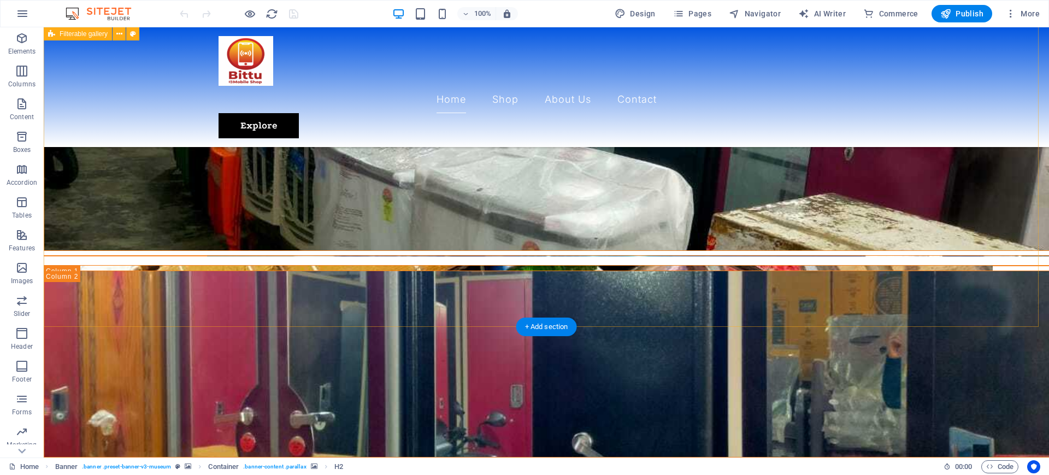
scroll to position [1541, 0]
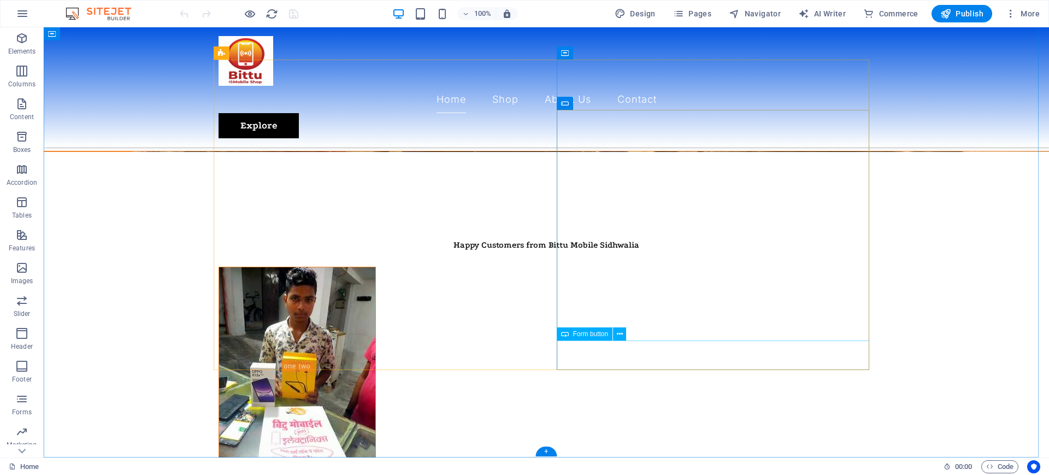
select select "px"
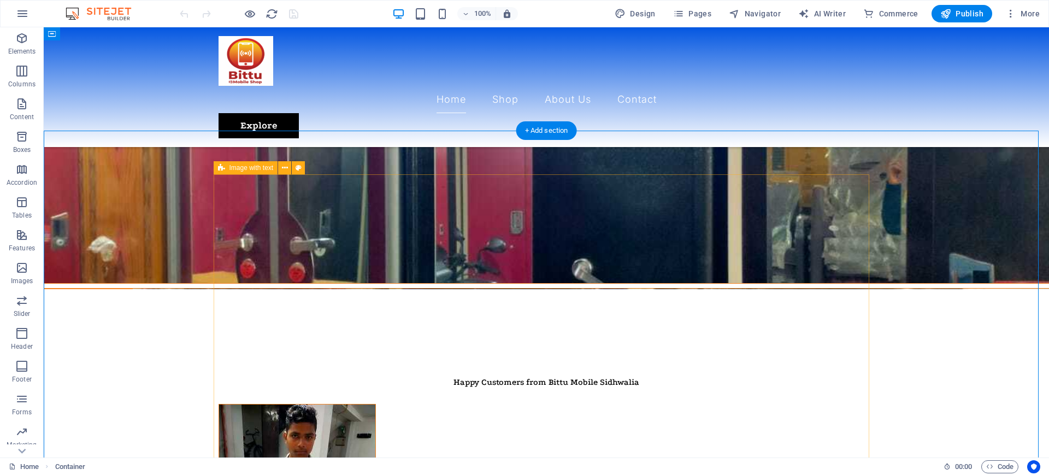
scroll to position [1404, 0]
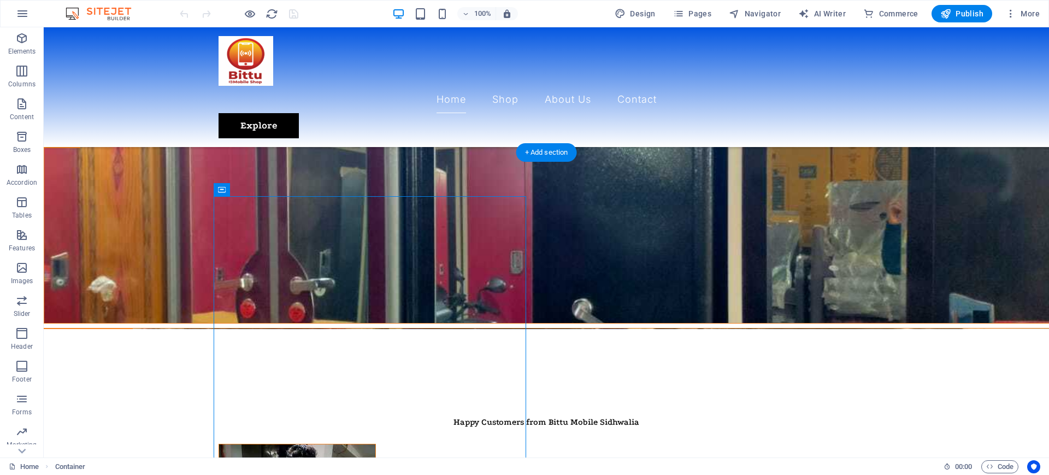
select select "px"
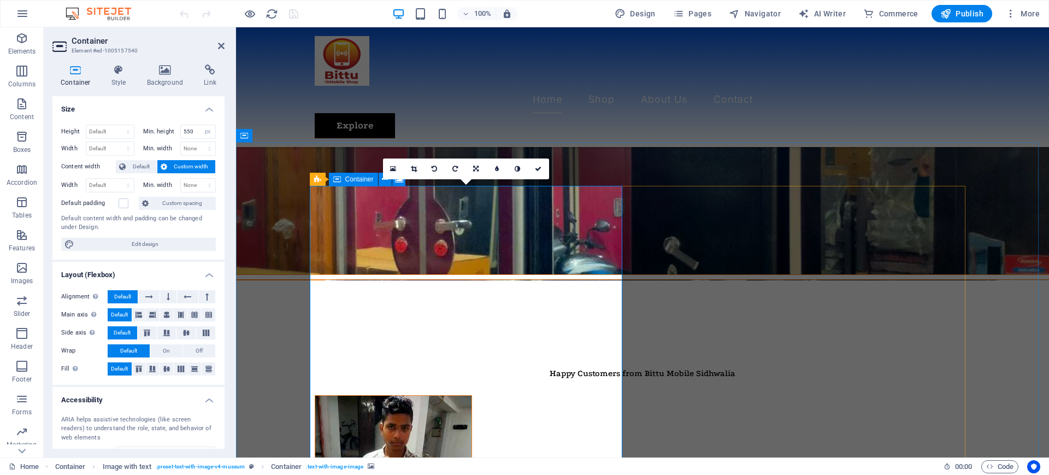
scroll to position [1472, 0]
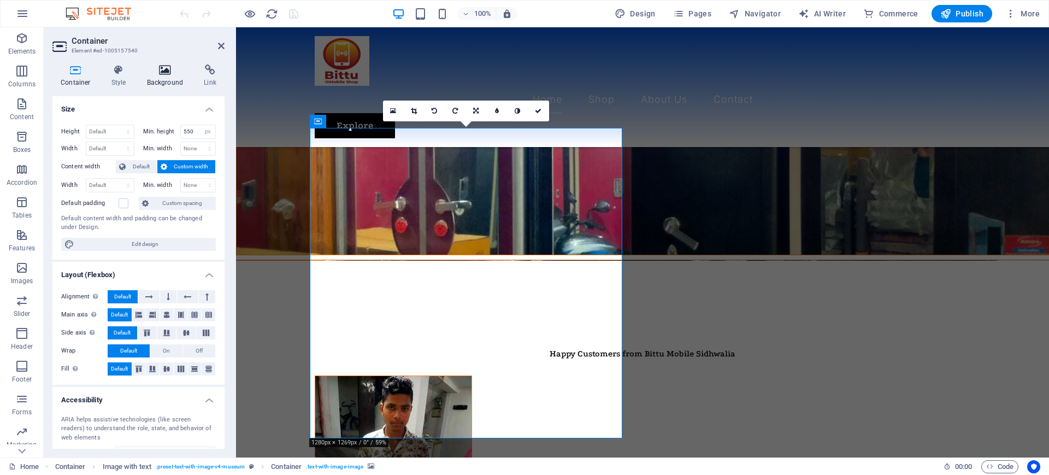
click at [173, 68] on icon at bounding box center [165, 69] width 53 height 11
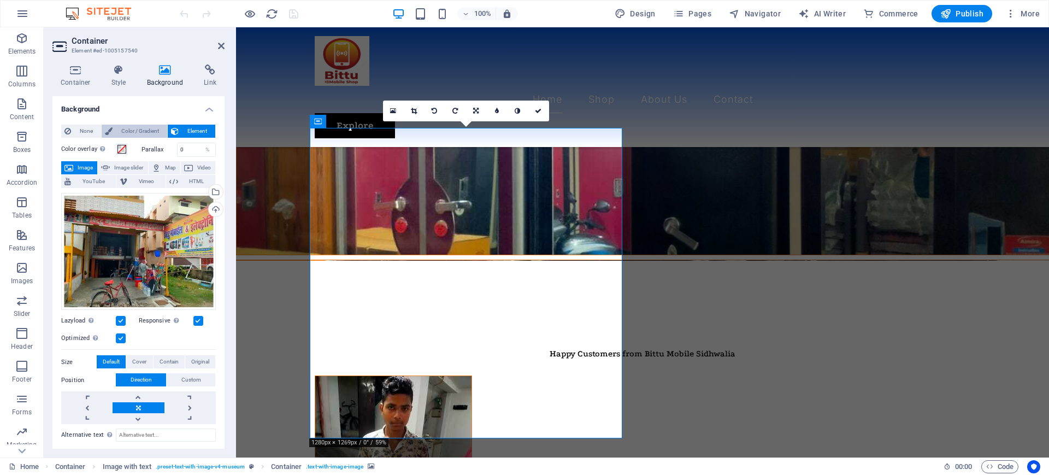
click at [142, 134] on span "Color / Gradient" at bounding box center [140, 131] width 48 height 13
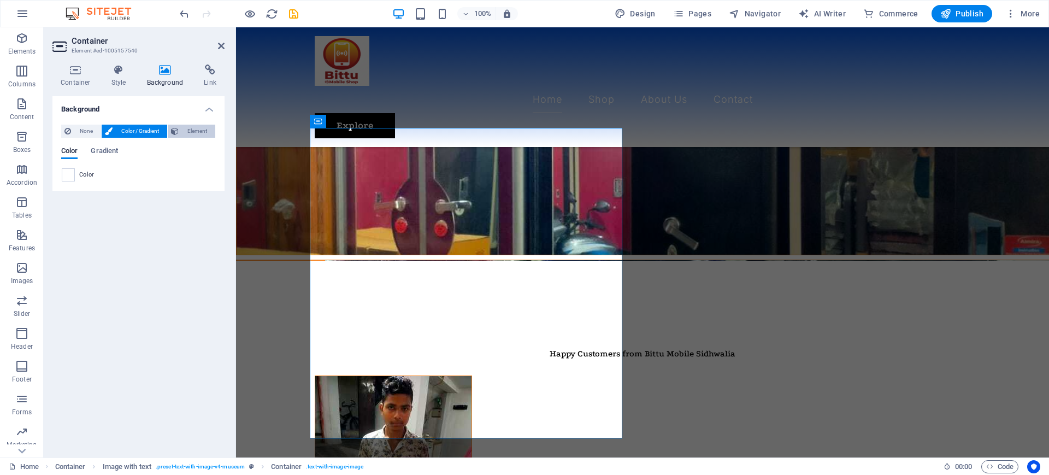
click at [178, 132] on icon at bounding box center [175, 131] width 8 height 13
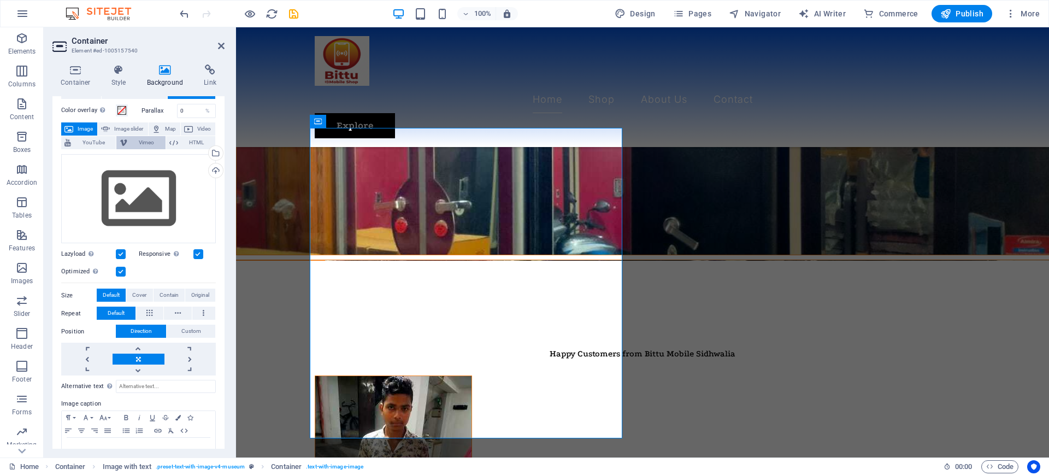
scroll to position [69, 0]
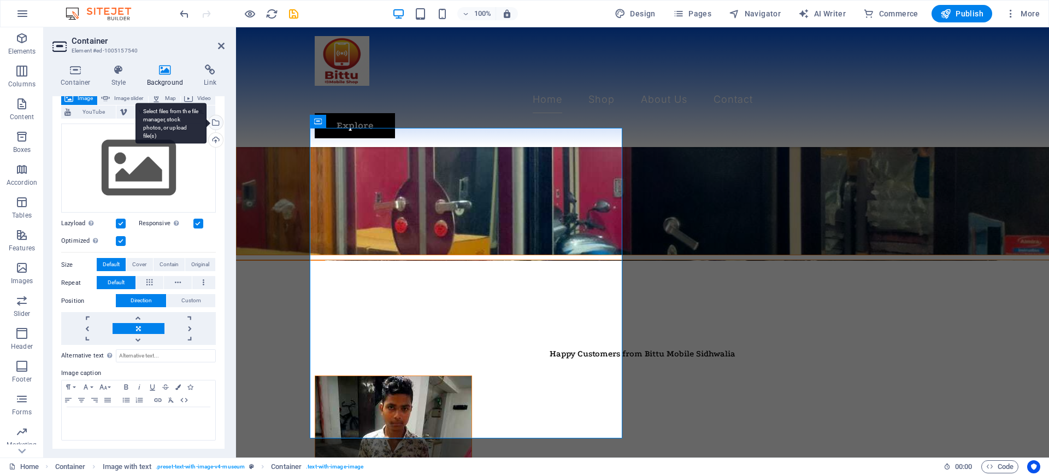
click at [215, 121] on div "Select files from the file manager, stock photos, or upload file(s)" at bounding box center [215, 123] width 16 height 16
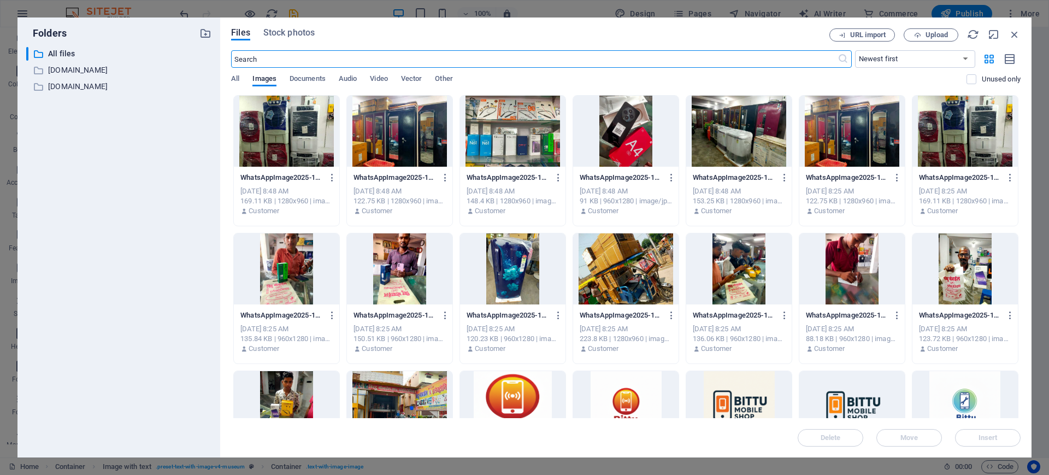
scroll to position [51, 0]
click at [374, 376] on div at bounding box center [399, 406] width 105 height 71
click at [374, 376] on div "1" at bounding box center [399, 406] width 105 height 71
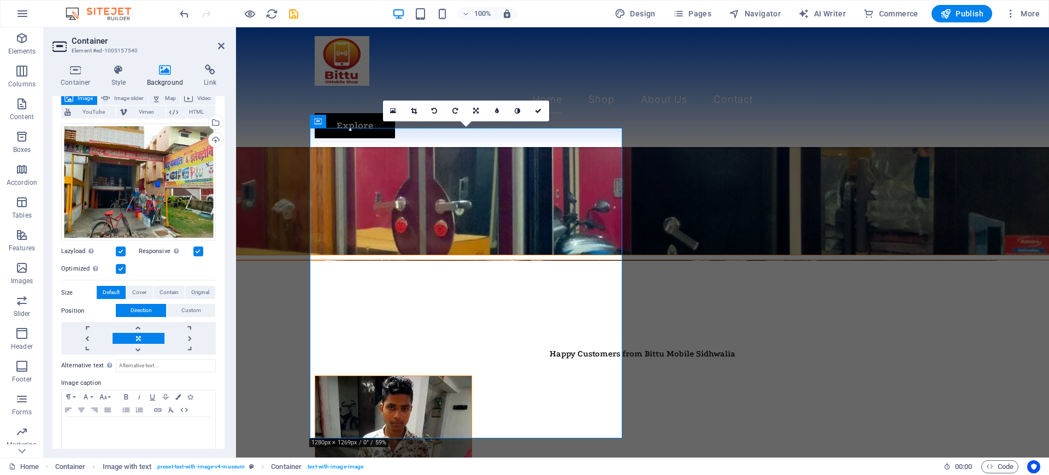
drag, startPoint x: 459, startPoint y: 241, endPoint x: 454, endPoint y: 263, distance: 22.5
click at [414, 109] on icon at bounding box center [414, 111] width 6 height 7
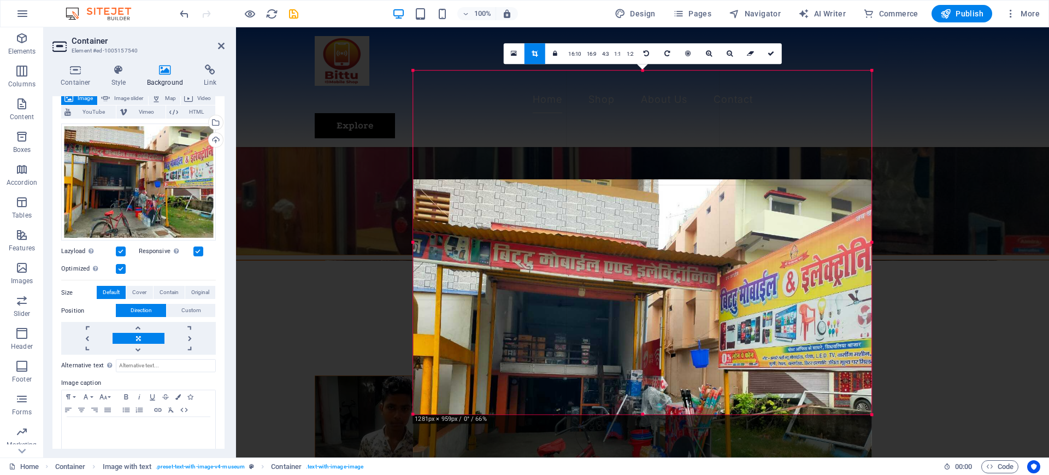
drag, startPoint x: 639, startPoint y: 188, endPoint x: 642, endPoint y: 297, distance: 108.8
click at [642, 297] on div at bounding box center [643, 351] width 459 height 344
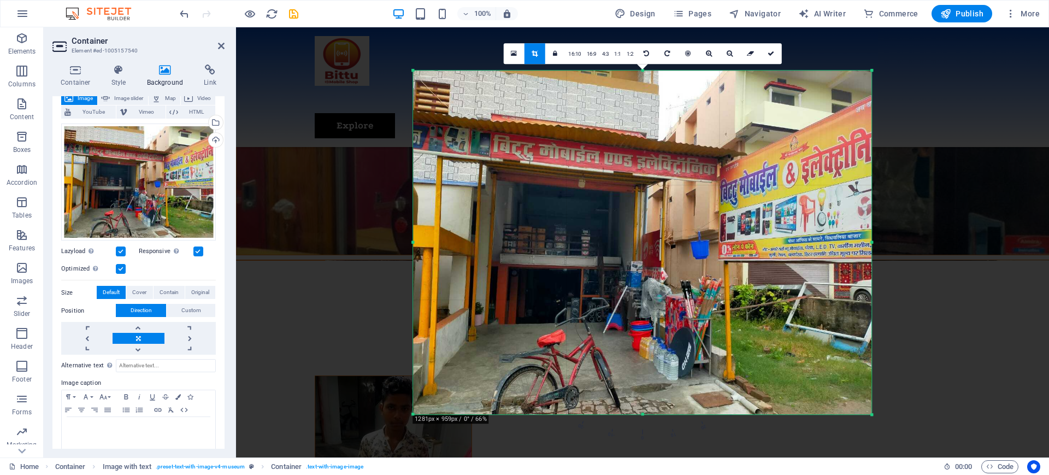
click at [532, 53] on icon at bounding box center [535, 53] width 6 height 7
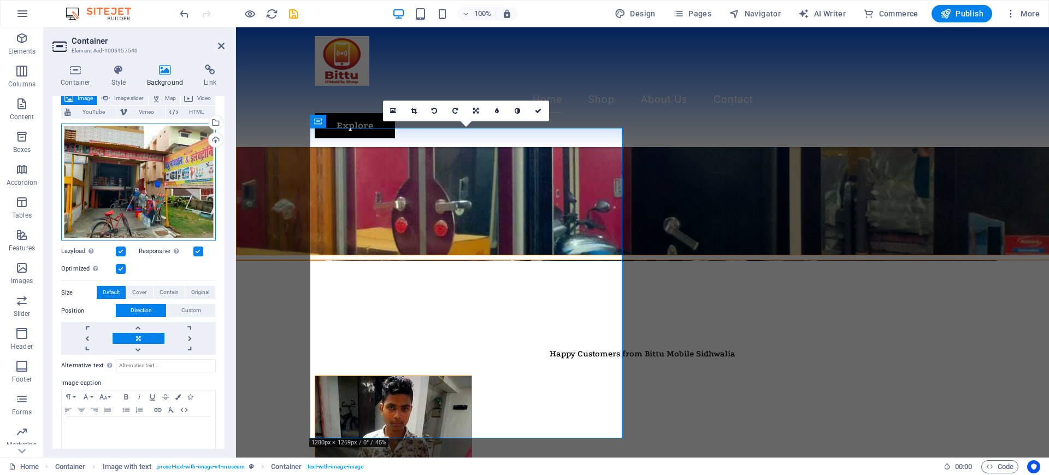
click at [179, 189] on div "Drag files here, click to choose files or select files from Files or our free s…" at bounding box center [138, 182] width 155 height 117
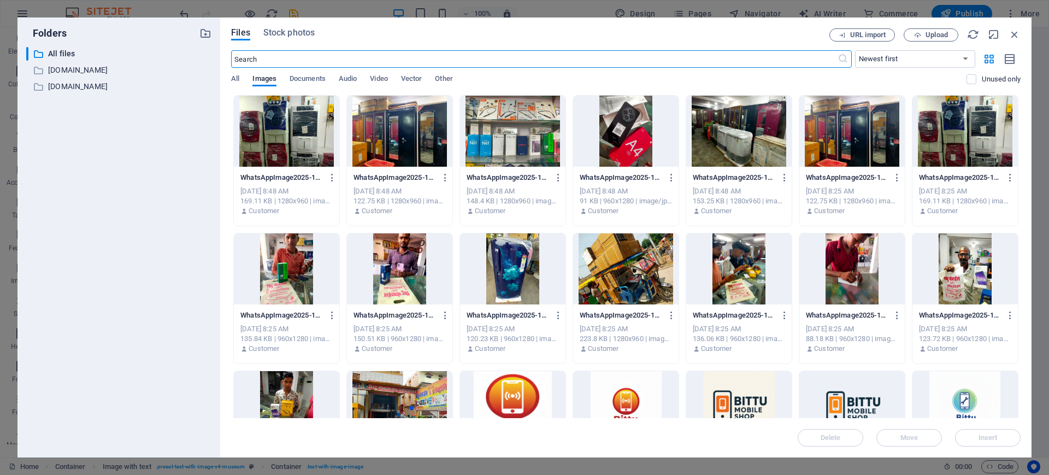
scroll to position [1385, 0]
click at [374, 393] on div at bounding box center [399, 406] width 105 height 71
click at [374, 393] on div "1" at bounding box center [399, 406] width 105 height 71
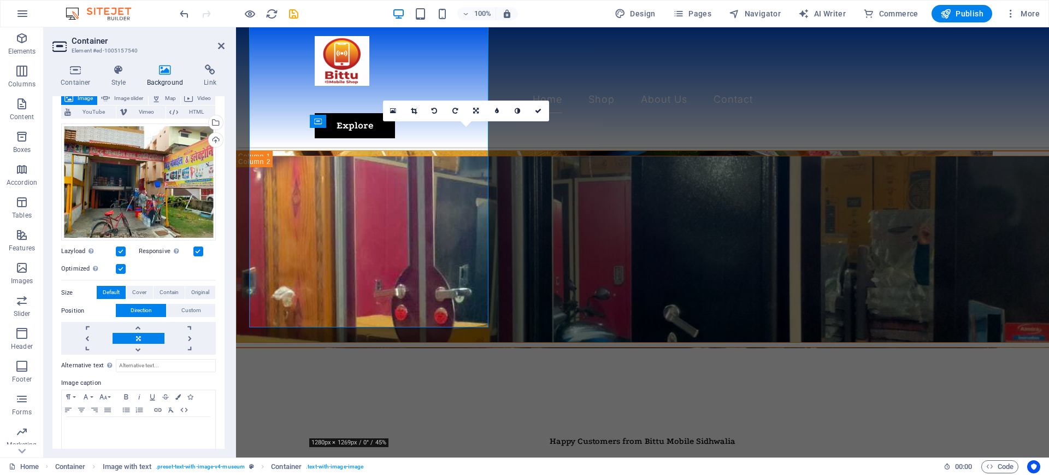
scroll to position [1472, 0]
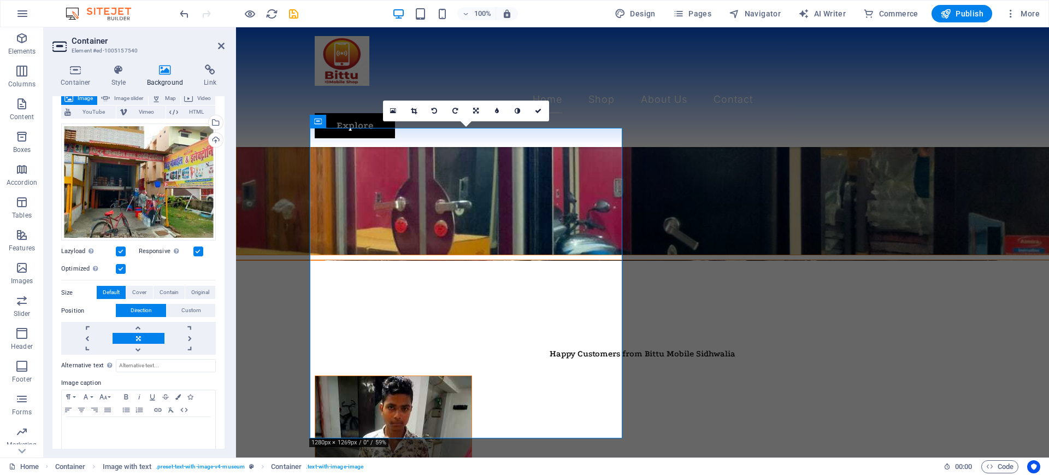
drag, startPoint x: 476, startPoint y: 251, endPoint x: 474, endPoint y: 214, distance: 37.2
click at [473, 109] on link at bounding box center [476, 111] width 21 height 21
click at [473, 128] on icon at bounding box center [476, 131] width 7 height 7
click at [415, 111] on icon at bounding box center [414, 111] width 6 height 7
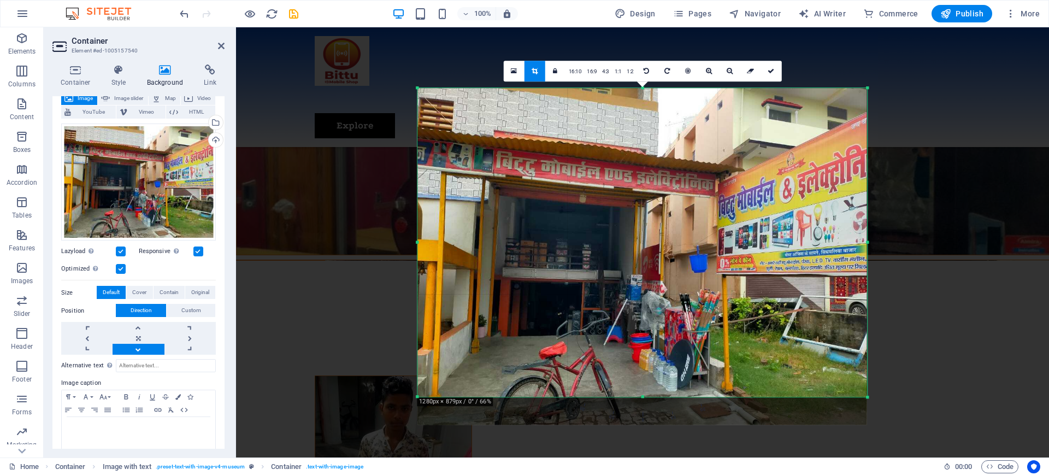
drag, startPoint x: 872, startPoint y: 414, endPoint x: 858, endPoint y: 357, distance: 58.6
click at [861, 372] on div "180 170 160 150 140 130 120 110 100 90 80 70 60 50 40 30 20 10 0 -10 -20 -30 -4…" at bounding box center [643, 242] width 450 height 309
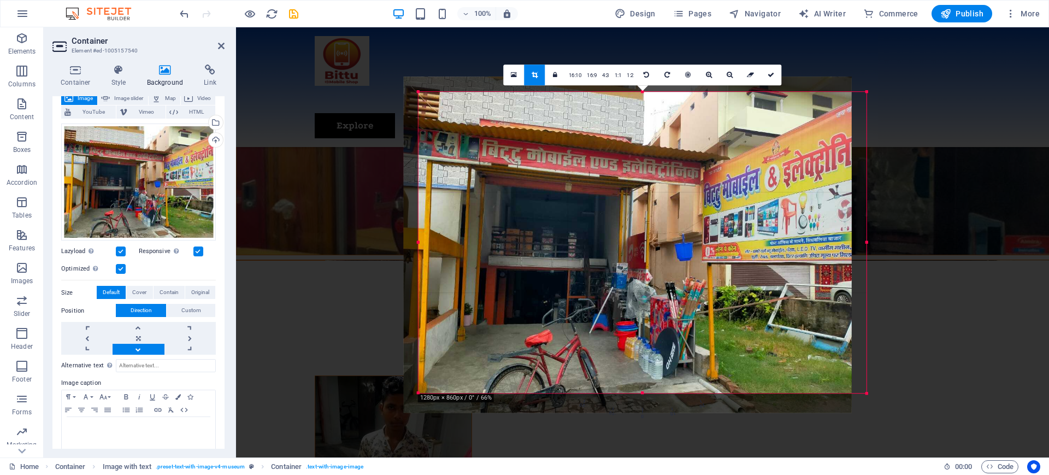
click at [843, 314] on div at bounding box center [628, 245] width 448 height 336
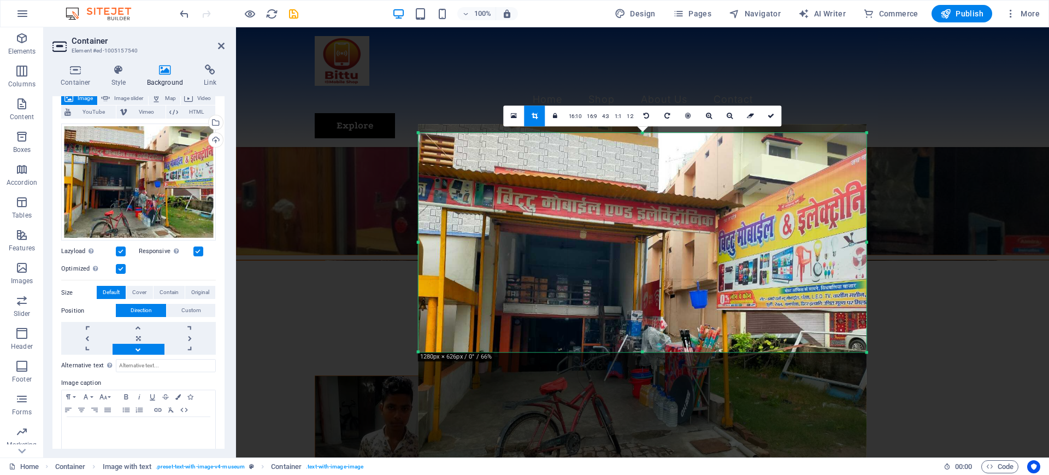
drag, startPoint x: 644, startPoint y: 395, endPoint x: 648, endPoint y: 305, distance: 89.2
click at [648, 310] on div "180 170 160 150 140 130 120 110 100 90 80 70 60 50 40 30 20 10 0 -10 -20 -30 -4…" at bounding box center [643, 243] width 448 height 220
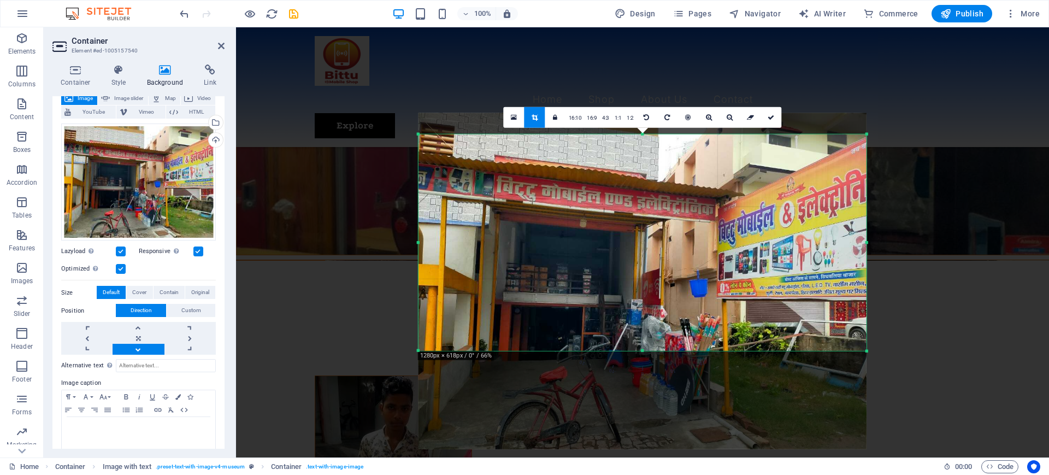
drag, startPoint x: 648, startPoint y: 305, endPoint x: 645, endPoint y: 293, distance: 12.3
click at [645, 293] on div at bounding box center [643, 281] width 448 height 336
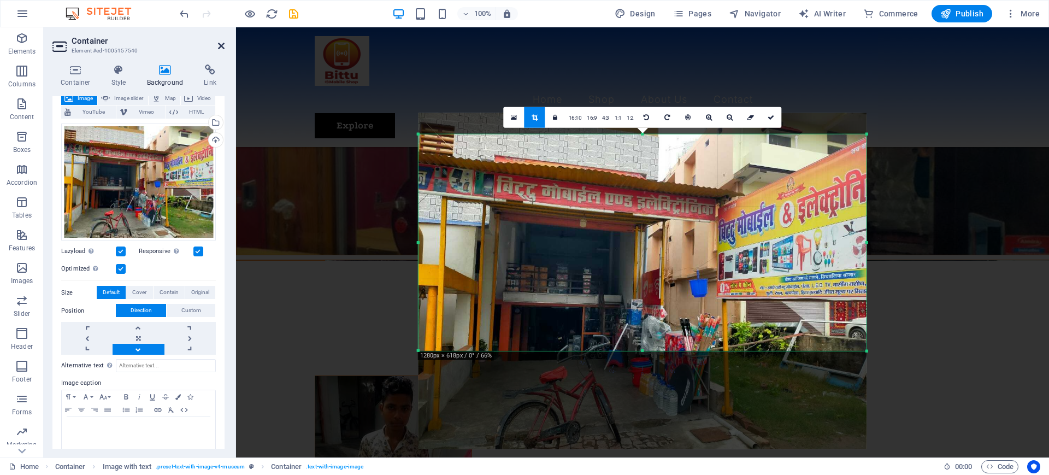
drag, startPoint x: 221, startPoint y: 42, endPoint x: 177, endPoint y: 17, distance: 50.9
click at [221, 42] on icon at bounding box center [221, 46] width 7 height 9
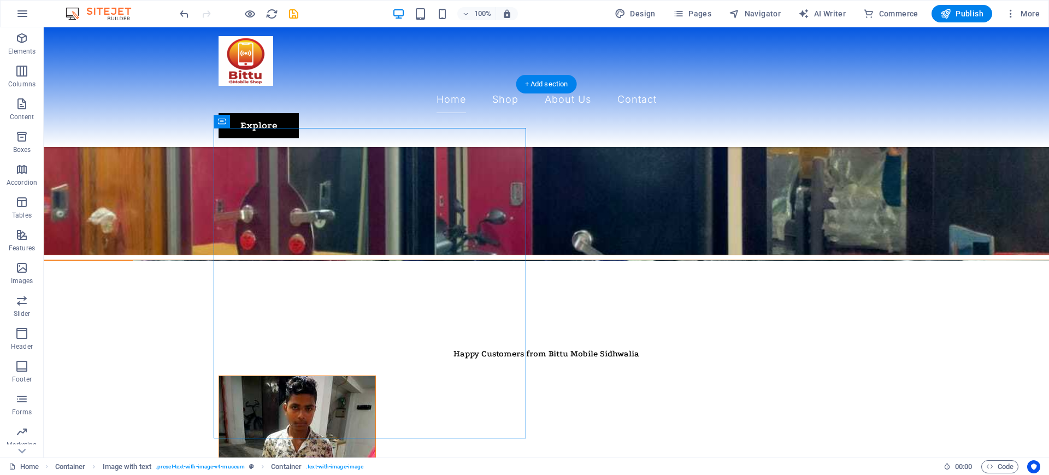
drag, startPoint x: 398, startPoint y: 319, endPoint x: 443, endPoint y: 262, distance: 72.3
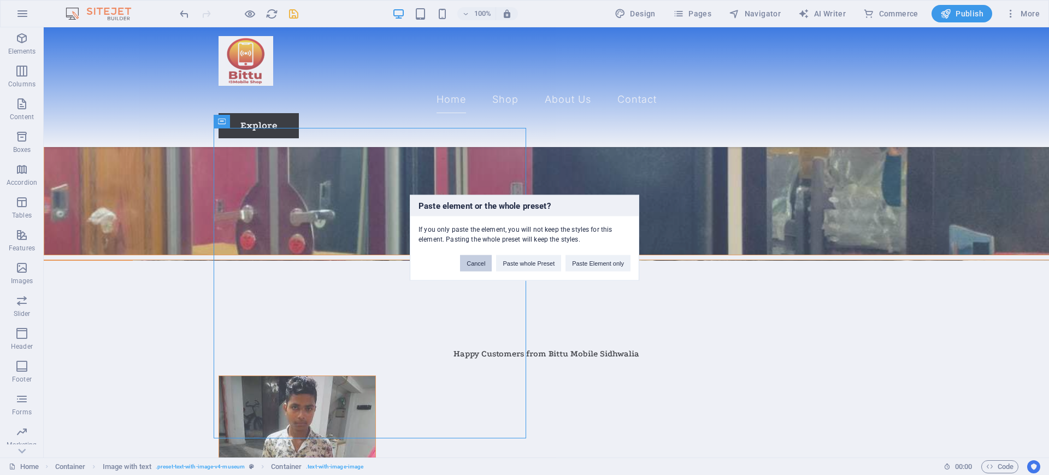
click at [472, 260] on button "Cancel" at bounding box center [476, 263] width 32 height 16
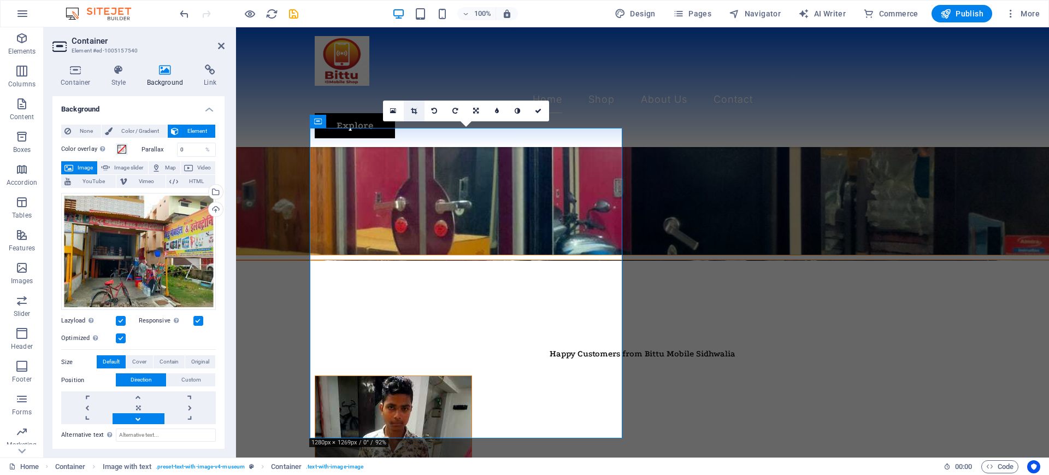
click at [409, 114] on link at bounding box center [414, 111] width 21 height 21
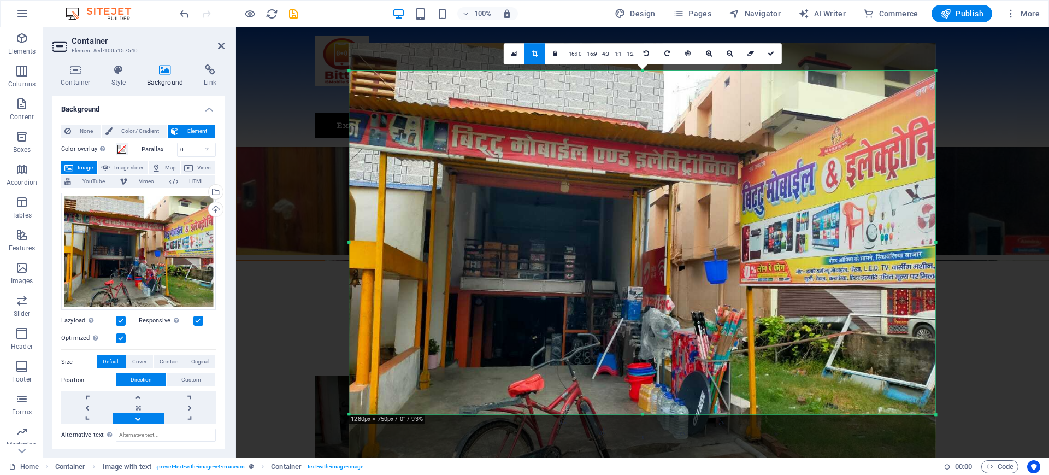
drag, startPoint x: 969, startPoint y: 401, endPoint x: 905, endPoint y: 460, distance: 87.0
click at [905, 457] on section "Elements Columns Content Boxes Accordion Tables Features Images Slider Header F…" at bounding box center [524, 242] width 1049 height 430
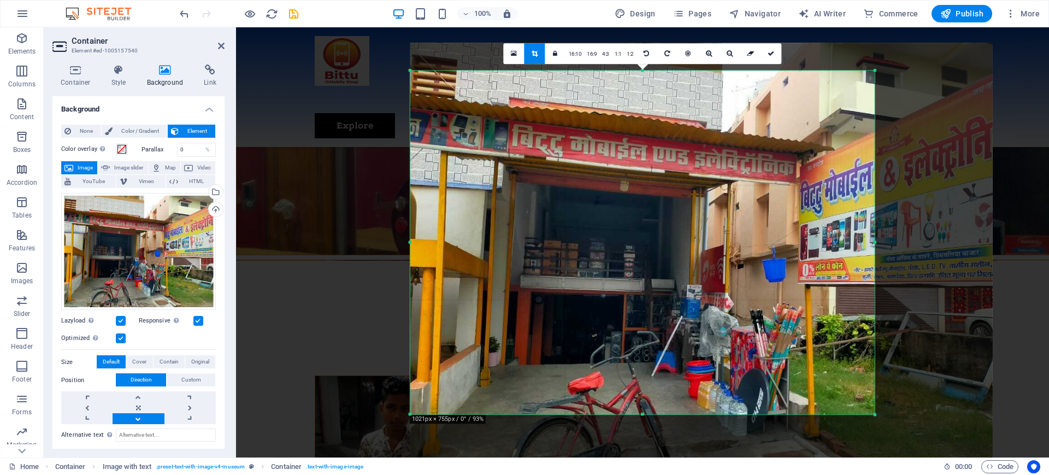
drag, startPoint x: 935, startPoint y: 244, endPoint x: 812, endPoint y: 239, distance: 123.0
click at [812, 239] on div "180 170 160 150 140 130 120 110 100 90 80 70 60 50 40 30 20 10 0 -10 -20 -30 -4…" at bounding box center [642, 242] width 465 height 344
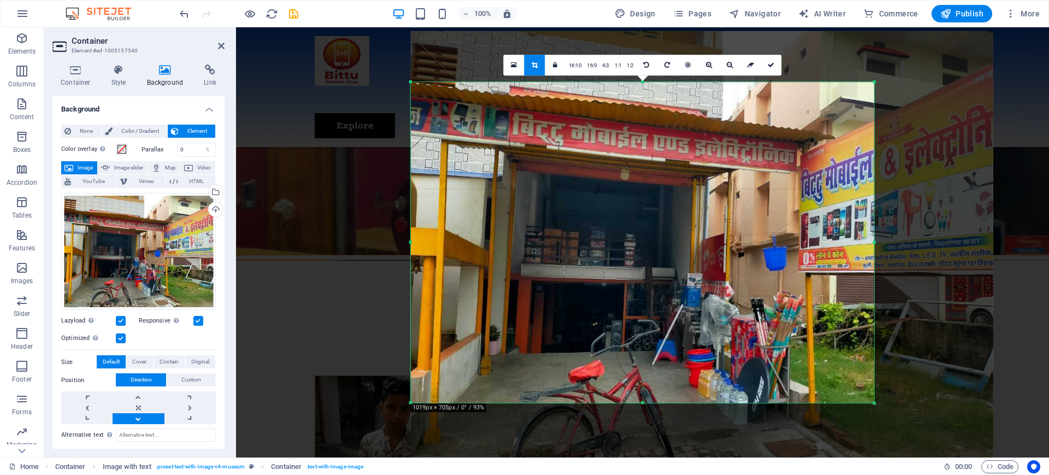
drag, startPoint x: 642, startPoint y: 71, endPoint x: 640, endPoint y: 100, distance: 29.0
click at [640, 99] on div "180 170 160 150 140 130 120 110 100 90 80 70 60 50 40 30 20 10 0 -10 -20 -30 -4…" at bounding box center [642, 242] width 463 height 321
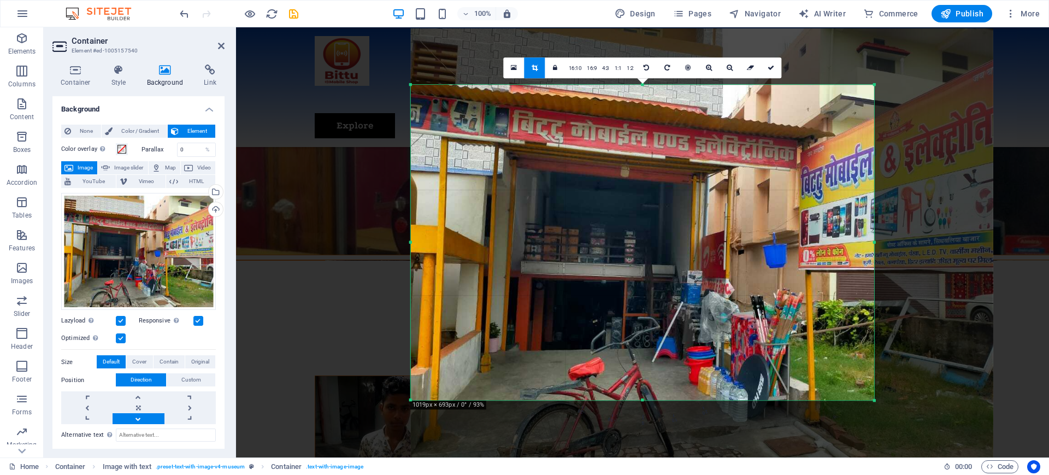
click at [218, 44] on icon at bounding box center [221, 46] width 7 height 9
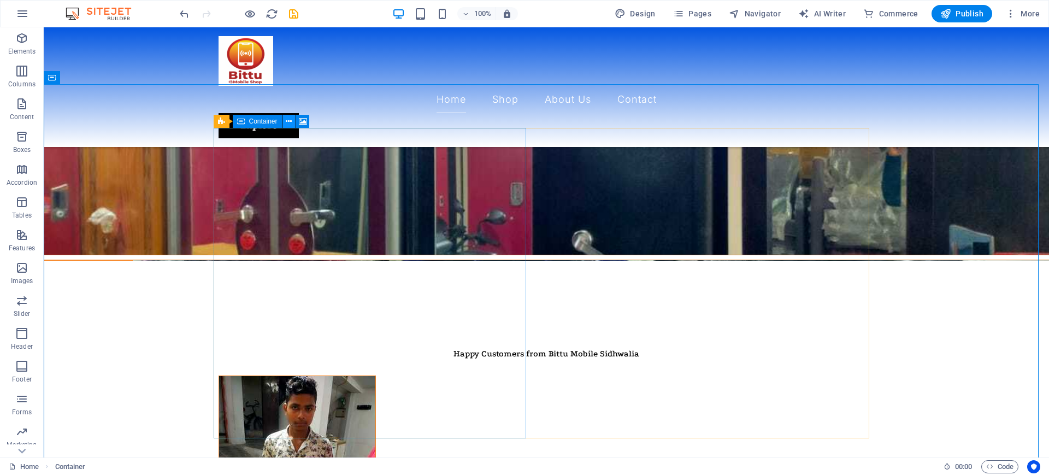
click at [289, 119] on icon at bounding box center [289, 121] width 6 height 11
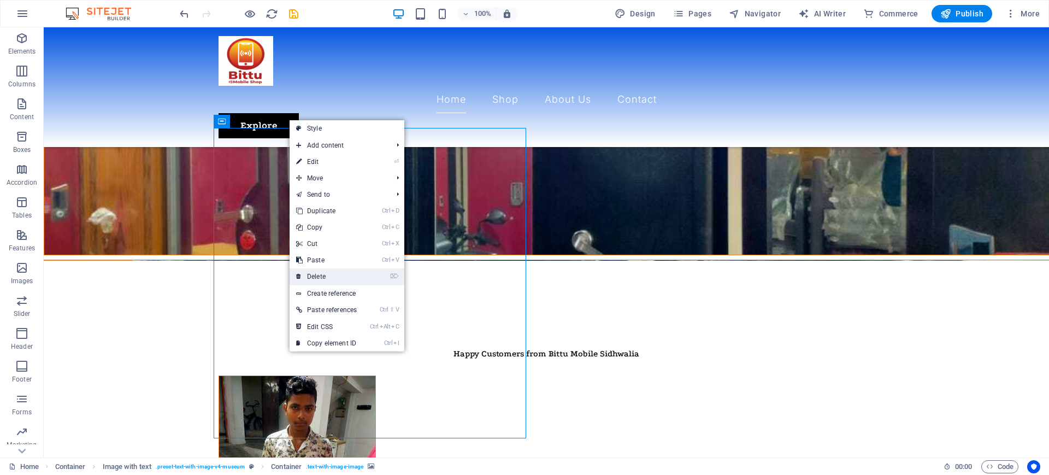
drag, startPoint x: 286, startPoint y: 248, endPoint x: 327, endPoint y: 274, distance: 48.7
click at [327, 274] on link "⌦ Delete" at bounding box center [327, 276] width 74 height 16
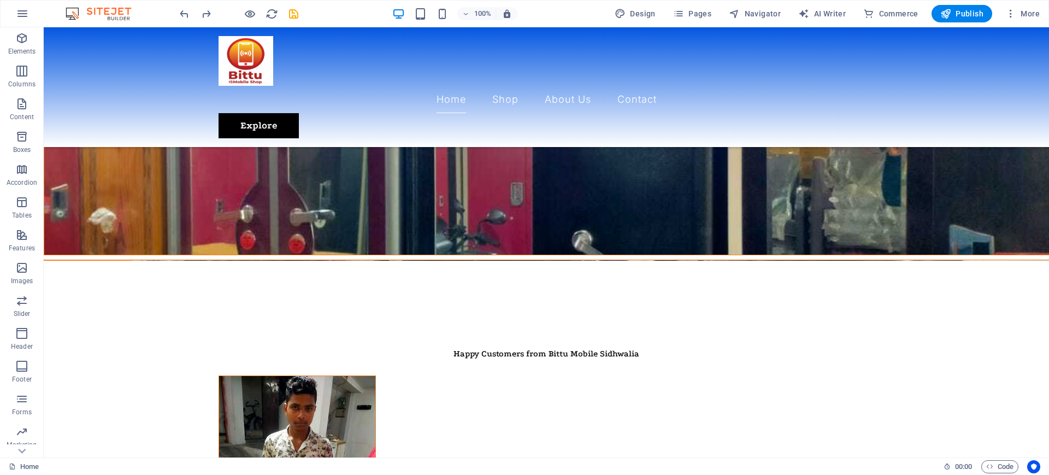
click at [301, 13] on div "100% Design Pages Navigator AI Writer Commerce Publish More" at bounding box center [611, 13] width 867 height 17
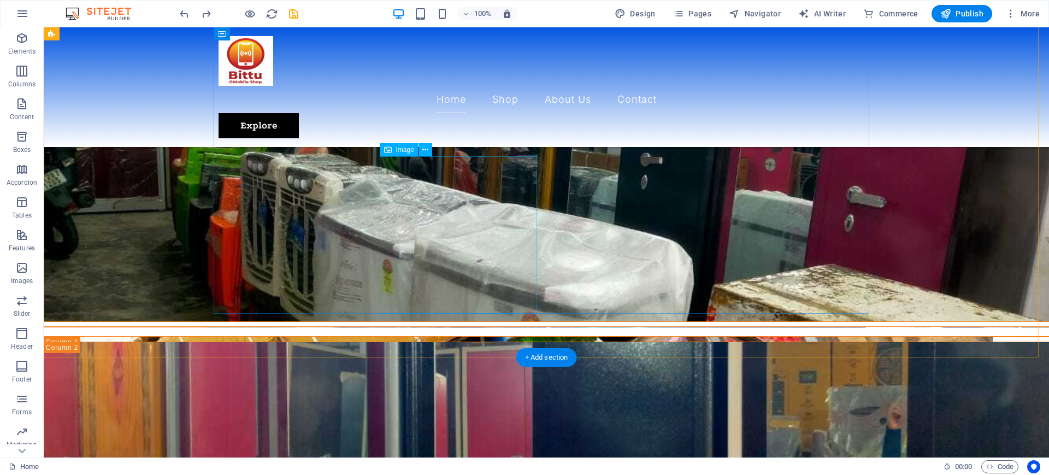
scroll to position [1541, 0]
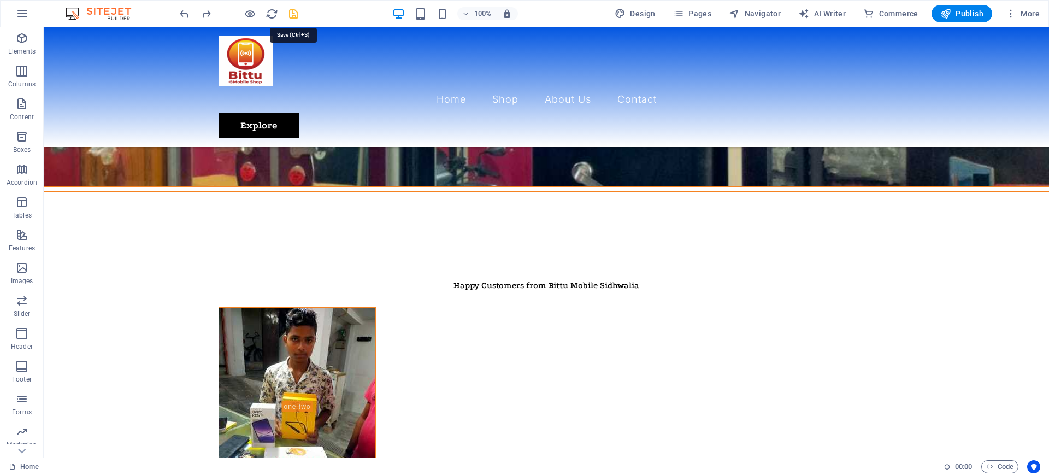
drag, startPoint x: 289, startPoint y: 9, endPoint x: 257, endPoint y: 16, distance: 32.5
click at [289, 9] on icon "save" at bounding box center [293, 14] width 13 height 13
checkbox input "false"
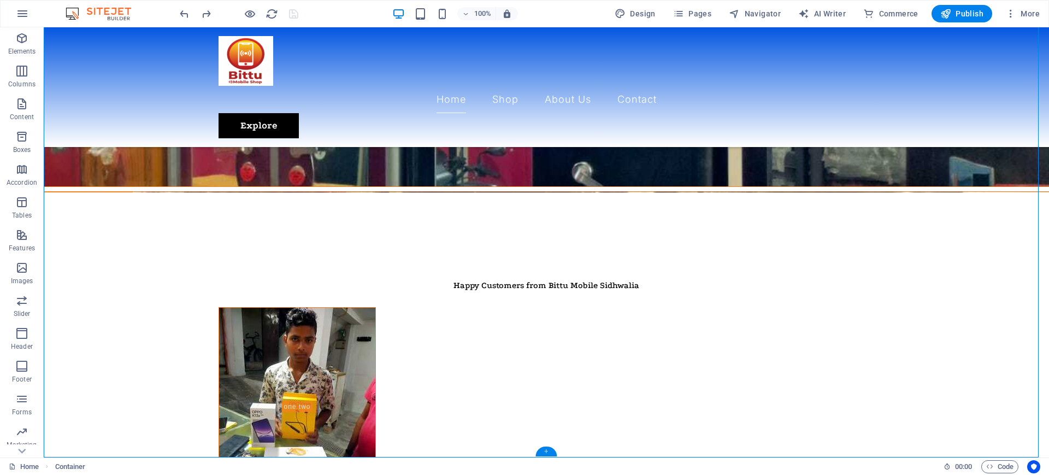
drag, startPoint x: 550, startPoint y: 453, endPoint x: 312, endPoint y: 424, distance: 240.0
click at [550, 453] on div "+" at bounding box center [546, 451] width 21 height 10
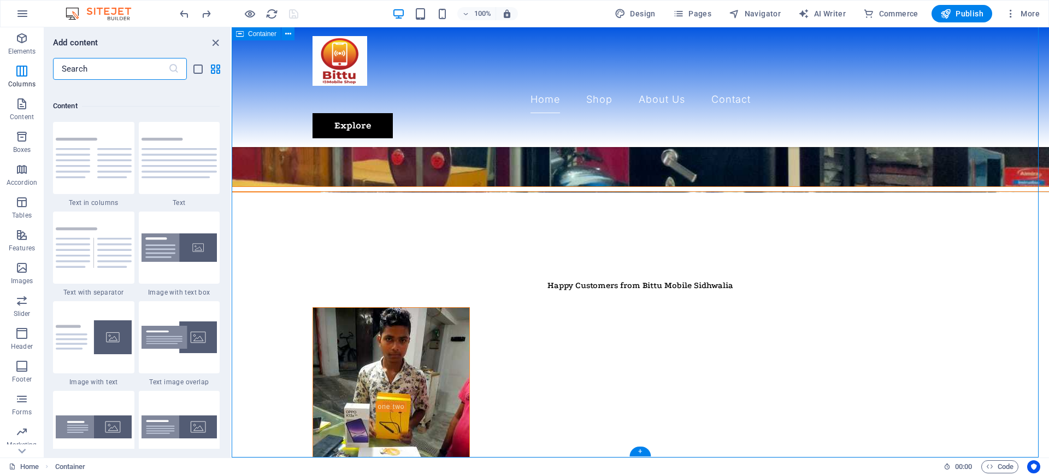
scroll to position [1796, 0]
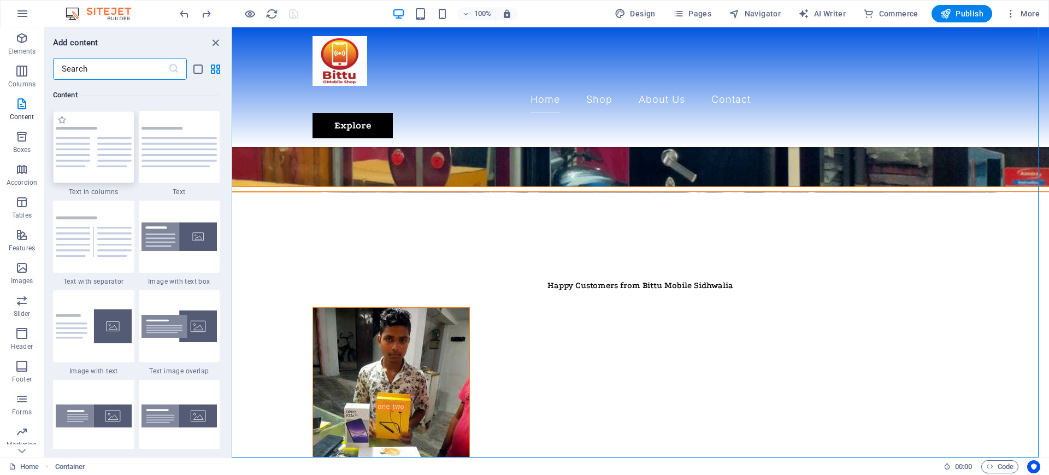
click at [71, 149] on img at bounding box center [94, 147] width 76 height 40
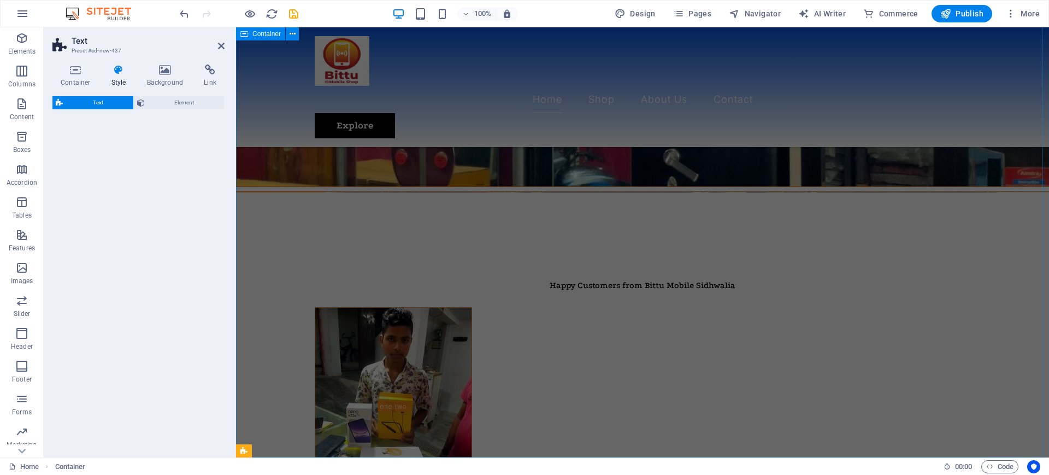
select select "rem"
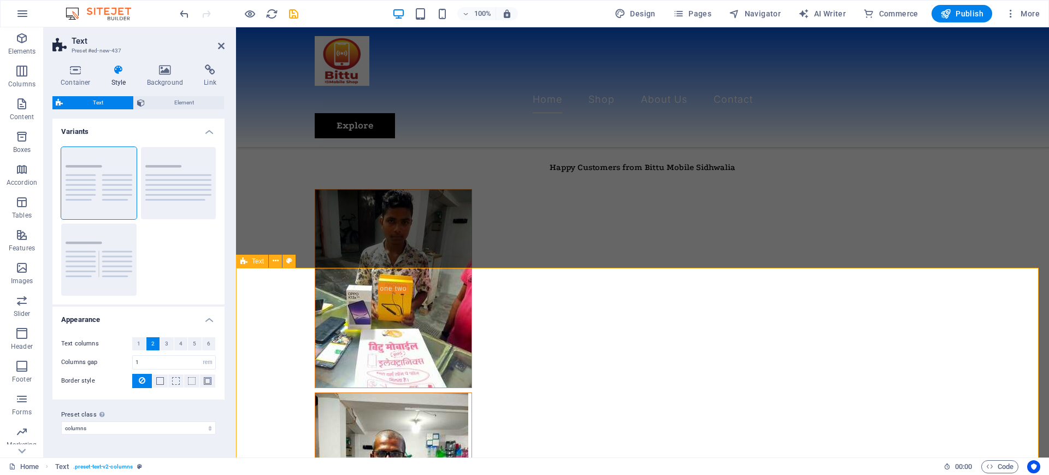
scroll to position [1738, 0]
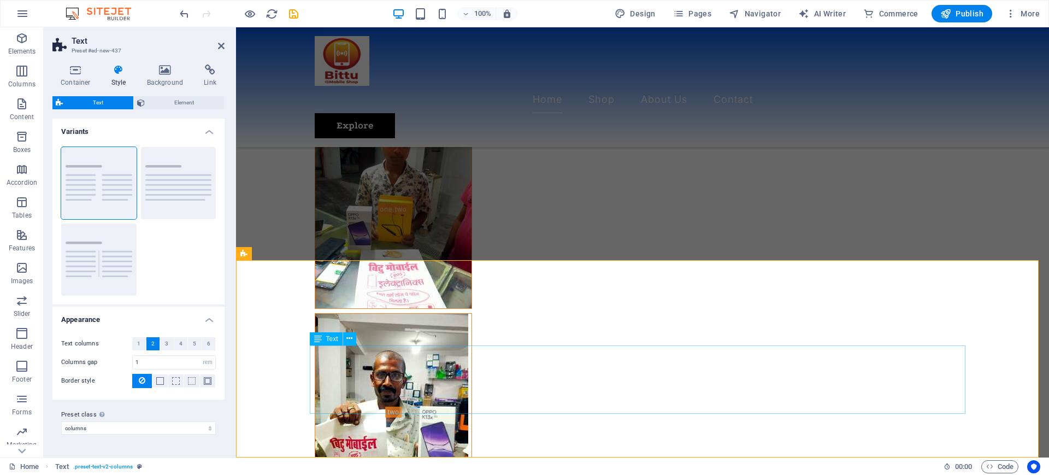
click at [222, 40] on h2 "Text" at bounding box center [148, 41] width 153 height 10
drag, startPoint x: 220, startPoint y: 46, endPoint x: 177, endPoint y: 19, distance: 51.3
click at [220, 46] on icon at bounding box center [221, 46] width 7 height 9
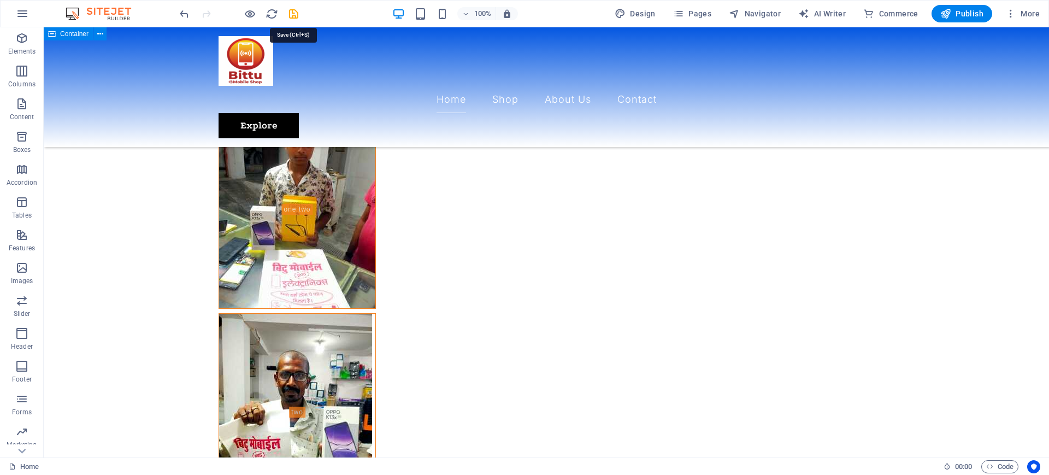
click at [296, 9] on icon "save" at bounding box center [293, 14] width 13 height 13
checkbox input "false"
click at [255, 339] on icon at bounding box center [253, 338] width 6 height 11
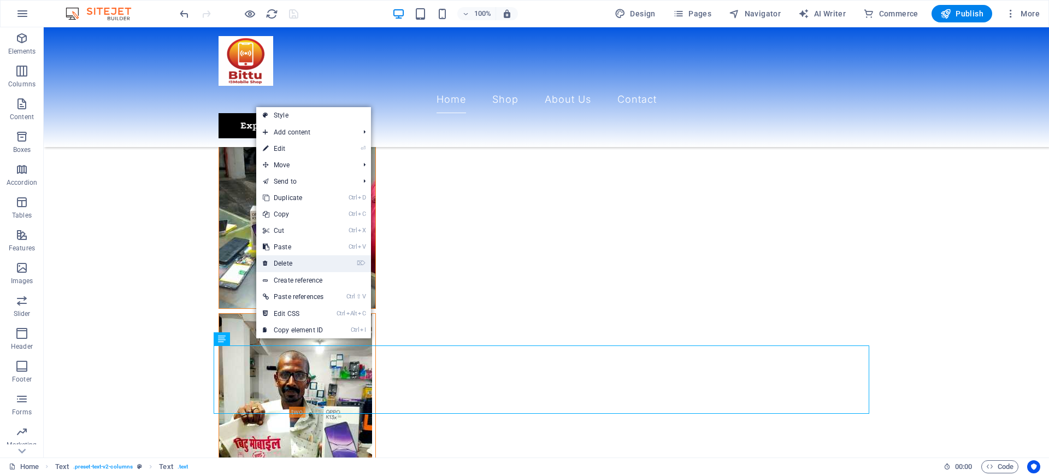
click at [292, 263] on link "⌦ Delete" at bounding box center [293, 263] width 74 height 16
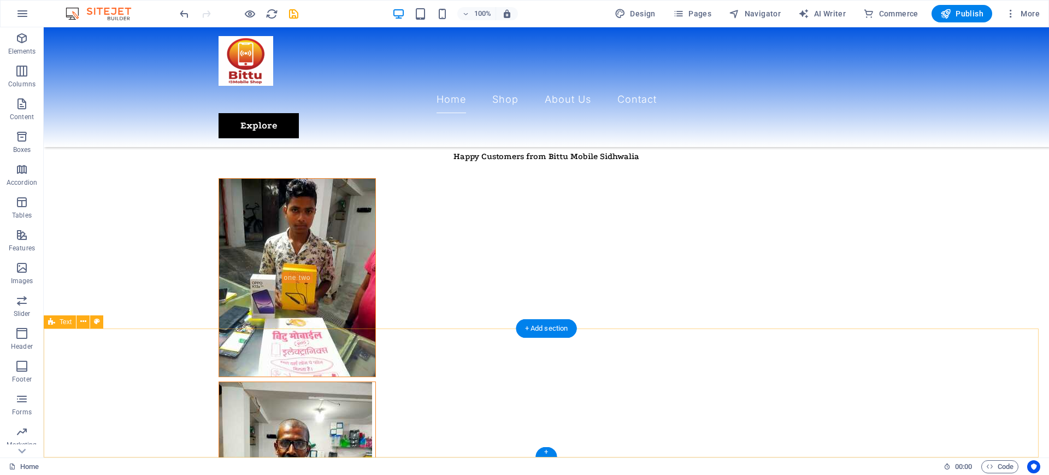
click at [18, 43] on icon "button" at bounding box center [21, 38] width 13 height 13
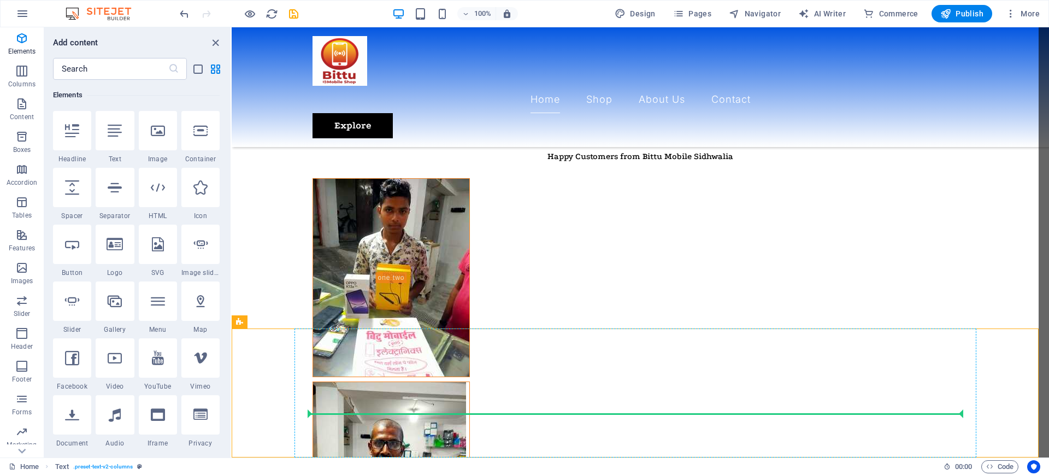
select select "1"
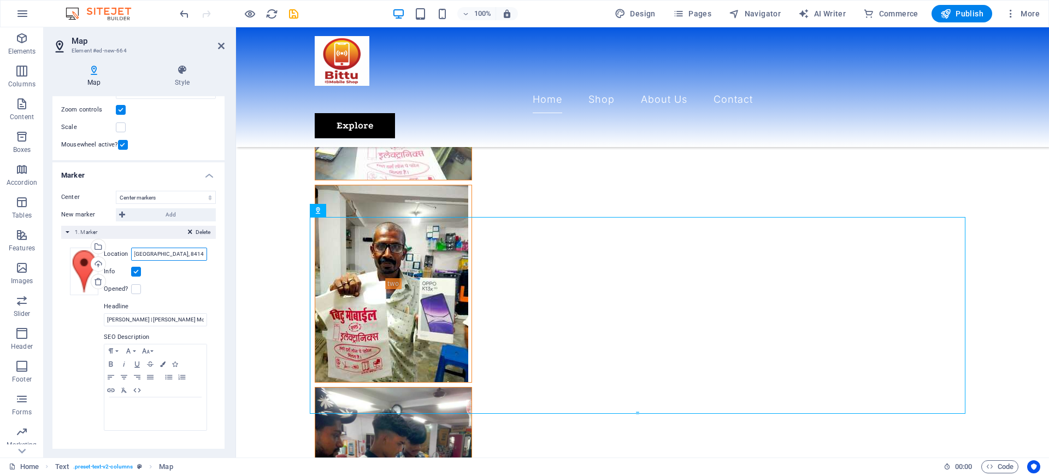
scroll to position [0, 91]
drag, startPoint x: 173, startPoint y: 256, endPoint x: 205, endPoint y: 258, distance: 32.3
click at [205, 258] on div "Drag files here, click to choose files or select files from Files or our free s…" at bounding box center [138, 339] width 155 height 201
type input "Sidhwalia Bihar"
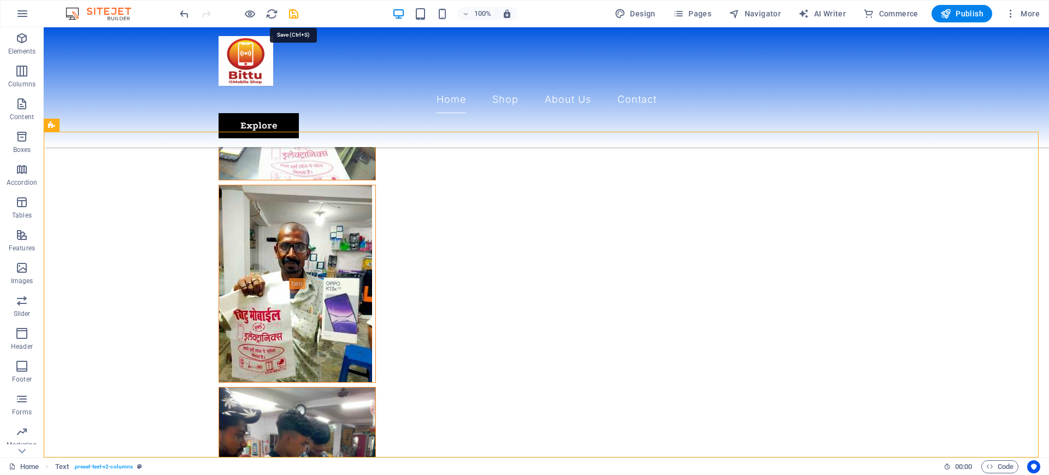
click at [290, 16] on icon "save" at bounding box center [293, 14] width 13 height 13
checkbox input "false"
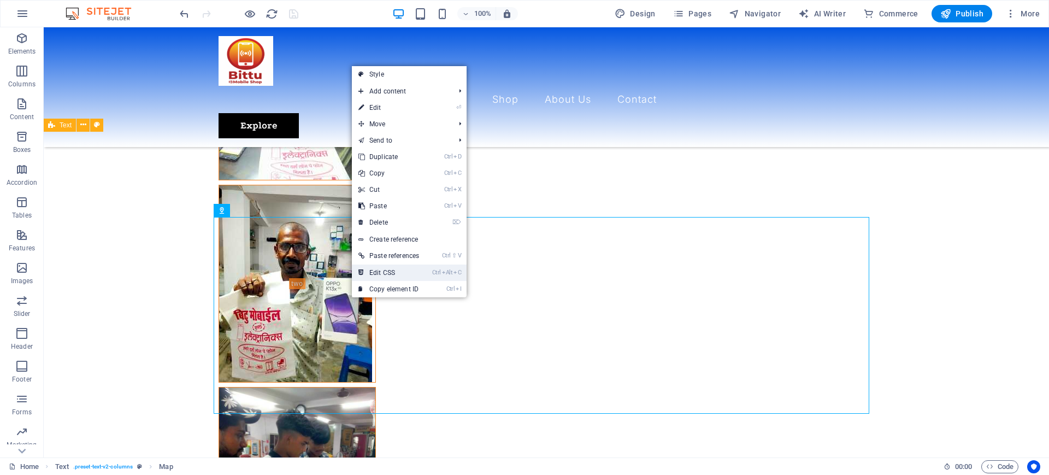
click at [365, 277] on link "Ctrl Alt C Edit CSS" at bounding box center [389, 273] width 74 height 16
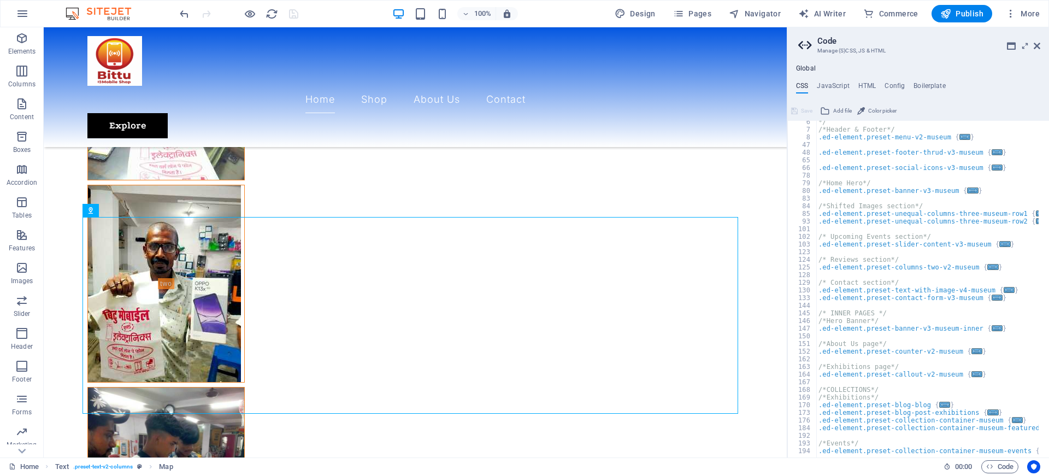
scroll to position [102, 0]
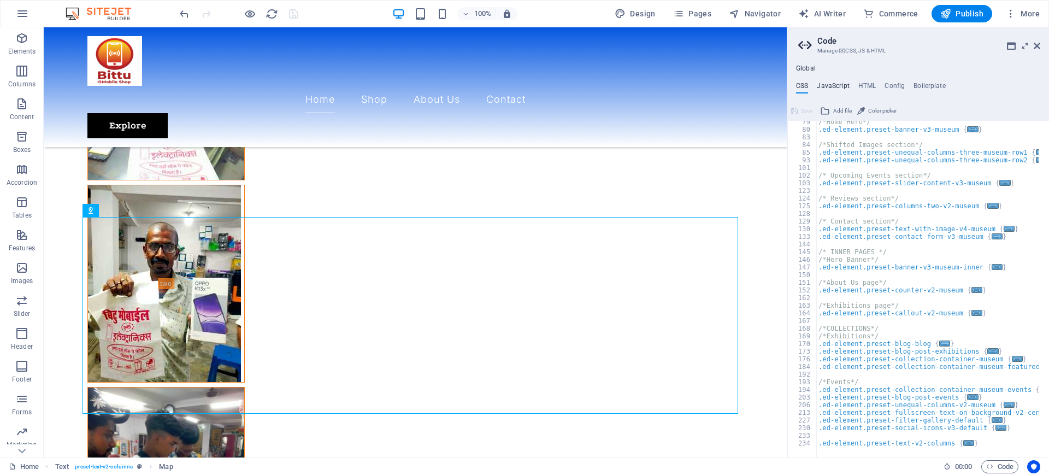
click at [840, 83] on h4 "JavaScript" at bounding box center [833, 88] width 32 height 12
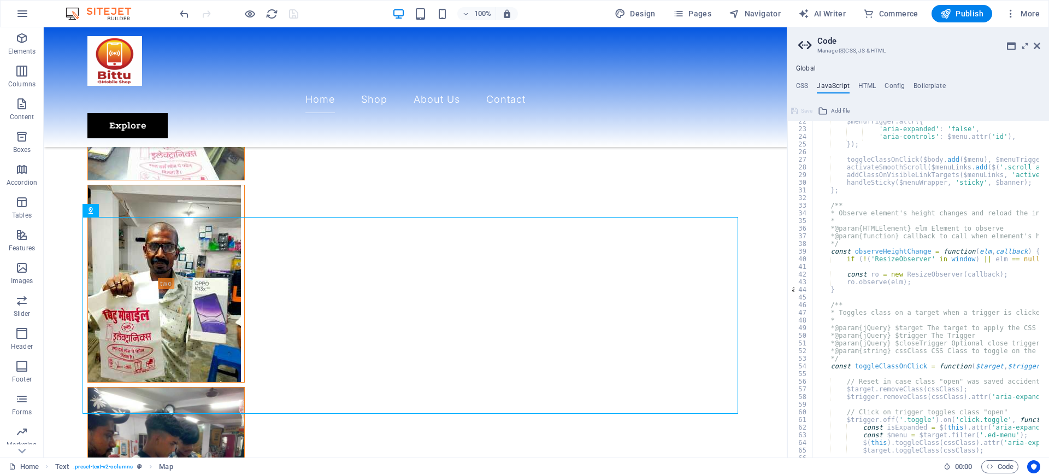
scroll to position [287, 0]
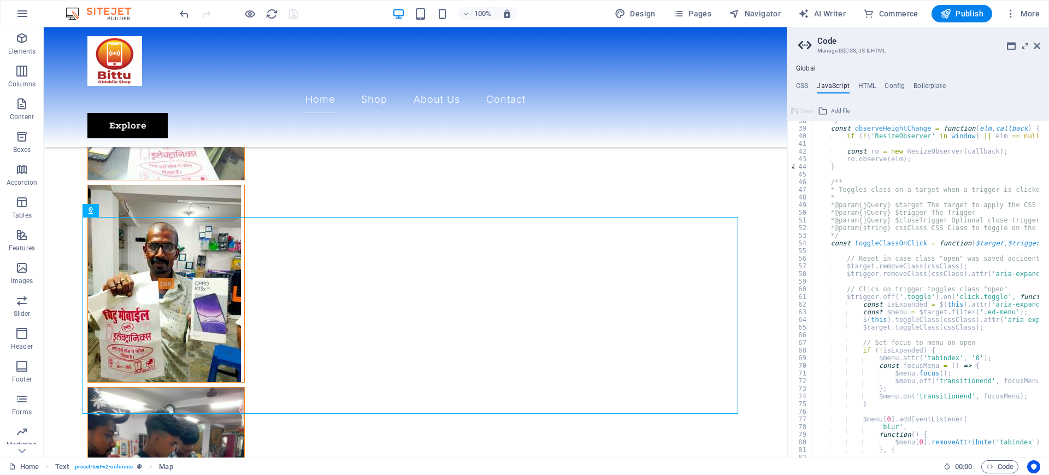
click at [868, 224] on div "*/ const observeHeightChange = function ( elm , callback ) { if ( ! ( 'ResizeOb…" at bounding box center [1064, 288] width 502 height 342
click at [880, 262] on div "*/ const observeHeightChange = function ( elm , callback ) { if ( ! ( 'ResizeOb…" at bounding box center [1064, 288] width 502 height 342
type textarea "// Reset in case class "open" was saved accidentally"
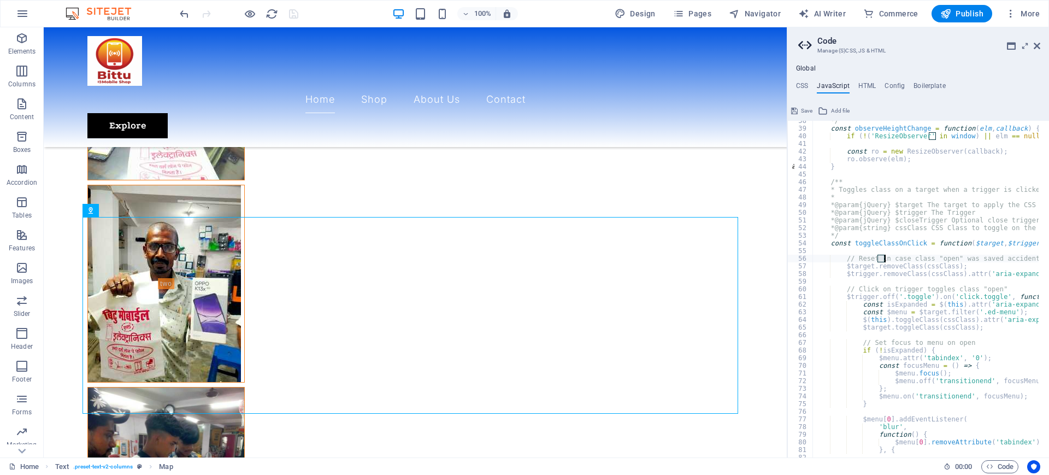
scroll to position [492, 0]
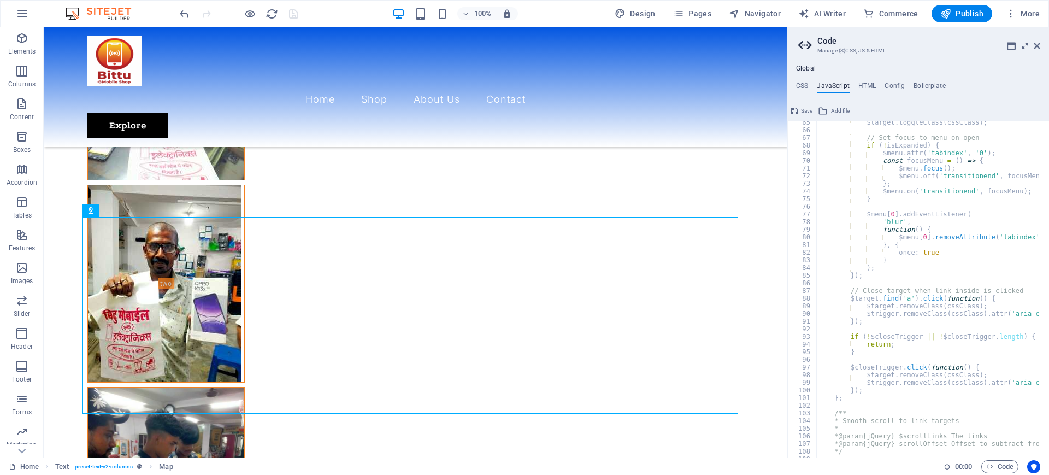
drag, startPoint x: 831, startPoint y: 265, endPoint x: 786, endPoint y: 238, distance: 52.5
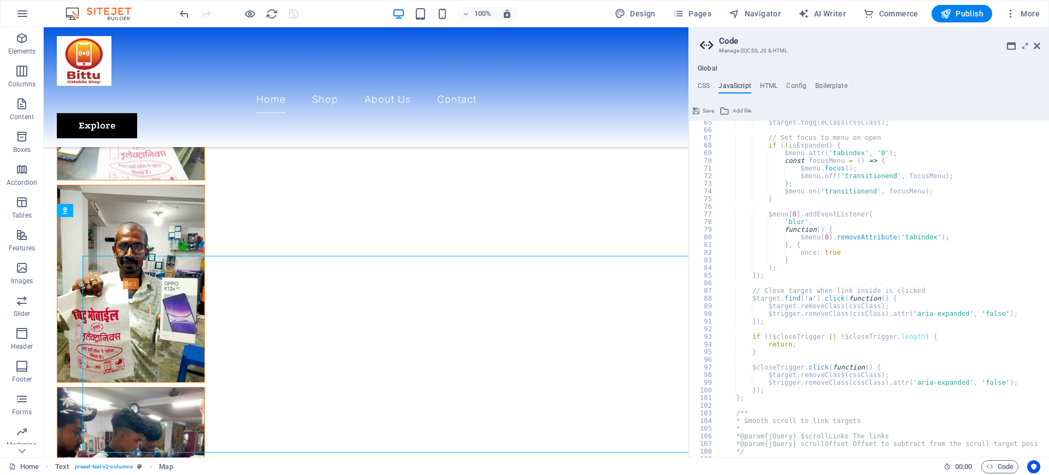
drag, startPoint x: 788, startPoint y: 238, endPoint x: 643, endPoint y: 209, distance: 147.8
click at [687, 236] on div "Home Elements Columns Content Boxes Accordion Tables Features Images Slider Hea…" at bounding box center [524, 242] width 1049 height 430
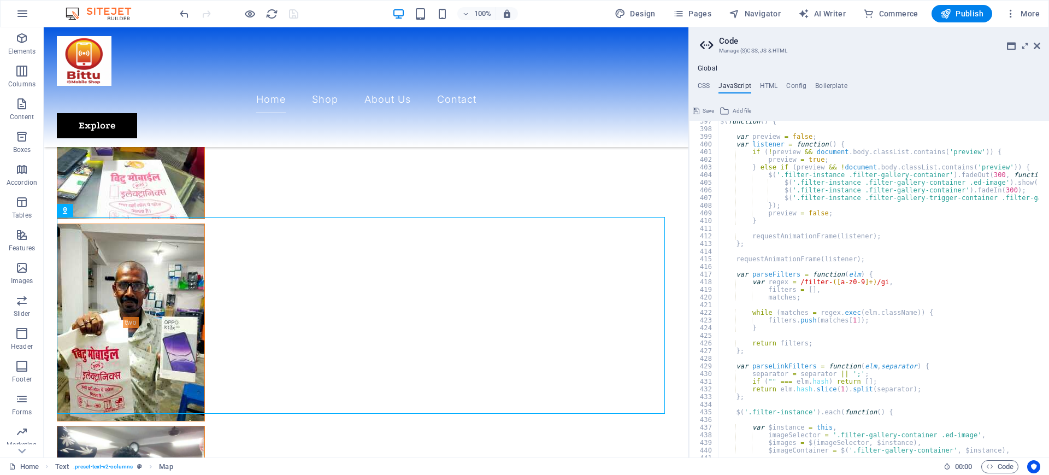
scroll to position [3354, 0]
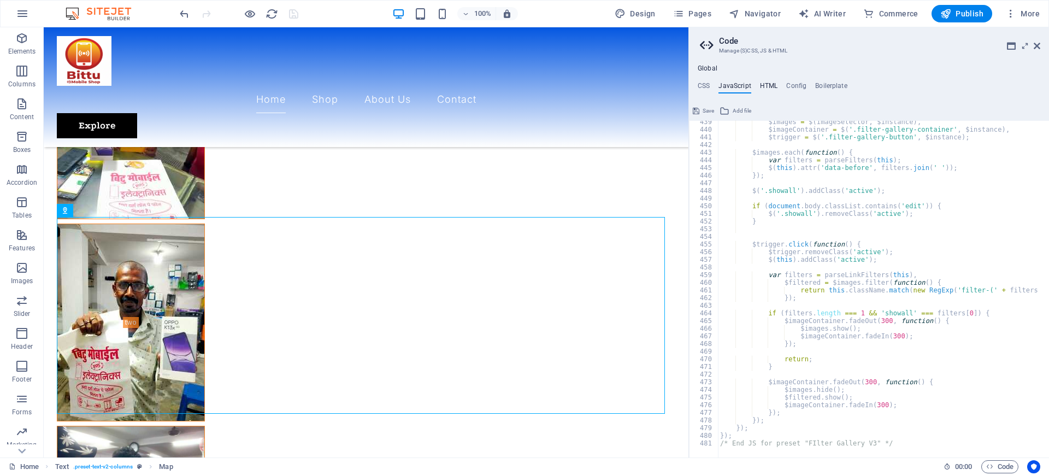
click at [774, 87] on h4 "HTML" at bounding box center [769, 88] width 18 height 12
type textarea "<a href="#main-content" class="wv-link-content button">Skip to main content</a>"
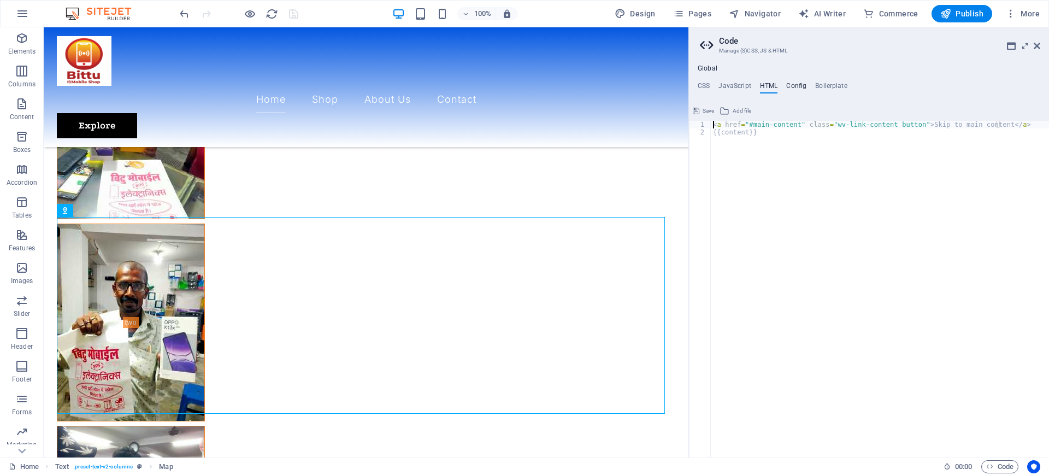
click at [792, 87] on h4 "Config" at bounding box center [796, 88] width 20 height 12
type textarea "$color-background: #ffffff;"
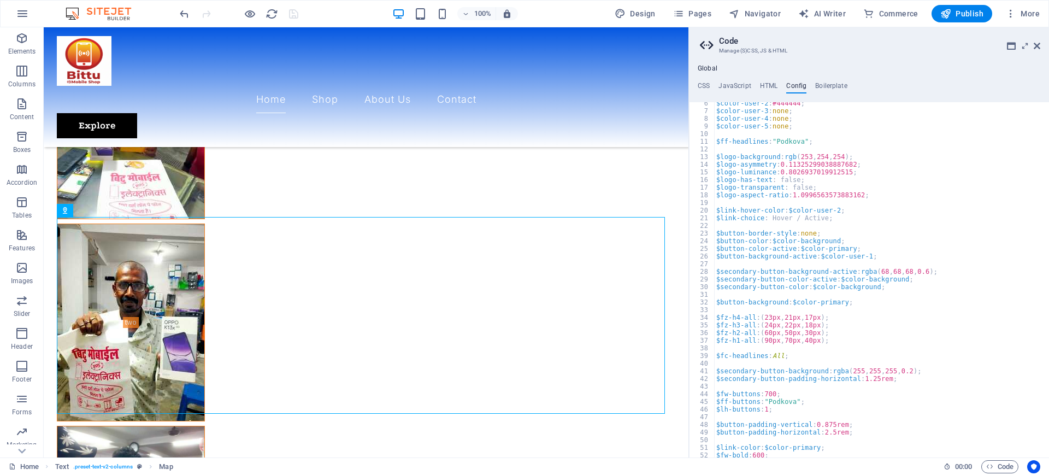
scroll to position [123, 0]
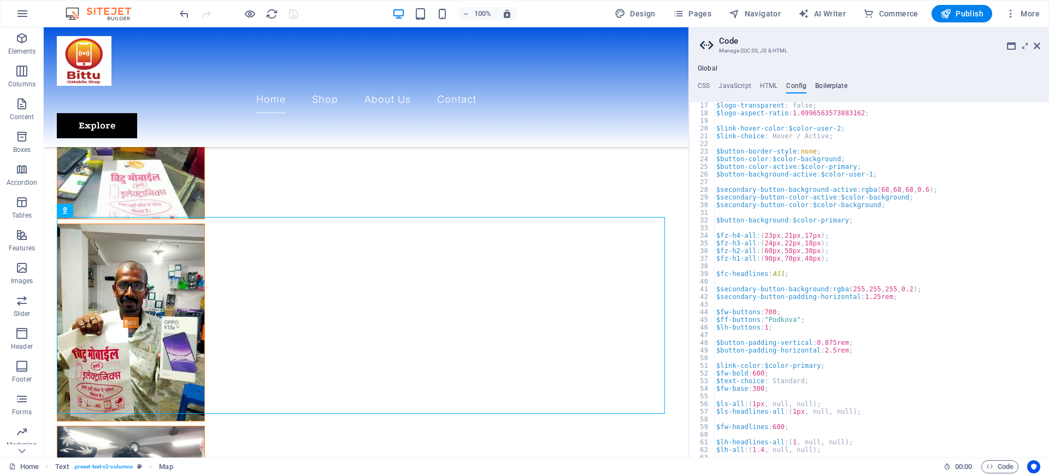
click at [822, 87] on h4 "Boilerplate" at bounding box center [831, 88] width 32 height 12
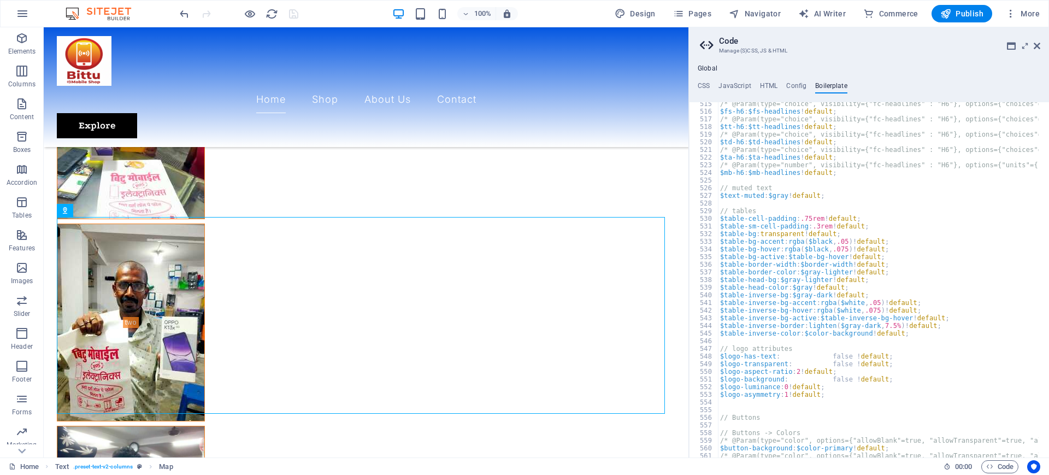
scroll to position [2213, 0]
click at [695, 80] on div "Global CSS JavaScript HTML Config Boilerplate // 79 80 83 84 85 93 101 102 103 …" at bounding box center [869, 260] width 360 height 393
drag, startPoint x: 702, startPoint y: 83, endPoint x: 703, endPoint y: 93, distance: 9.9
click at [703, 83] on h4 "CSS" at bounding box center [704, 88] width 12 height 12
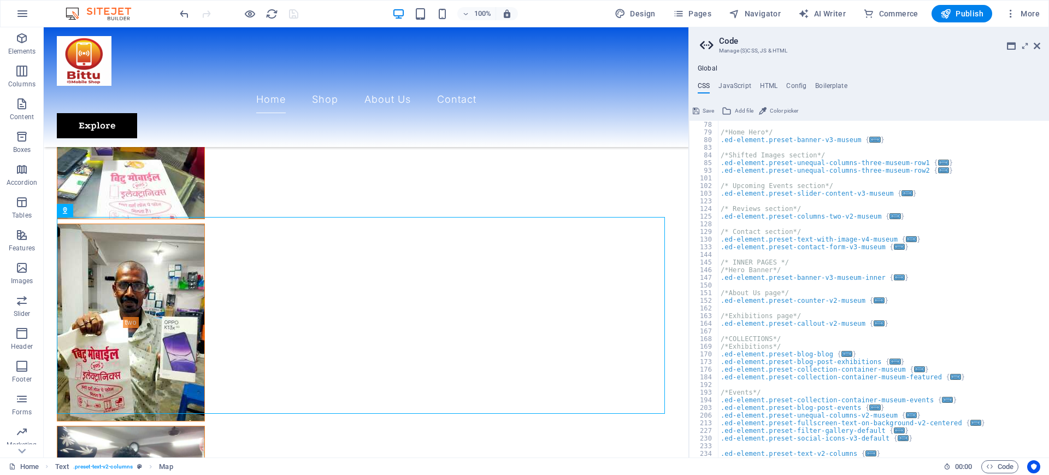
scroll to position [0, 0]
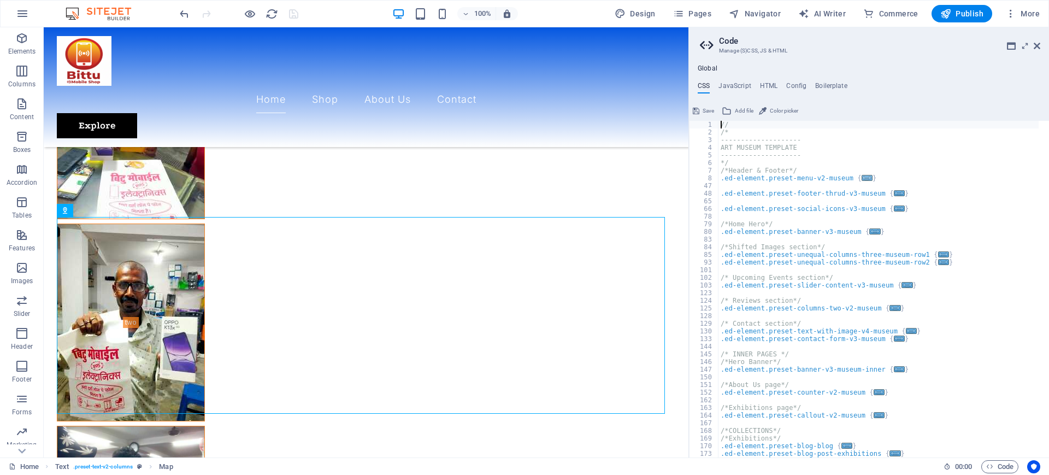
click at [862, 178] on span "..." at bounding box center [867, 178] width 11 height 6
type textarea ".ed-element.preset-menu-v2-museum {"
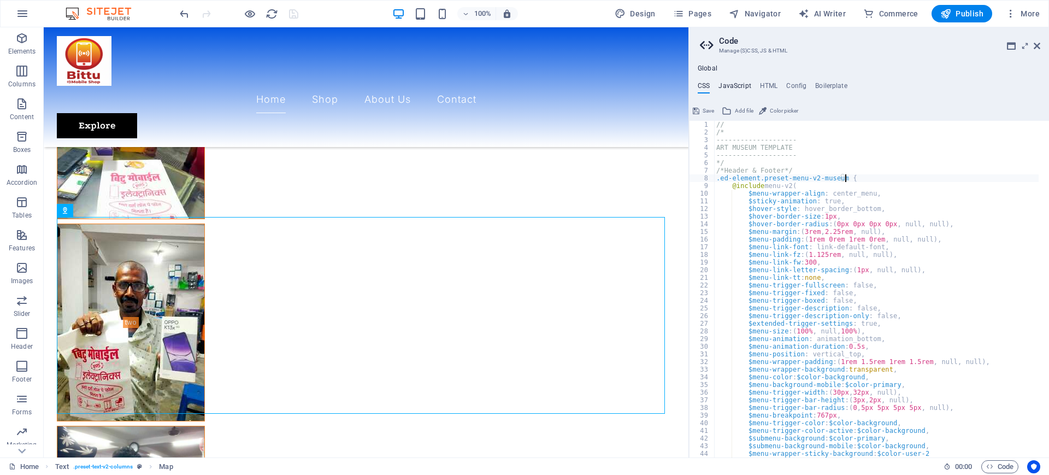
click at [730, 85] on h4 "JavaScript" at bounding box center [735, 88] width 32 height 12
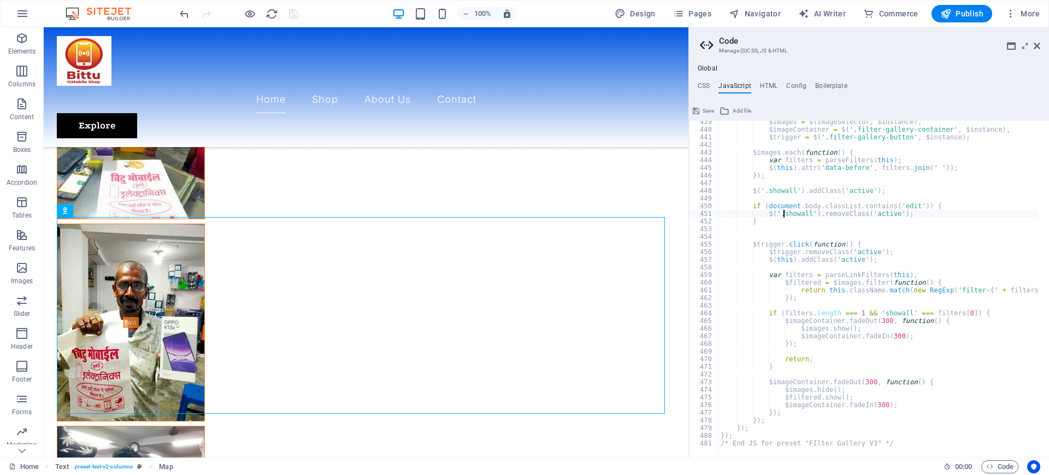
click at [784, 214] on div "$images = $ ( imageSelector , $instance ) , $imageContainer = $ ( '.filter-gall…" at bounding box center [970, 289] width 502 height 342
type textarea "}); /* End JS for preset "FIlter Gallery V3" */"
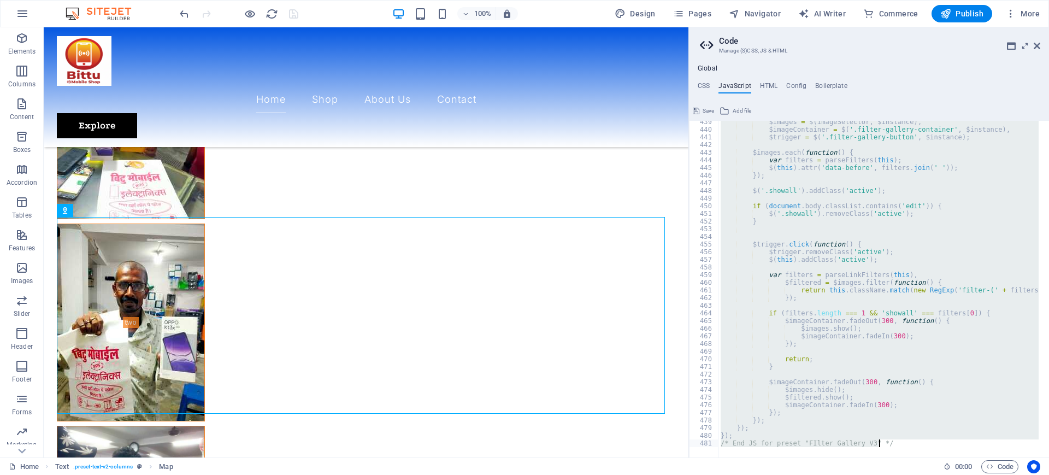
click at [803, 196] on div "$images = $ ( imageSelector , $instance ) , $imageContainer = $ ( '.filter-gall…" at bounding box center [879, 289] width 320 height 337
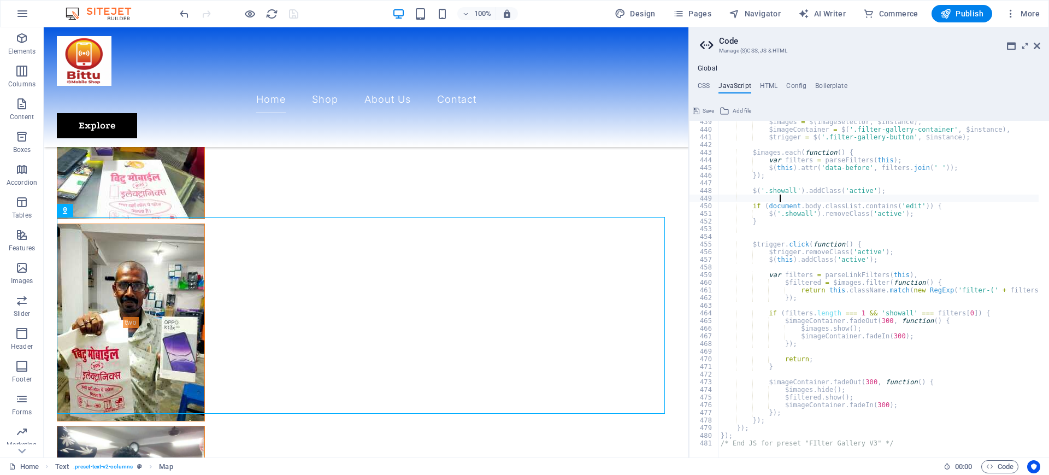
click at [854, 269] on div "$images = $ ( imageSelector , $instance ) , $imageContainer = $ ( '.filter-gall…" at bounding box center [970, 289] width 502 height 342
drag, startPoint x: 854, startPoint y: 269, endPoint x: 855, endPoint y: 287, distance: 18.1
click at [854, 269] on div "$images = $ ( imageSelector , $instance ) , $imageContainer = $ ( '.filter-gall…" at bounding box center [970, 289] width 502 height 342
click at [855, 278] on div "$images = $ ( imageSelector , $instance ) , $imageContainer = $ ( '.filter-gall…" at bounding box center [970, 289] width 502 height 342
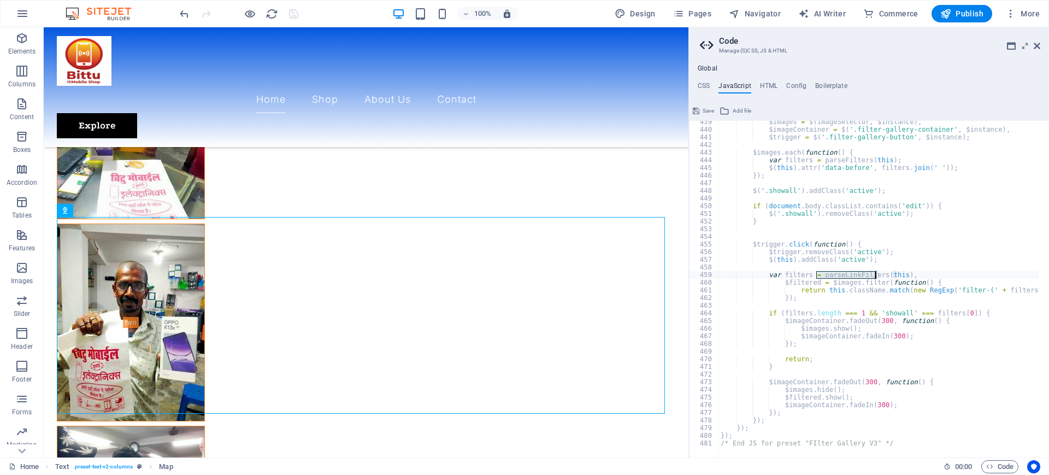
click at [833, 280] on div "$images = $ ( imageSelector , $instance ) , $imageContainer = $ ( '.filter-gall…" at bounding box center [970, 289] width 502 height 342
type textarea "$filtered = $images.filter(function() {"
click at [833, 280] on div "$images = $ ( imageSelector , $instance ) , $imageContainer = $ ( '.filter-gall…" at bounding box center [970, 289] width 502 height 342
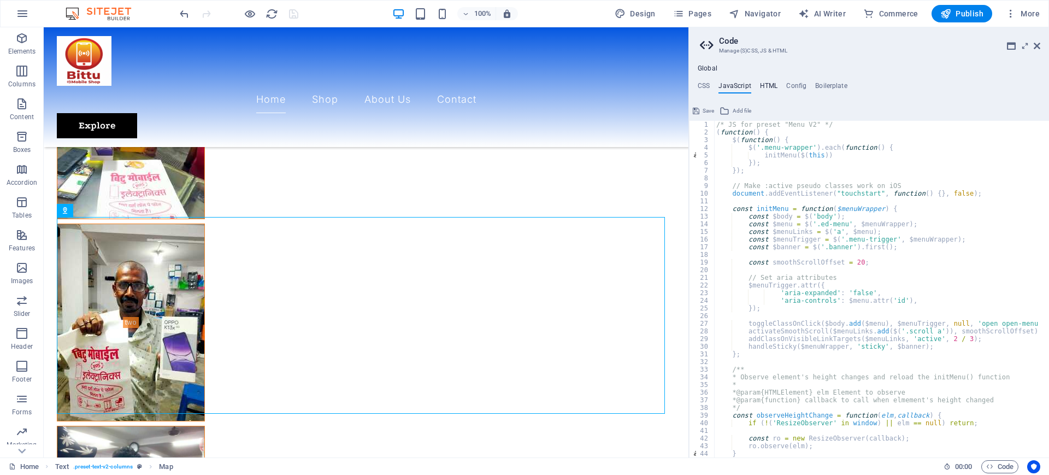
click at [772, 87] on h4 "HTML" at bounding box center [769, 88] width 18 height 12
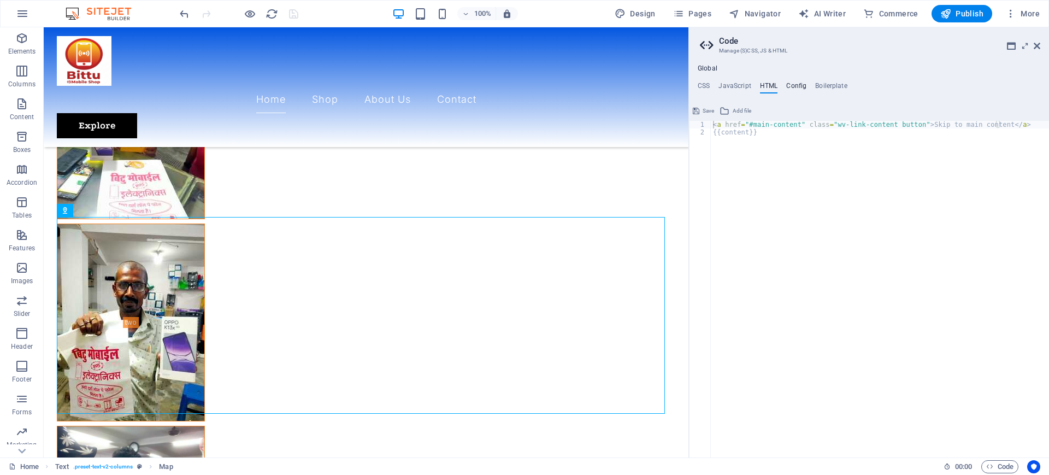
click at [802, 87] on h4 "Config" at bounding box center [796, 88] width 20 height 12
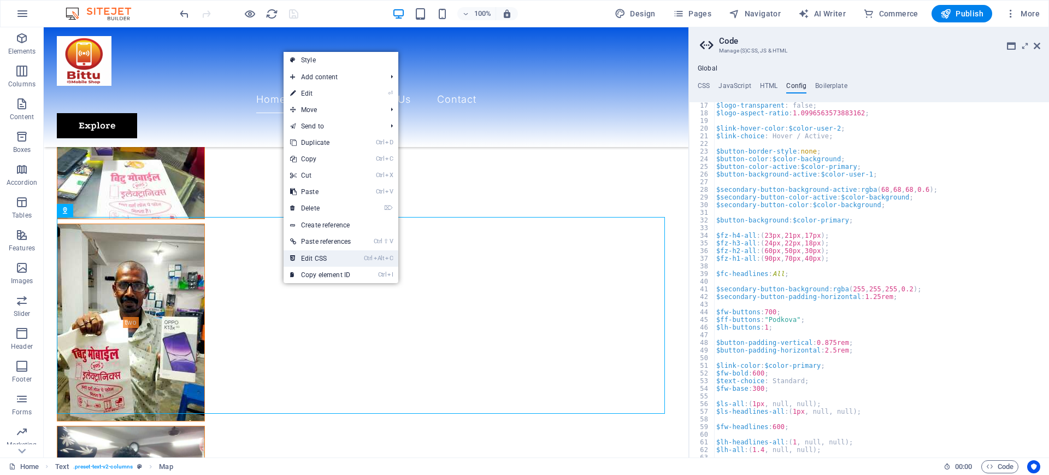
click at [312, 252] on link "Ctrl Alt C Edit CSS" at bounding box center [321, 258] width 74 height 16
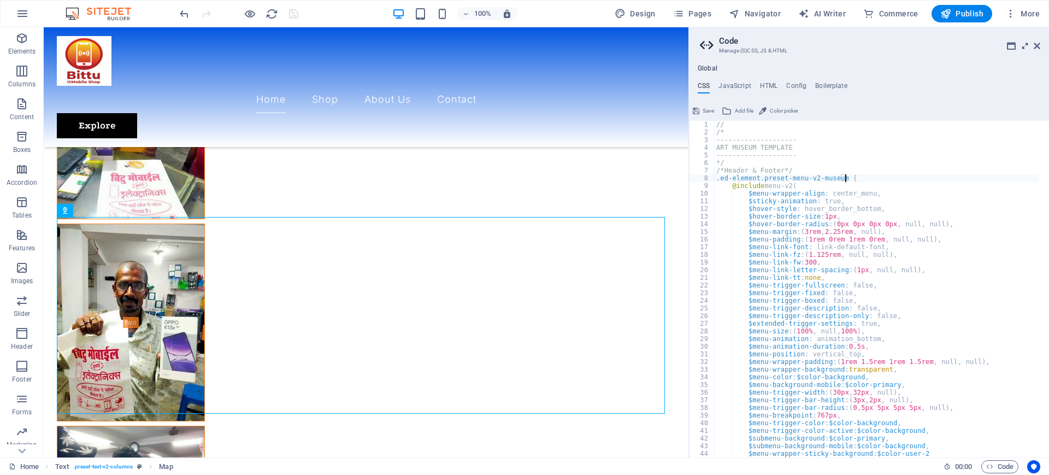
click at [1025, 44] on icon at bounding box center [1025, 46] width 0 height 9
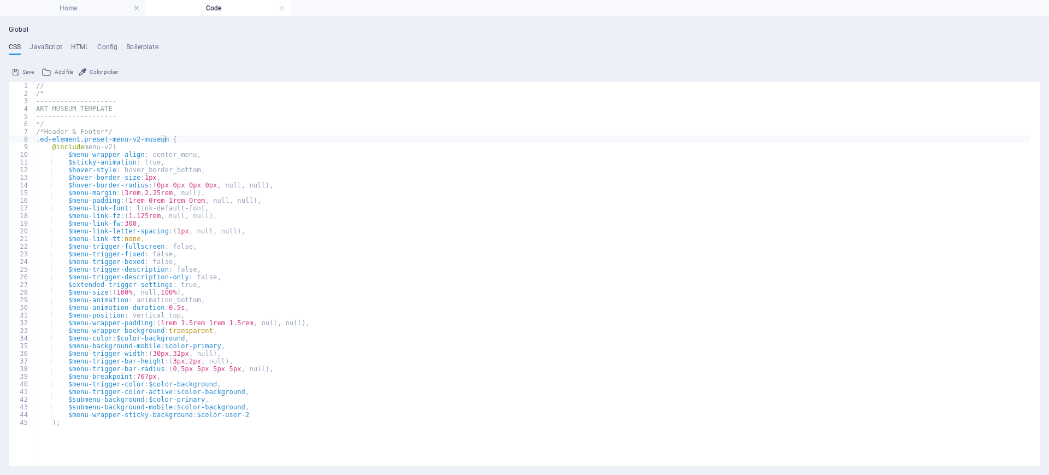
click at [98, 72] on span "Color picker" at bounding box center [104, 72] width 28 height 13
click at [56, 44] on h4 "JavaScript" at bounding box center [46, 49] width 32 height 12
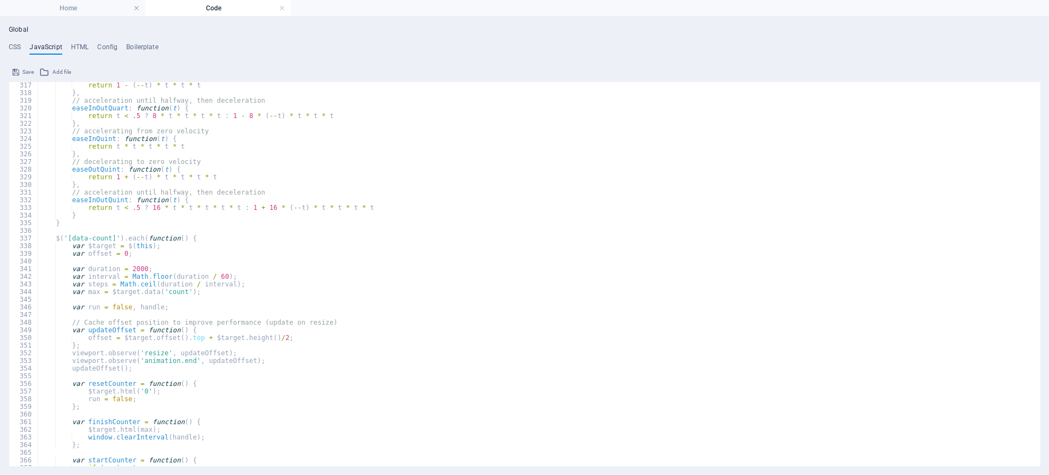
scroll to position [2418, 0]
drag, startPoint x: 281, startPoint y: 7, endPoint x: 276, endPoint y: 10, distance: 6.4
click at [281, 7] on link at bounding box center [282, 8] width 7 height 10
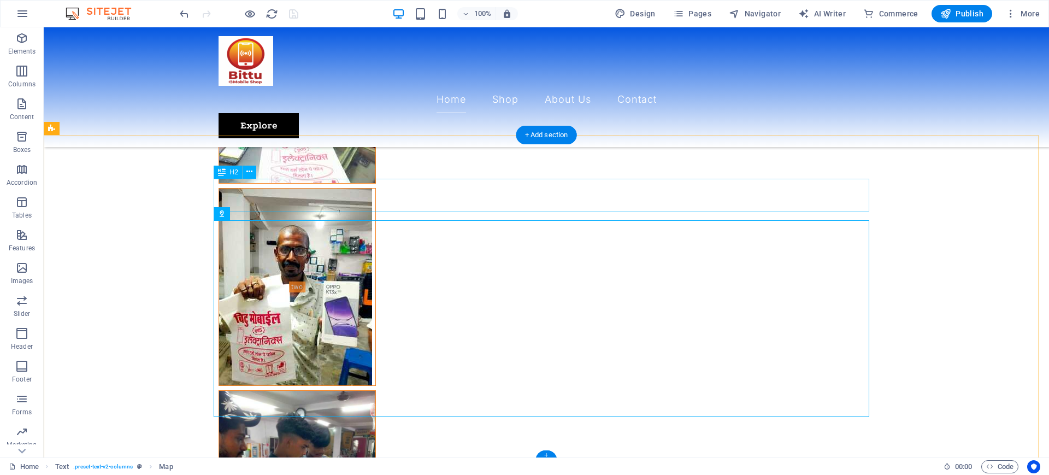
scroll to position [1866, 0]
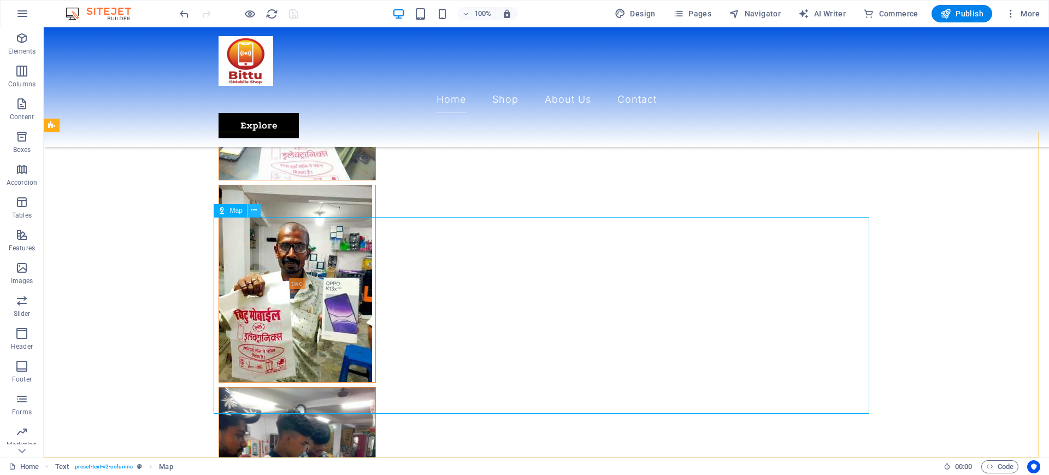
click at [254, 208] on icon at bounding box center [254, 209] width 6 height 11
click at [222, 209] on icon at bounding box center [222, 210] width 8 height 13
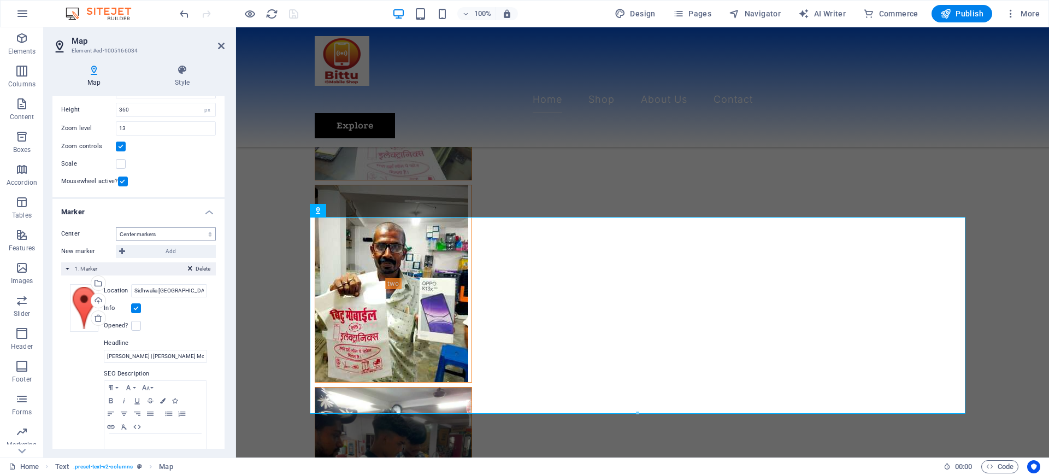
scroll to position [98, 0]
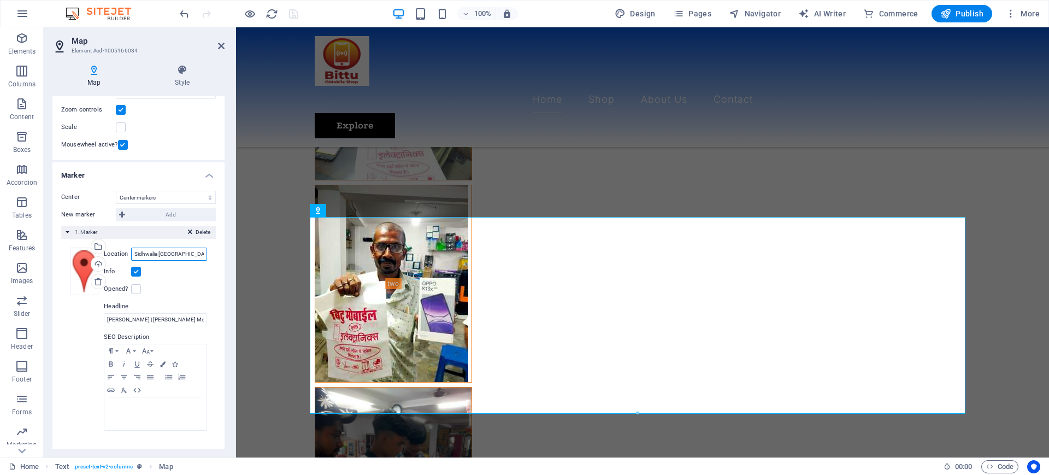
click at [177, 254] on input "Sidhwalia Bihar" at bounding box center [169, 254] width 76 height 13
click at [166, 215] on span "Add" at bounding box center [170, 214] width 84 height 13
select select "2"
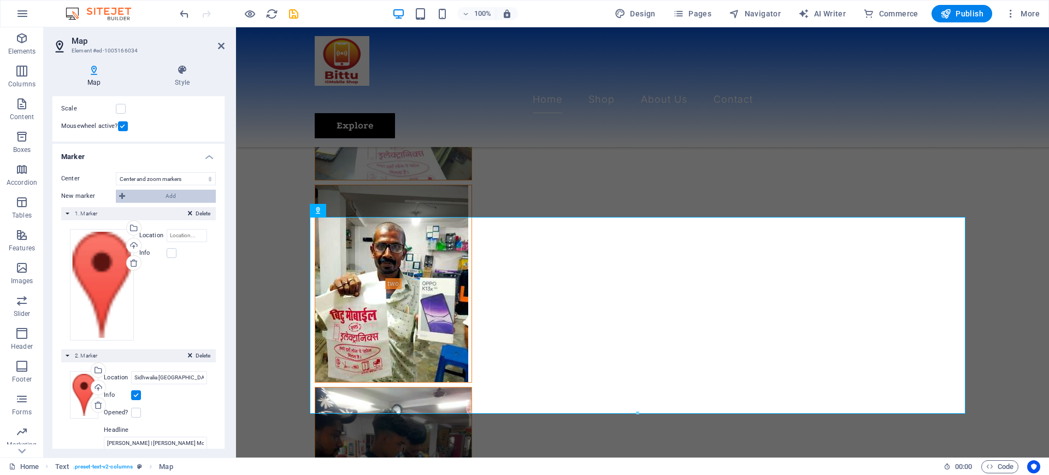
scroll to position [79, 0]
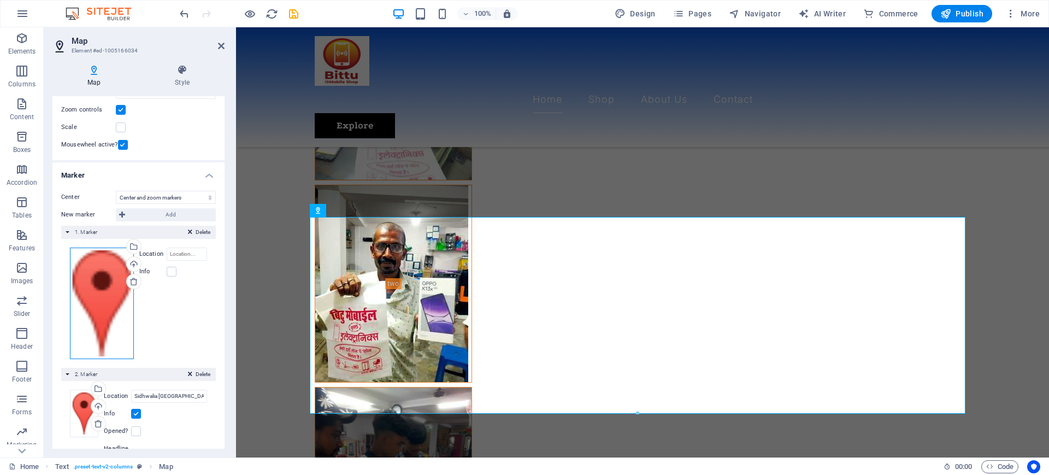
click at [100, 279] on div "Drag files here, click to choose files or select files from Files or our free s…" at bounding box center [102, 303] width 64 height 111
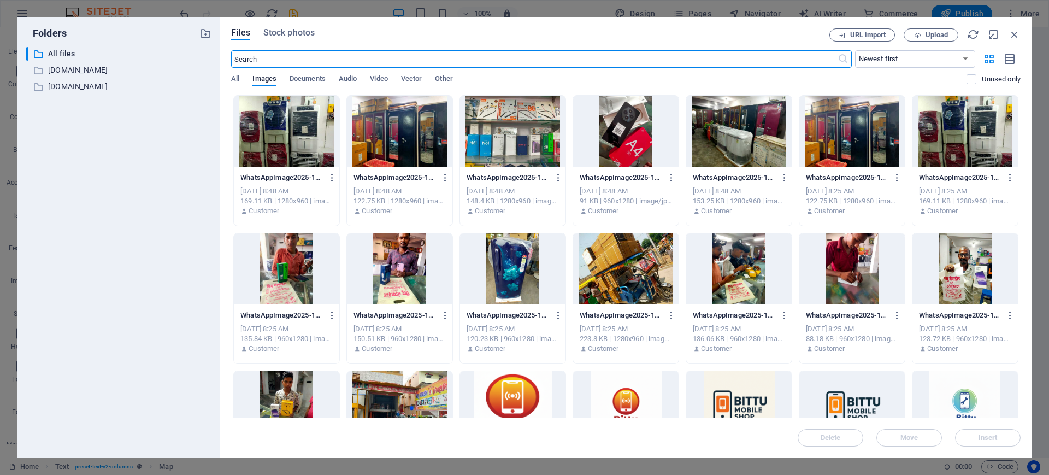
scroll to position [1755, 0]
click at [467, 405] on div at bounding box center [512, 406] width 105 height 71
click at [467, 405] on div "1" at bounding box center [512, 406] width 105 height 71
click at [971, 434] on span "Insert" at bounding box center [988, 437] width 57 height 7
click at [1015, 34] on icon "button" at bounding box center [1015, 34] width 12 height 12
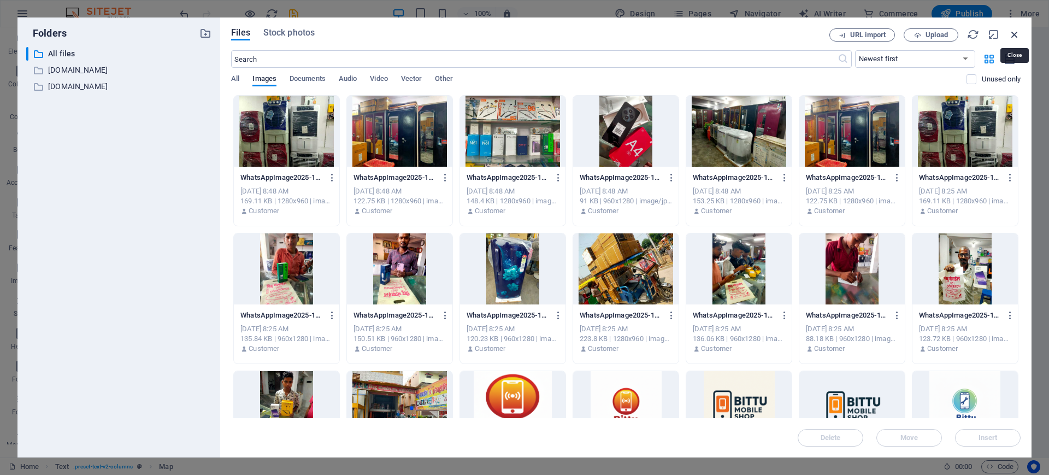
select select "image"
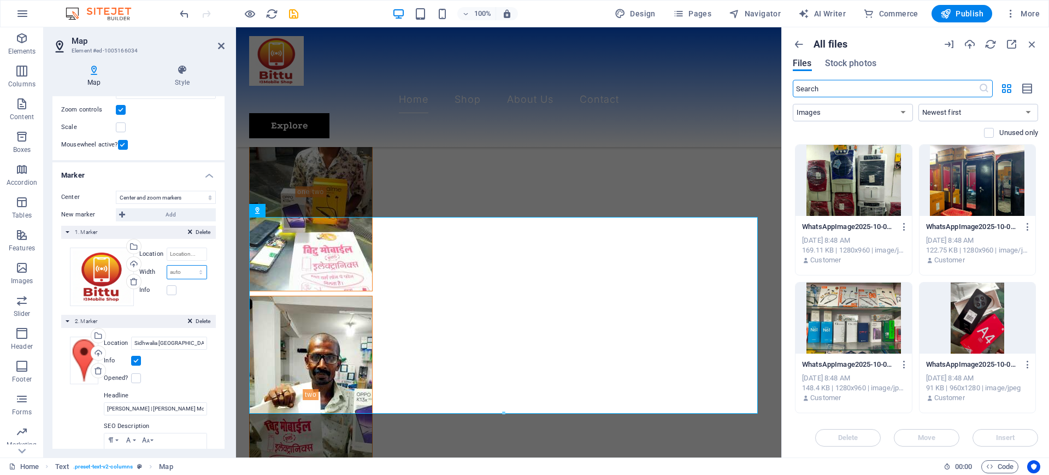
click at [174, 272] on select "auto px" at bounding box center [186, 272] width 39 height 13
click at [177, 272] on select "auto px" at bounding box center [186, 272] width 39 height 13
click at [176, 258] on input "Location" at bounding box center [187, 254] width 40 height 13
click at [167, 273] on div "auto px" at bounding box center [187, 272] width 40 height 14
click at [183, 272] on select "auto px" at bounding box center [186, 272] width 39 height 13
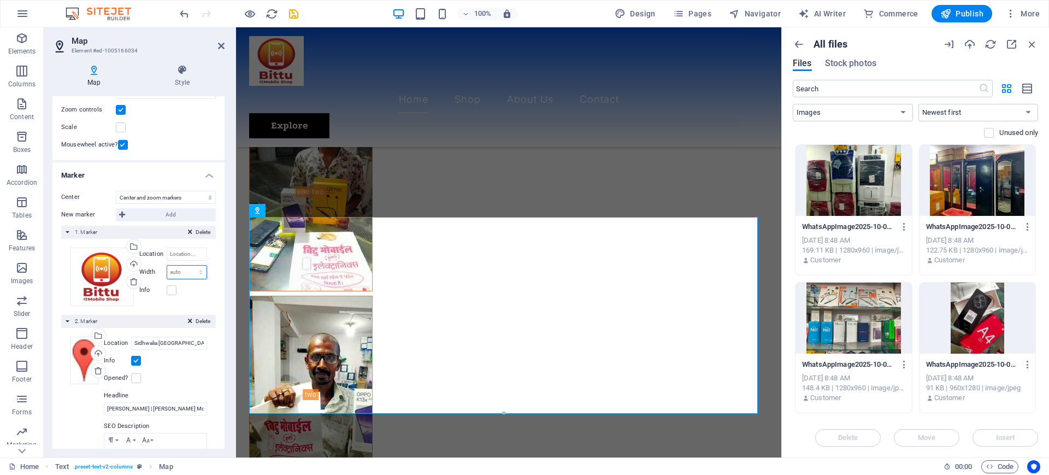
click at [189, 269] on select "auto px" at bounding box center [186, 272] width 39 height 13
click at [182, 256] on input "Location" at bounding box center [187, 254] width 40 height 13
type input "gopalganj"
click at [201, 318] on span "Delete" at bounding box center [203, 321] width 15 height 10
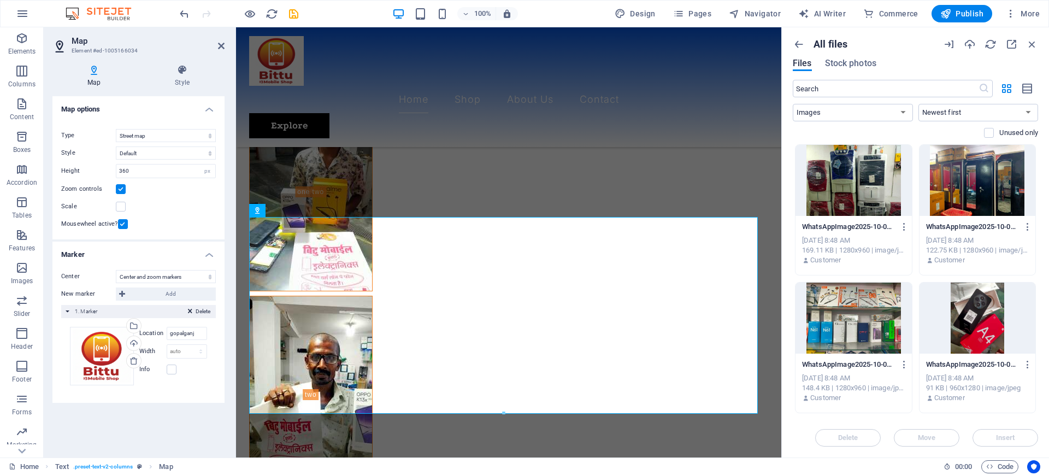
scroll to position [0, 0]
click at [205, 332] on input "gopalganj" at bounding box center [187, 333] width 40 height 13
click at [295, 15] on icon "save" at bounding box center [293, 14] width 13 height 13
click at [1033, 46] on icon "button" at bounding box center [1032, 44] width 12 height 12
click at [1035, 43] on icon "button" at bounding box center [1032, 44] width 12 height 12
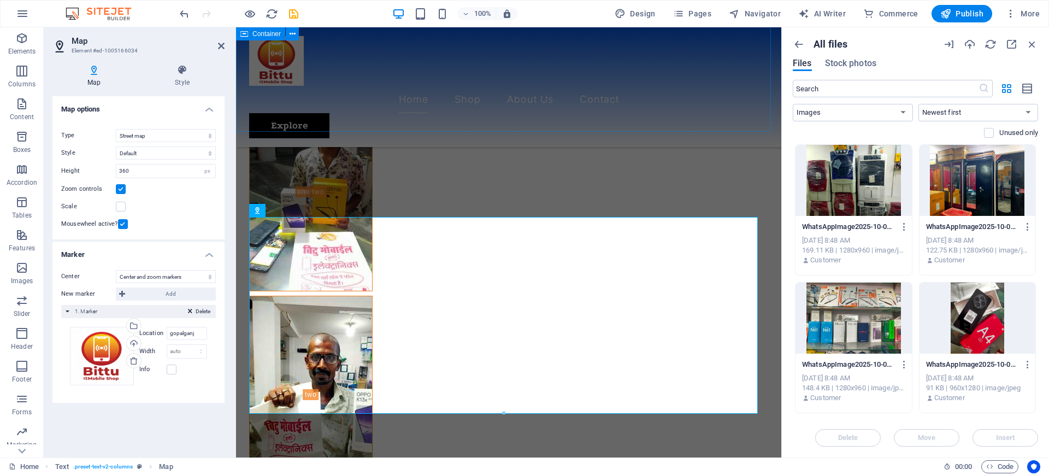
drag, startPoint x: 464, startPoint y: 86, endPoint x: 312, endPoint y: 113, distance: 154.9
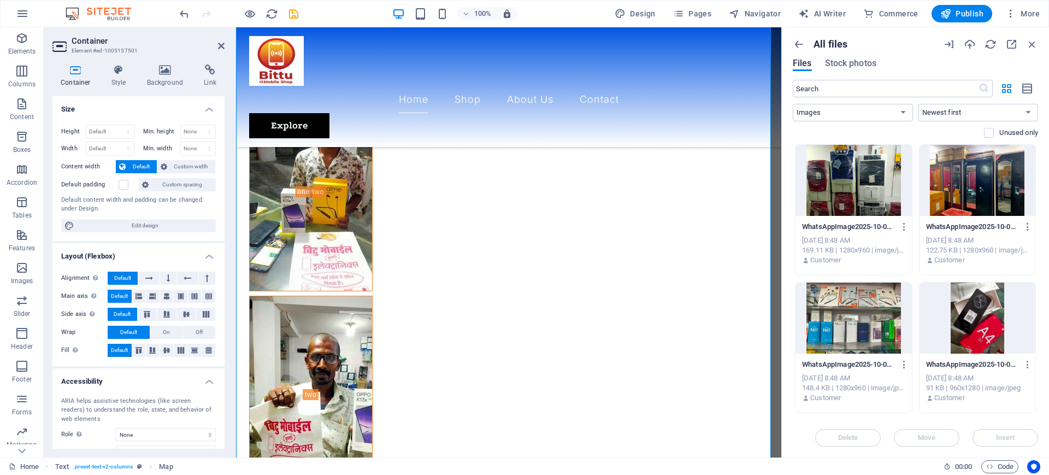
scroll to position [1411, 0]
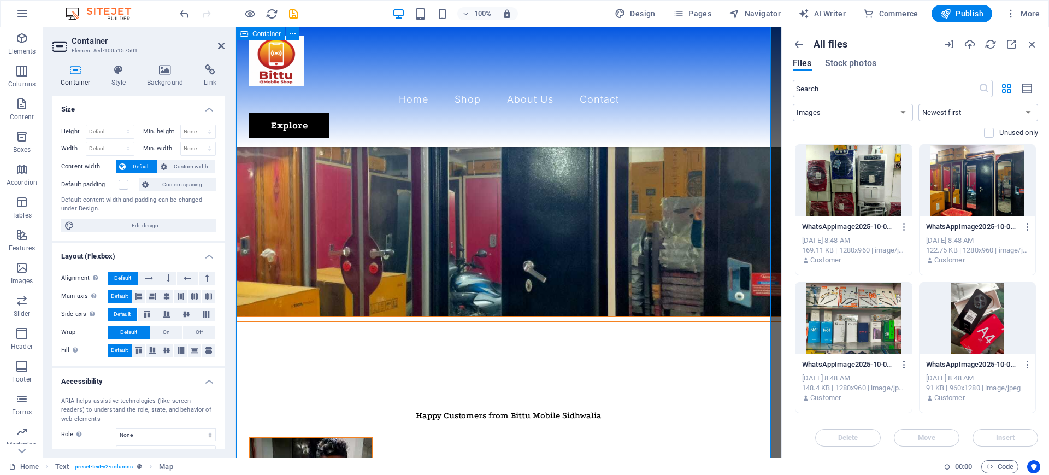
click at [800, 43] on icon "button" at bounding box center [799, 44] width 12 height 12
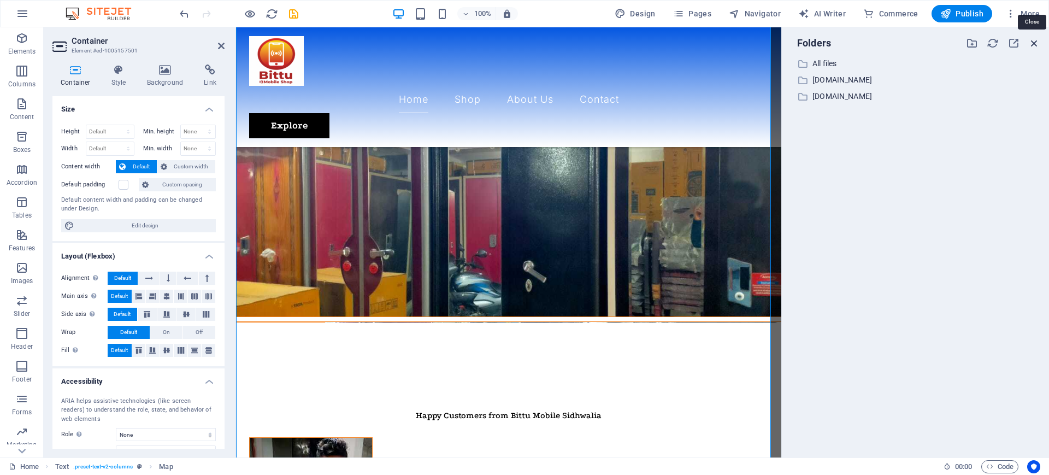
click at [1037, 42] on icon "button" at bounding box center [1035, 43] width 12 height 12
click at [1035, 42] on icon "button" at bounding box center [1035, 43] width 12 height 12
click at [297, 13] on icon "save" at bounding box center [293, 14] width 13 height 13
click at [291, 13] on icon "save" at bounding box center [293, 14] width 13 height 13
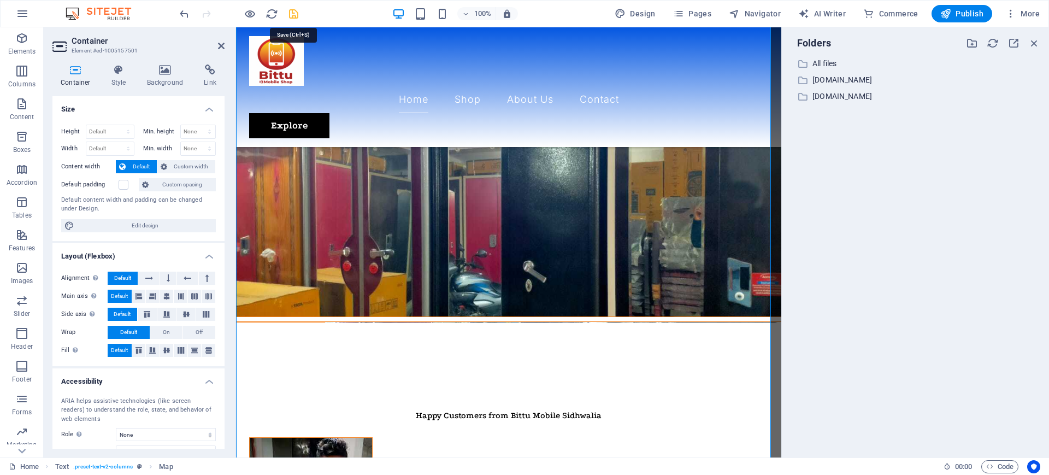
click at [287, 15] on icon "save" at bounding box center [293, 14] width 13 height 13
click at [289, 13] on icon "save" at bounding box center [293, 14] width 13 height 13
click at [222, 42] on icon at bounding box center [221, 46] width 7 height 9
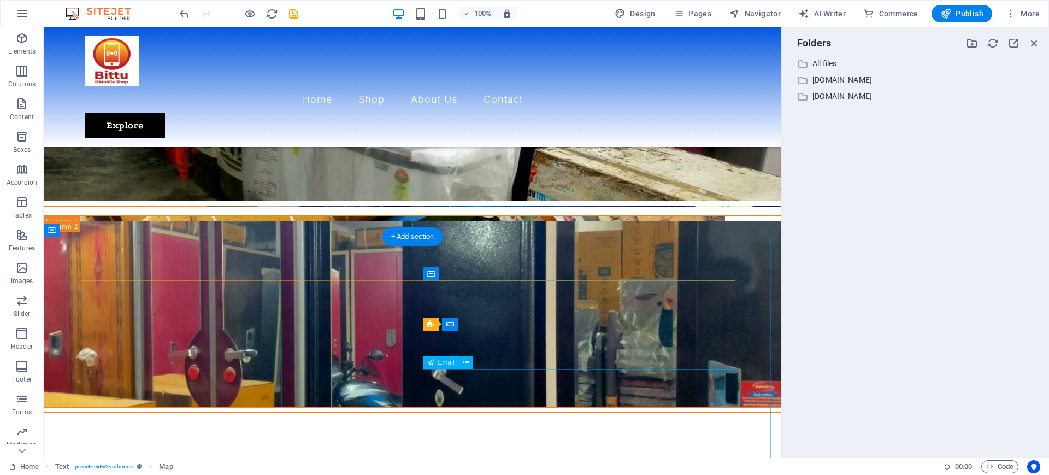
scroll to position [773, 0]
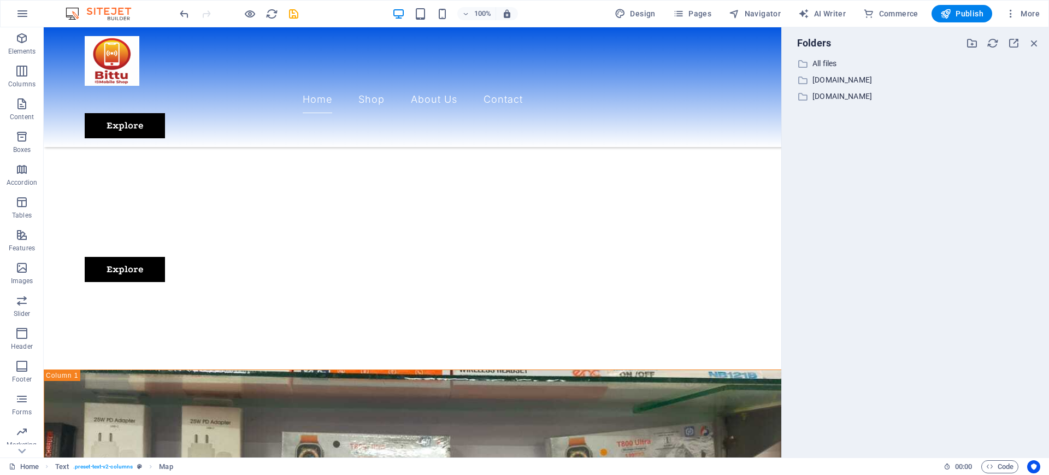
click at [784, 193] on div "Folders ​ All files All files ​ ayushvaidya.site ayushvaidya.site ​ www.vijaysa…" at bounding box center [915, 242] width 267 height 430
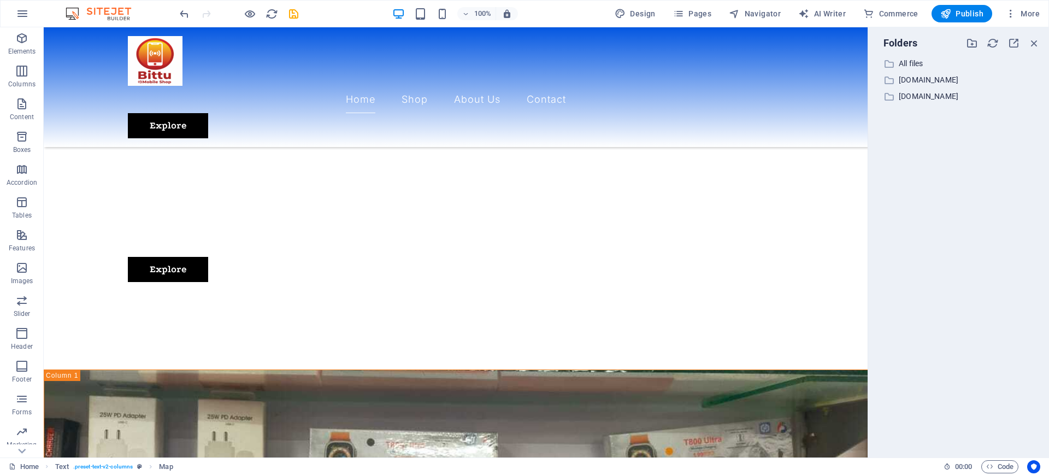
drag, startPoint x: 783, startPoint y: 193, endPoint x: 867, endPoint y: 195, distance: 84.2
click at [867, 195] on div "Home Elements Columns Content Boxes Accordion Tables Features Images Slider Hea…" at bounding box center [524, 242] width 1049 height 430
click at [1032, 43] on icon "button" at bounding box center [1035, 43] width 12 height 12
click at [1014, 45] on icon "button" at bounding box center [1014, 43] width 12 height 12
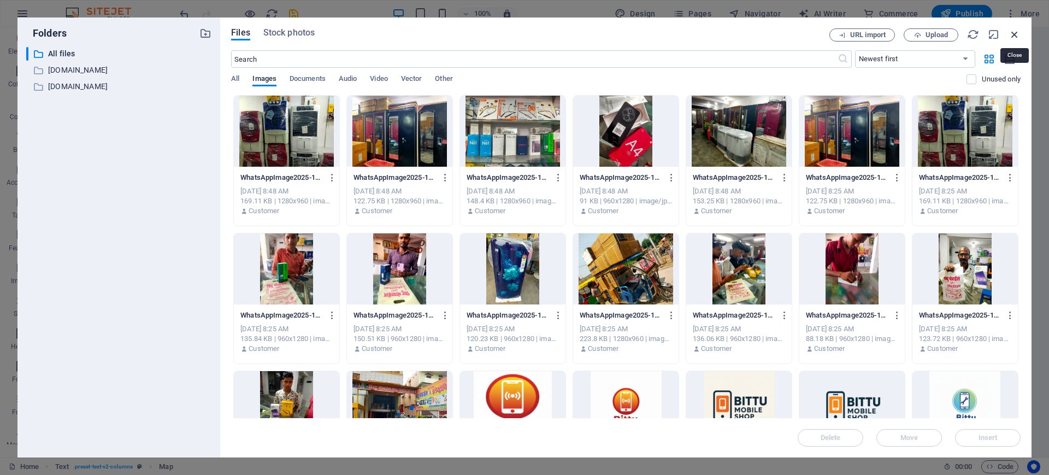
click at [1014, 31] on icon "button" at bounding box center [1015, 34] width 12 height 12
select select "image"
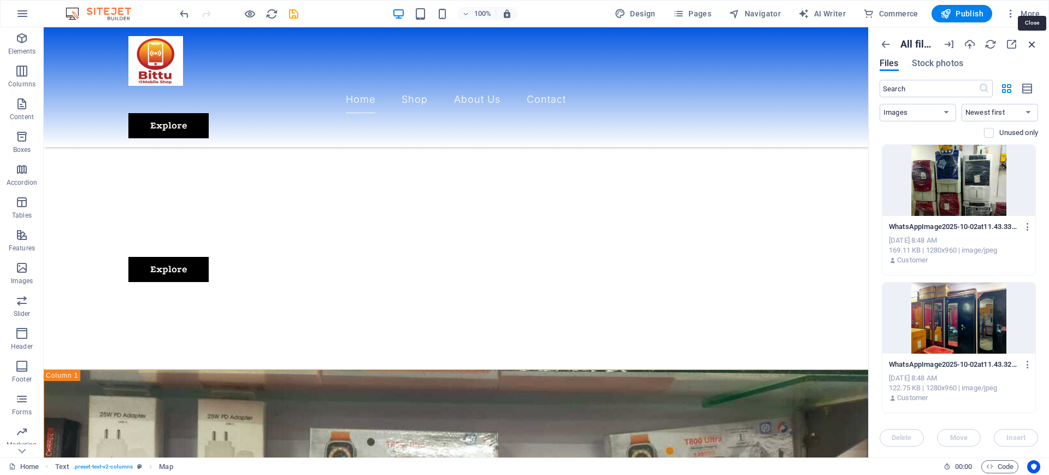
click at [1029, 44] on icon "button" at bounding box center [1032, 44] width 12 height 12
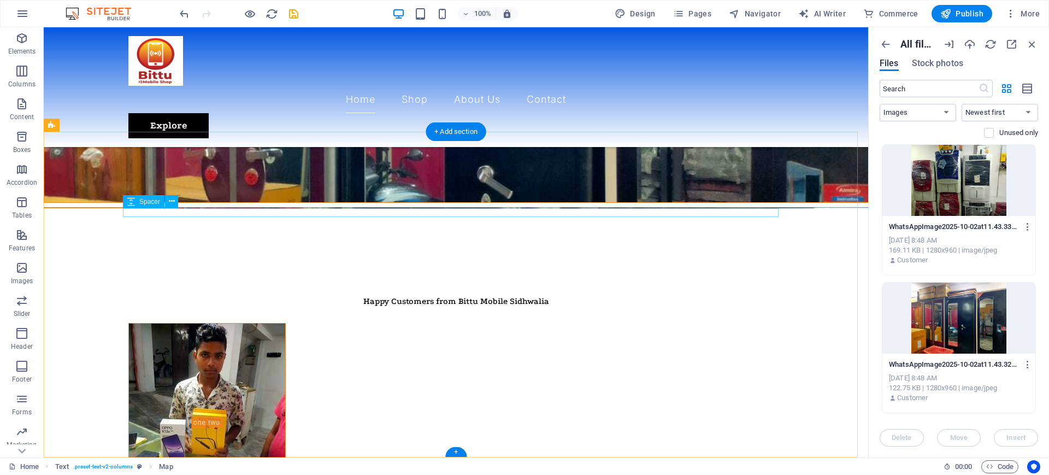
scroll to position [1866, 0]
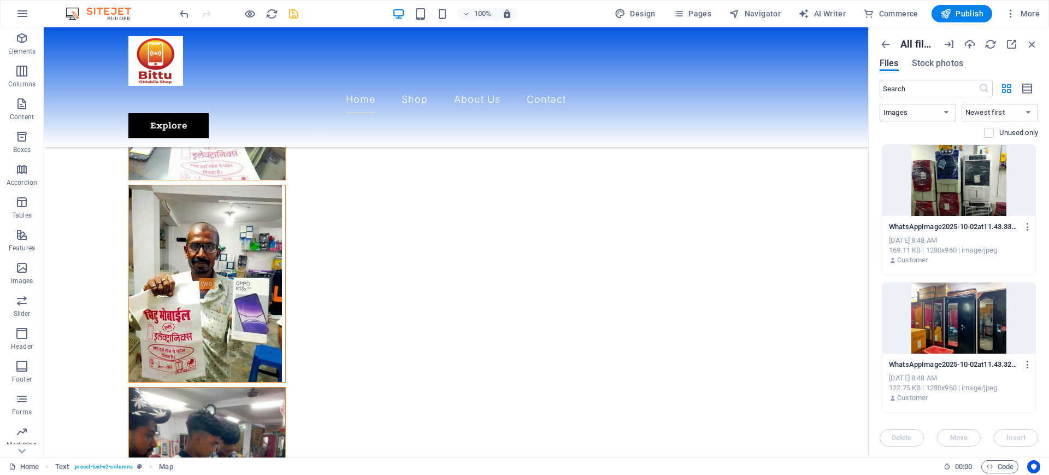
click at [293, 11] on icon "save" at bounding box center [293, 14] width 13 height 13
click at [293, 8] on icon "save" at bounding box center [293, 14] width 13 height 13
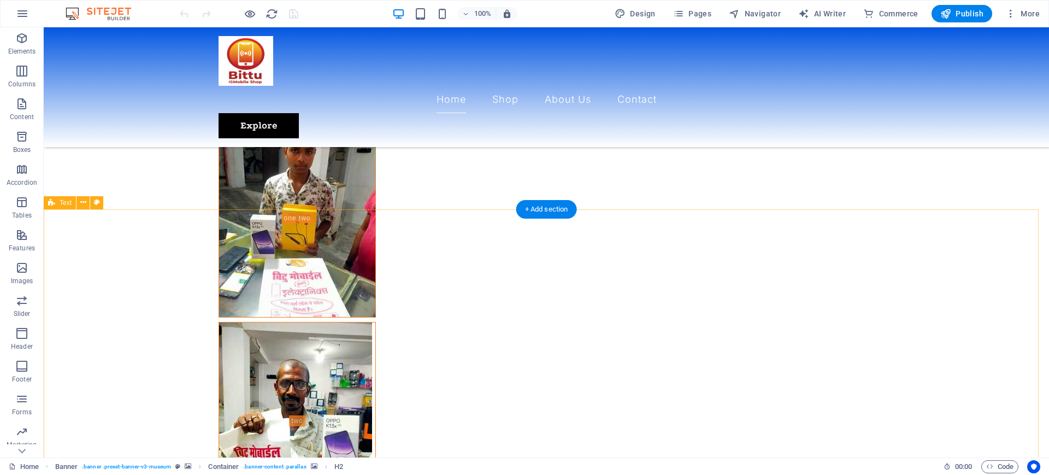
scroll to position [1866, 0]
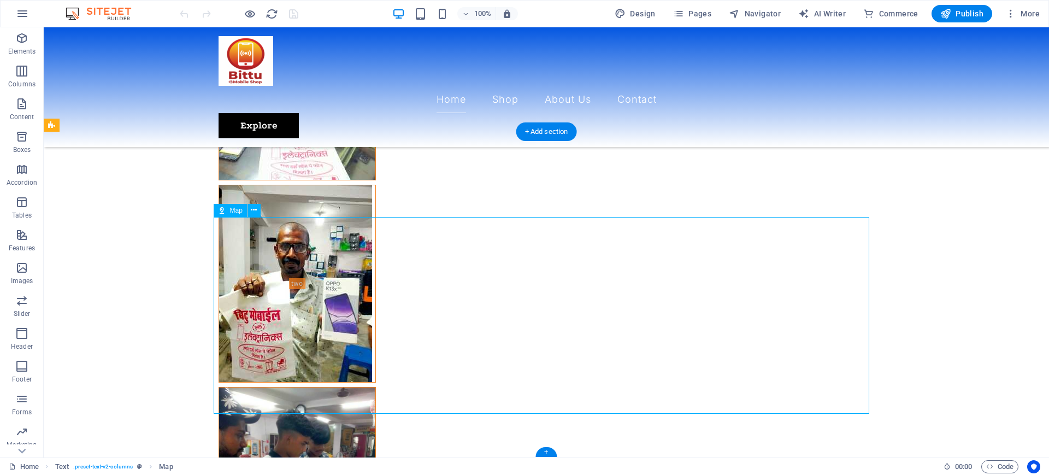
select select "1"
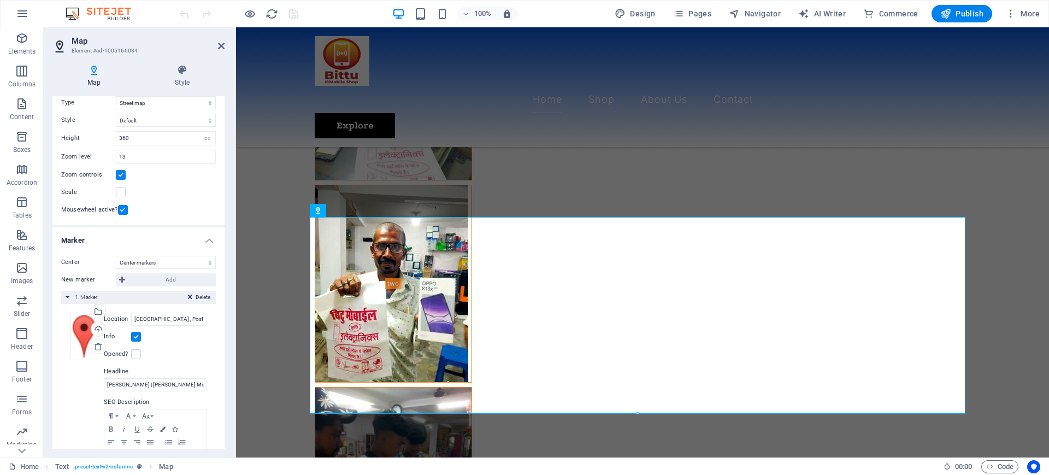
scroll to position [0, 0]
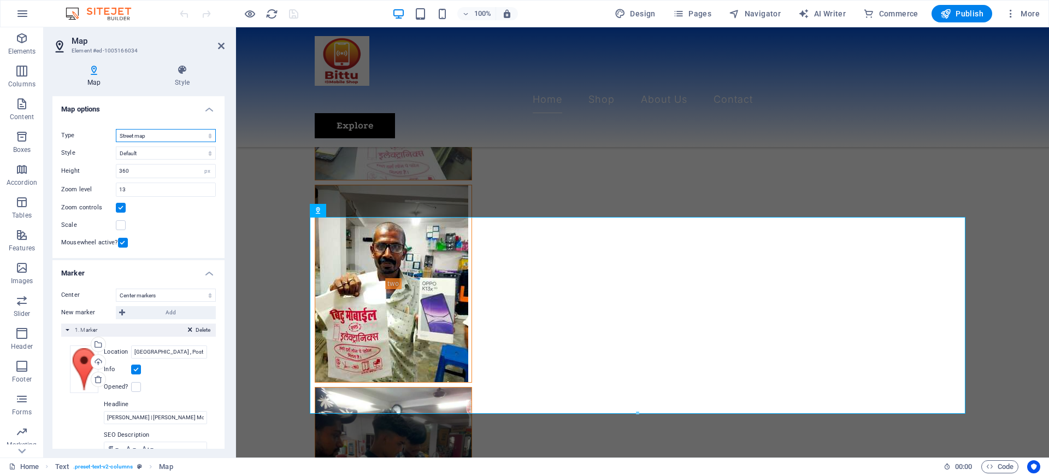
click at [155, 134] on select "Street map Satellite view Satellite view with streets Terrain map" at bounding box center [166, 135] width 100 height 13
select select "hybrid"
click at [116, 129] on select "Street map Satellite view Satellite view with streets Terrain map" at bounding box center [166, 135] width 100 height 13
click at [218, 44] on icon at bounding box center [221, 46] width 7 height 9
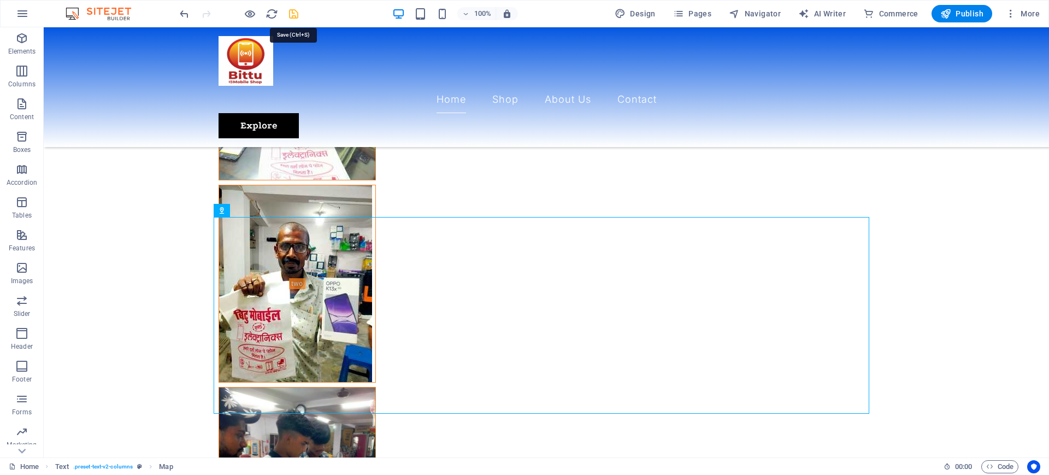
click at [296, 13] on icon "save" at bounding box center [293, 14] width 13 height 13
checkbox input "false"
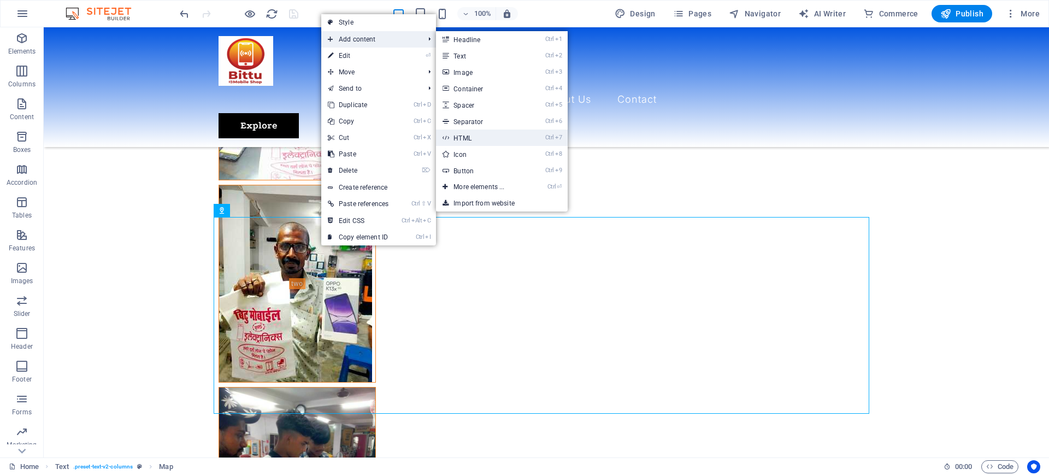
click at [483, 140] on link "Ctrl 7 HTML" at bounding box center [481, 138] width 90 height 16
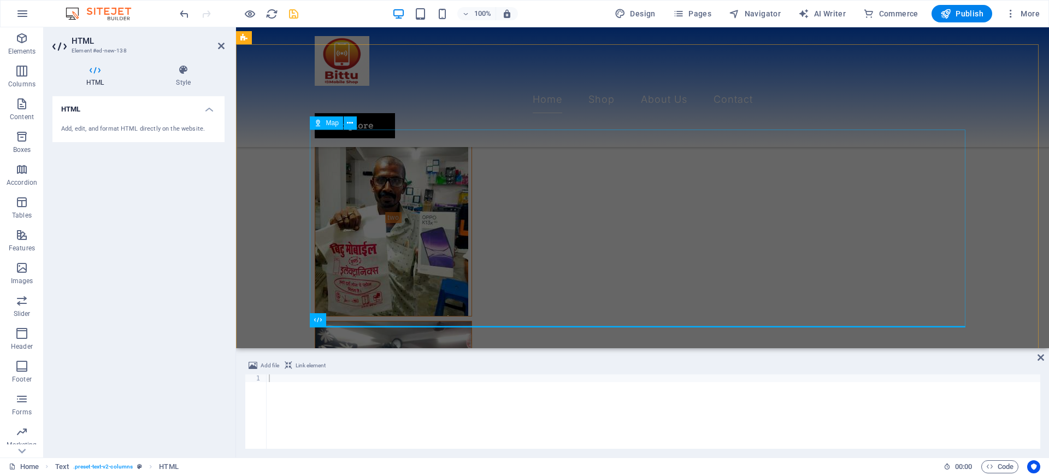
scroll to position [1901, 0]
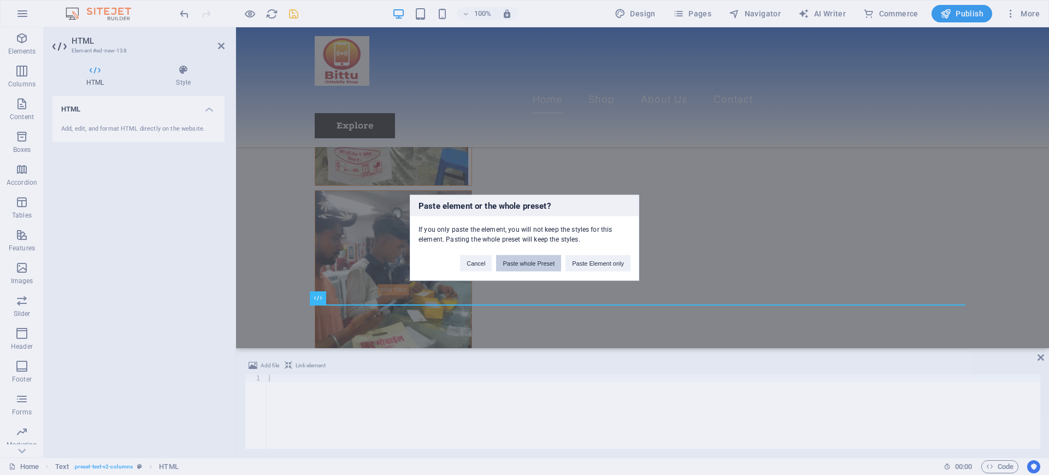
click at [547, 262] on button "Paste whole Preset" at bounding box center [528, 263] width 65 height 16
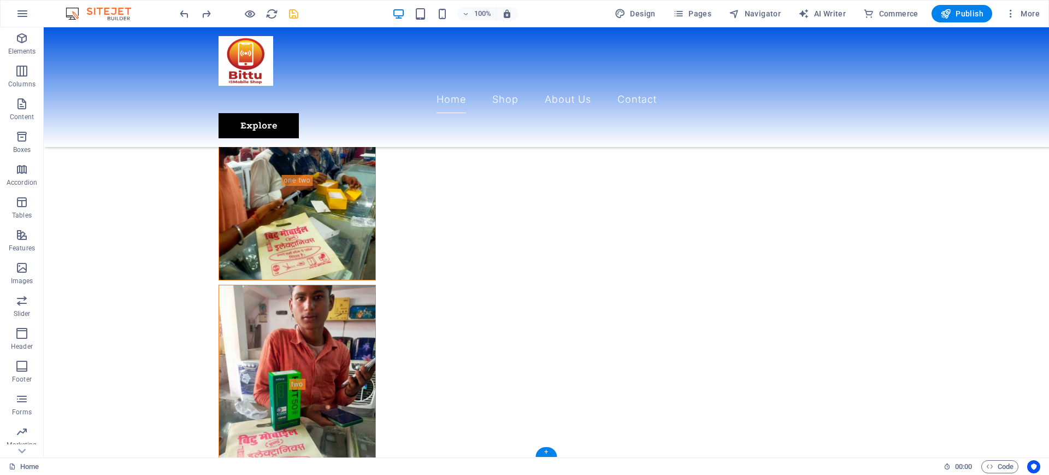
scroll to position [1866, 0]
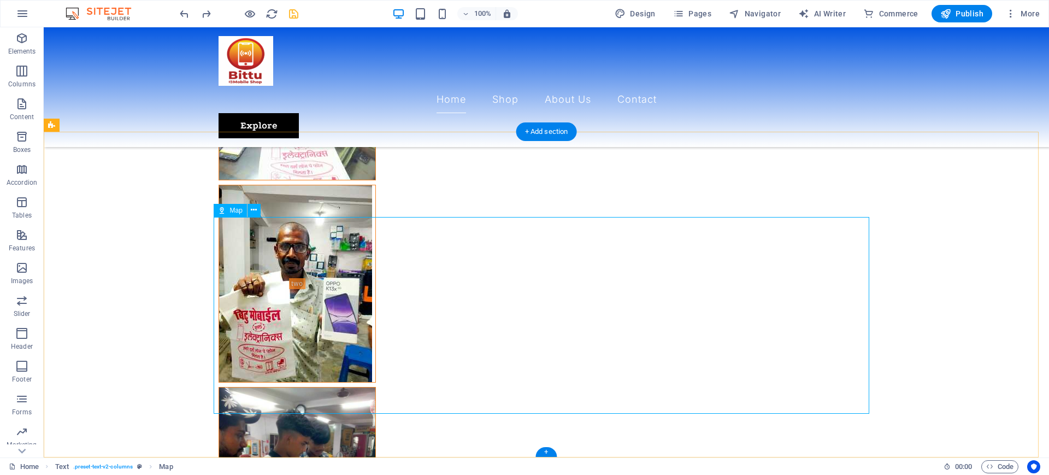
select select "hybrid"
select select "1"
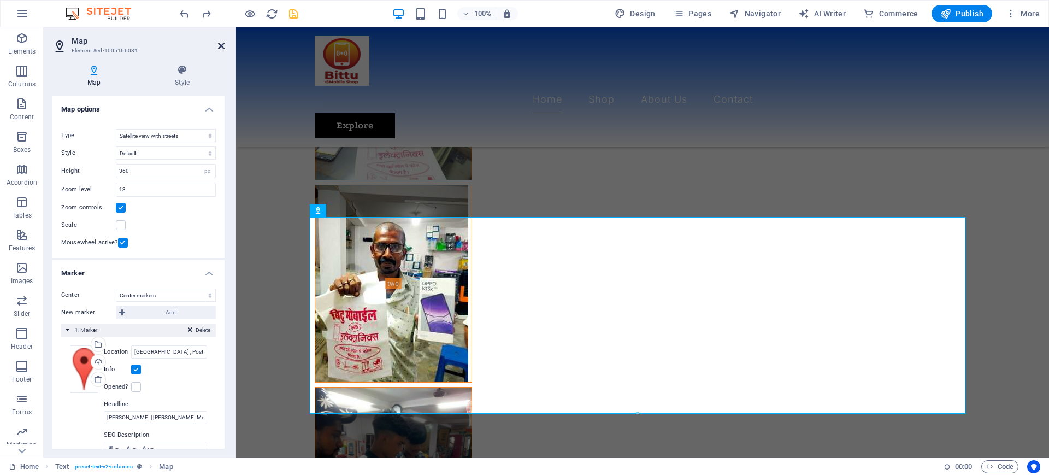
click at [219, 46] on icon at bounding box center [221, 46] width 7 height 9
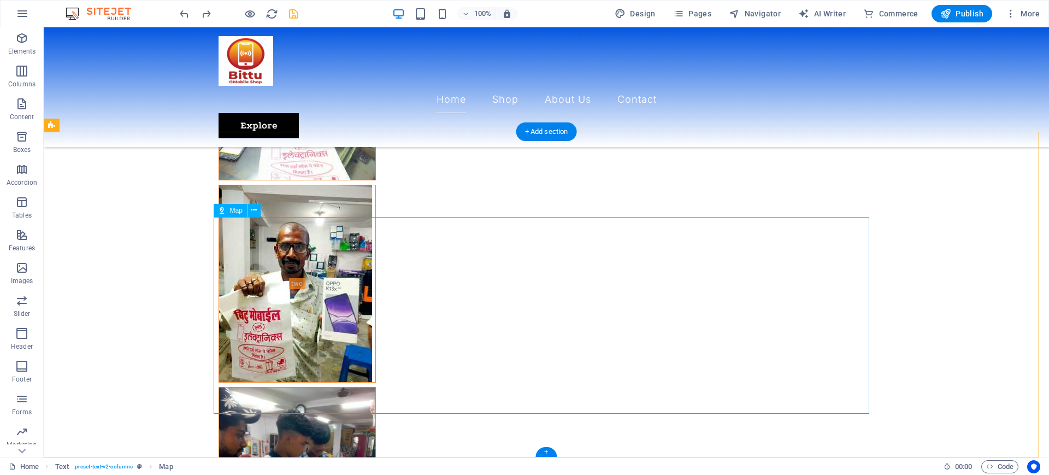
select select "hybrid"
select select "1"
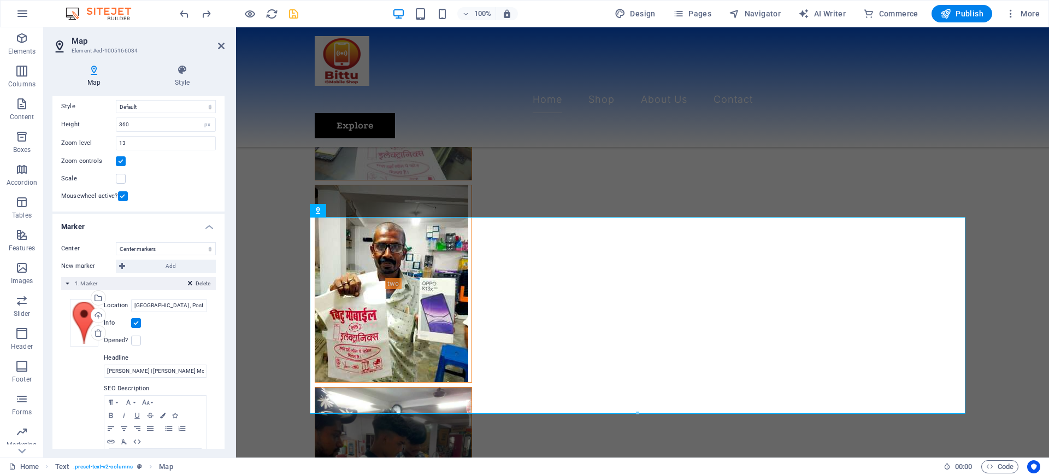
scroll to position [98, 0]
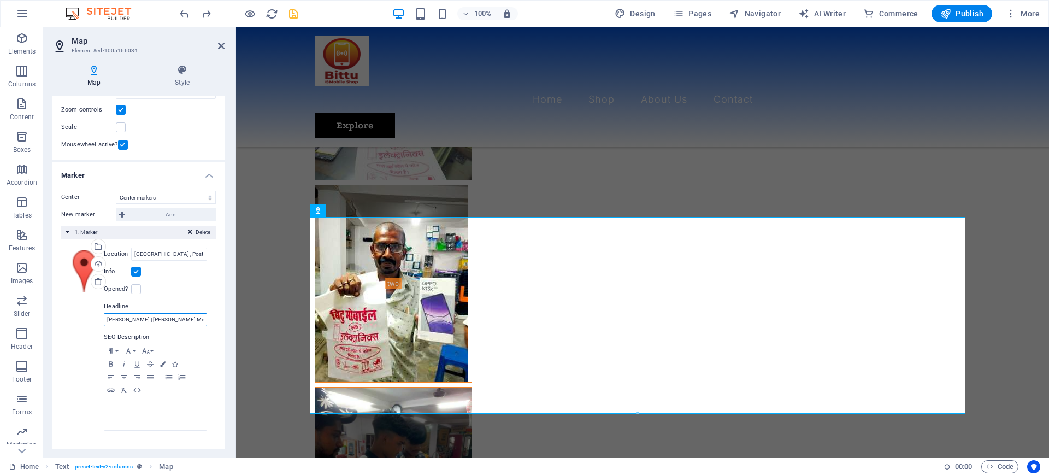
click at [148, 319] on input "[PERSON_NAME] | [PERSON_NAME] Mobile" at bounding box center [155, 319] width 103 height 13
click at [161, 252] on input "Sidhwalia bazar , Post office Ke Saamne, 841423 Gopalganj Bihar" at bounding box center [169, 254] width 76 height 13
click at [31, 36] on span "Elements" at bounding box center [22, 45] width 44 height 26
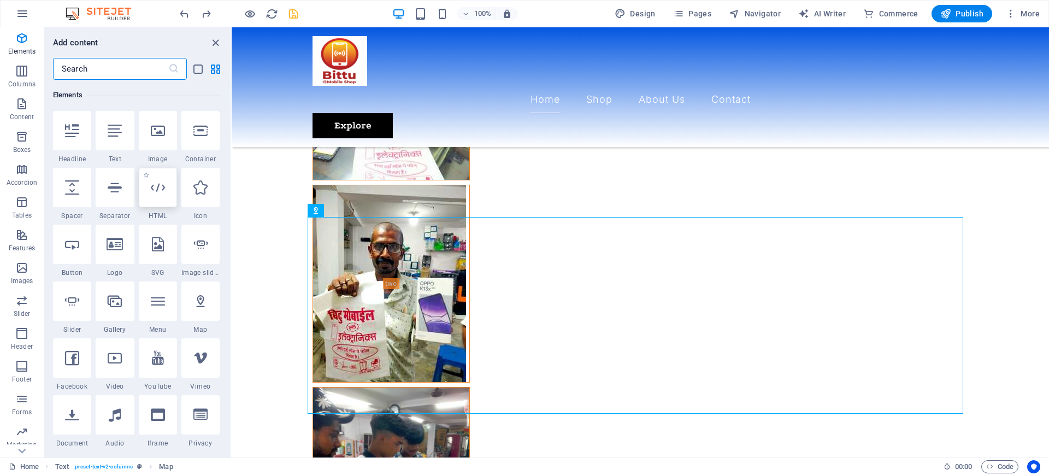
click at [158, 189] on icon at bounding box center [158, 187] width 14 height 14
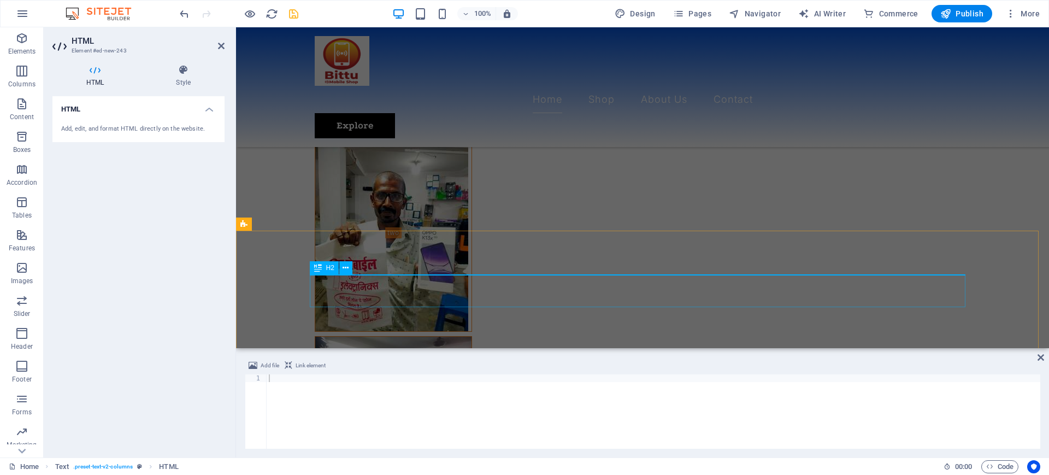
scroll to position [1833, 0]
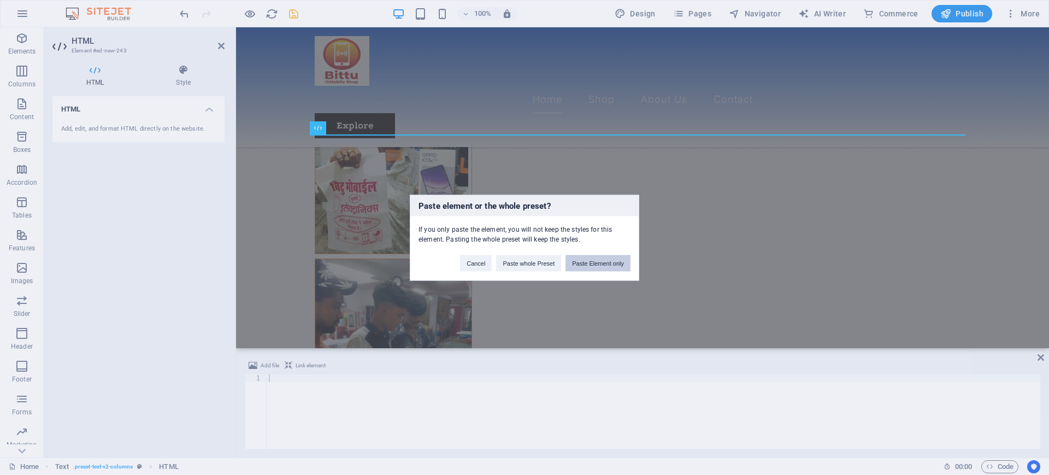
click at [579, 258] on button "Paste Element only" at bounding box center [598, 263] width 65 height 16
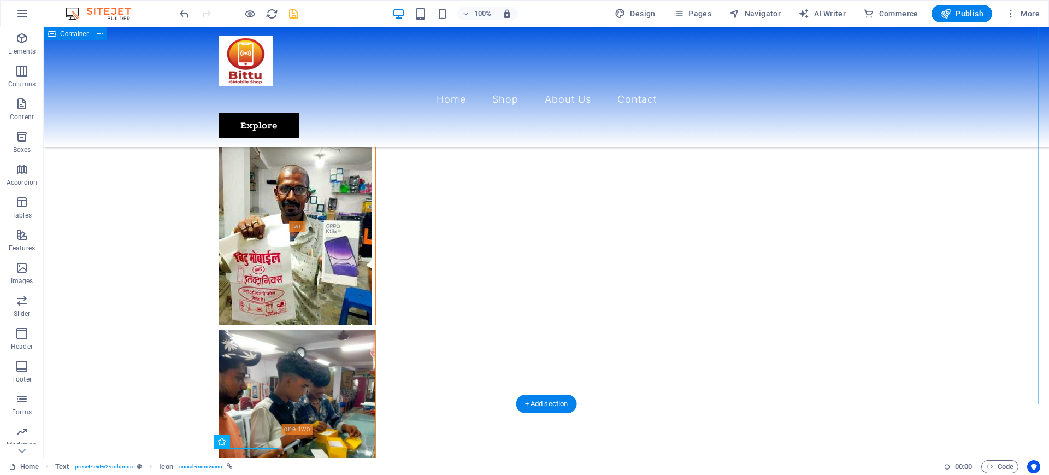
scroll to position [1932, 0]
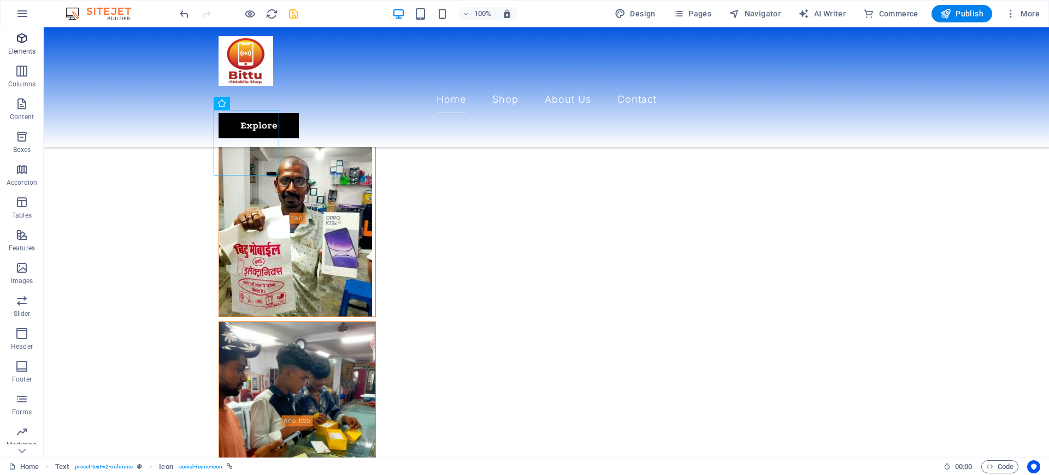
click at [13, 40] on span "Elements" at bounding box center [22, 45] width 44 height 26
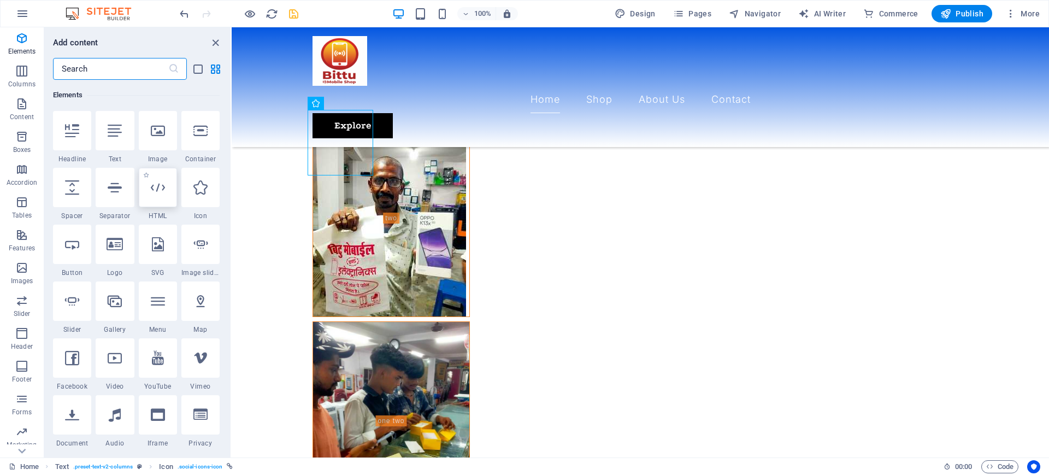
click at [164, 189] on icon at bounding box center [158, 187] width 14 height 14
click at [232, 189] on div "H2 Banner Container Menu Bar Menu Spacer Spacer 20-60-20 Container Image Contai…" at bounding box center [641, 242] width 818 height 430
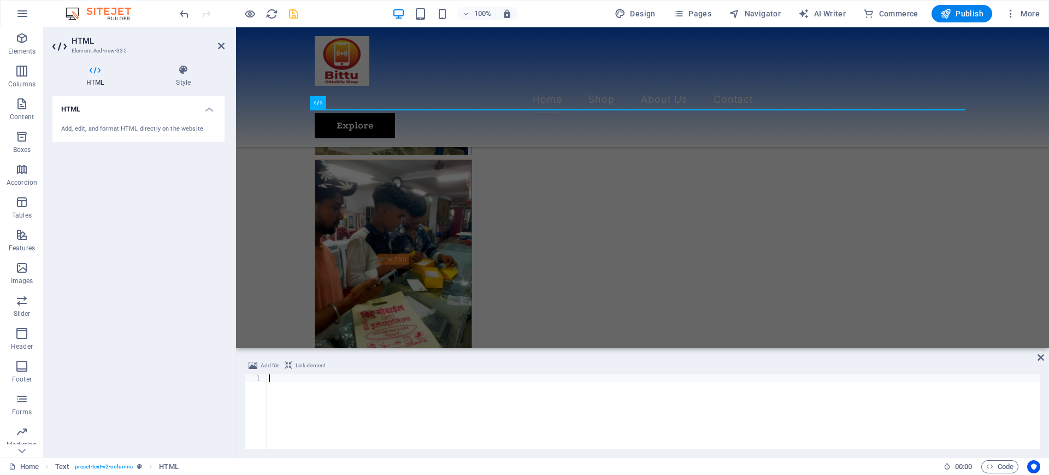
scroll to position [1858, 0]
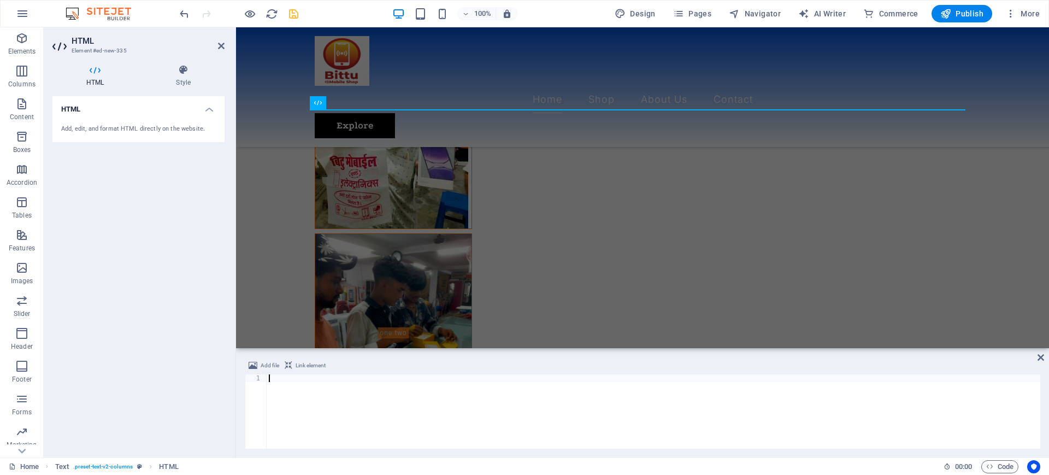
click at [309, 398] on div at bounding box center [654, 419] width 774 height 90
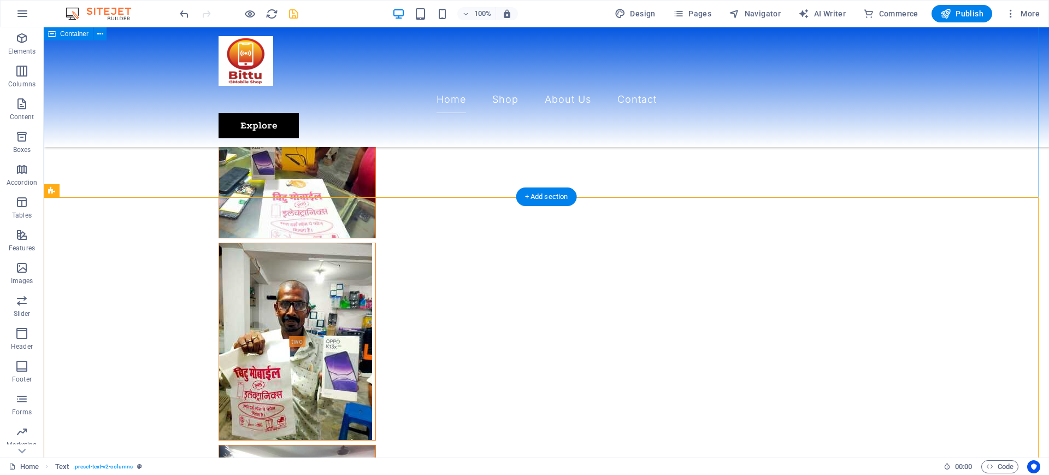
scroll to position [1795, 0]
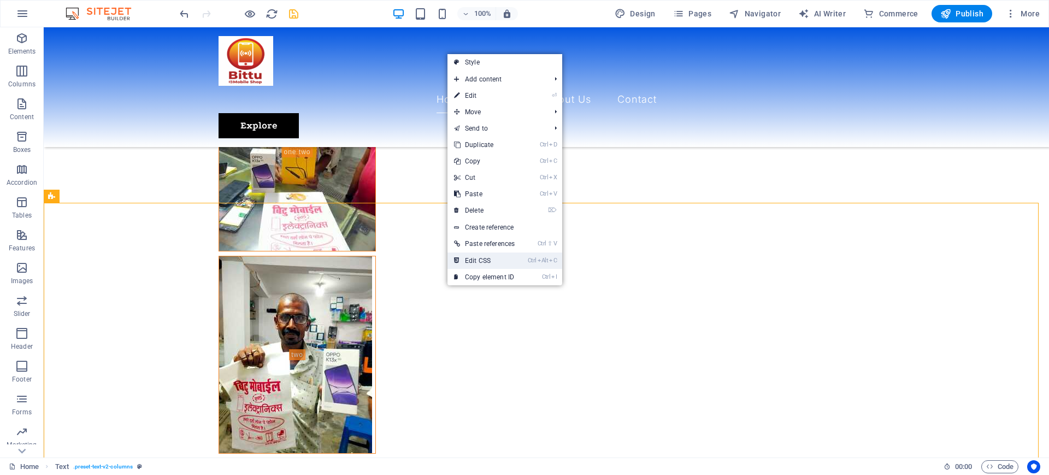
click at [479, 265] on link "Ctrl Alt C Edit CSS" at bounding box center [485, 260] width 74 height 16
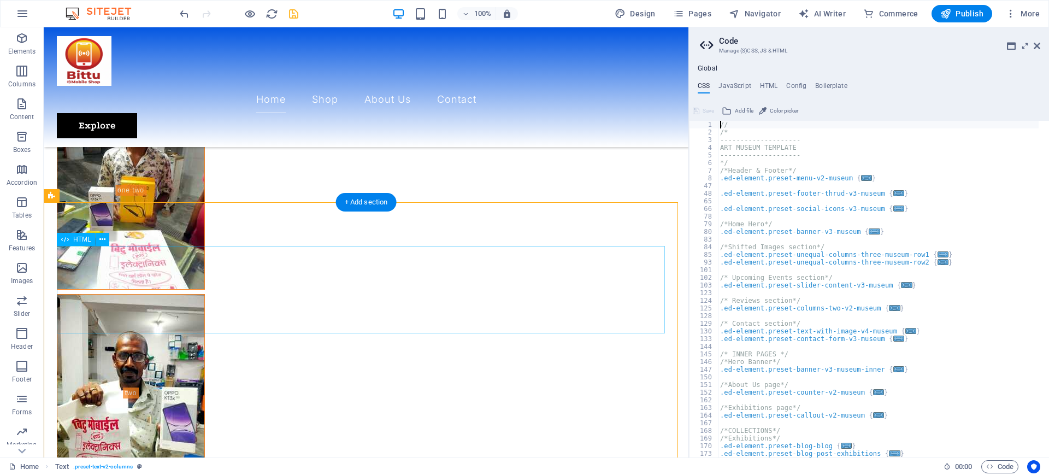
type textarea "@include text-v2("
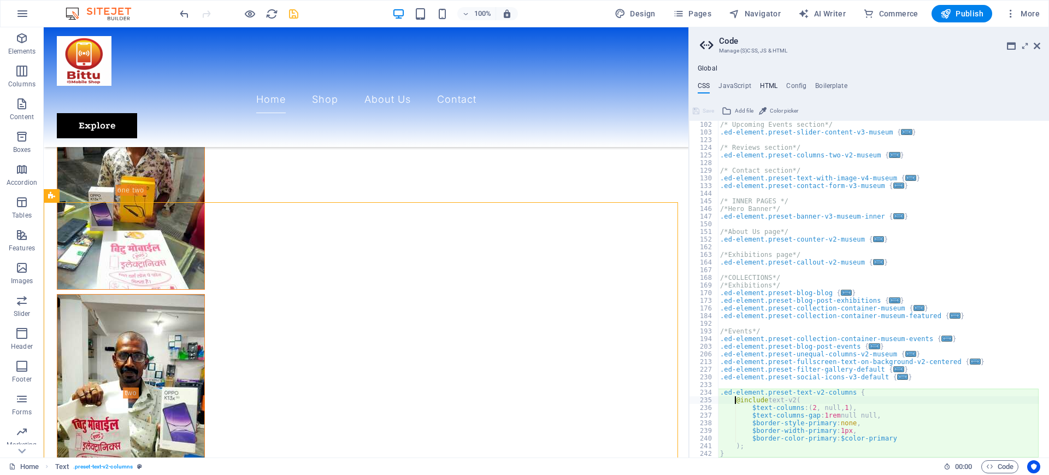
click at [771, 82] on h4 "HTML" at bounding box center [769, 88] width 18 height 12
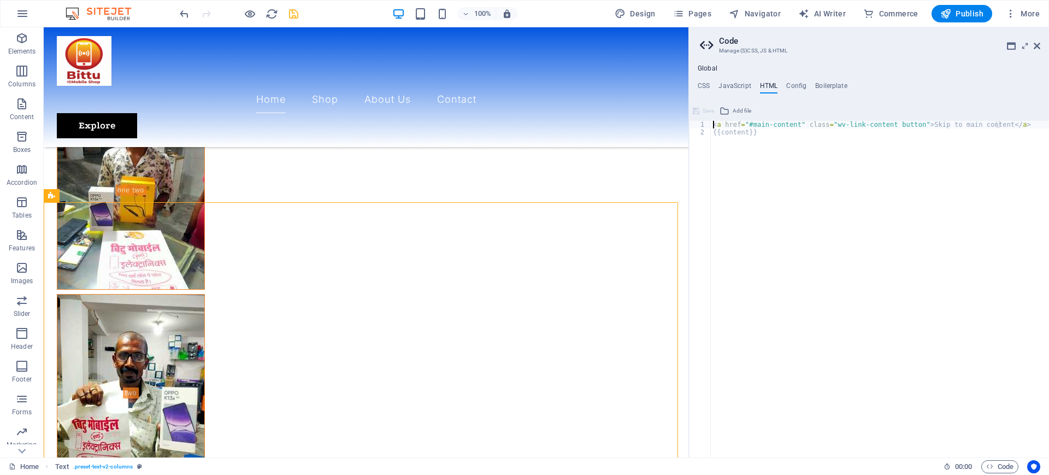
click at [728, 137] on div "< a href = "#main-content" class = "wv-link-content button" > Skip to main cont…" at bounding box center [880, 297] width 338 height 352
drag, startPoint x: 728, startPoint y: 137, endPoint x: 739, endPoint y: 138, distance: 10.4
click at [729, 137] on div "< a href = "#main-content" class = "wv-link-content button" > Skip to main cont…" at bounding box center [880, 297] width 338 height 352
click at [755, 139] on div "< a href = "#main-content" class = "wv-link-content button" > Skip to main cont…" at bounding box center [880, 289] width 338 height 337
click at [762, 125] on div "< a href = "#main-content" class = "wv-link-content button" > Skip to main cont…" at bounding box center [880, 297] width 338 height 352
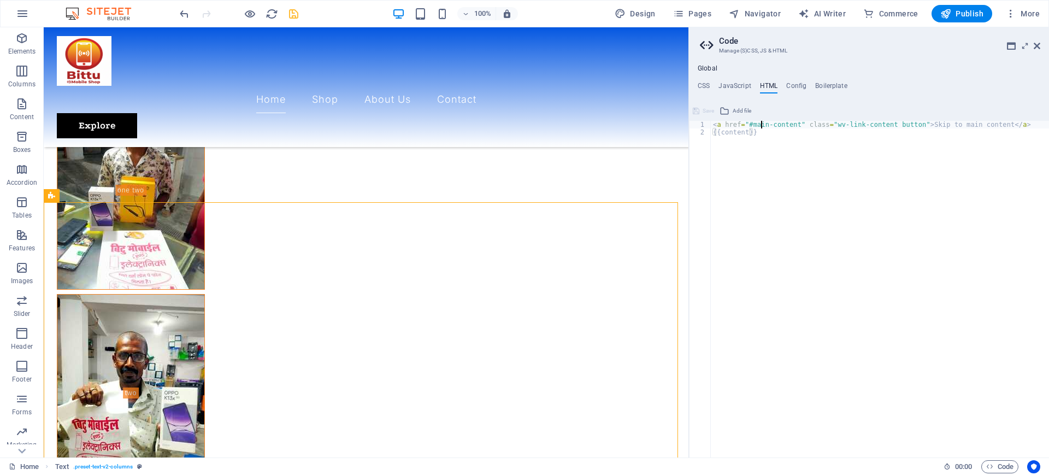
type textarea "<a href="#main-content" class="wv-link-content button">Skip to main content</a>"
click at [762, 125] on div "< a href = "#main-content" class = "wv-link-content button" > Skip to main cont…" at bounding box center [880, 297] width 338 height 352
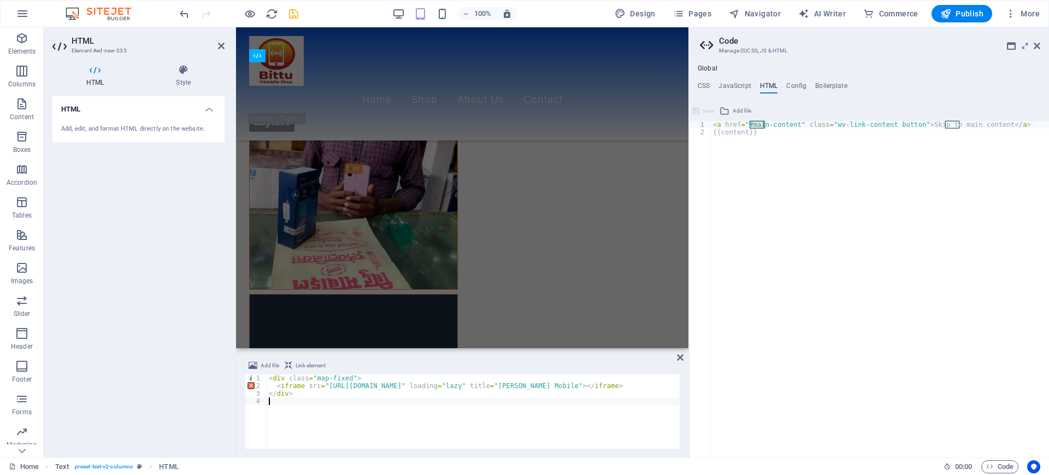
scroll to position [2312, 0]
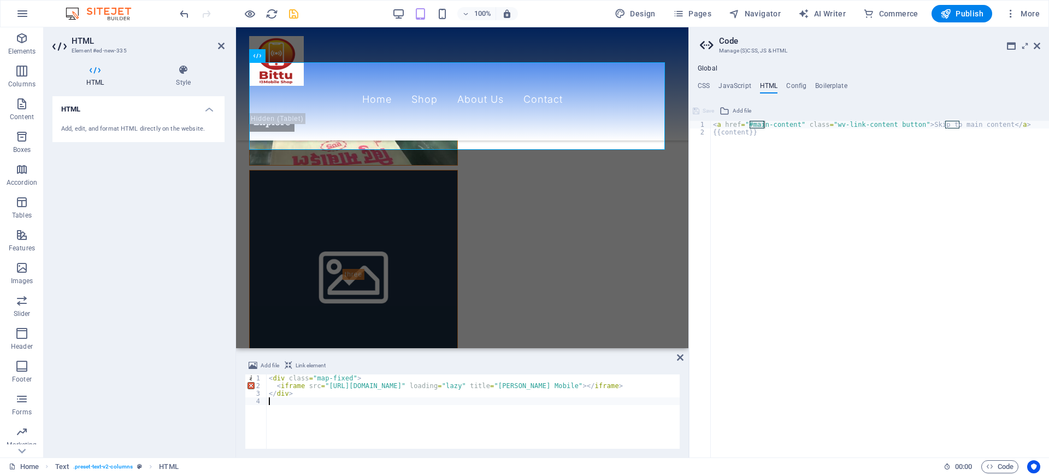
click at [318, 401] on div "< div class = "map-fixed" > < iframe src = "https://www.google.com/maps?q=26.33…" at bounding box center [523, 419] width 513 height 90
type textarea "</div>"
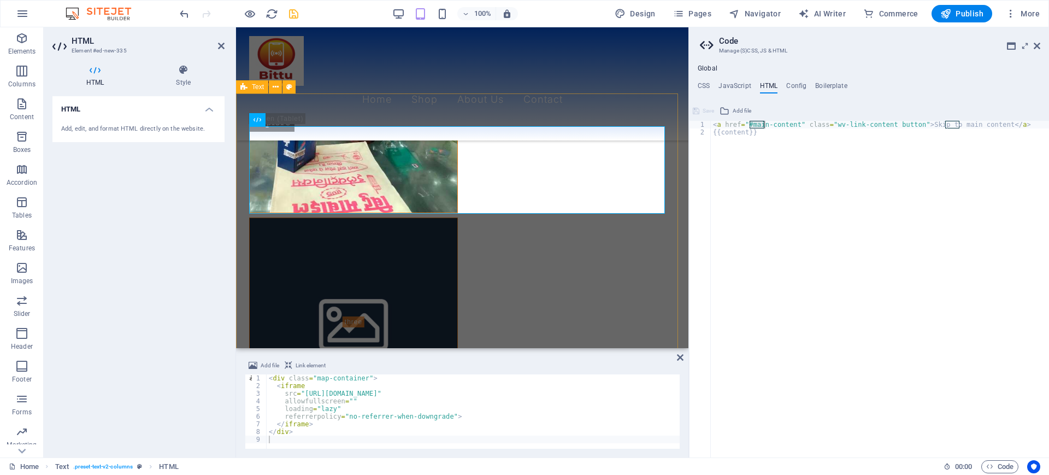
scroll to position [2244, 0]
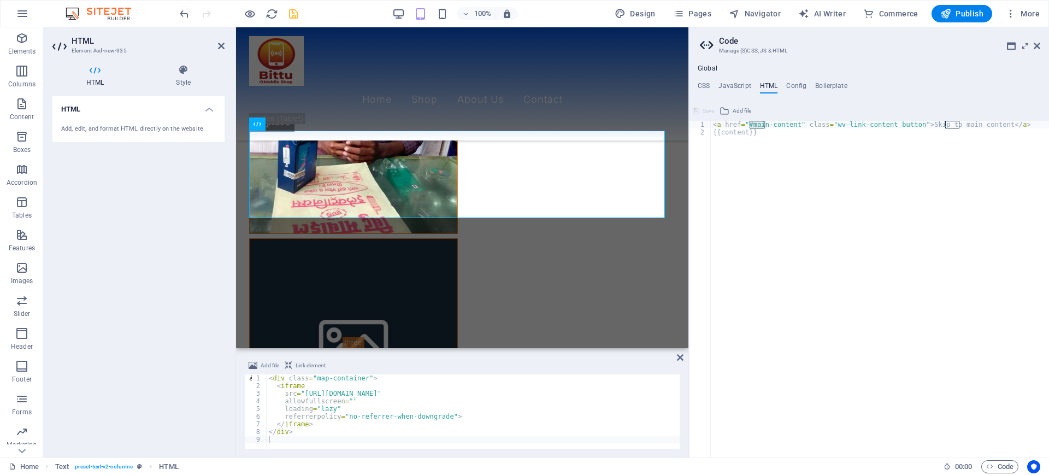
click at [712, 84] on ul "CSS JavaScript HTML Config Boilerplate" at bounding box center [869, 88] width 360 height 12
click at [707, 85] on h4 "CSS" at bounding box center [704, 88] width 12 height 12
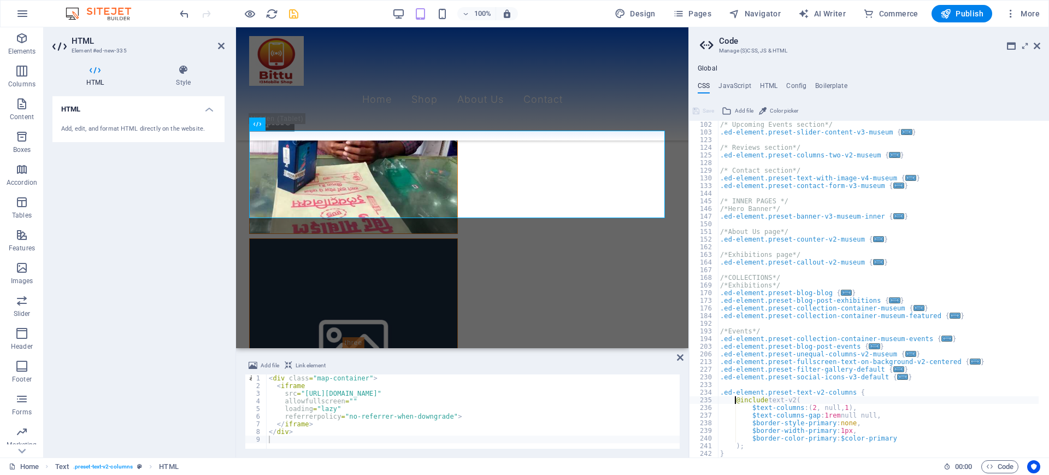
click at [808, 262] on div "/* Upcoming Events section*/ .ed-element.preset-slider-content-v3-museum { ... …" at bounding box center [878, 297] width 321 height 352
type textarea "); }"
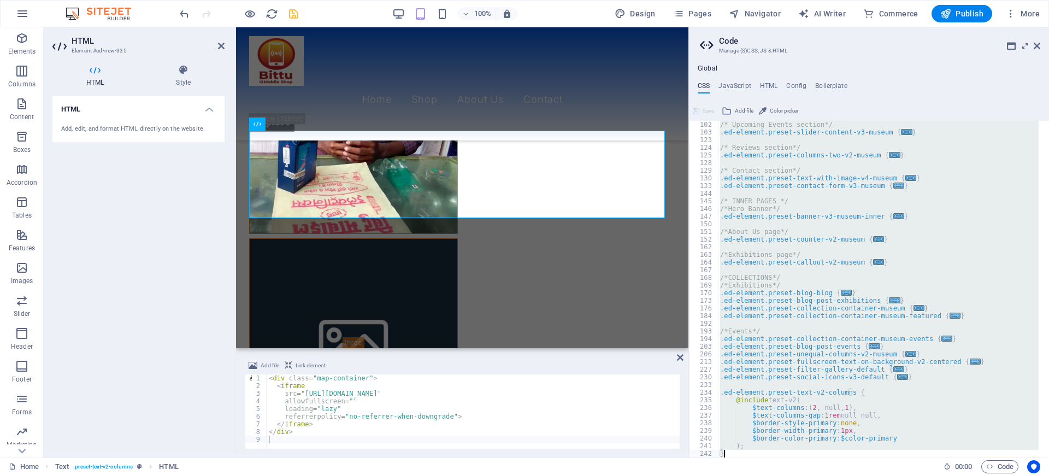
paste textarea
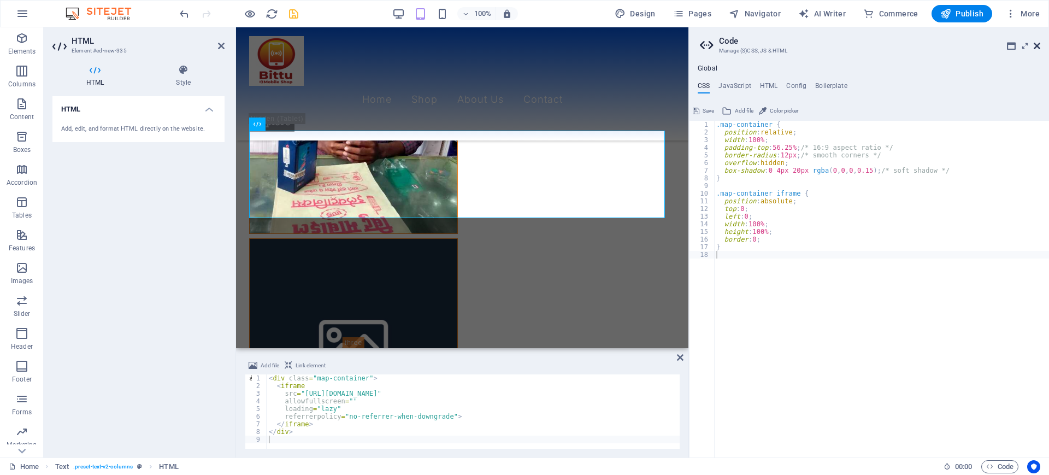
drag, startPoint x: 1039, startPoint y: 45, endPoint x: 795, endPoint y: 20, distance: 245.0
click at [1039, 45] on icon at bounding box center [1037, 46] width 7 height 9
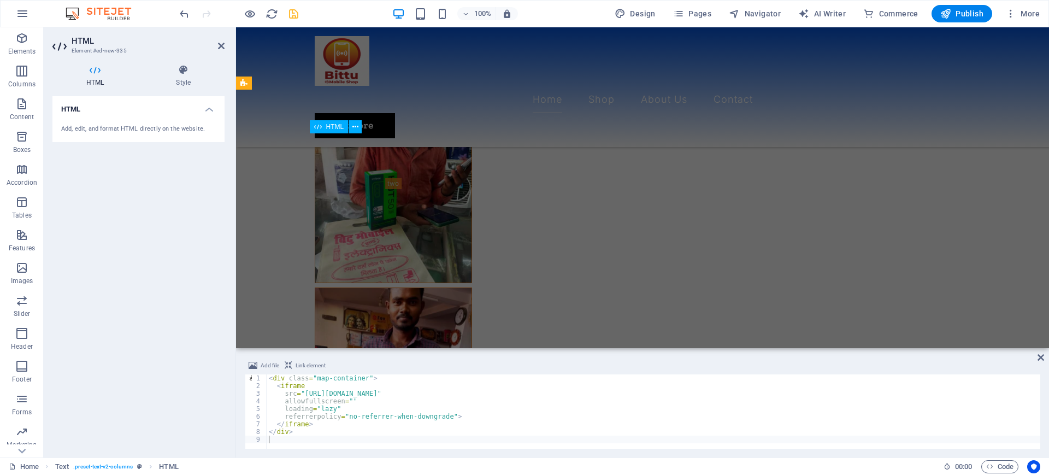
scroll to position [1834, 0]
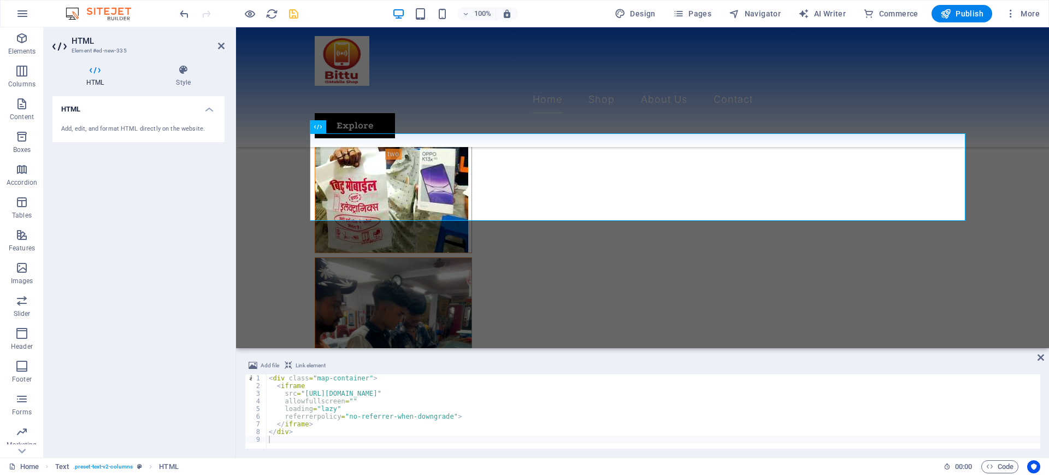
click at [159, 293] on div "HTML Add, edit, and format HTML directly on the website." at bounding box center [138, 272] width 172 height 352
click at [173, 74] on icon at bounding box center [183, 69] width 83 height 11
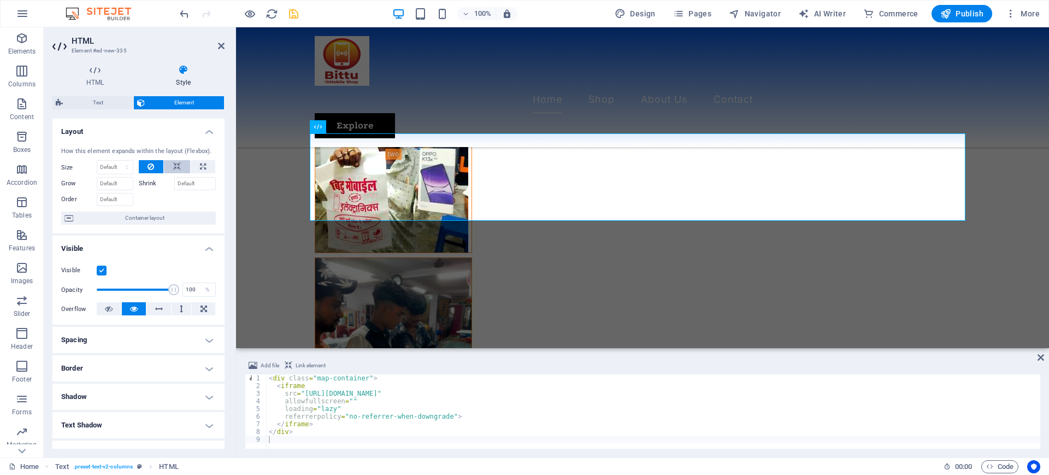
click at [173, 164] on icon at bounding box center [177, 166] width 8 height 13
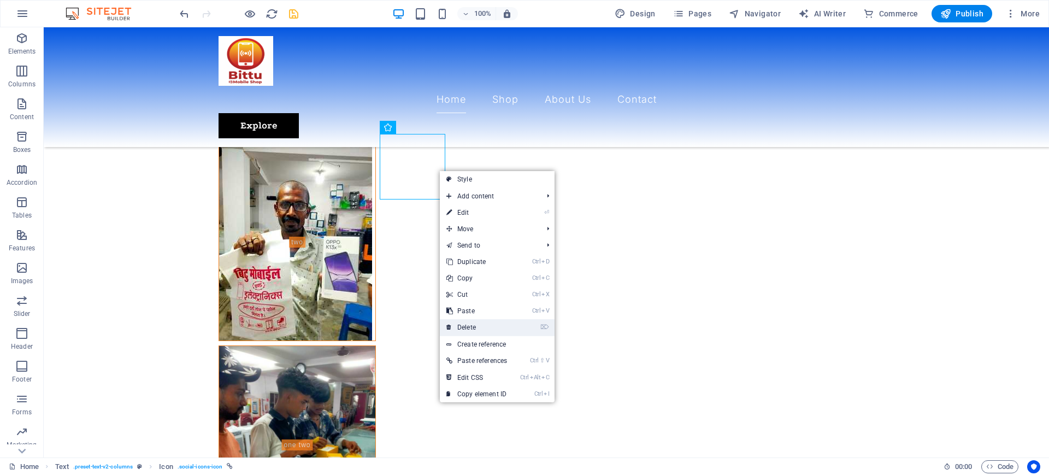
click at [469, 327] on link "⌦ Delete" at bounding box center [477, 327] width 74 height 16
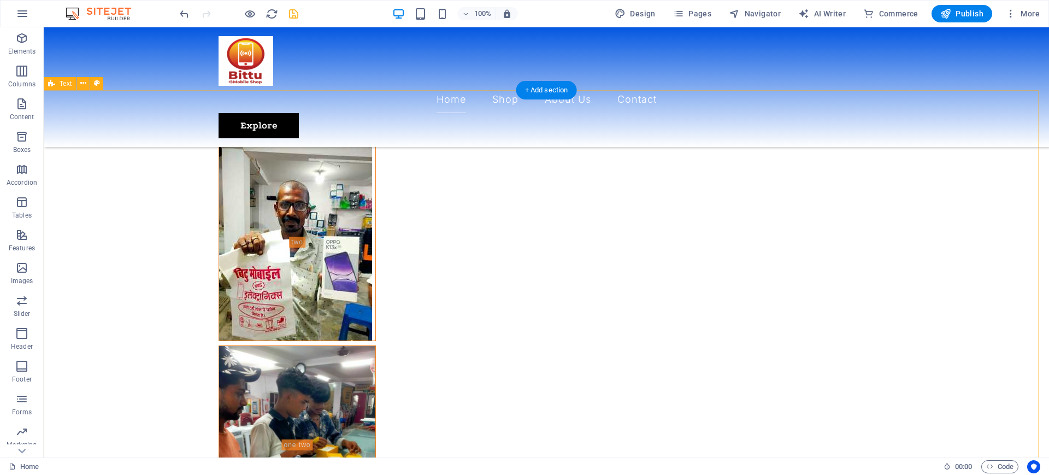
click at [293, 15] on icon "save" at bounding box center [293, 14] width 13 height 13
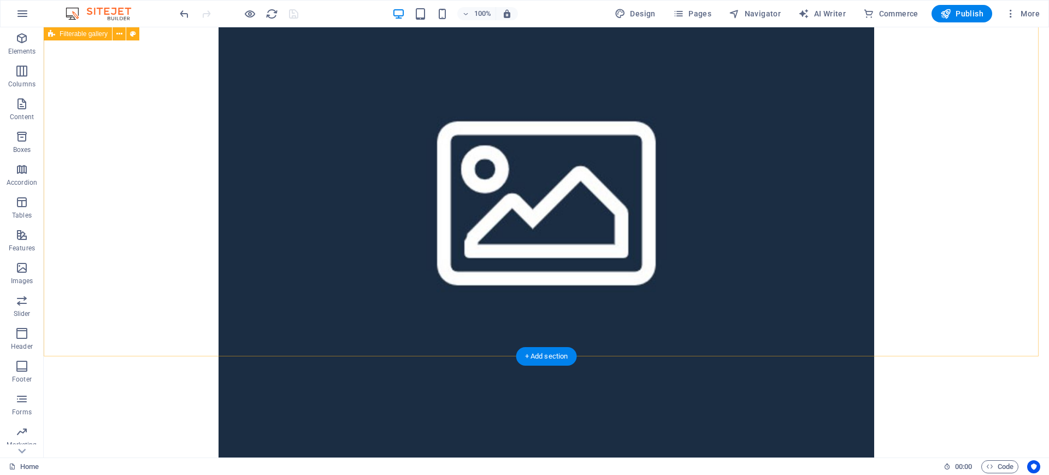
scroll to position [6612, 0]
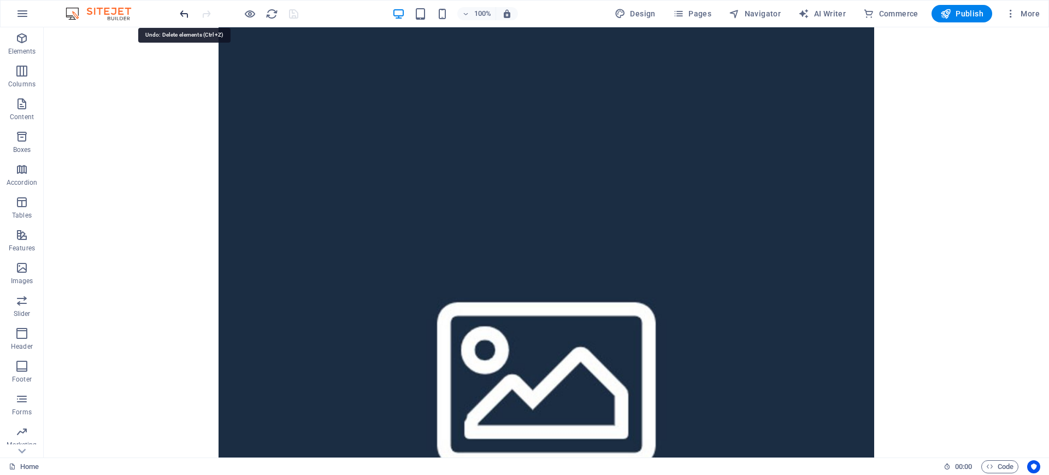
click at [186, 10] on icon "undo" at bounding box center [184, 14] width 13 height 13
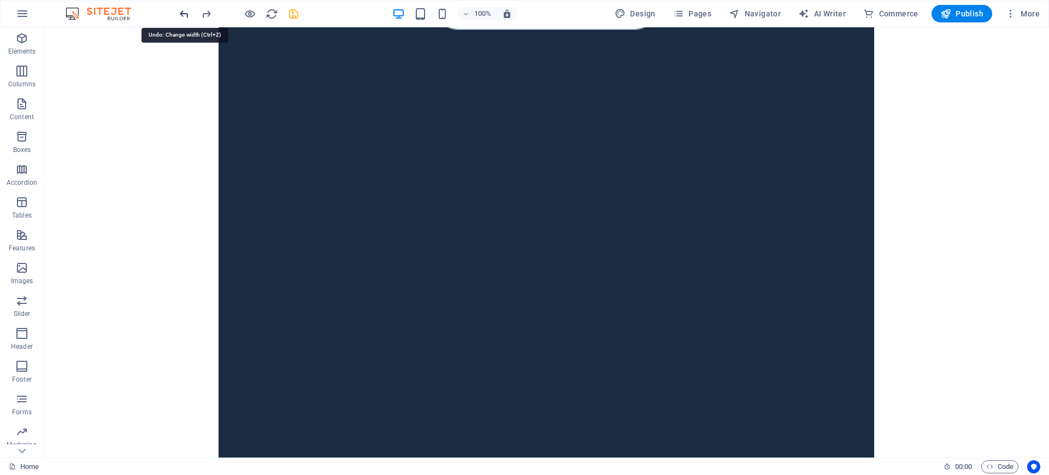
scroll to position [7913, 0]
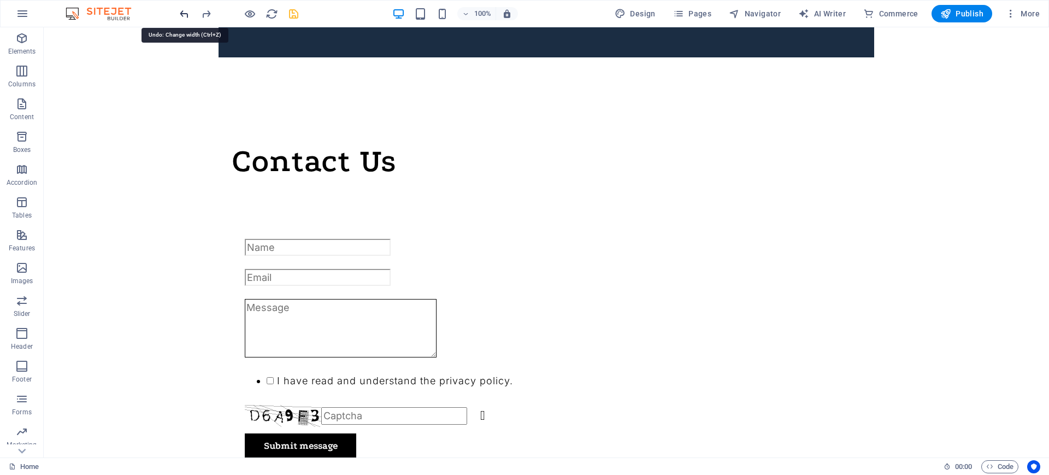
click at [181, 14] on icon "undo" at bounding box center [184, 14] width 13 height 13
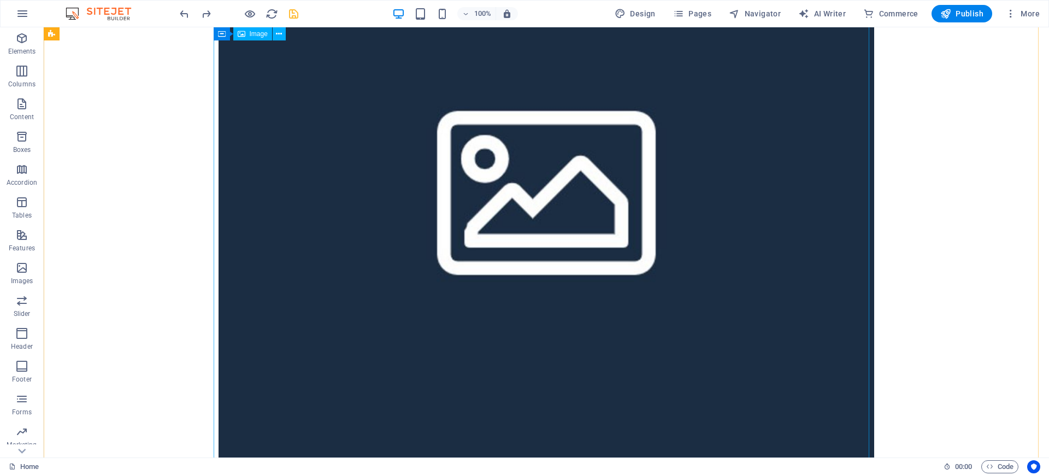
scroll to position [4487, 0]
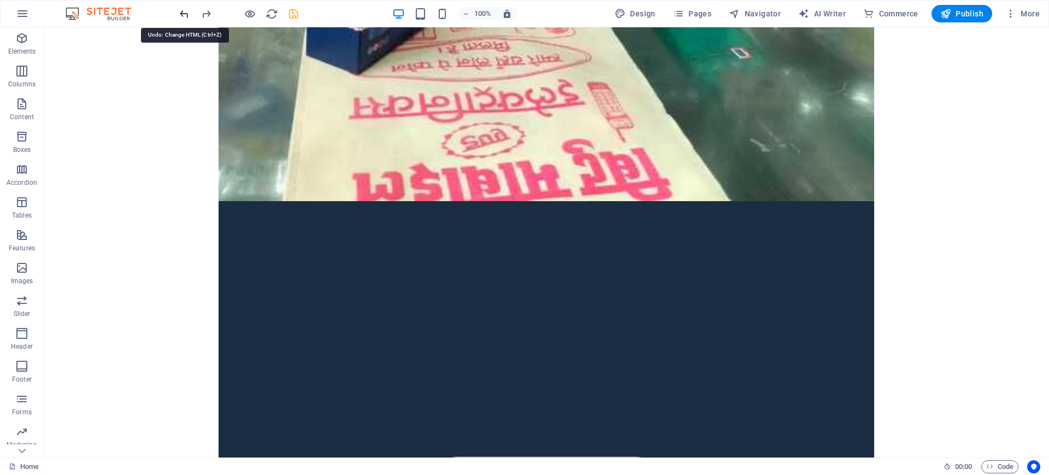
click at [183, 12] on icon "undo" at bounding box center [184, 14] width 13 height 13
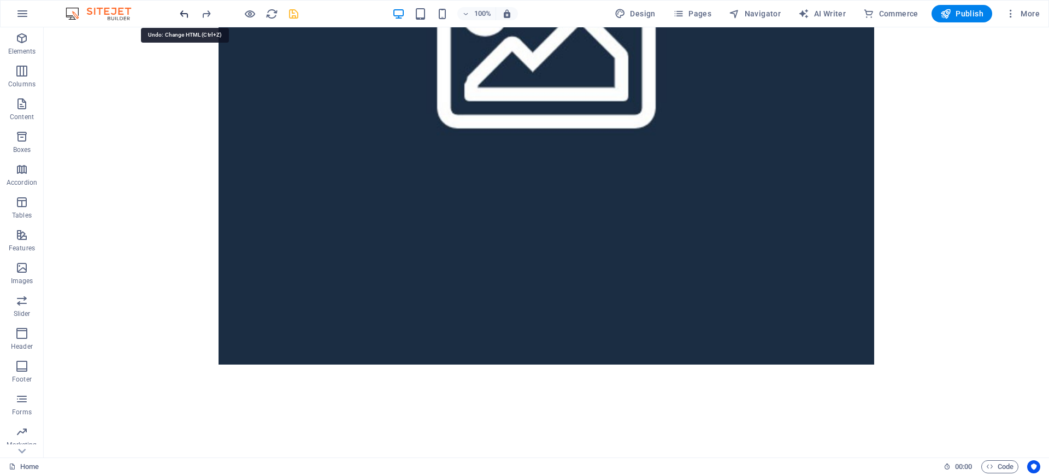
scroll to position [7924, 0]
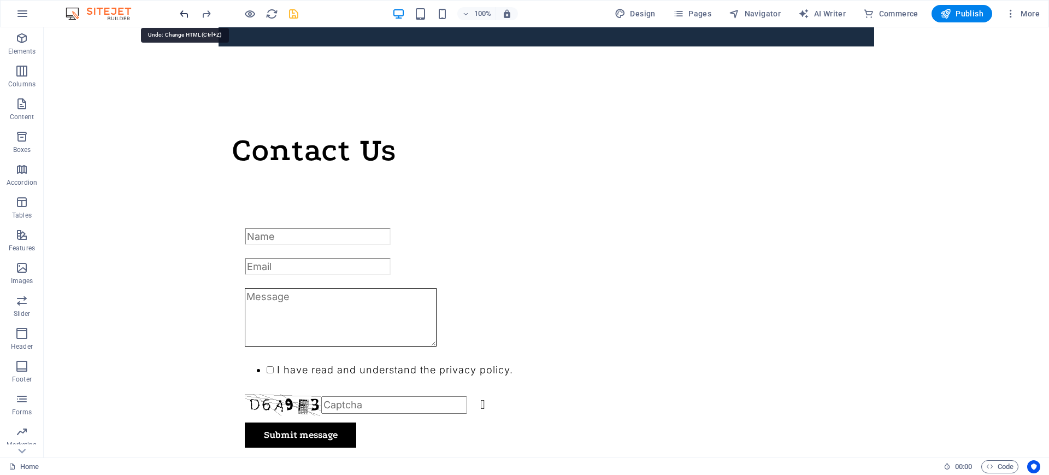
click at [183, 12] on icon "undo" at bounding box center [184, 14] width 13 height 13
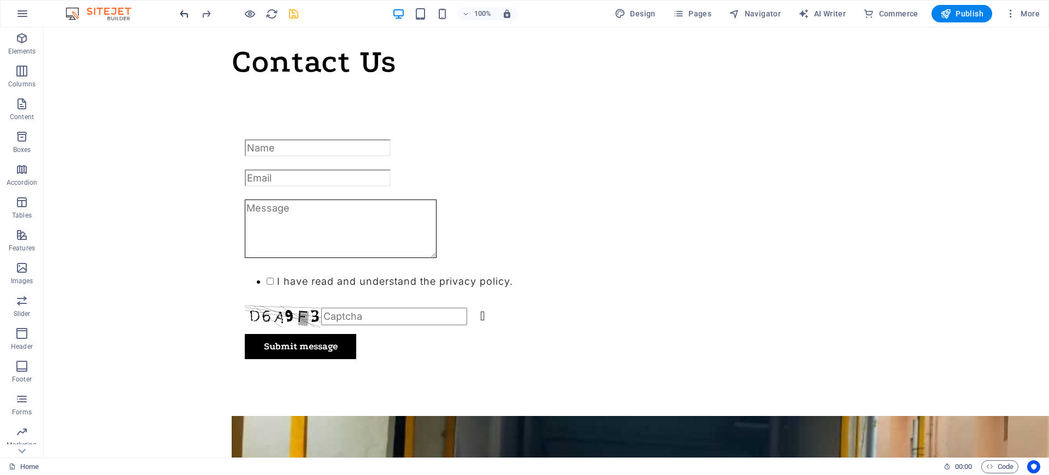
click at [186, 9] on icon "undo" at bounding box center [184, 14] width 13 height 13
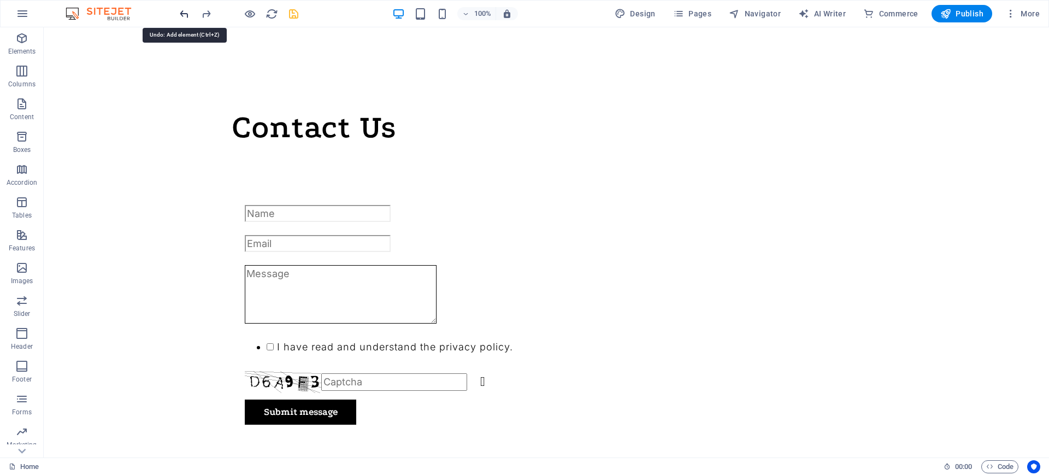
click at [186, 9] on icon "undo" at bounding box center [184, 14] width 13 height 13
click at [186, 9] on div at bounding box center [239, 13] width 122 height 17
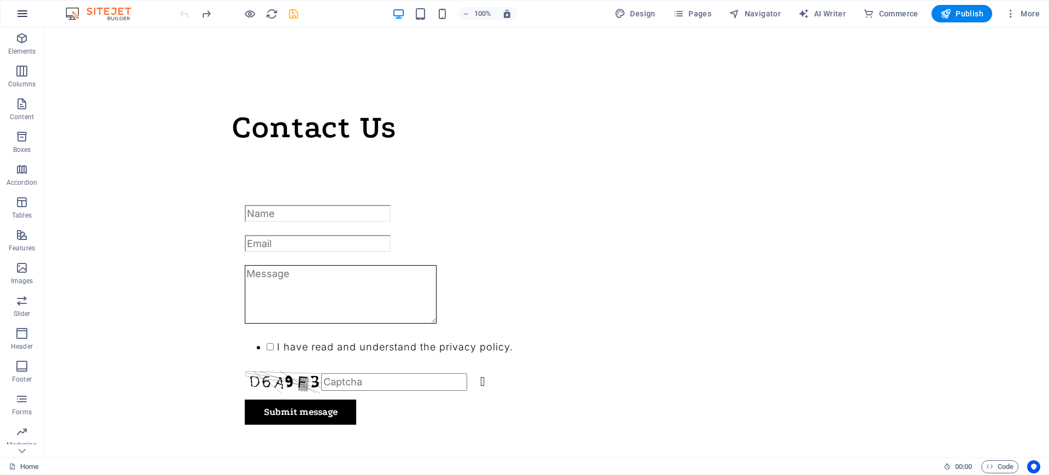
click at [31, 13] on button "button" at bounding box center [22, 14] width 26 height 26
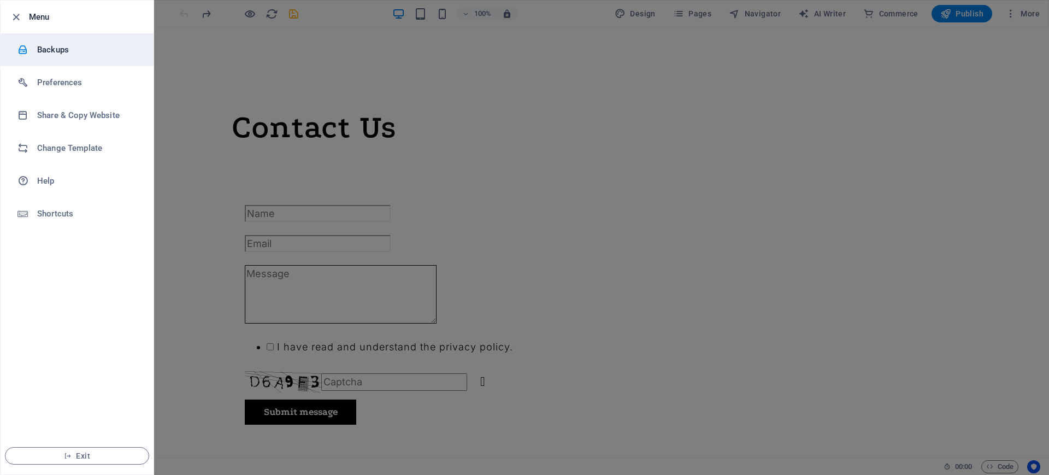
click at [61, 49] on h6 "Backups" at bounding box center [87, 49] width 101 height 13
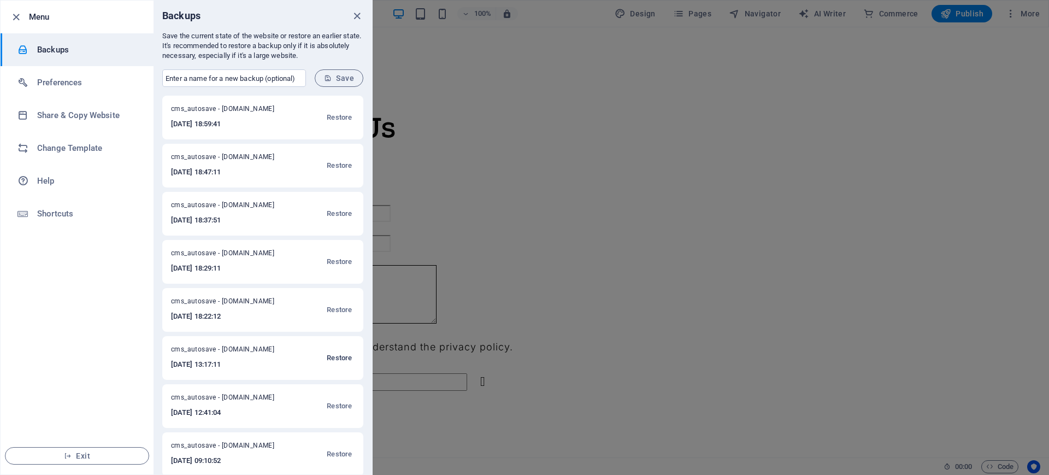
click at [336, 356] on span "Restore" at bounding box center [339, 357] width 25 height 13
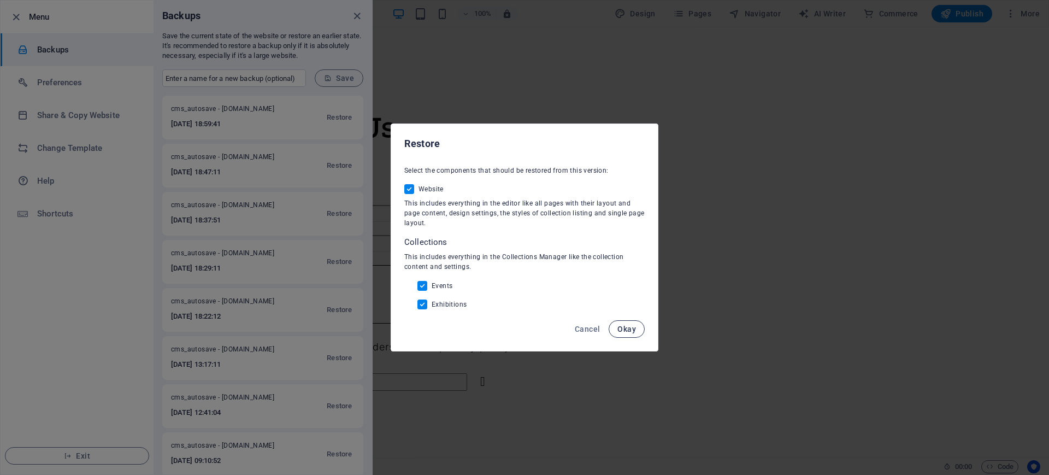
click at [624, 328] on span "Okay" at bounding box center [627, 329] width 19 height 9
checkbox input "false"
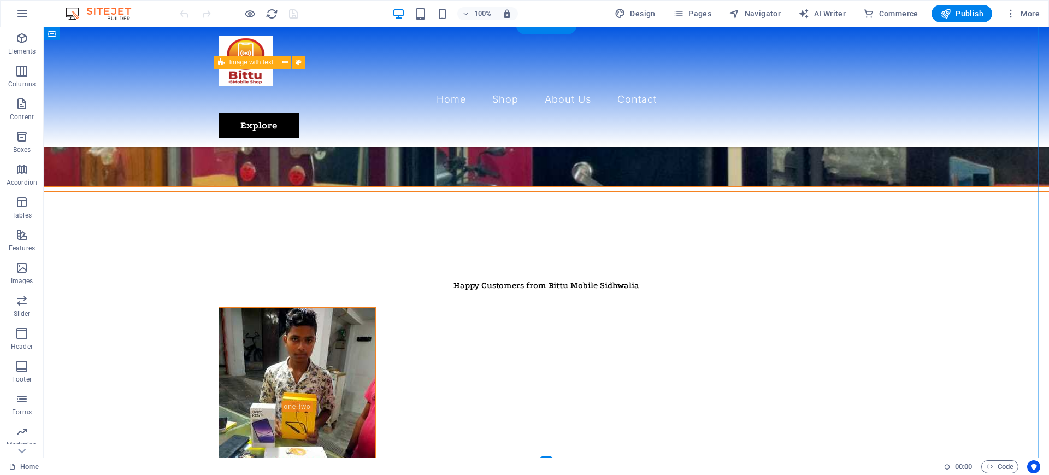
scroll to position [1472, 0]
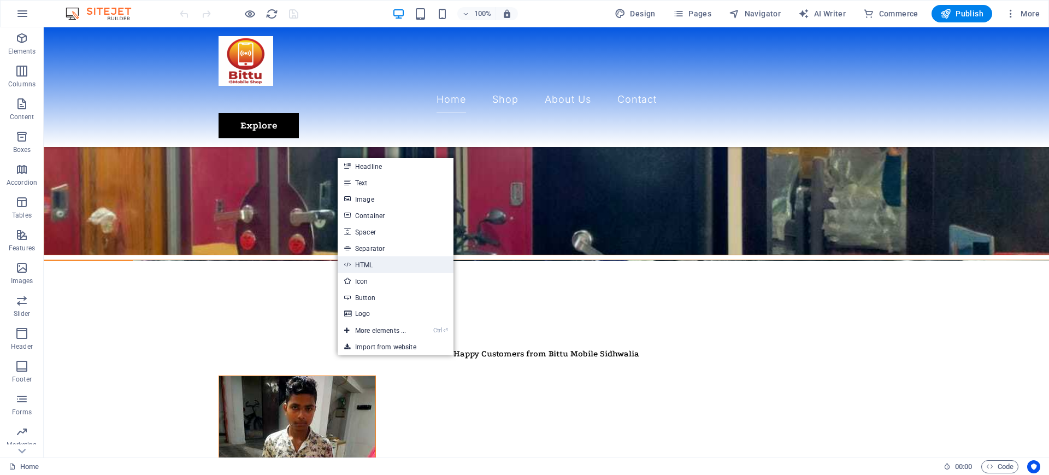
click at [379, 264] on link "HTML" at bounding box center [396, 264] width 116 height 16
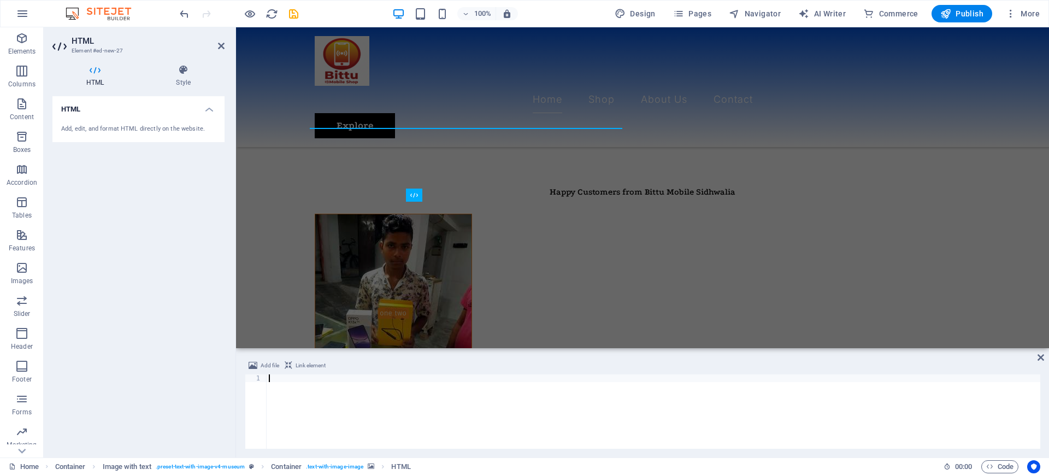
scroll to position [1398, 0]
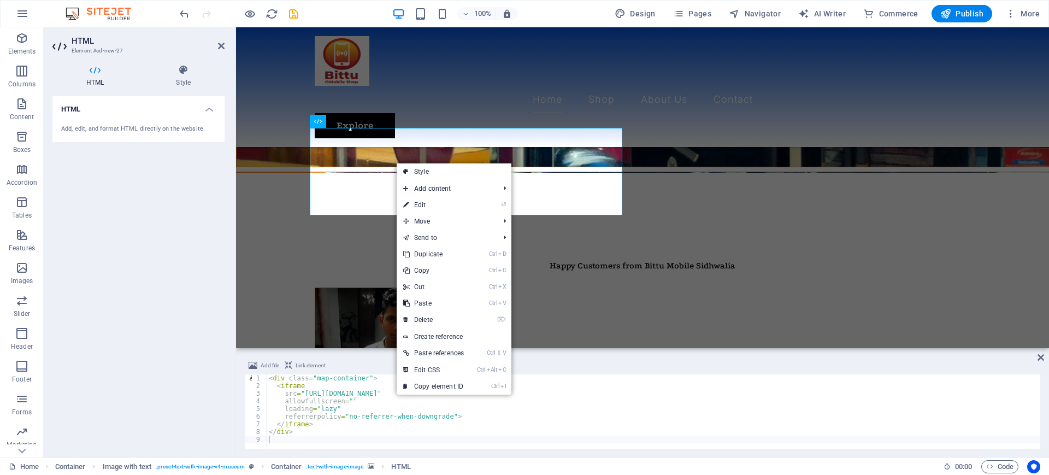
click at [428, 372] on link "Ctrl Alt C Edit CSS" at bounding box center [434, 370] width 74 height 16
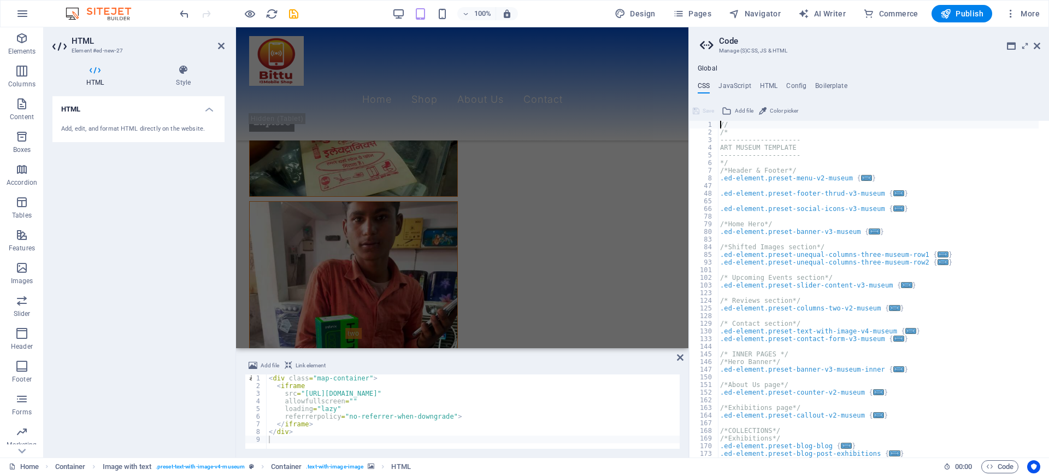
scroll to position [1994, 0]
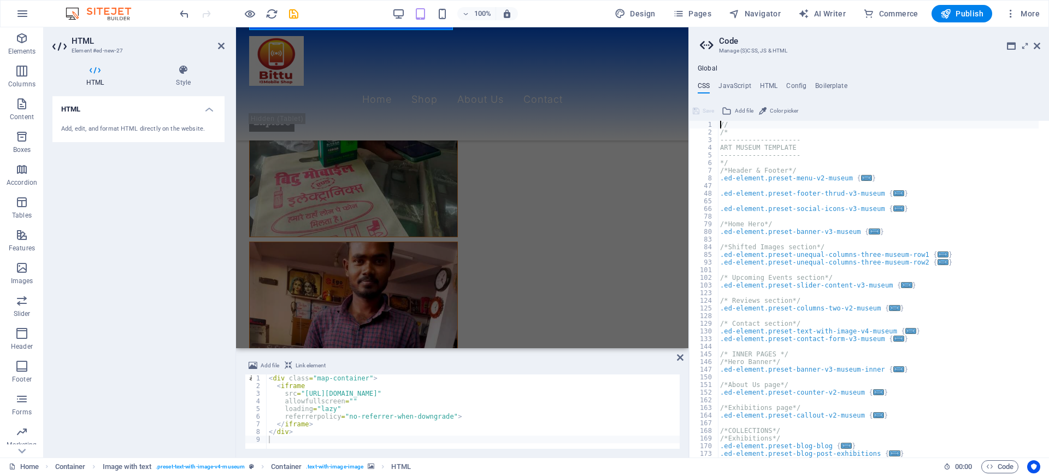
click at [842, 183] on div "// /* -------------------- ART MUSEUM TEMPLATE -------------------- */ /*Header…" at bounding box center [878, 297] width 321 height 352
type textarea "@include social-icons-v3; }"
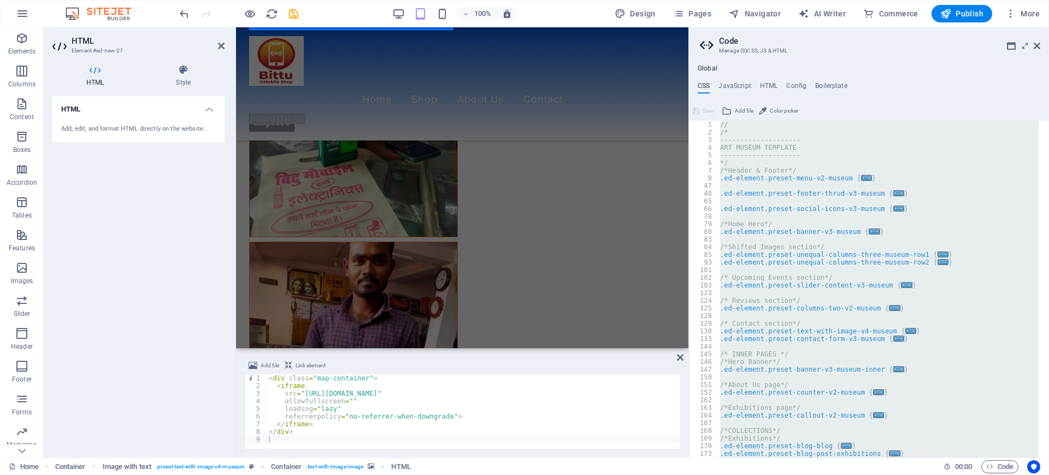
paste textarea
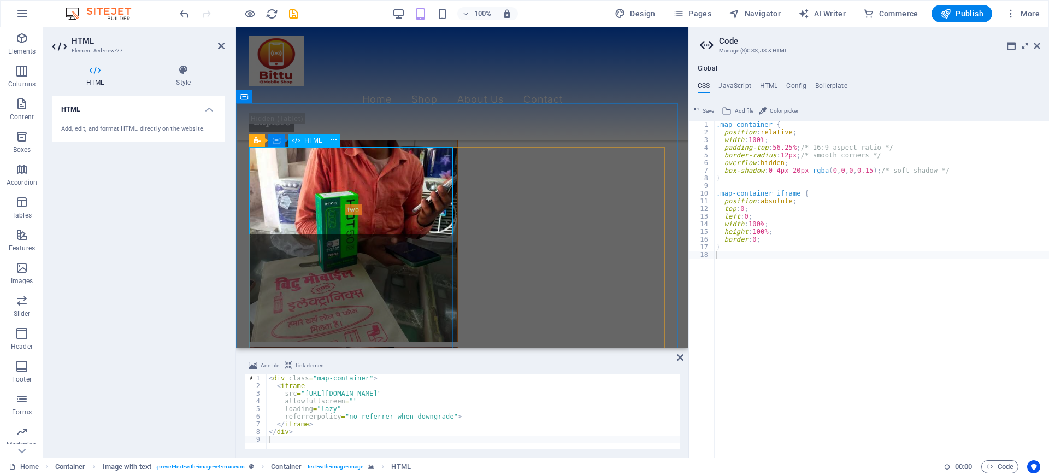
scroll to position [1789, 0]
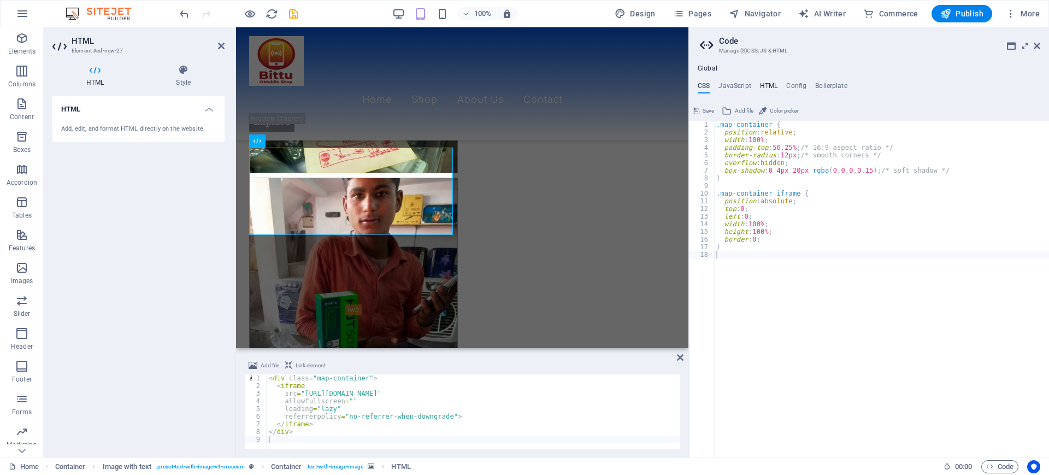
click at [773, 88] on h4 "HTML" at bounding box center [769, 88] width 18 height 12
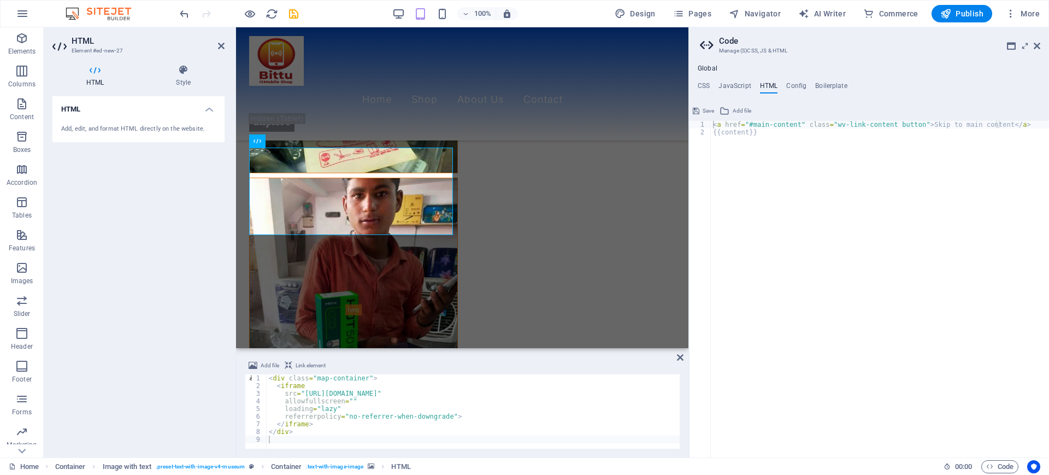
click at [777, 120] on div "<a href="#main-content" class="wv-link-content button">Skip to main content</a>…" at bounding box center [869, 279] width 360 height 355
click at [777, 125] on div "< a href = "#main-content" class = "wv-link-content button" > Skip to main cont…" at bounding box center [880, 297] width 338 height 352
click at [768, 134] on div "< a href = "#main-content" class = "wv-link-content button" > Skip to main cont…" at bounding box center [880, 297] width 338 height 352
click at [767, 134] on div "< a href = "#main-content" class = "wv-link-content button" > Skip to main cont…" at bounding box center [880, 297] width 338 height 352
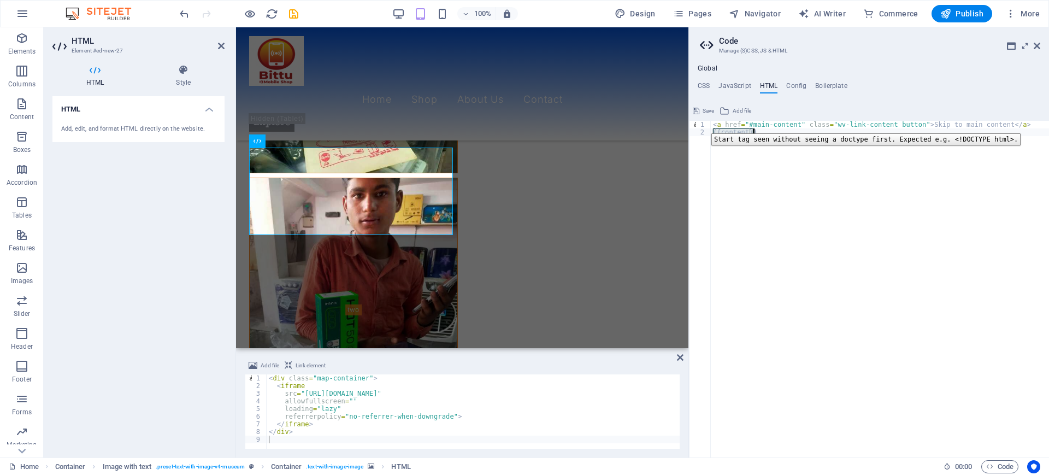
click at [703, 125] on div "1" at bounding box center [701, 125] width 22 height 8
click at [733, 127] on div "< a href = "#main-content" class = "wv-link-content button" > Skip to main cont…" at bounding box center [880, 289] width 338 height 337
click at [733, 127] on div "< a href = "#main-content" class = "wv-link-content button" > Skip to main cont…" at bounding box center [880, 297] width 338 height 352
click at [745, 131] on div "< a href = "#main-content" class = "wv-link-content button" > Skip to main cont…" at bounding box center [880, 297] width 338 height 352
click at [749, 132] on div "< a href = "#main-content" class = "wv-link-content button" > Skip to main cont…" at bounding box center [880, 297] width 338 height 352
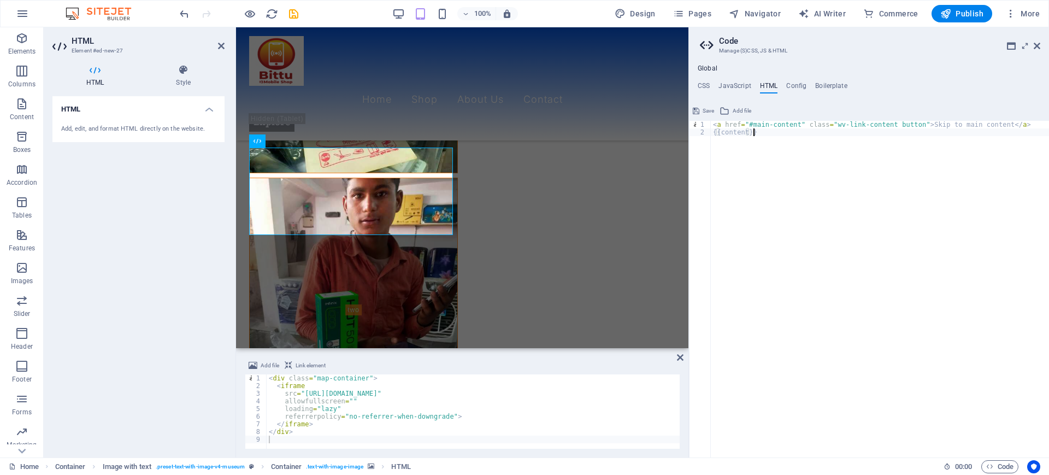
click at [757, 132] on div "< a href = "#main-content" class = "wv-link-content button" > Skip to main cont…" at bounding box center [880, 297] width 338 height 352
type textarea "<a href="#main-content" class="wv-link-content button">Skip to main content</a>"
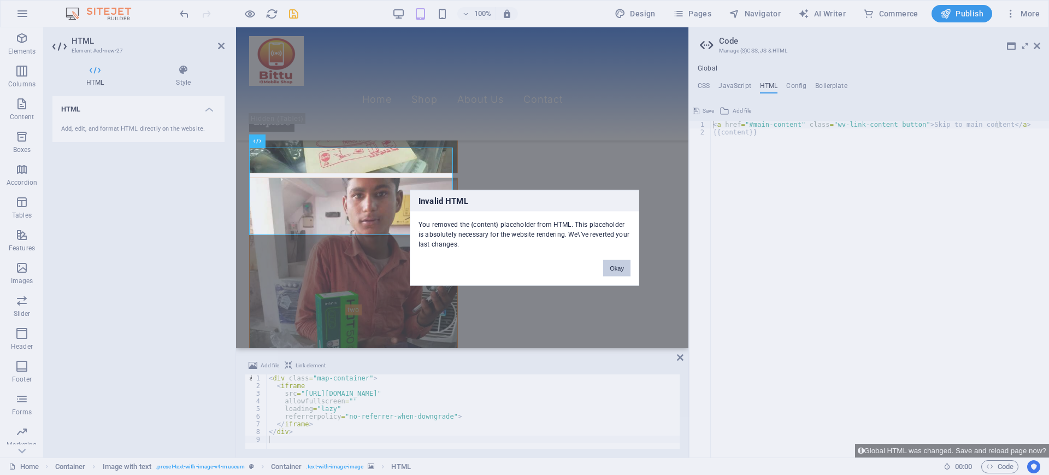
click at [613, 268] on button "Okay" at bounding box center [616, 268] width 27 height 16
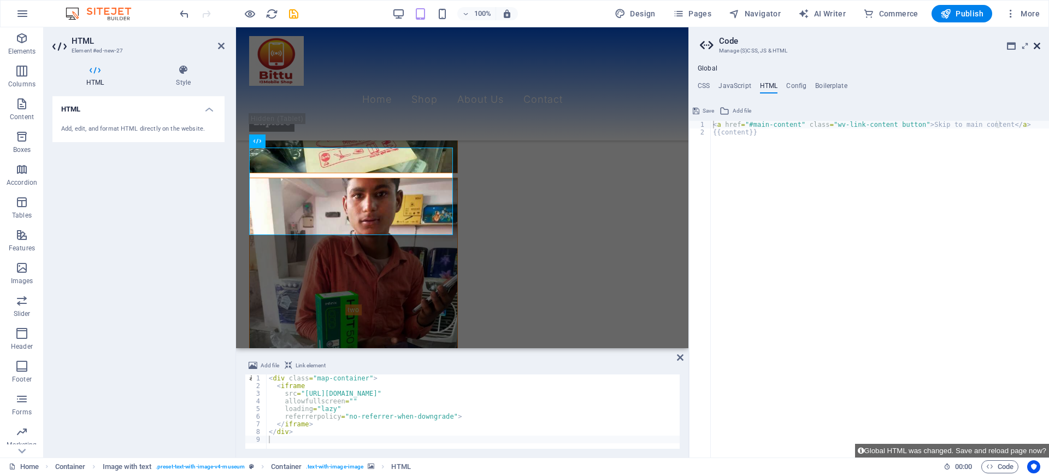
click at [1034, 42] on icon at bounding box center [1037, 46] width 7 height 9
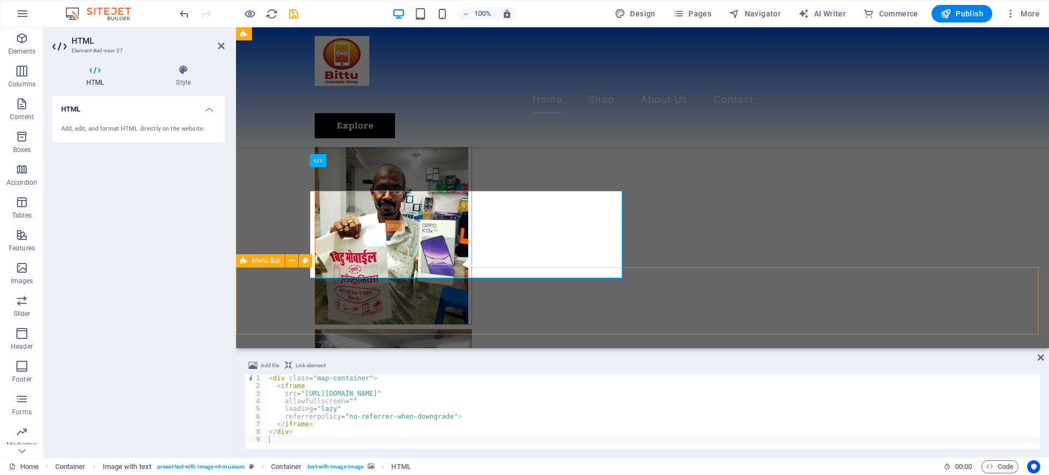
scroll to position [1576, 0]
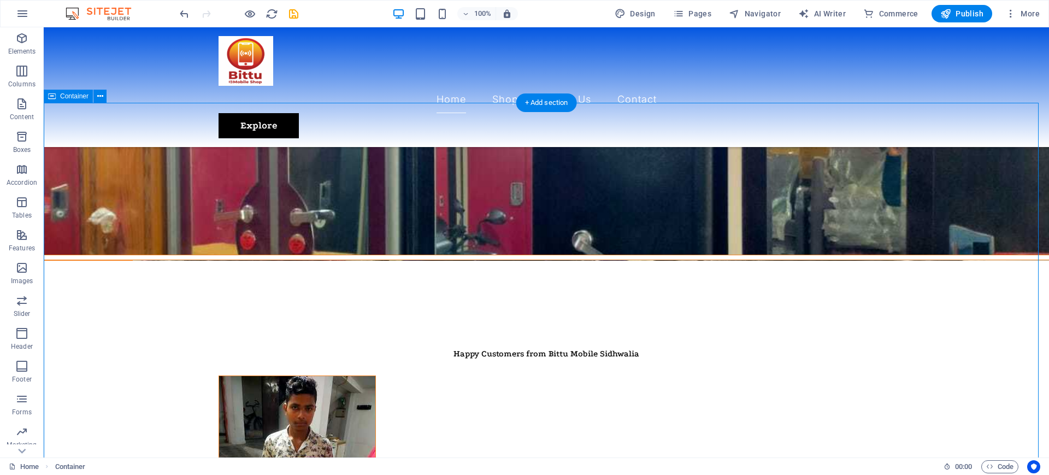
scroll to position [1404, 0]
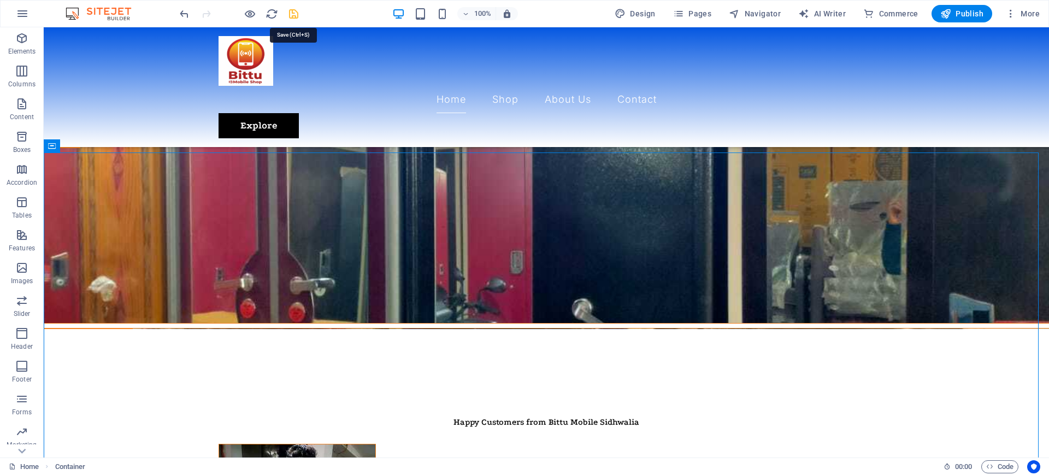
click at [291, 11] on icon "save" at bounding box center [293, 14] width 13 height 13
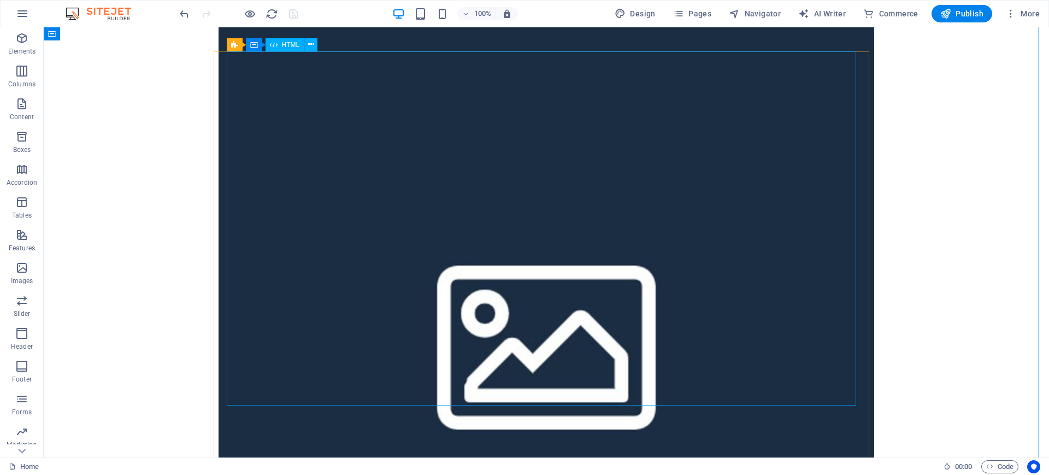
scroll to position [7278, 0]
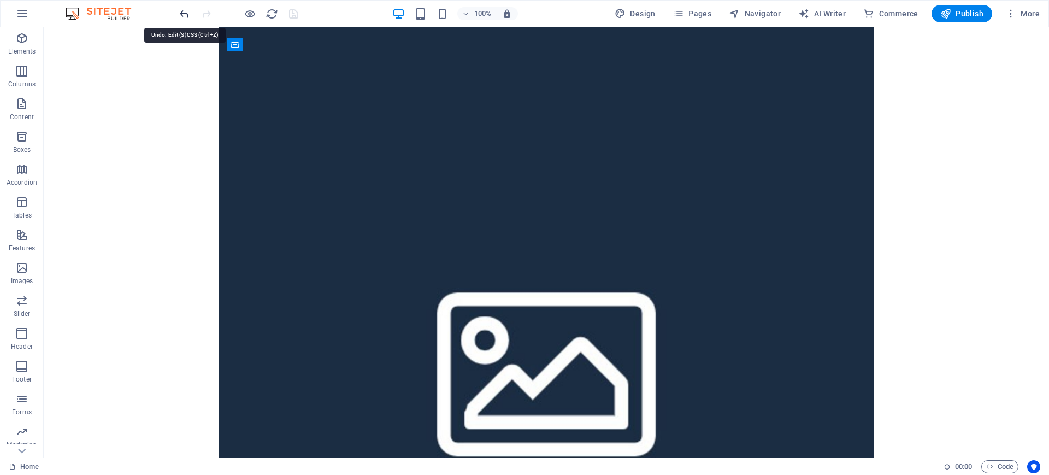
click at [186, 11] on icon "undo" at bounding box center [184, 14] width 13 height 13
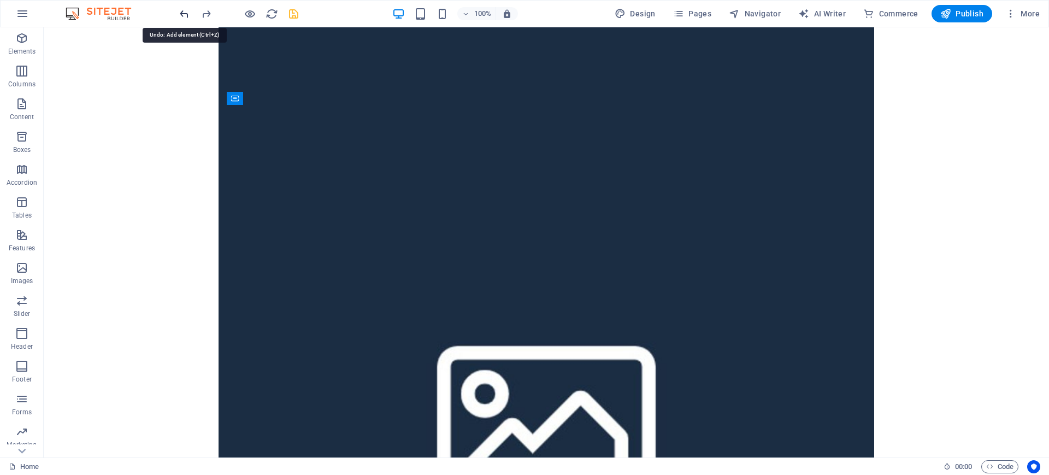
drag, startPoint x: 186, startPoint y: 11, endPoint x: 153, endPoint y: 20, distance: 34.6
click at [186, 11] on icon "undo" at bounding box center [184, 14] width 13 height 13
click at [26, 17] on icon "button" at bounding box center [22, 13] width 13 height 13
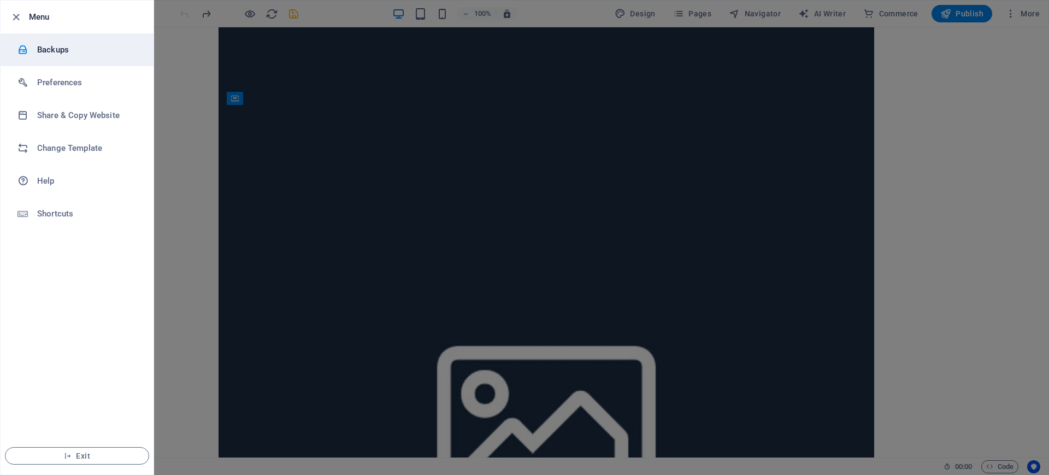
click at [70, 41] on li "Backups" at bounding box center [77, 49] width 153 height 33
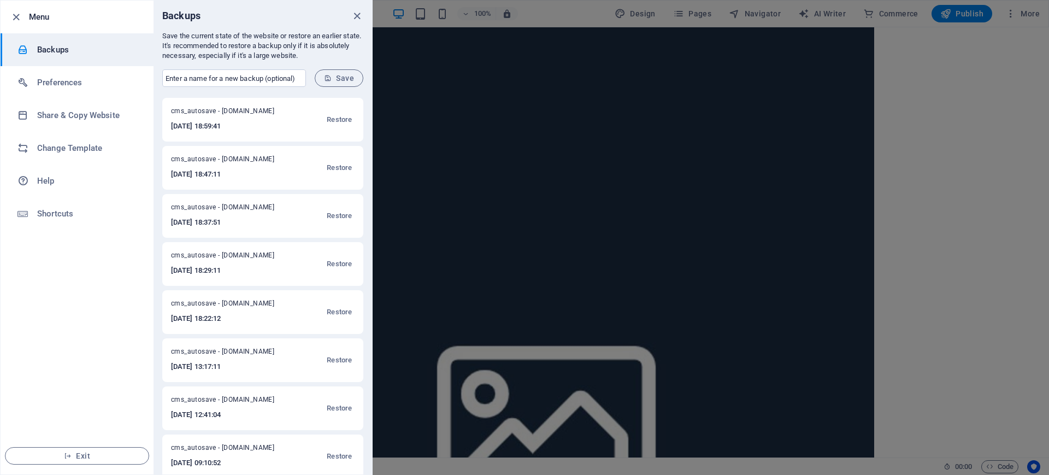
scroll to position [68, 0]
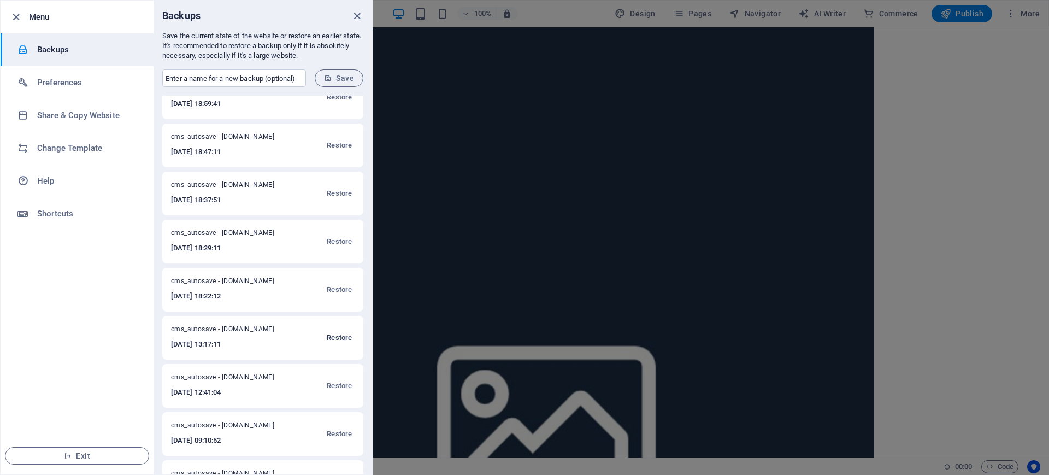
click at [345, 336] on span "Restore" at bounding box center [339, 337] width 25 height 13
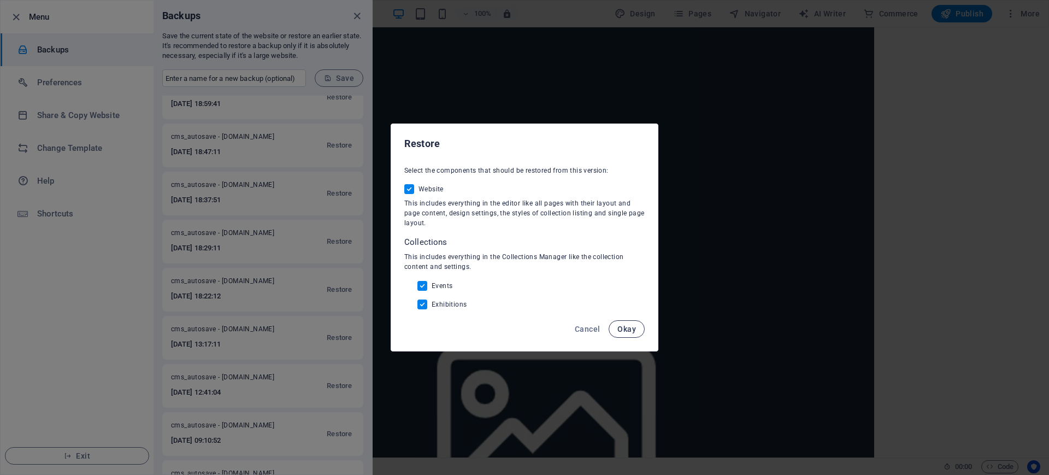
click at [624, 334] on button "Okay" at bounding box center [627, 328] width 36 height 17
checkbox input "false"
